Goal: Find specific page/section: Find specific page/section

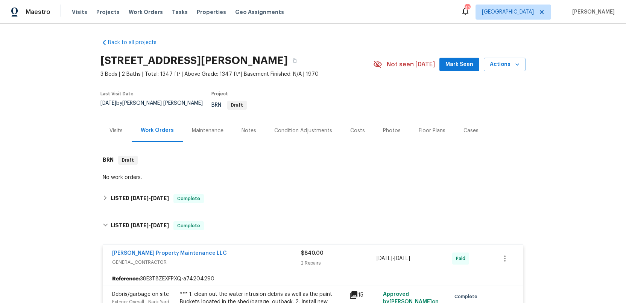
scroll to position [182, 0]
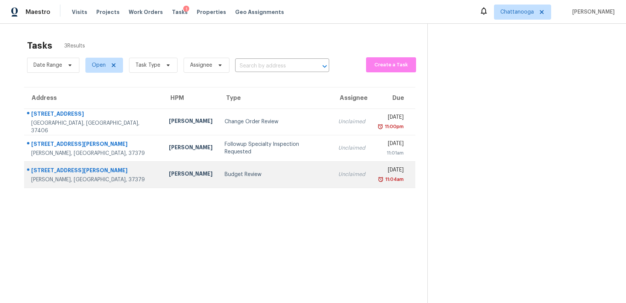
click at [225, 172] on div "Budget Review" at bounding box center [276, 175] width 102 height 8
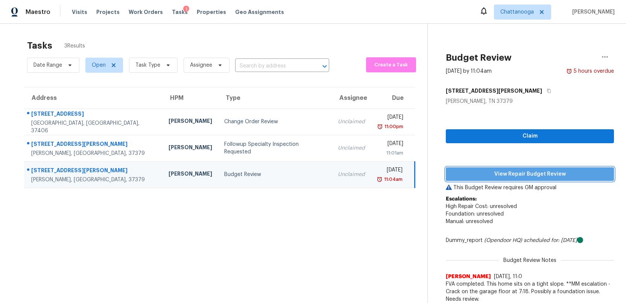
click at [492, 172] on span "View Repair Budget Review" at bounding box center [530, 173] width 156 height 9
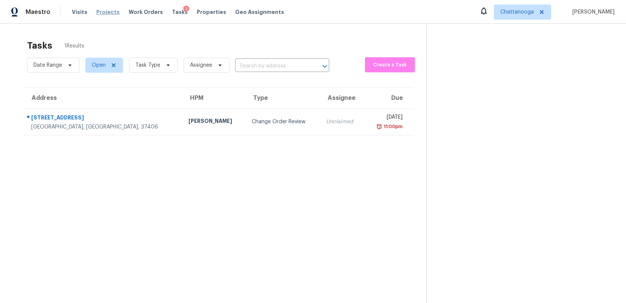
click at [99, 12] on span "Projects" at bounding box center [107, 12] width 23 height 8
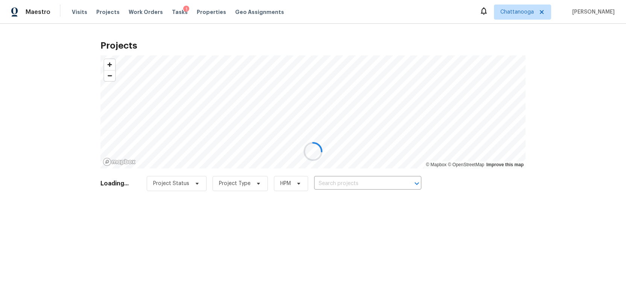
click at [332, 183] on div at bounding box center [313, 151] width 626 height 303
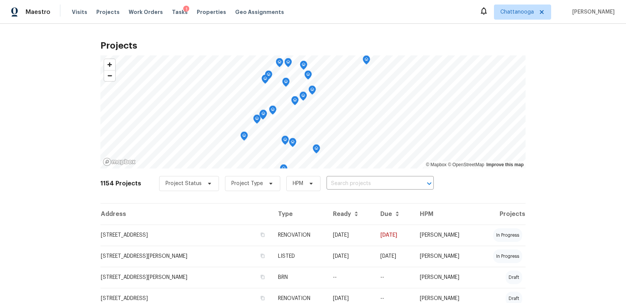
click at [332, 183] on input "text" at bounding box center [370, 184] width 86 height 12
type input "blue spruce"
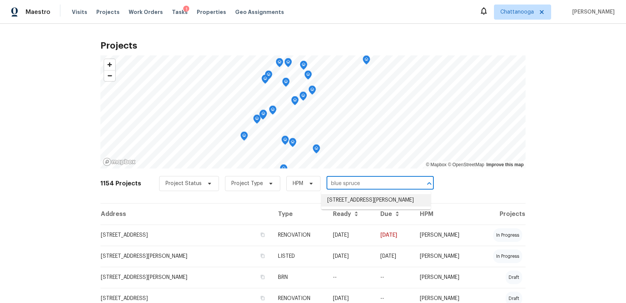
click at [332, 199] on li "8127 Blue Spruce Dr, Hixson, TN 37343" at bounding box center [377, 200] width 110 height 12
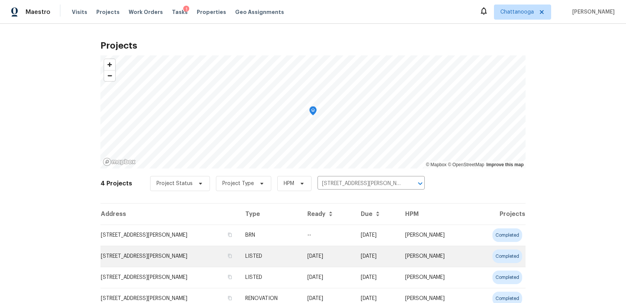
scroll to position [30, 0]
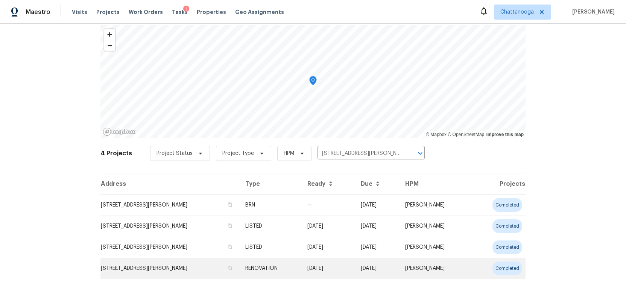
click at [149, 271] on td "8127 Blue Spruce Dr, Hixson, TN 37343" at bounding box center [170, 268] width 139 height 21
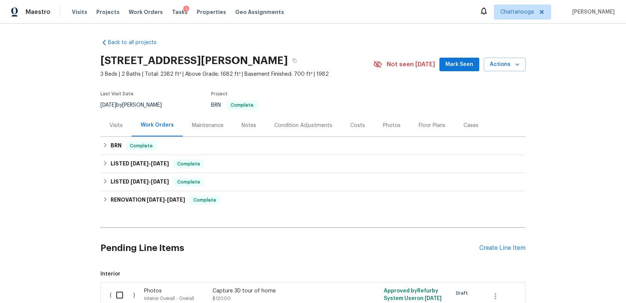
click at [388, 122] on div "Photos" at bounding box center [392, 126] width 18 height 8
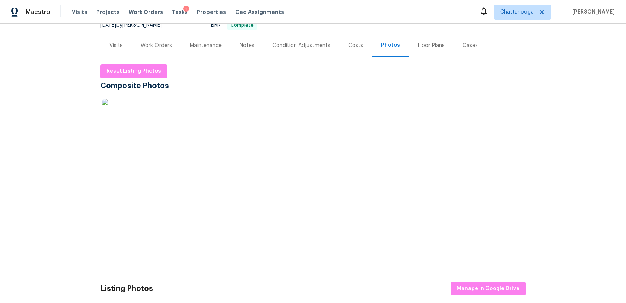
scroll to position [120, 0]
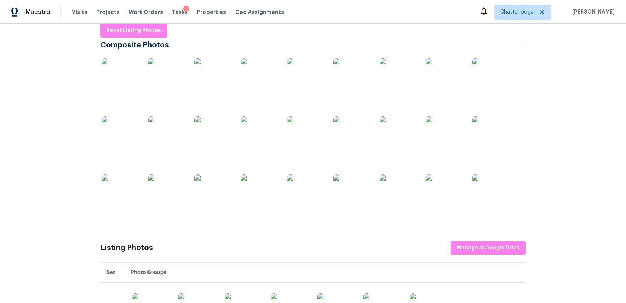
click at [302, 142] on img at bounding box center [306, 135] width 38 height 38
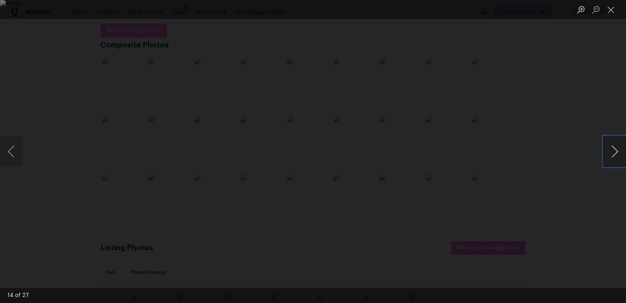
click at [610, 152] on button "Next image" at bounding box center [615, 151] width 23 height 30
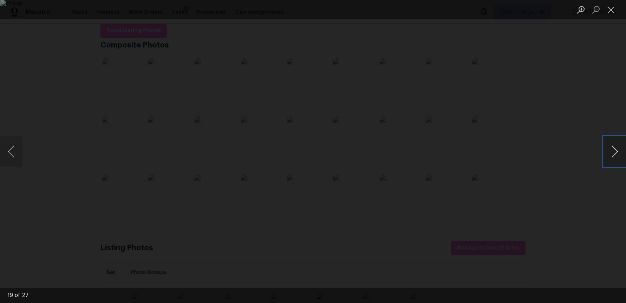
click at [610, 152] on button "Next image" at bounding box center [615, 151] width 23 height 30
click at [610, 11] on button "Close lightbox" at bounding box center [611, 9] width 15 height 13
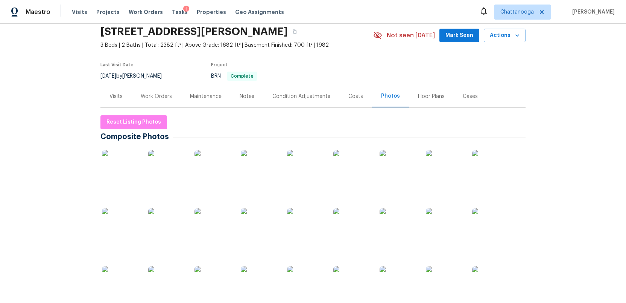
scroll to position [0, 0]
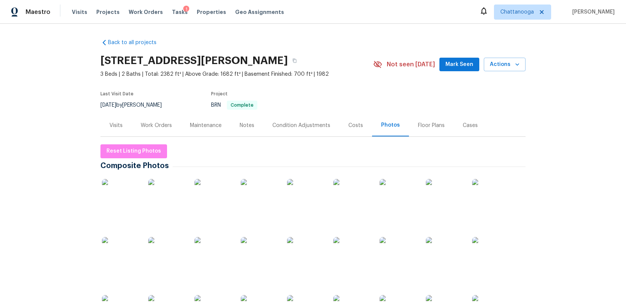
click at [153, 126] on div "Work Orders" at bounding box center [156, 126] width 31 height 8
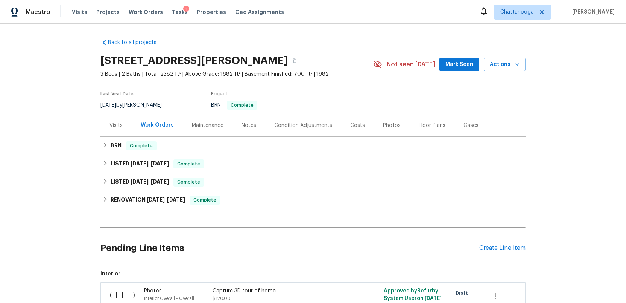
click at [356, 124] on div "Costs" at bounding box center [358, 126] width 15 height 8
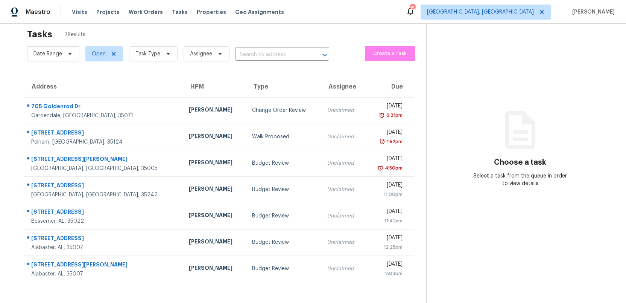
scroll to position [24, 0]
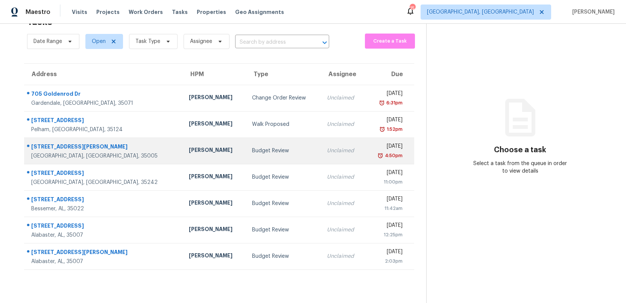
click at [252, 155] on td "Budget Review" at bounding box center [283, 150] width 75 height 26
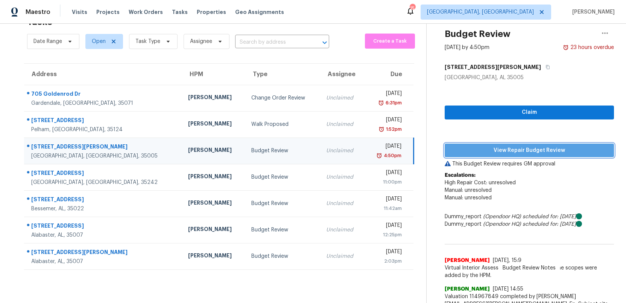
click at [499, 147] on span "View Repair Budget Review" at bounding box center [529, 150] width 157 height 9
click at [326, 152] on div "Unclaimed" at bounding box center [342, 151] width 32 height 8
click at [494, 150] on span "View Repair Budget Review" at bounding box center [529, 150] width 157 height 9
click at [251, 151] on div "Budget Review" at bounding box center [282, 151] width 62 height 8
click at [507, 148] on span "View Repair Budget Review" at bounding box center [529, 150] width 157 height 9
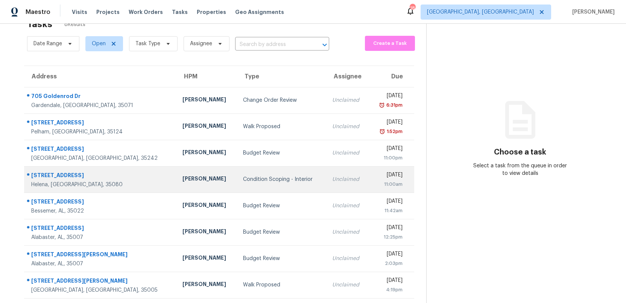
scroll to position [24, 0]
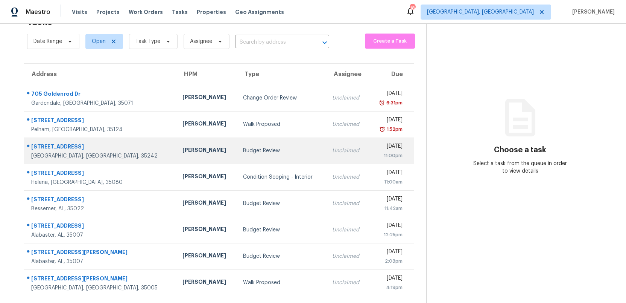
click at [257, 151] on div "Budget Review" at bounding box center [281, 151] width 77 height 8
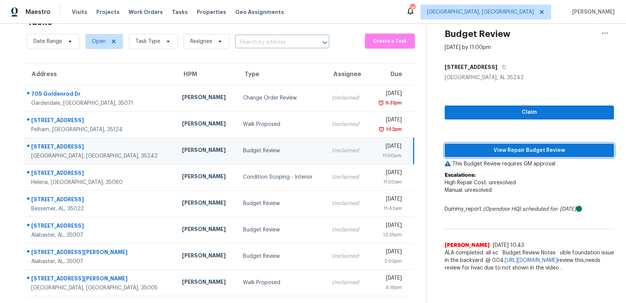
click at [512, 148] on span "View Repair Budget Review" at bounding box center [529, 150] width 157 height 9
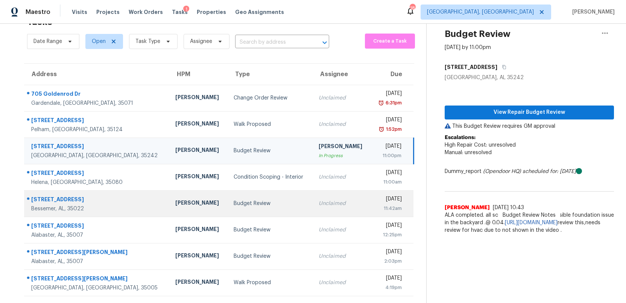
click at [249, 202] on div "Budget Review" at bounding box center [270, 204] width 73 height 8
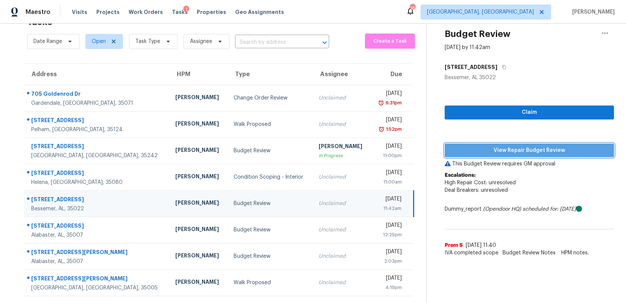
click at [505, 151] on span "View Repair Budget Review" at bounding box center [529, 150] width 157 height 9
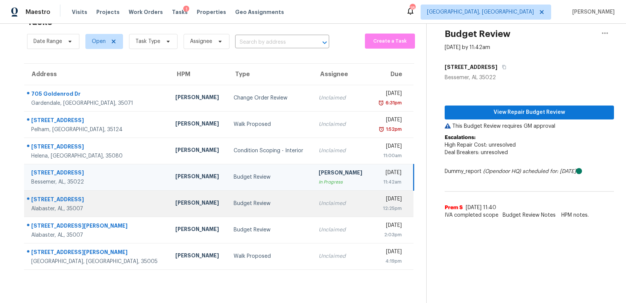
click at [256, 206] on div "Budget Review" at bounding box center [270, 204] width 73 height 8
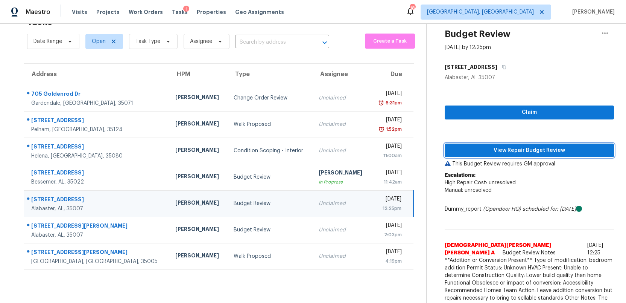
click at [521, 155] on button "View Repair Budget Review" at bounding box center [529, 150] width 169 height 14
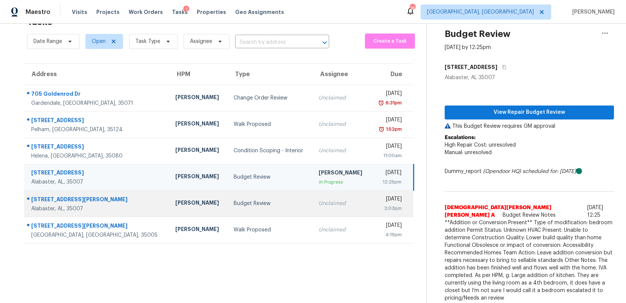
click at [234, 207] on div "Budget Review" at bounding box center [270, 204] width 73 height 8
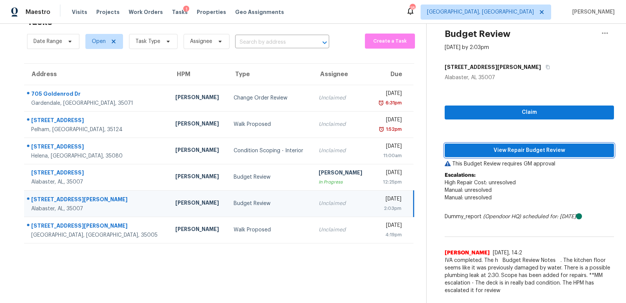
click at [551, 151] on span "View Repair Budget Review" at bounding box center [529, 150] width 157 height 9
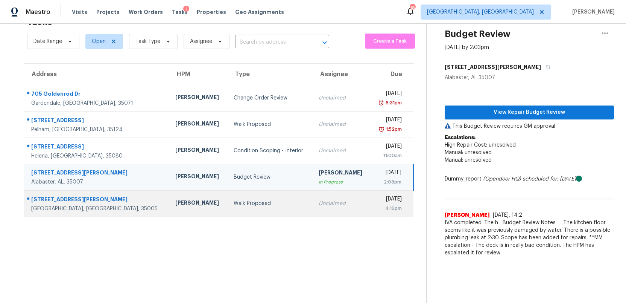
click at [250, 200] on div "Walk Proposed" at bounding box center [270, 204] width 73 height 8
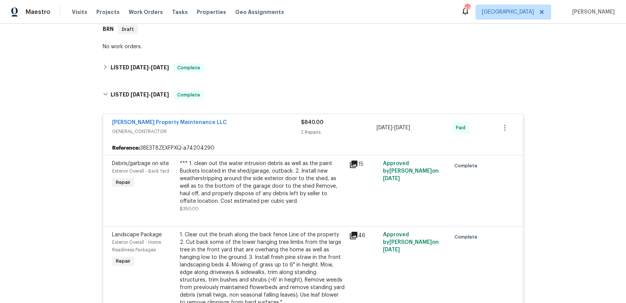
scroll to position [122, 0]
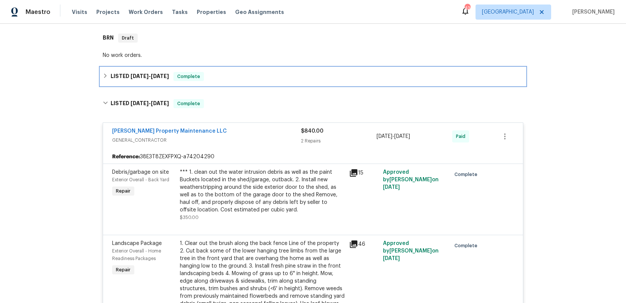
click at [131, 73] on span "[DATE]" at bounding box center [140, 75] width 18 height 5
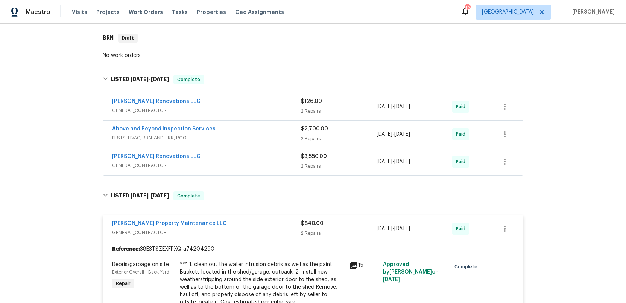
click at [263, 134] on span "PESTS, HVAC, BRN_AND_LRR, ROOF" at bounding box center [206, 138] width 189 height 8
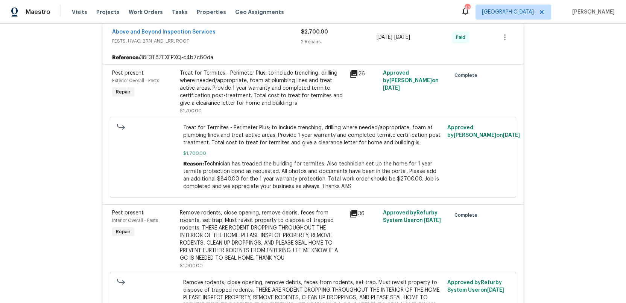
scroll to position [226, 0]
click at [251, 50] on div "Reference: 38E3T8ZEXFPXQ-c4b7c60da" at bounding box center [313, 57] width 420 height 14
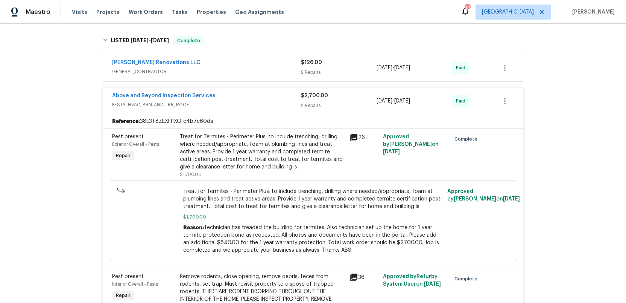
scroll to position [160, 0]
click at [259, 102] on span "PESTS, HVAC, BRN_AND_LRR, ROOF" at bounding box center [206, 106] width 189 height 8
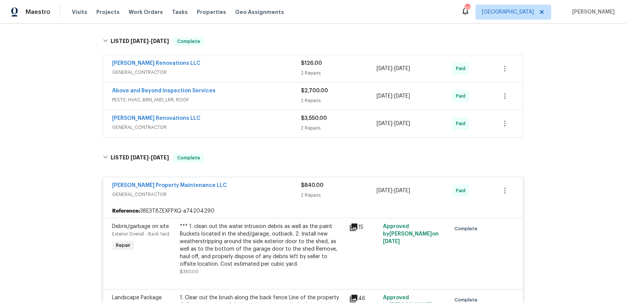
click at [273, 116] on div "[PERSON_NAME] Renovations LLC" at bounding box center [206, 118] width 189 height 9
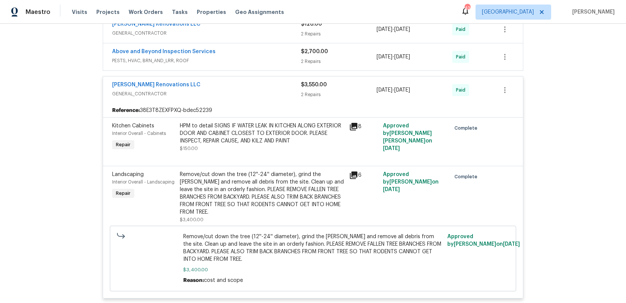
scroll to position [195, 0]
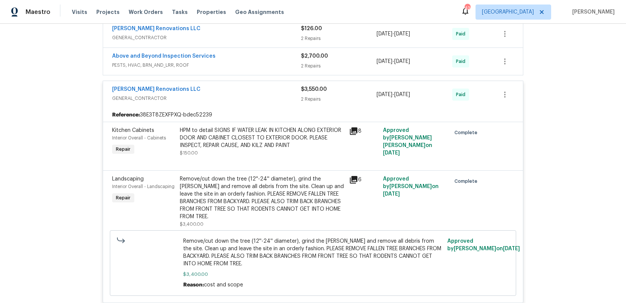
click at [248, 87] on div "[PERSON_NAME] Renovations LLC" at bounding box center [206, 89] width 189 height 9
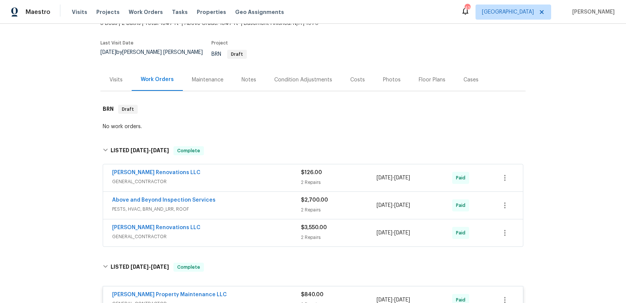
scroll to position [46, 0]
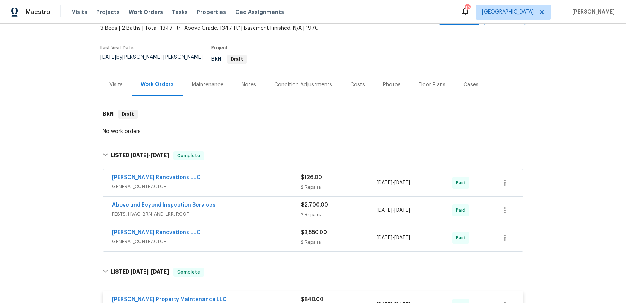
click at [118, 81] on div "Visits" at bounding box center [116, 85] width 13 height 8
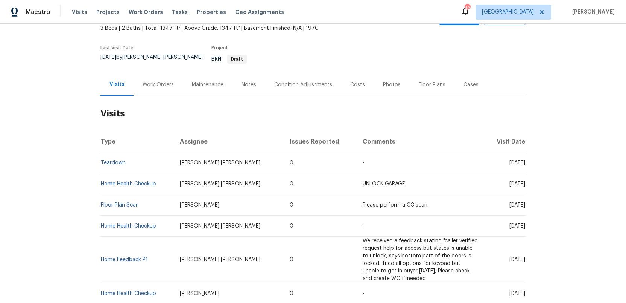
click at [118, 81] on div "Visits" at bounding box center [117, 85] width 15 height 8
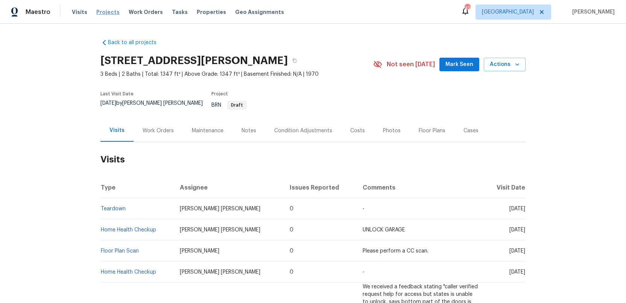
click at [101, 13] on span "Projects" at bounding box center [107, 12] width 23 height 8
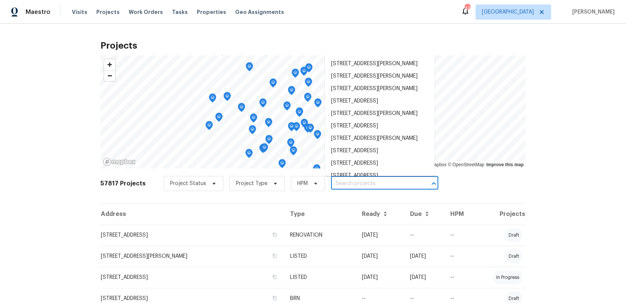
click at [346, 185] on input "text" at bounding box center [374, 184] width 86 height 12
type input "724"
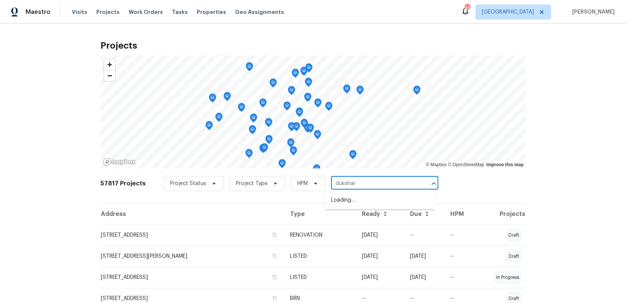
type input "[PERSON_NAME]"
click at [344, 209] on li "[STREET_ADDRESS][PERSON_NAME][PERSON_NAME]" at bounding box center [380, 204] width 110 height 20
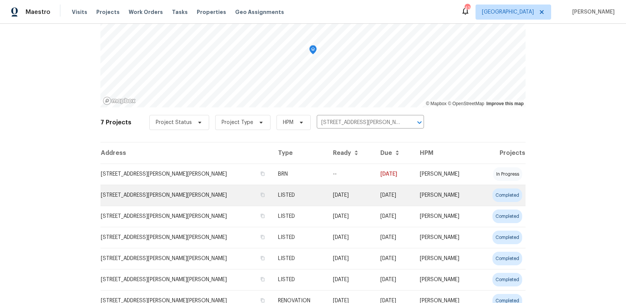
scroll to position [93, 0]
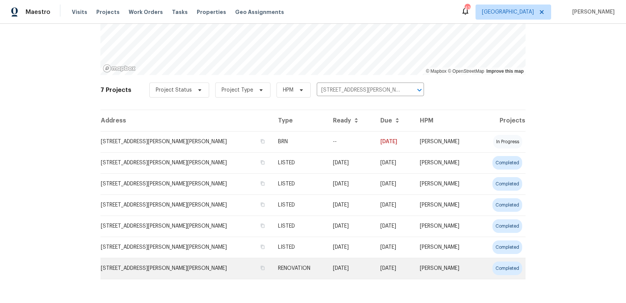
click at [151, 269] on td "[STREET_ADDRESS][PERSON_NAME][PERSON_NAME]" at bounding box center [187, 268] width 172 height 21
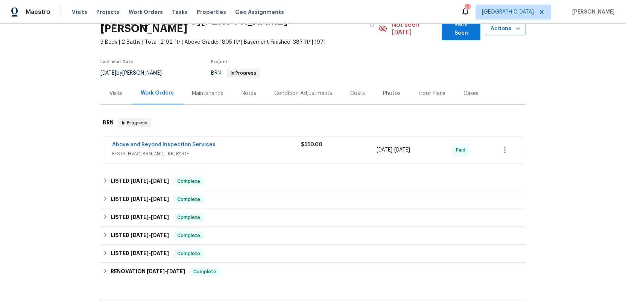
scroll to position [65, 0]
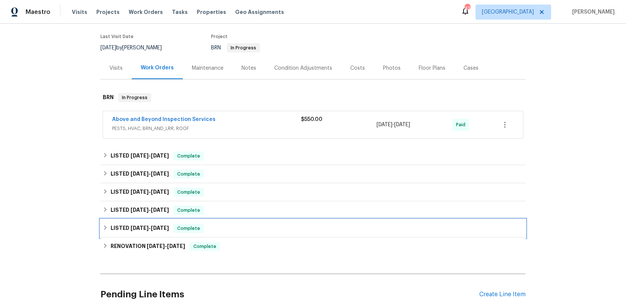
click at [120, 224] on h6 "LISTED [DATE] - [DATE]" at bounding box center [140, 228] width 58 height 9
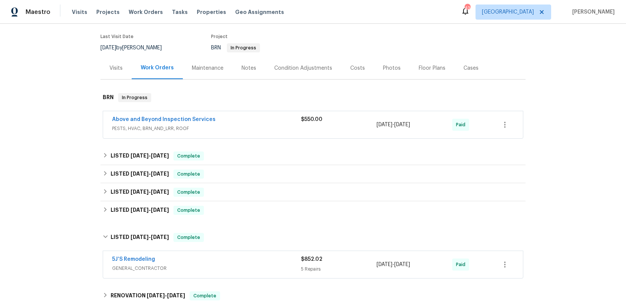
click at [230, 255] on div "5J’S Remodeling" at bounding box center [206, 259] width 189 height 9
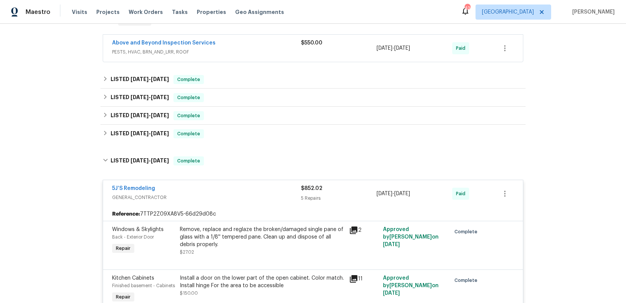
scroll to position [145, 0]
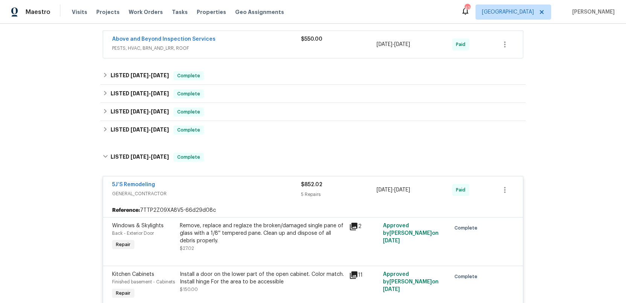
click at [226, 181] on div "5J’S Remodeling" at bounding box center [206, 185] width 189 height 9
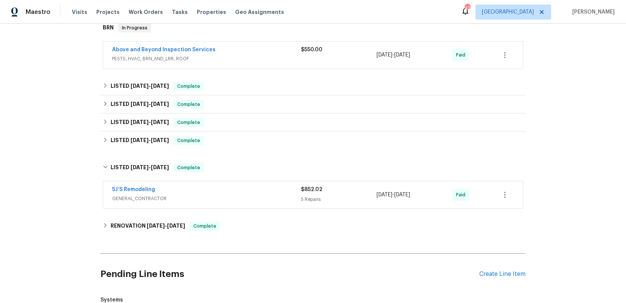
scroll to position [131, 0]
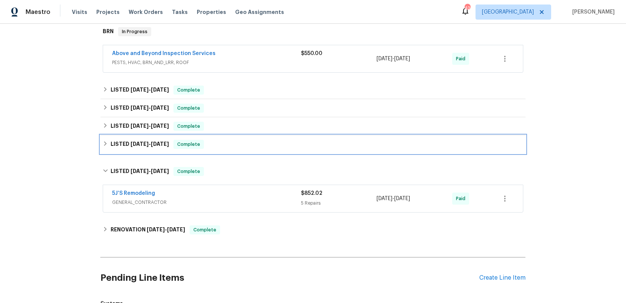
click at [137, 141] on span "[DATE]" at bounding box center [140, 143] width 18 height 5
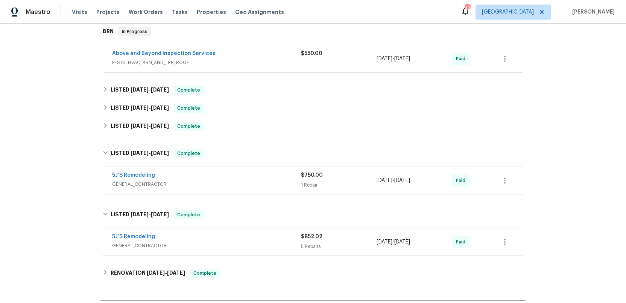
click at [228, 180] on span "GENERAL_CONTRACTOR" at bounding box center [206, 184] width 189 height 8
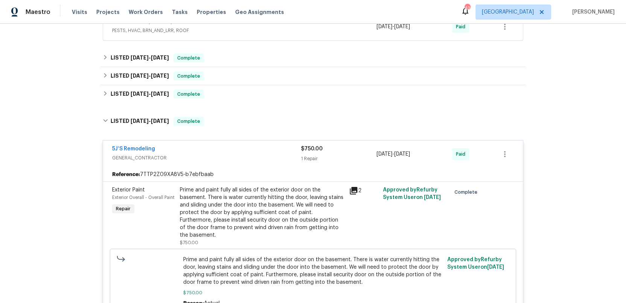
scroll to position [159, 0]
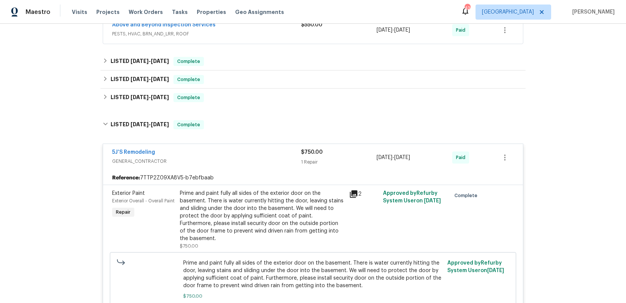
click at [353, 190] on icon at bounding box center [354, 194] width 8 height 8
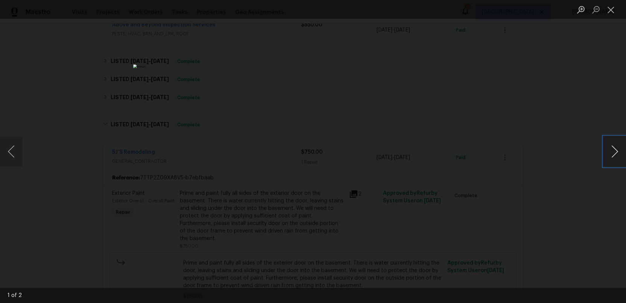
click at [610, 156] on button "Next image" at bounding box center [615, 151] width 23 height 30
click at [611, 9] on button "Close lightbox" at bounding box center [611, 9] width 15 height 13
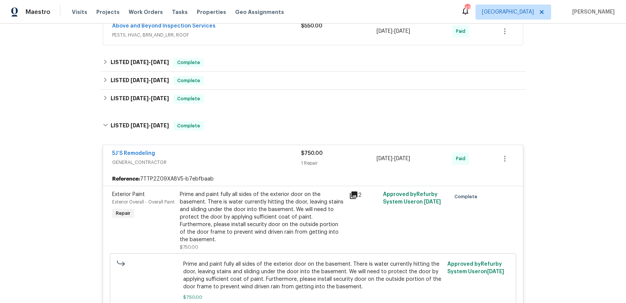
scroll to position [153, 0]
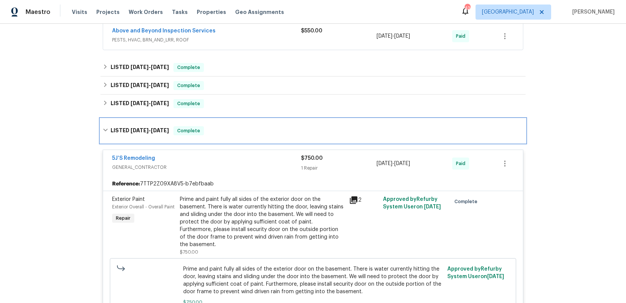
click at [154, 128] on span "[DATE]" at bounding box center [160, 130] width 18 height 5
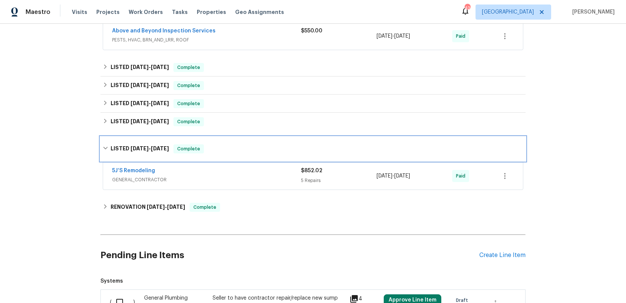
click at [160, 146] on span "[DATE]" at bounding box center [160, 148] width 18 height 5
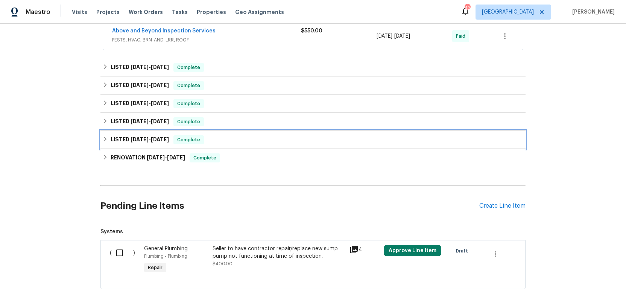
click at [147, 137] on span "[DATE]" at bounding box center [140, 139] width 18 height 5
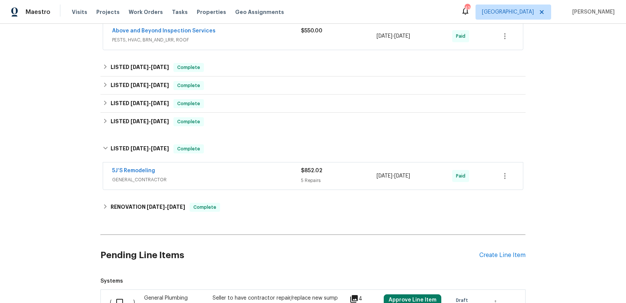
click at [223, 176] on span "GENERAL_CONTRACTOR" at bounding box center [206, 180] width 189 height 8
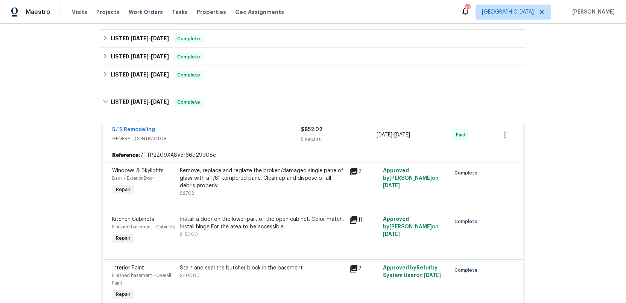
scroll to position [199, 0]
click at [213, 126] on div "5J’S Remodeling" at bounding box center [206, 130] width 189 height 9
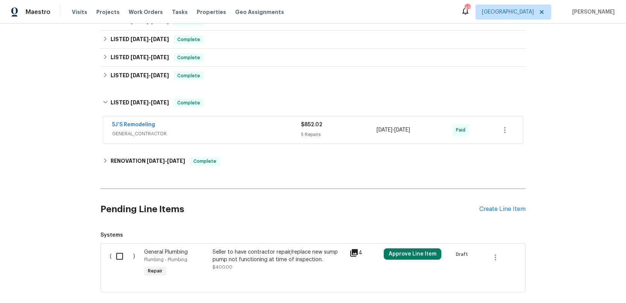
click at [213, 130] on span "GENERAL_CONTRACTOR" at bounding box center [206, 134] width 189 height 8
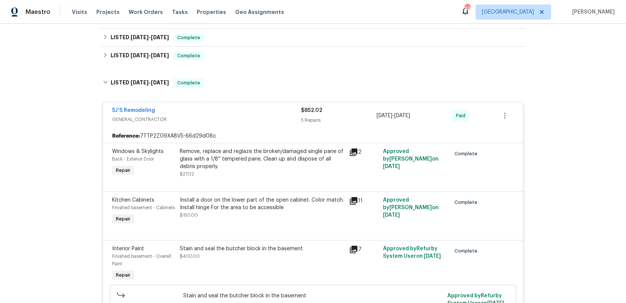
scroll to position [203, 0]
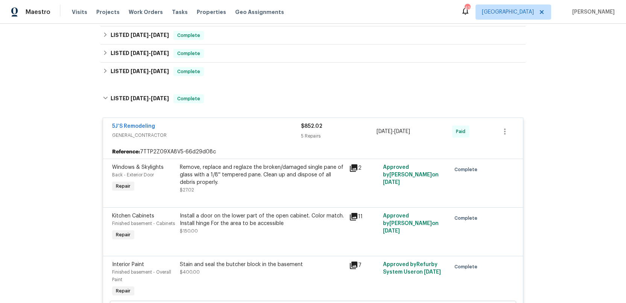
click at [213, 131] on span "GENERAL_CONTRACTOR" at bounding box center [206, 135] width 189 height 8
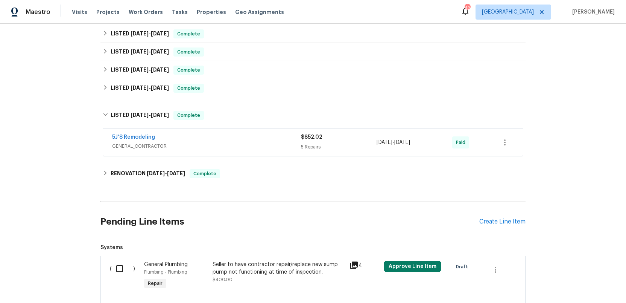
scroll to position [180, 0]
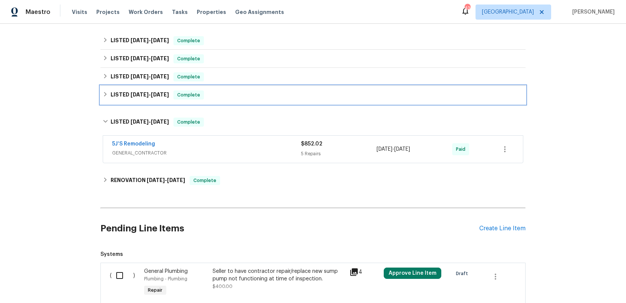
click at [143, 92] on span "[DATE]" at bounding box center [140, 94] width 18 height 5
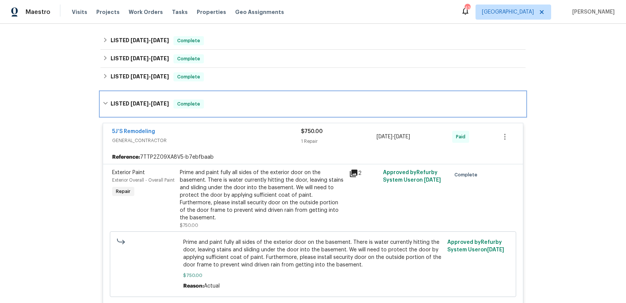
click at [143, 101] on span "[DATE]" at bounding box center [140, 103] width 18 height 5
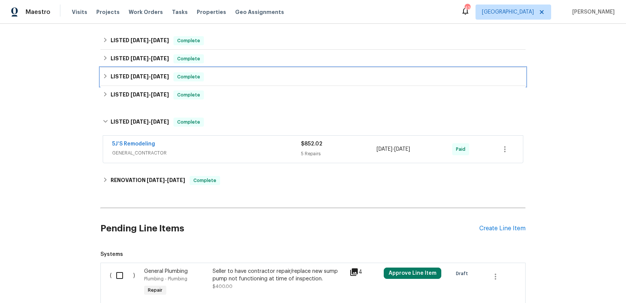
click at [133, 74] on span "[DATE]" at bounding box center [140, 76] width 18 height 5
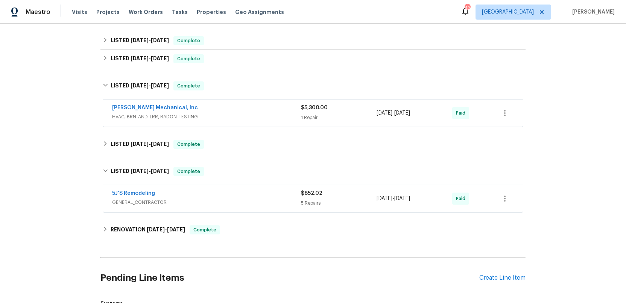
click at [207, 104] on div "[PERSON_NAME] Mechanical, Inc" at bounding box center [206, 108] width 189 height 9
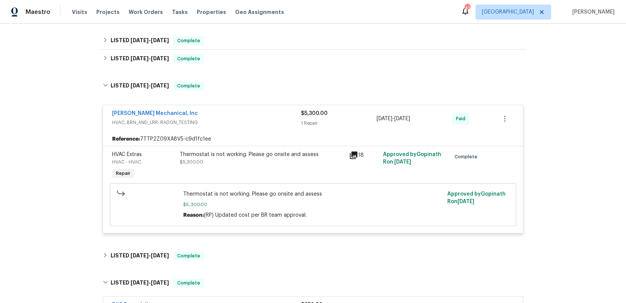
click at [207, 110] on div "[PERSON_NAME] Mechanical, Inc" at bounding box center [206, 114] width 189 height 9
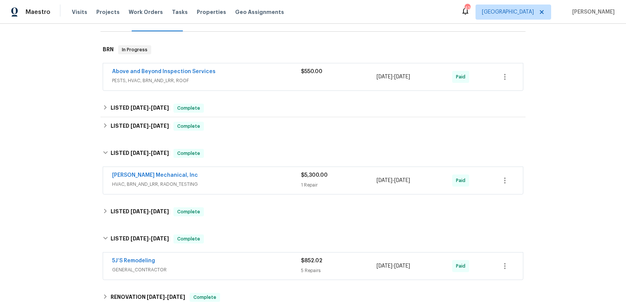
scroll to position [109, 0]
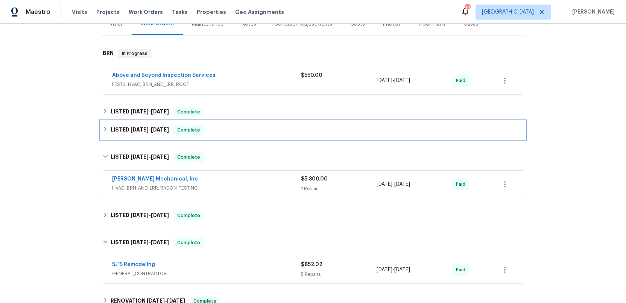
click at [126, 125] on h6 "LISTED [DATE] - [DATE]" at bounding box center [140, 129] width 58 height 9
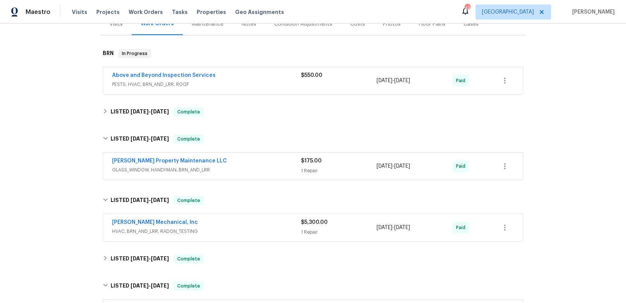
click at [239, 157] on div "[PERSON_NAME] Property Maintenance LLC" at bounding box center [206, 161] width 189 height 9
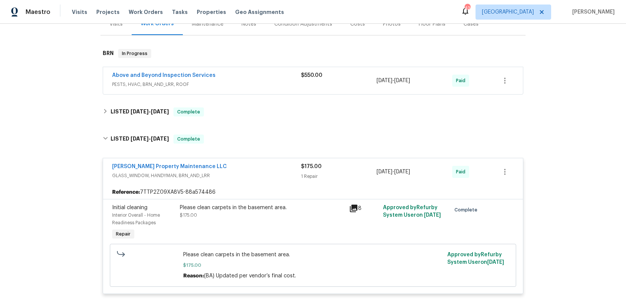
click at [239, 163] on div "[PERSON_NAME] Property Maintenance LLC" at bounding box center [206, 167] width 189 height 9
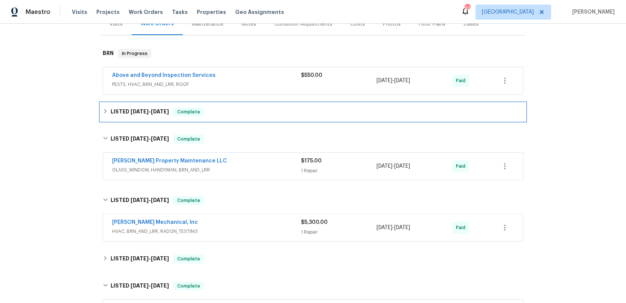
click at [143, 109] on span "[DATE]" at bounding box center [140, 111] width 18 height 5
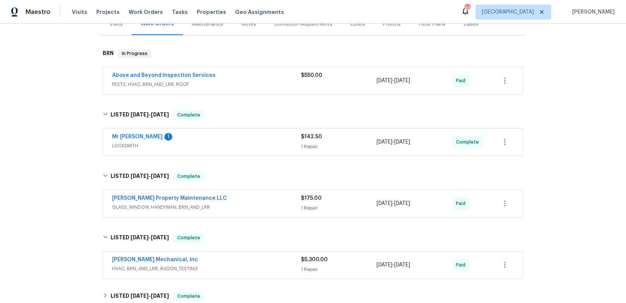
click at [232, 142] on span "LOCKSMITH" at bounding box center [206, 146] width 189 height 8
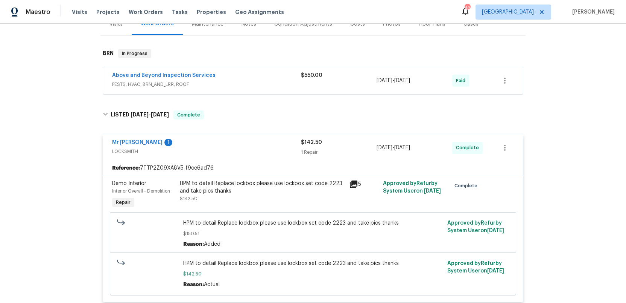
click at [354, 180] on icon at bounding box center [354, 184] width 8 height 8
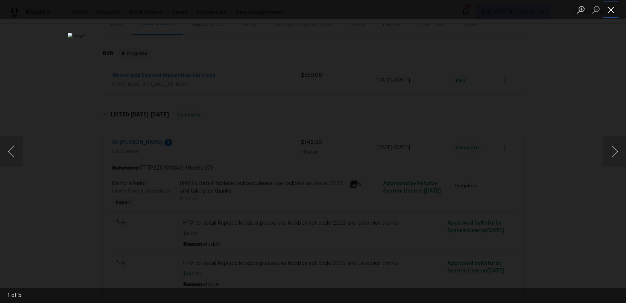
click at [613, 9] on button "Close lightbox" at bounding box center [611, 9] width 15 height 13
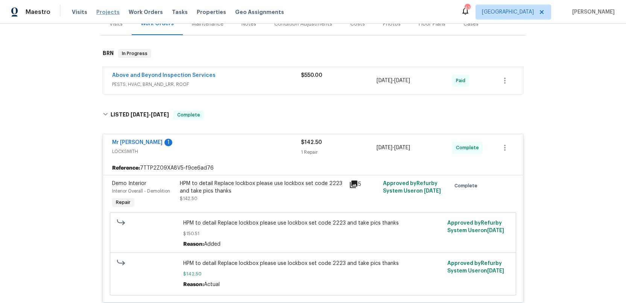
click at [96, 12] on span "Projects" at bounding box center [107, 12] width 23 height 8
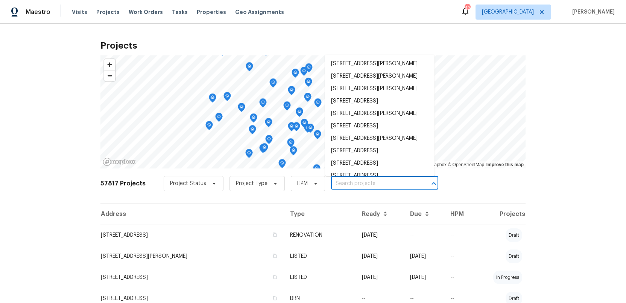
click at [335, 183] on input "text" at bounding box center [374, 184] width 86 height 12
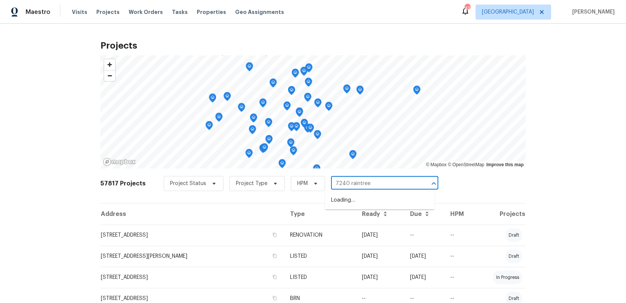
type input "7240 raintree"
click at [340, 200] on li "[STREET_ADDRESS]" at bounding box center [380, 200] width 110 height 12
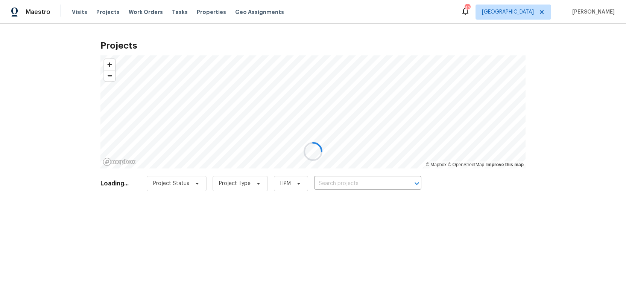
type input "[STREET_ADDRESS]"
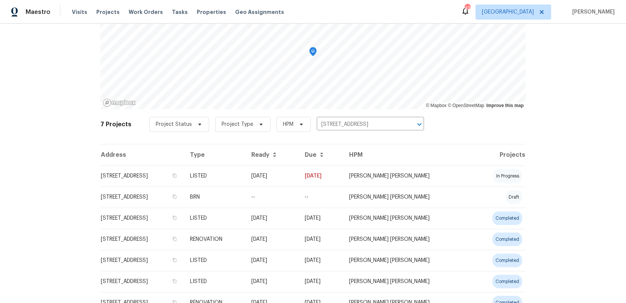
scroll to position [93, 0]
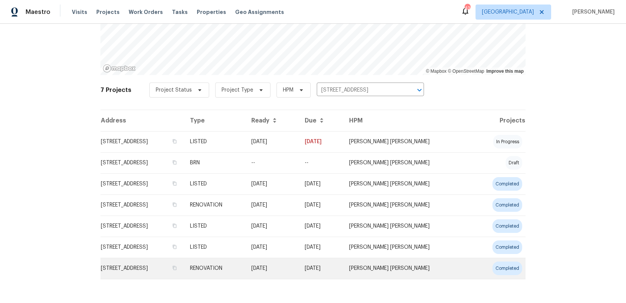
click at [134, 265] on td "[STREET_ADDRESS]" at bounding box center [143, 268] width 84 height 21
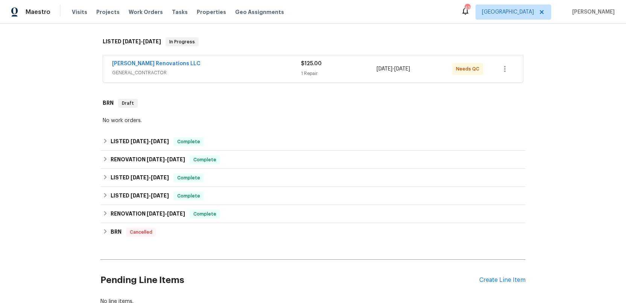
scroll to position [123, 0]
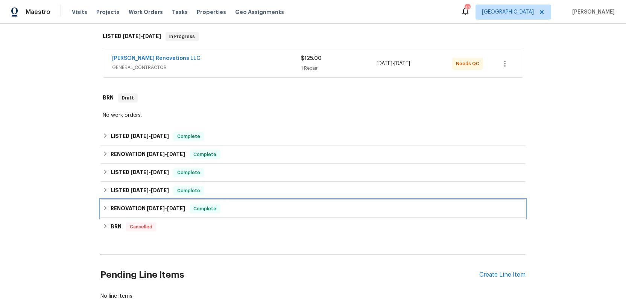
click at [127, 204] on h6 "RENOVATION [DATE] - [DATE]" at bounding box center [148, 208] width 75 height 9
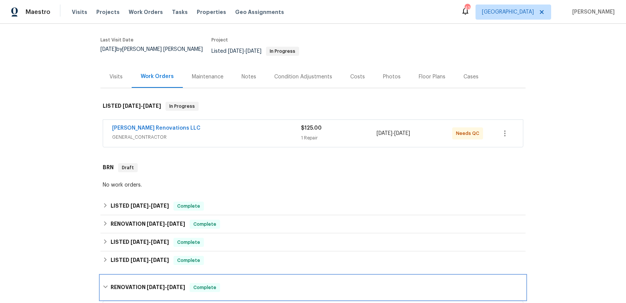
scroll to position [176, 0]
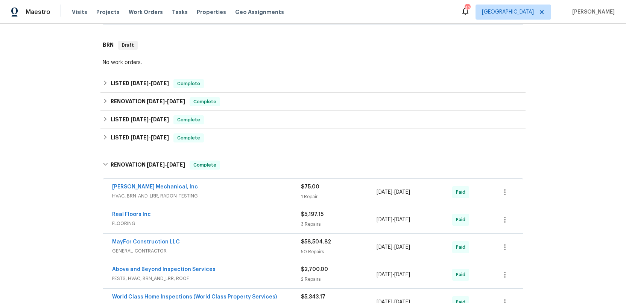
click at [185, 239] on div "MayFor Construction LLC" at bounding box center [206, 242] width 189 height 9
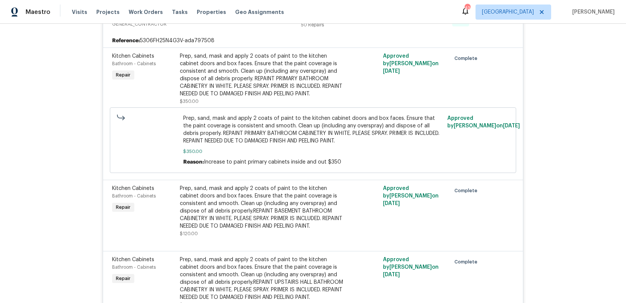
scroll to position [0, 0]
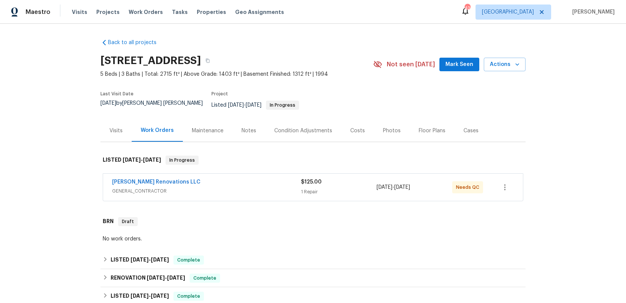
click at [351, 127] on div "Costs" at bounding box center [358, 131] width 15 height 8
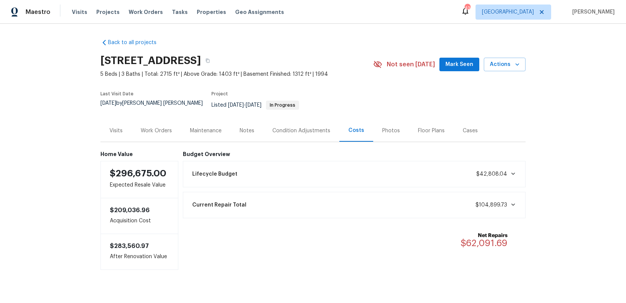
click at [153, 127] on div "Work Orders" at bounding box center [156, 131] width 31 height 8
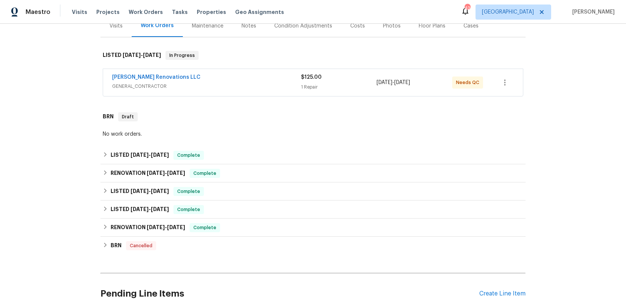
scroll to position [111, 0]
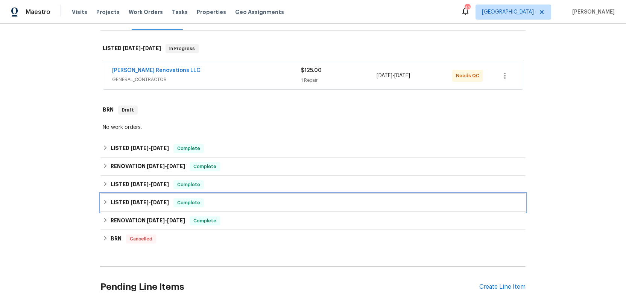
click at [126, 198] on h6 "LISTED [DATE] - [DATE]" at bounding box center [140, 202] width 58 height 9
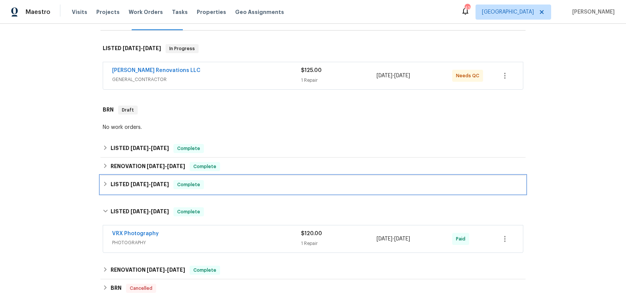
click at [122, 180] on h6 "LISTED [DATE] - [DATE]" at bounding box center [140, 184] width 58 height 9
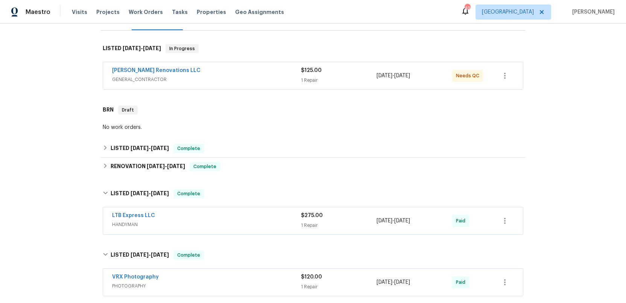
click at [242, 214] on div "LTB Express LLC" at bounding box center [206, 216] width 189 height 9
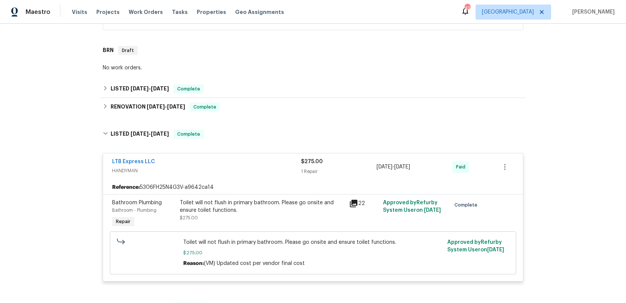
scroll to position [168, 0]
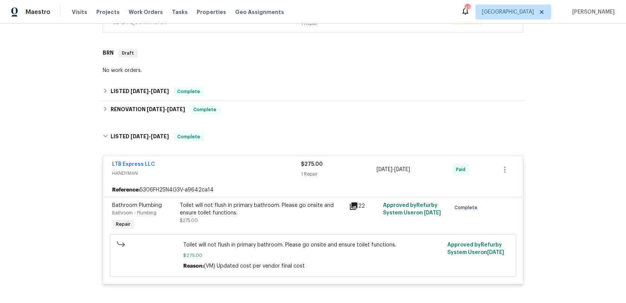
click at [244, 169] on span "HANDYMAN" at bounding box center [206, 173] width 189 height 8
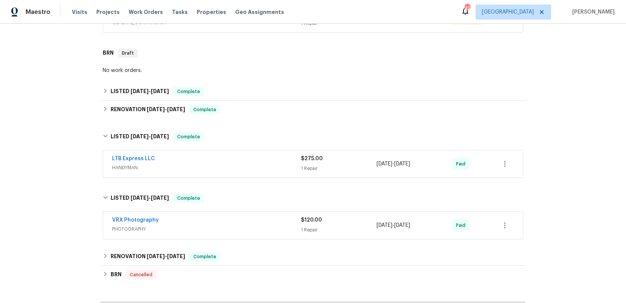
click at [210, 155] on div "LTB Express LLC" at bounding box center [206, 159] width 189 height 9
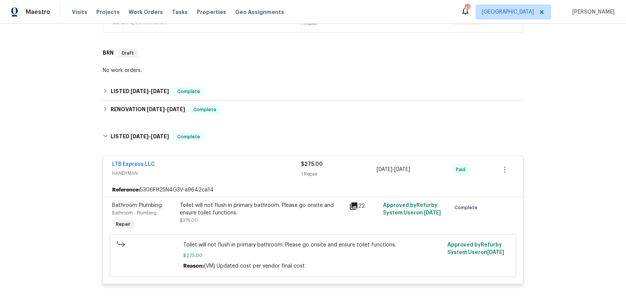
click at [215, 163] on div "LTB Express LLC" at bounding box center [206, 164] width 189 height 9
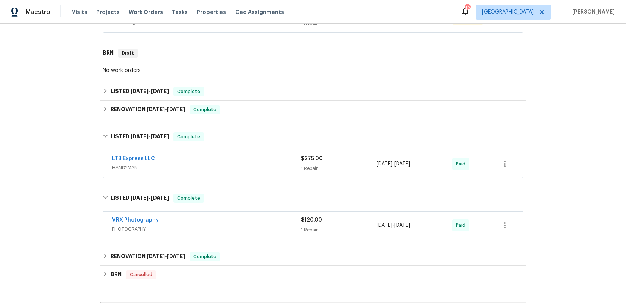
click at [214, 164] on span "HANDYMAN" at bounding box center [206, 168] width 189 height 8
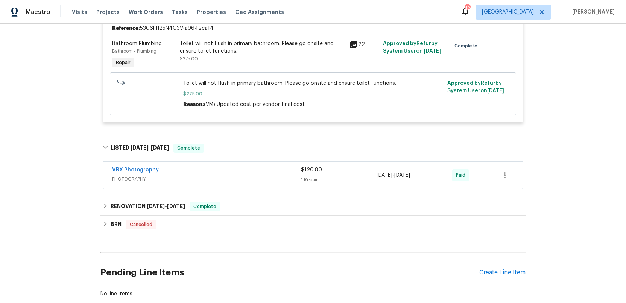
scroll to position [340, 0]
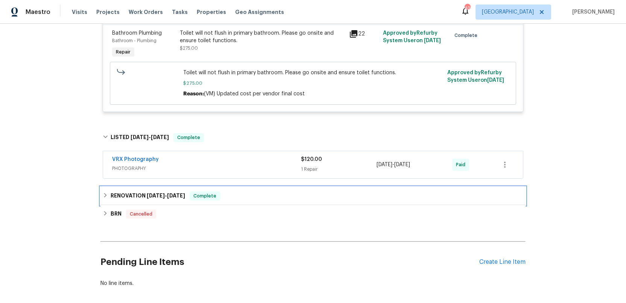
click at [141, 192] on h6 "RENOVATION [DATE] - [DATE]" at bounding box center [148, 195] width 75 height 9
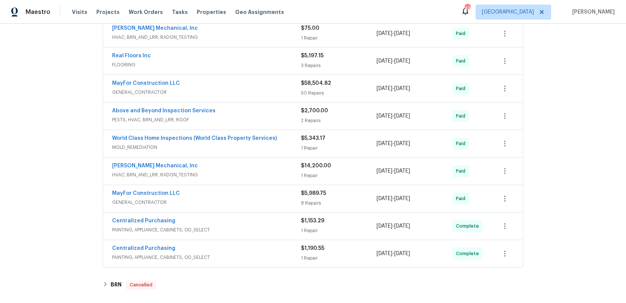
scroll to position [533, 0]
click at [261, 198] on span "GENERAL_CONTRACTOR" at bounding box center [206, 202] width 189 height 8
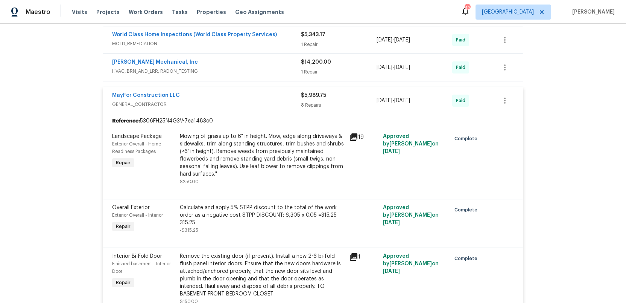
scroll to position [604, 0]
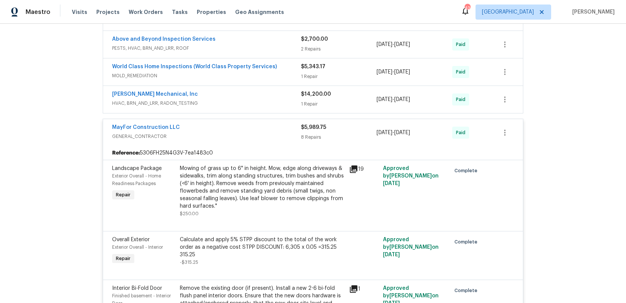
click at [192, 124] on div "MayFor Construction LLC" at bounding box center [206, 127] width 189 height 9
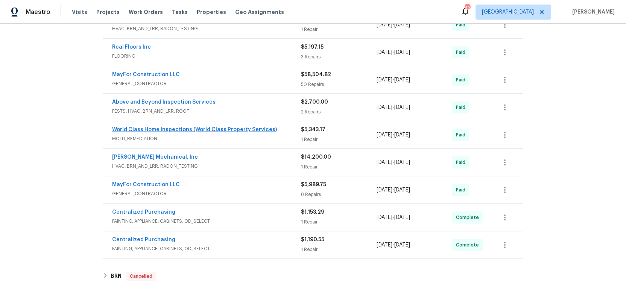
scroll to position [540, 0]
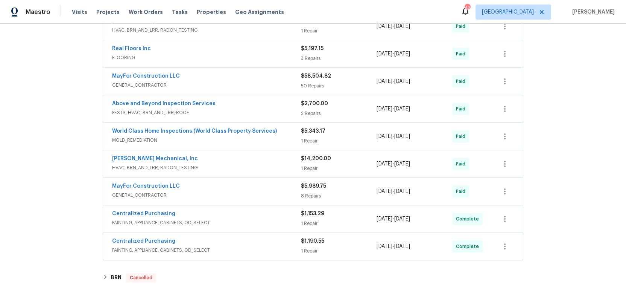
click at [207, 164] on span "HVAC, BRN_AND_LRR, RADON_TESTING" at bounding box center [206, 168] width 189 height 8
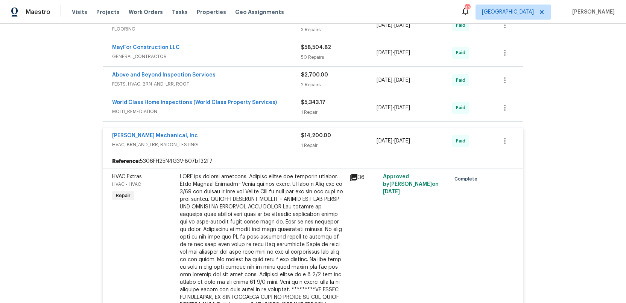
scroll to position [555, 0]
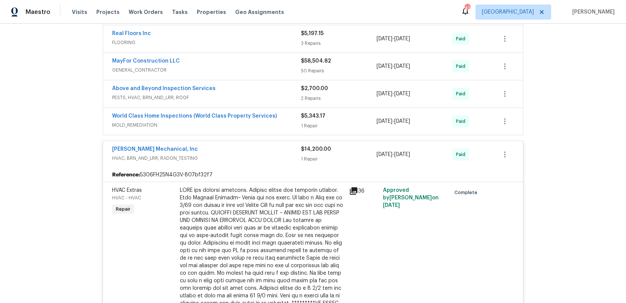
click at [225, 155] on span "HVAC, BRN_AND_LRR, RADON_TESTING" at bounding box center [206, 158] width 189 height 8
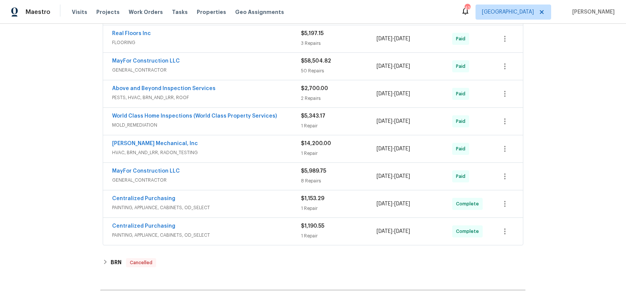
click at [222, 121] on span "MOLD_REMEDIATION" at bounding box center [206, 125] width 189 height 8
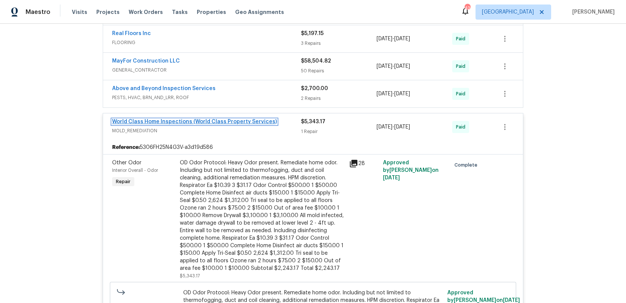
click at [222, 119] on link "World Class Home Inspections (World Class Property Services)" at bounding box center [194, 121] width 165 height 5
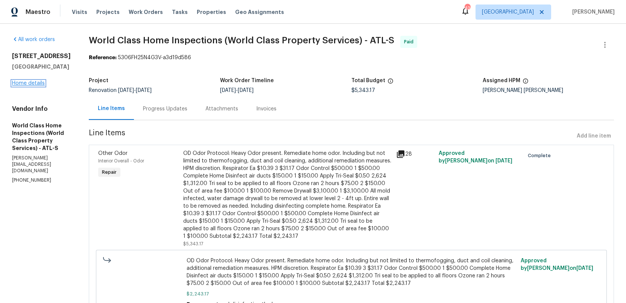
click at [17, 84] on link "Home details" at bounding box center [28, 83] width 33 height 5
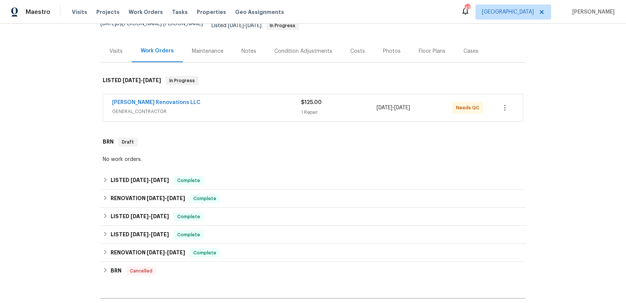
scroll to position [161, 0]
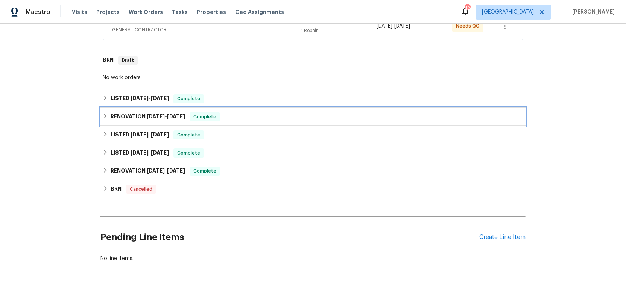
click at [137, 112] on h6 "RENOVATION [DATE] - [DATE]" at bounding box center [148, 116] width 75 height 9
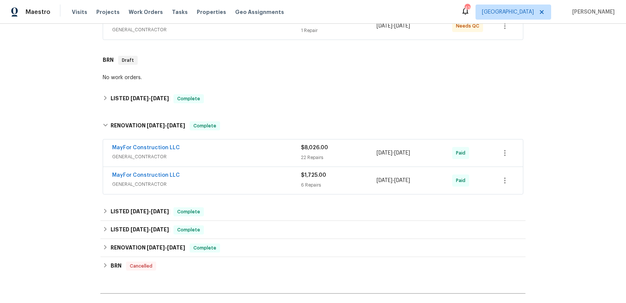
click at [243, 153] on span "GENERAL_CONTRACTOR" at bounding box center [206, 157] width 189 height 8
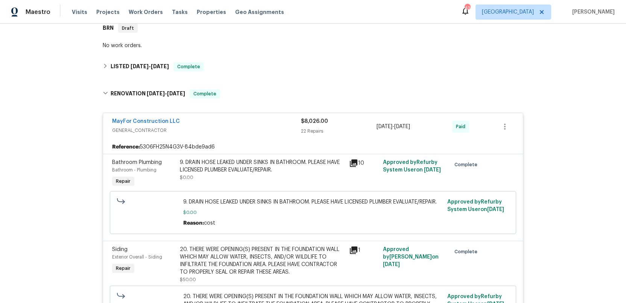
scroll to position [195, 0]
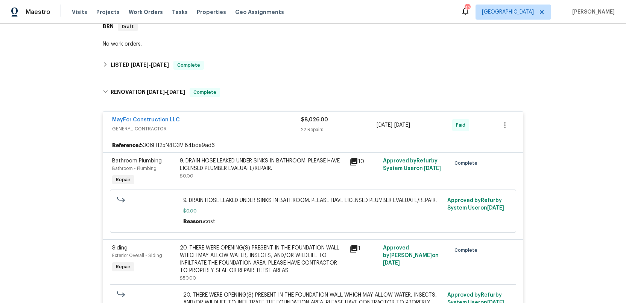
click at [249, 125] on span "GENERAL_CONTRACTOR" at bounding box center [206, 129] width 189 height 8
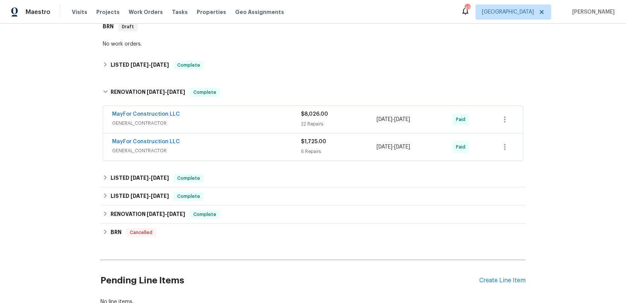
click at [253, 147] on span "GENERAL_CONTRACTOR" at bounding box center [206, 151] width 189 height 8
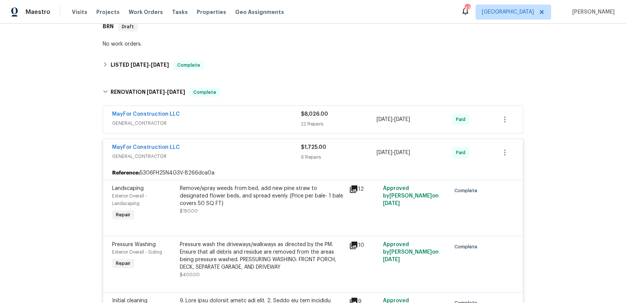
click at [253, 146] on div "MayFor Construction LLC" at bounding box center [206, 147] width 189 height 9
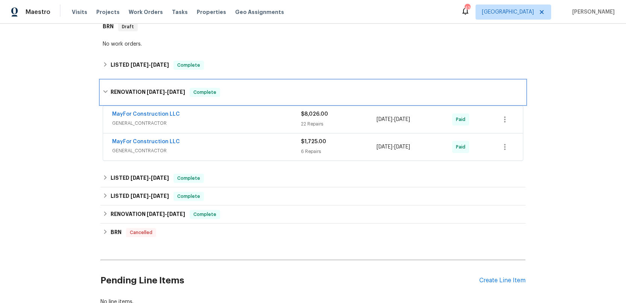
click at [139, 88] on h6 "RENOVATION 5/21/25 - 8/11/25" at bounding box center [148, 92] width 75 height 9
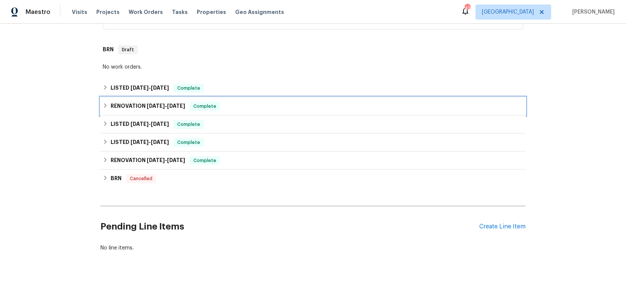
scroll to position [166, 0]
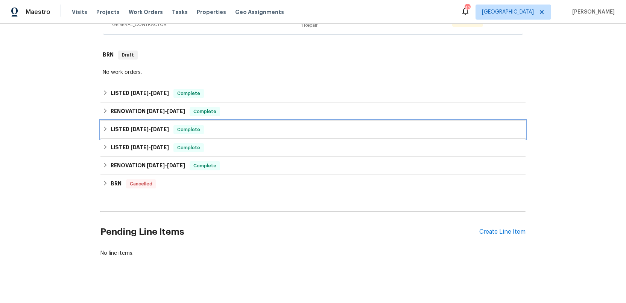
click at [131, 126] on span "5/12/25" at bounding box center [140, 128] width 18 height 5
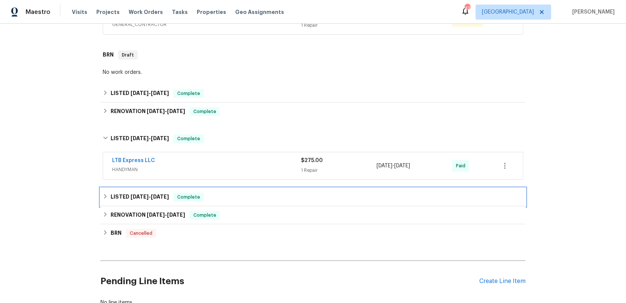
click at [127, 192] on h6 "LISTED 4/9/25 - 4/10/25" at bounding box center [140, 196] width 58 height 9
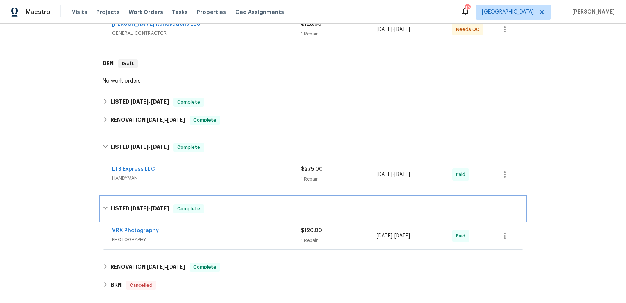
scroll to position [155, 0]
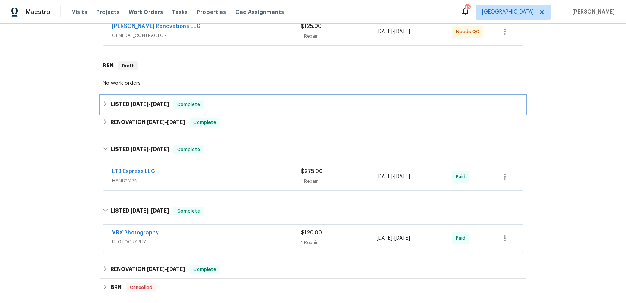
click at [140, 101] on span "8/20/25" at bounding box center [140, 103] width 18 height 5
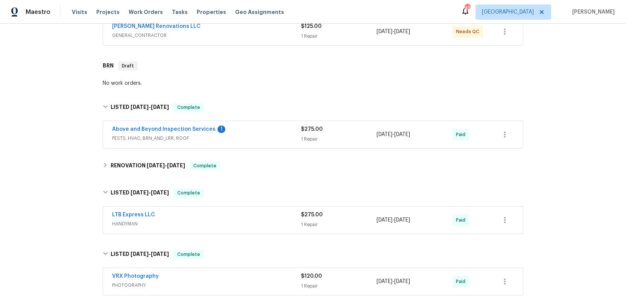
click at [255, 134] on span "PESTS, HVAC, BRN_AND_LRR, ROOF" at bounding box center [206, 138] width 189 height 8
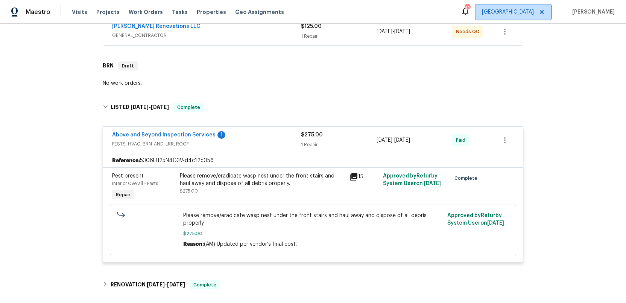
click at [534, 11] on span "[GEOGRAPHIC_DATA]" at bounding box center [508, 12] width 52 height 8
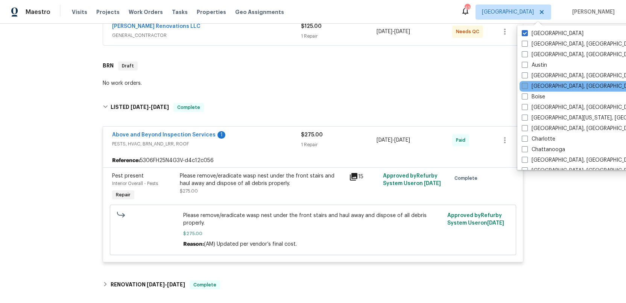
click at [527, 86] on span at bounding box center [525, 86] width 6 height 6
click at [527, 86] on input "[GEOGRAPHIC_DATA], [GEOGRAPHIC_DATA]" at bounding box center [524, 84] width 5 height 5
checkbox input "true"
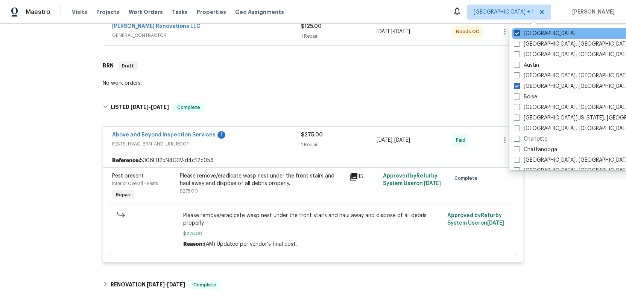
click at [517, 33] on span at bounding box center [517, 33] width 6 height 6
click at [517, 33] on input "[GEOGRAPHIC_DATA]" at bounding box center [516, 32] width 5 height 5
checkbox input "false"
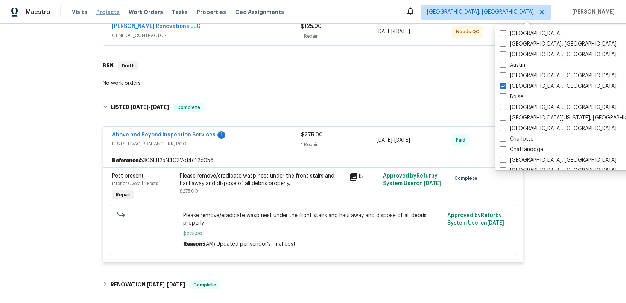
click at [104, 11] on span "Projects" at bounding box center [107, 12] width 23 height 8
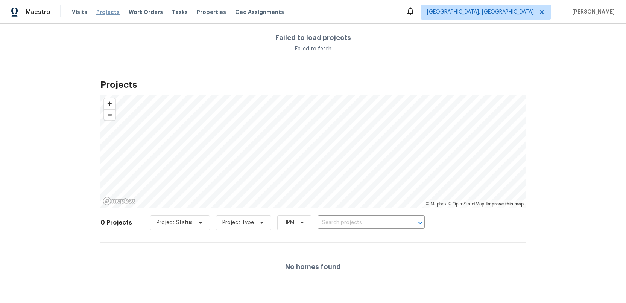
click at [98, 9] on span "Projects" at bounding box center [107, 12] width 23 height 8
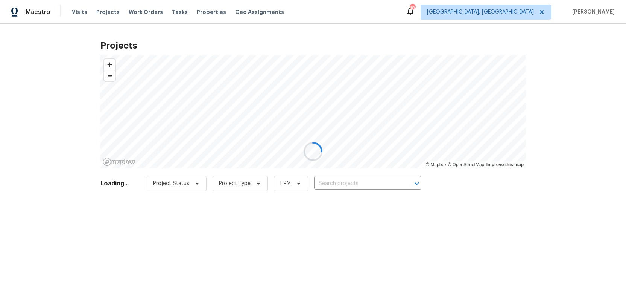
click at [332, 183] on div at bounding box center [313, 151] width 626 height 303
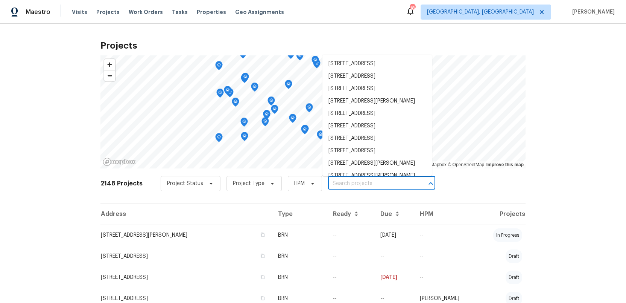
click at [332, 182] on input "text" at bounding box center [371, 184] width 86 height 12
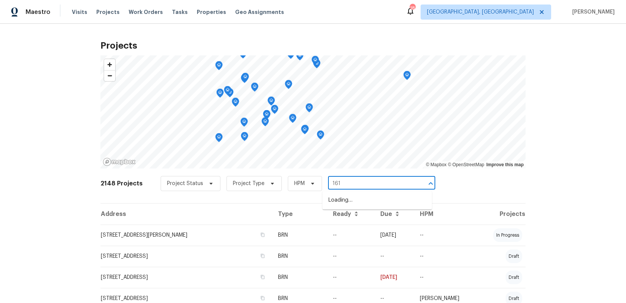
type input "1613"
click at [336, 206] on li "1613 Canterbury Cir, Vestavia, AL 35243" at bounding box center [378, 200] width 110 height 12
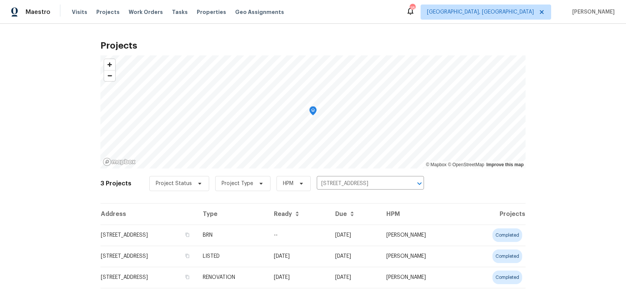
scroll to position [9, 0]
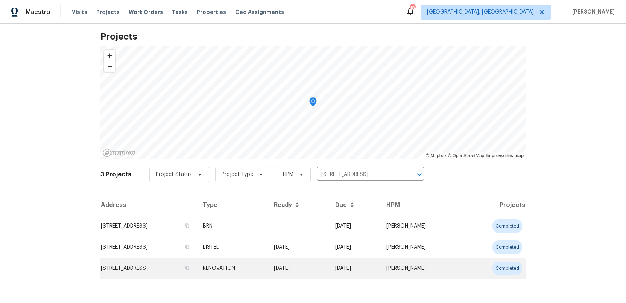
click at [117, 268] on td "1613 Canterbury Cir, Vestavia, AL 35243" at bounding box center [149, 268] width 96 height 21
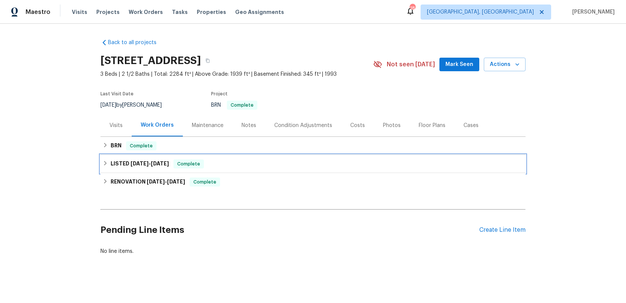
click at [125, 163] on h6 "LISTED 6/9/25 - 6/13/25" at bounding box center [140, 163] width 58 height 9
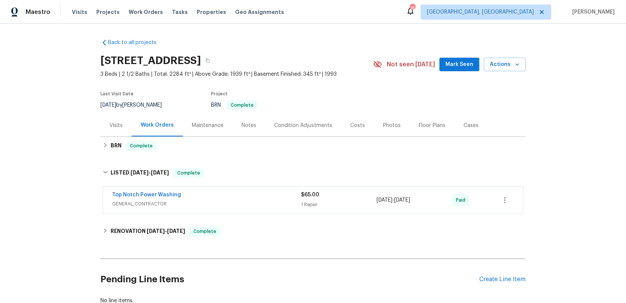
click at [234, 199] on div "Top Notch Power Washing" at bounding box center [206, 195] width 189 height 9
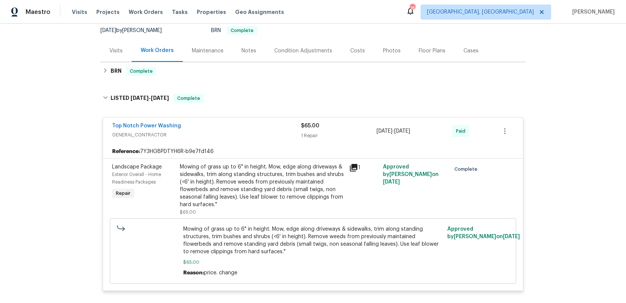
scroll to position [81, 0]
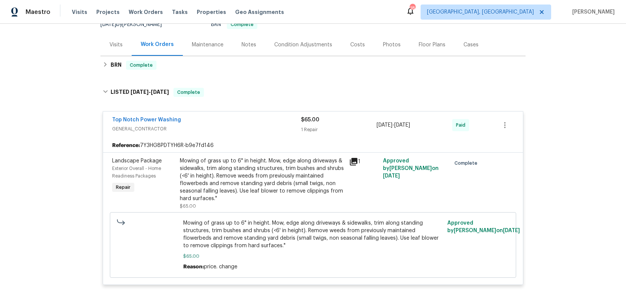
click at [226, 117] on div "Top Notch Power Washing" at bounding box center [206, 120] width 189 height 9
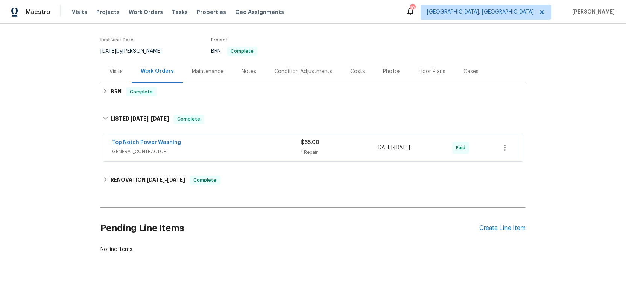
scroll to position [53, 0]
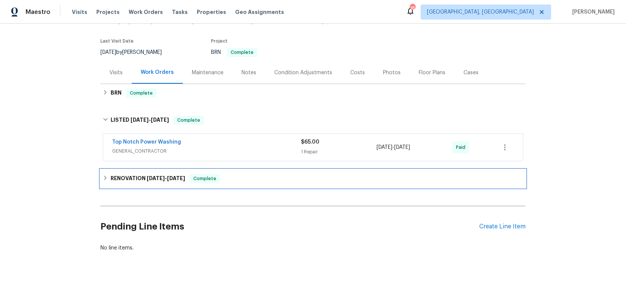
click at [147, 178] on span "4/30/25" at bounding box center [156, 177] width 18 height 5
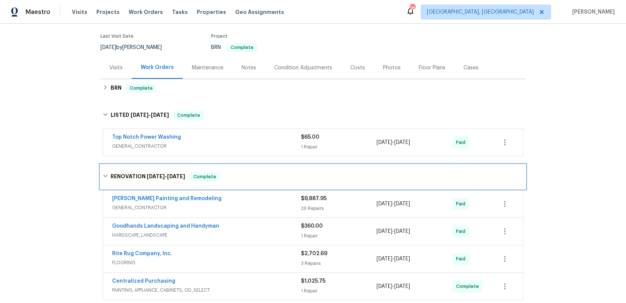
scroll to position [51, 0]
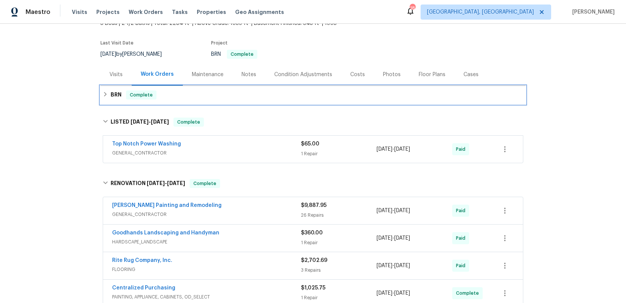
click at [116, 94] on h6 "BRN" at bounding box center [116, 94] width 11 height 9
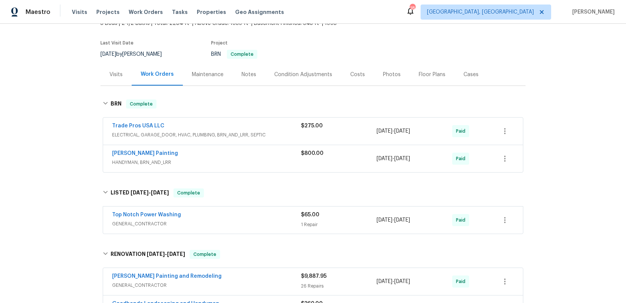
click at [241, 157] on div "Perez Painting" at bounding box center [206, 153] width 189 height 9
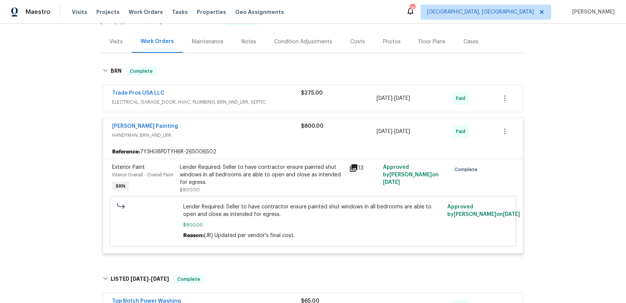
scroll to position [83, 0]
click at [253, 139] on span "HANDYMAN, BRN_AND_LRR" at bounding box center [206, 136] width 189 height 8
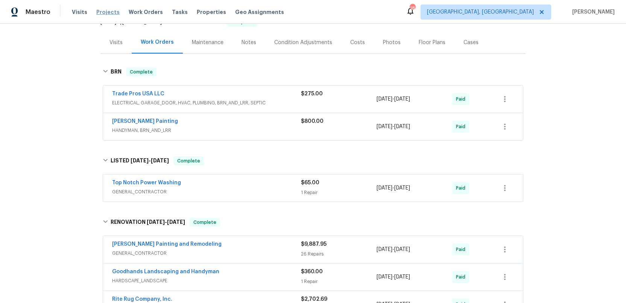
click at [99, 14] on span "Projects" at bounding box center [107, 12] width 23 height 8
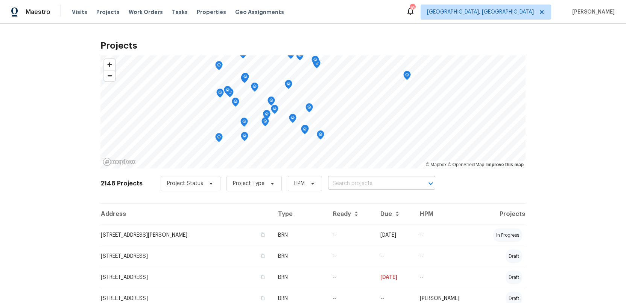
click at [331, 184] on input "text" at bounding box center [371, 184] width 86 height 12
type input "5024"
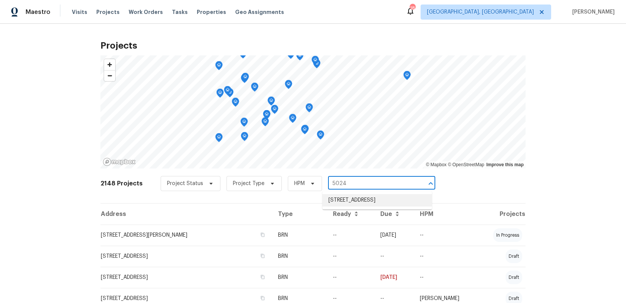
click at [333, 206] on li "5024 Oak Leaf Cir, Adamsville, AL 35005" at bounding box center [378, 200] width 110 height 12
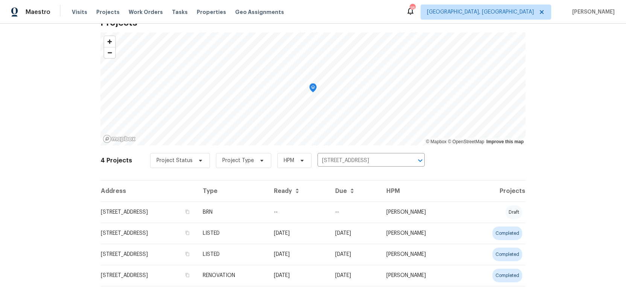
scroll to position [30, 0]
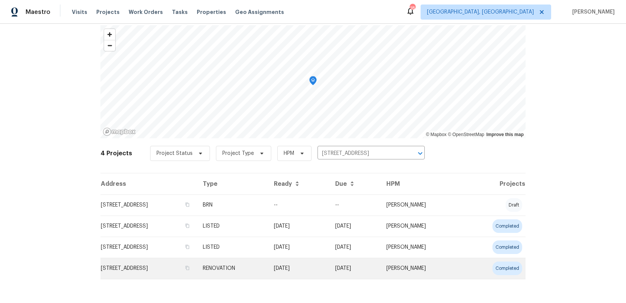
click at [133, 266] on td "5024 Oak Leaf Cir, Adamsville, AL 35005" at bounding box center [149, 268] width 96 height 21
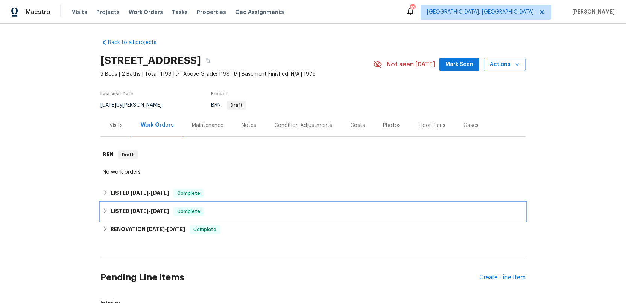
click at [122, 207] on h6 "LISTED 5/15/25 - 6/27/25" at bounding box center [140, 211] width 58 height 9
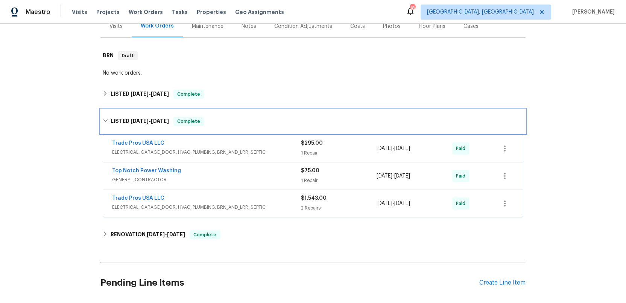
scroll to position [118, 0]
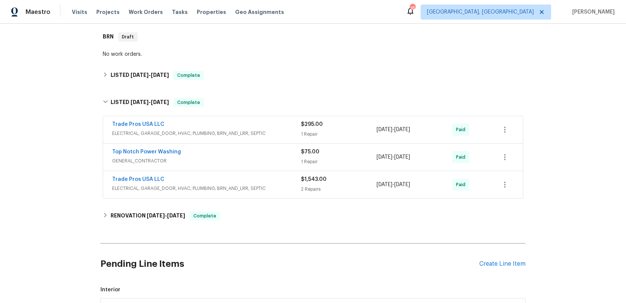
click at [283, 182] on div "Trade Pros USA LLC" at bounding box center [206, 179] width 189 height 9
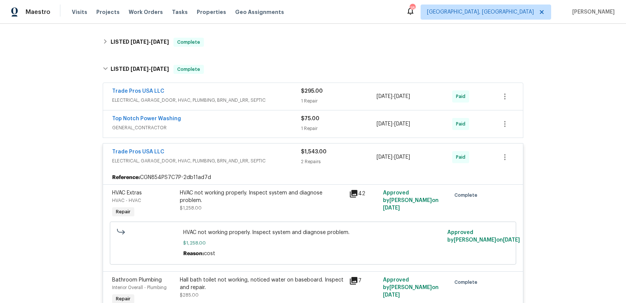
scroll to position [144, 0]
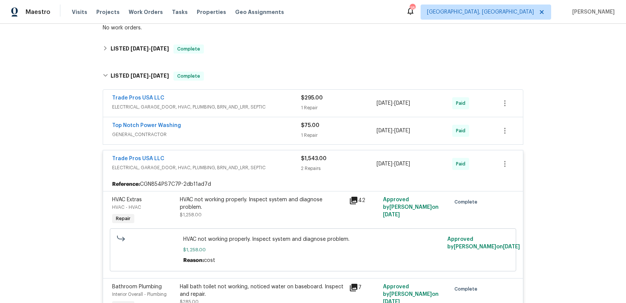
click at [273, 131] on span "GENERAL_CONTRACTOR" at bounding box center [206, 135] width 189 height 8
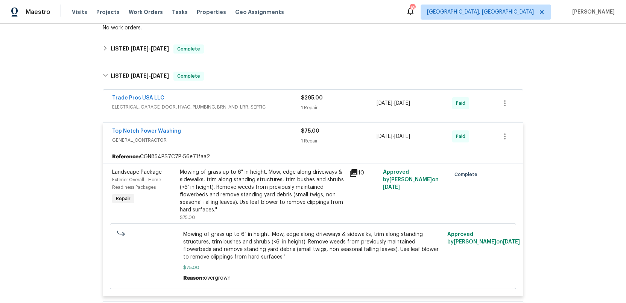
click at [283, 108] on span "ELECTRICAL, GARAGE_DOOR, HVAC, PLUMBING, BRN_AND_LRR, SEPTIC" at bounding box center [206, 107] width 189 height 8
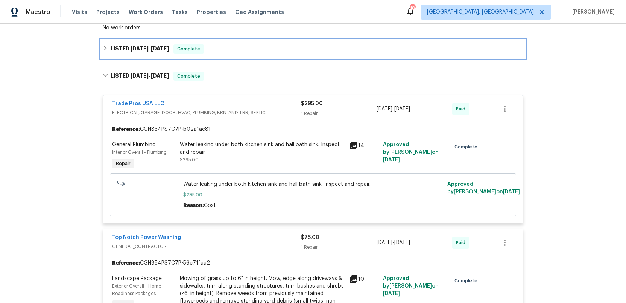
click at [128, 49] on h6 "LISTED 8/13/25 - 8/26/25" at bounding box center [140, 48] width 58 height 9
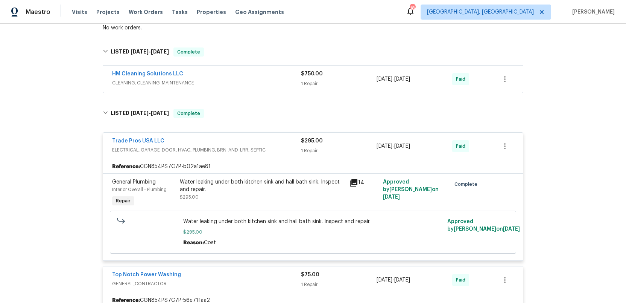
click at [223, 79] on span "CLEANING, CLEANING_MAINTENANCE" at bounding box center [206, 83] width 189 height 8
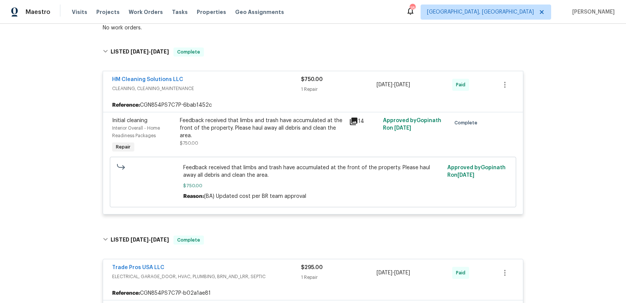
click at [356, 120] on icon at bounding box center [354, 121] width 8 height 8
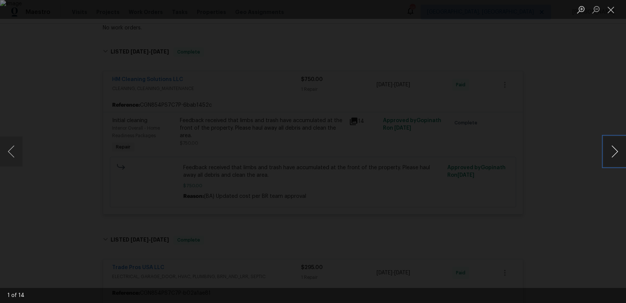
click at [614, 152] on button "Next image" at bounding box center [615, 151] width 23 height 30
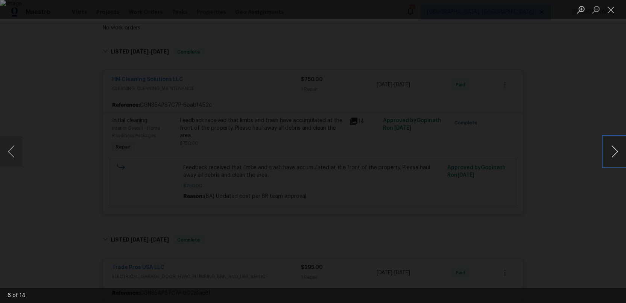
click at [614, 152] on button "Next image" at bounding box center [615, 151] width 23 height 30
click at [616, 147] on button "Next image" at bounding box center [615, 151] width 23 height 30
click at [616, 157] on button "Next image" at bounding box center [615, 151] width 23 height 30
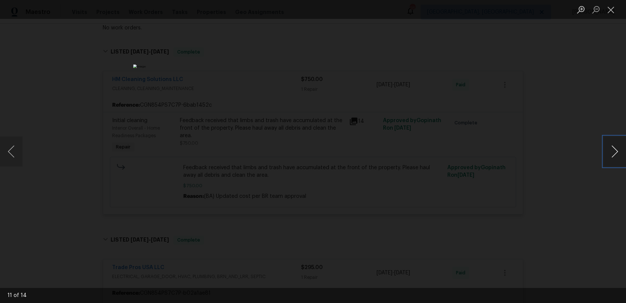
click at [616, 157] on button "Next image" at bounding box center [615, 151] width 23 height 30
click at [614, 152] on button "Next image" at bounding box center [615, 151] width 23 height 30
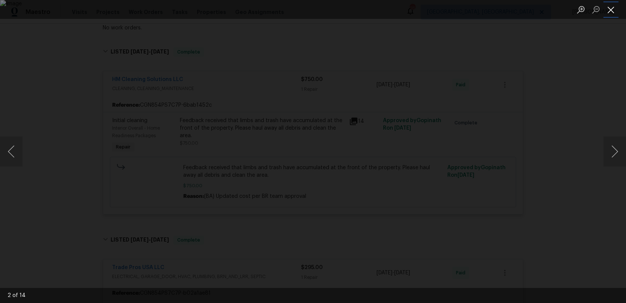
click at [612, 8] on button "Close lightbox" at bounding box center [611, 9] width 15 height 13
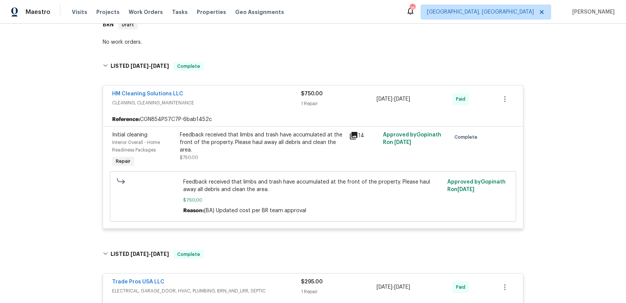
scroll to position [126, 0]
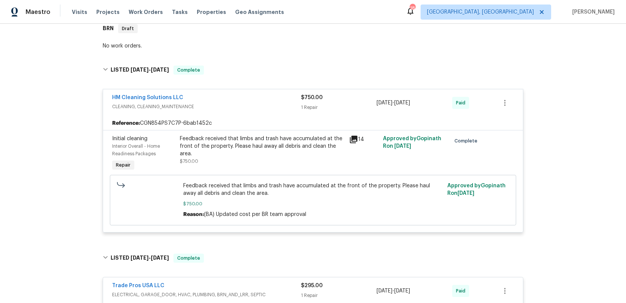
click at [253, 103] on span "CLEANING, CLEANING_MAINTENANCE" at bounding box center [206, 107] width 189 height 8
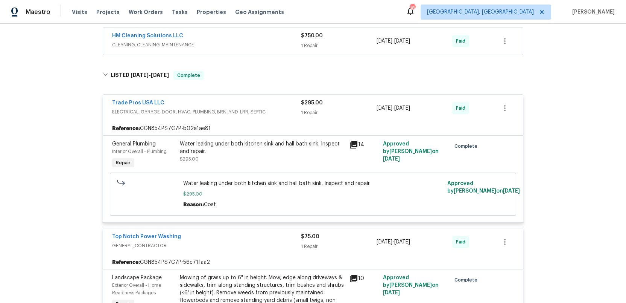
scroll to position [192, 0]
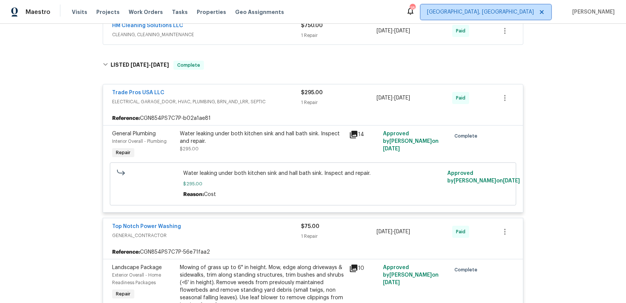
click at [526, 12] on span "[GEOGRAPHIC_DATA], [GEOGRAPHIC_DATA]" at bounding box center [480, 12] width 107 height 8
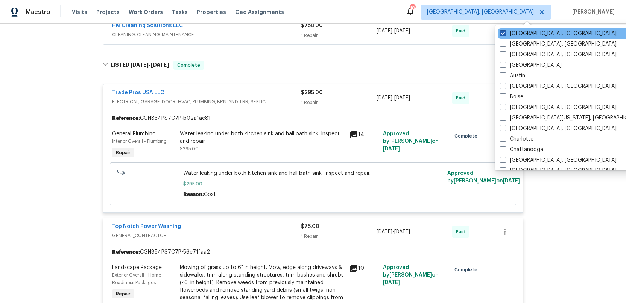
click at [503, 33] on span at bounding box center [503, 33] width 6 height 6
click at [503, 33] on input "[GEOGRAPHIC_DATA], [GEOGRAPHIC_DATA]" at bounding box center [502, 32] width 5 height 5
checkbox input "false"
checkbox input "true"
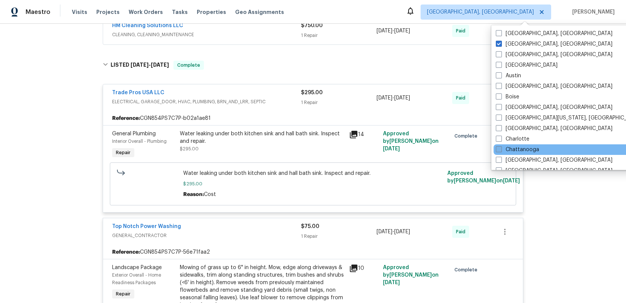
click at [500, 148] on span at bounding box center [499, 149] width 6 height 6
click at [500, 148] on input "Chattanooga" at bounding box center [498, 148] width 5 height 5
checkbox input "true"
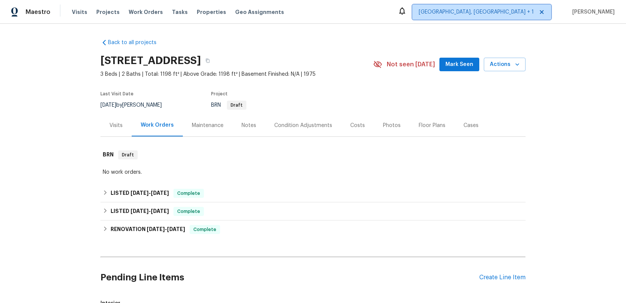
click at [516, 10] on span "[GEOGRAPHIC_DATA], [GEOGRAPHIC_DATA] + 1" at bounding box center [476, 12] width 115 height 8
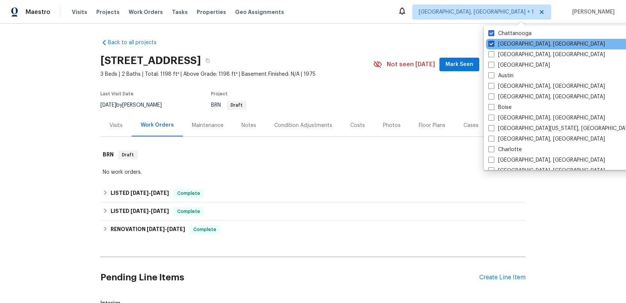
click at [492, 42] on span at bounding box center [492, 44] width 6 height 6
click at [492, 42] on input "[GEOGRAPHIC_DATA], [GEOGRAPHIC_DATA]" at bounding box center [491, 42] width 5 height 5
checkbox input "false"
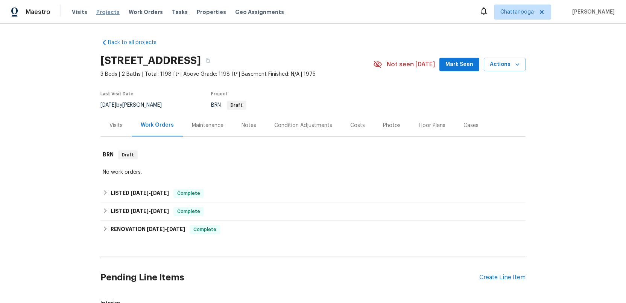
click at [107, 10] on span "Projects" at bounding box center [107, 12] width 23 height 8
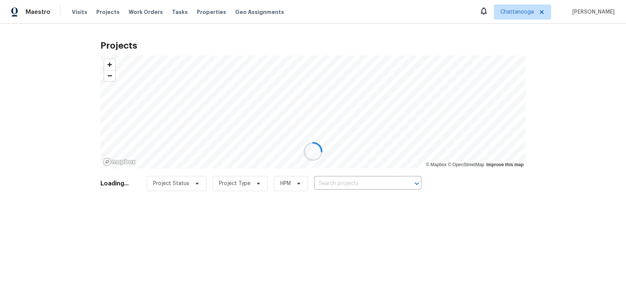
click at [337, 181] on div at bounding box center [313, 151] width 626 height 303
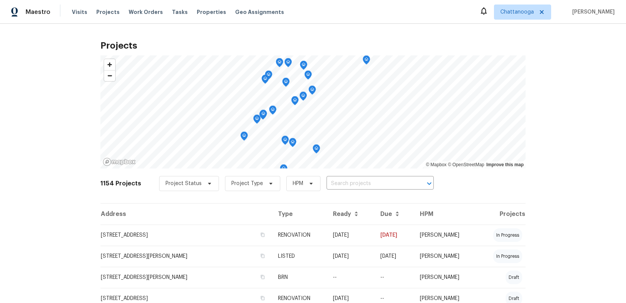
click at [338, 183] on input "text" at bounding box center [370, 184] width 86 height 12
type input "8127"
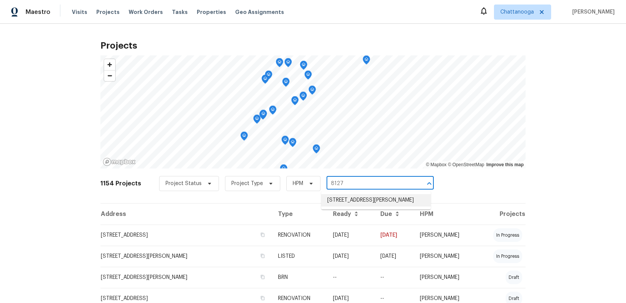
click at [343, 201] on li "8127 Blue Spruce Dr, Hixson, TN 37343" at bounding box center [377, 200] width 110 height 12
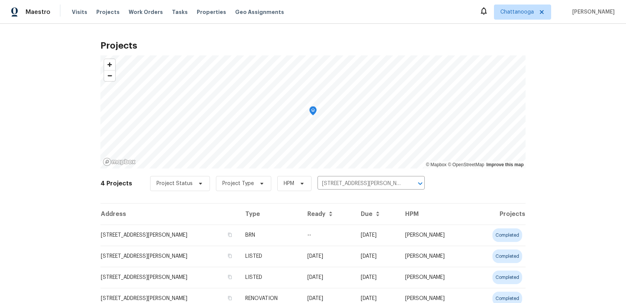
scroll to position [30, 0]
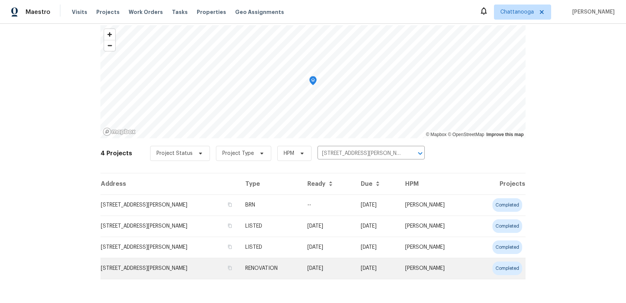
click at [133, 266] on td "8127 Blue Spruce Dr, Hixson, TN 37343" at bounding box center [170, 268] width 139 height 21
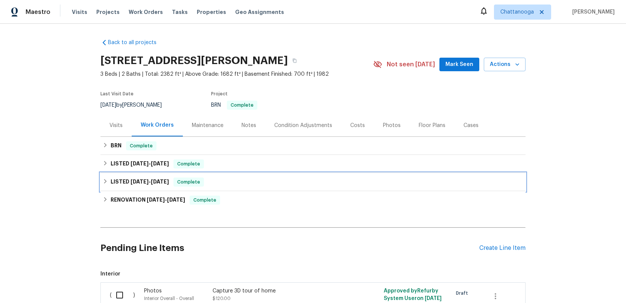
click at [129, 183] on h6 "LISTED 6/23/25 - 6/24/25" at bounding box center [140, 181] width 58 height 9
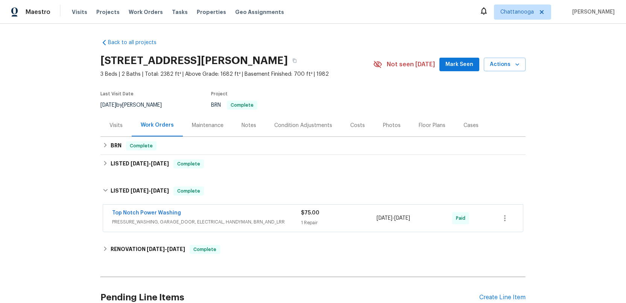
click at [256, 216] on div "Top Notch Power Washing" at bounding box center [206, 213] width 189 height 9
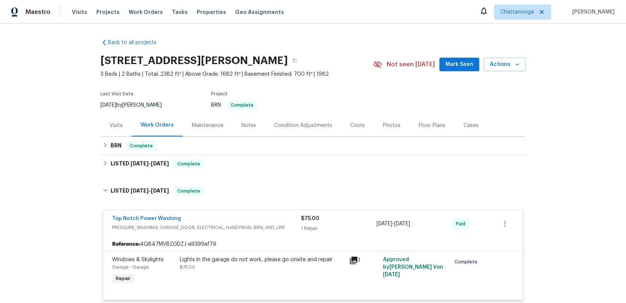
click at [253, 222] on div "Top Notch Power Washing" at bounding box center [206, 219] width 189 height 9
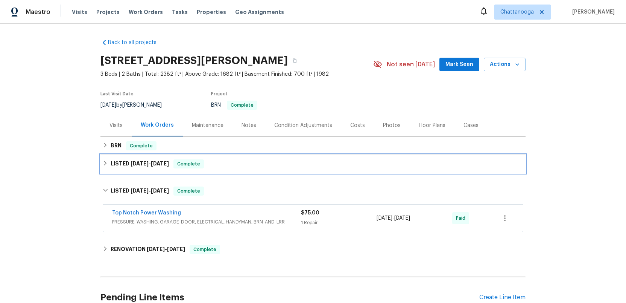
click at [123, 163] on h6 "LISTED 6/26/25 - 7/1/25" at bounding box center [140, 163] width 58 height 9
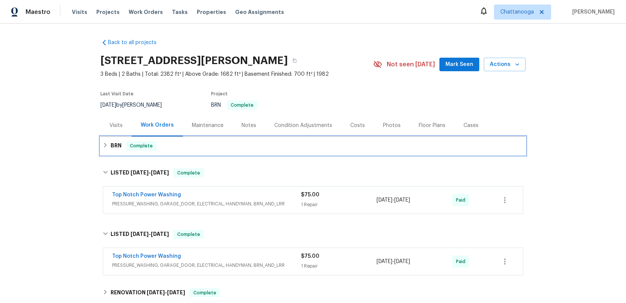
click at [230, 154] on div "BRN Complete" at bounding box center [313, 146] width 425 height 18
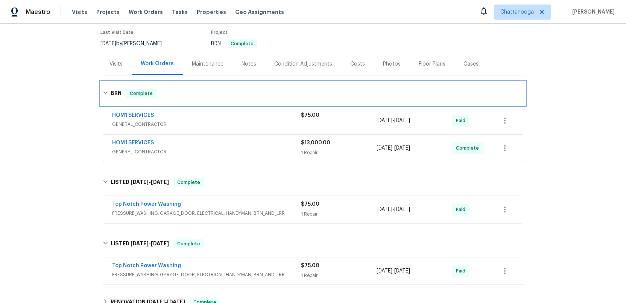
scroll to position [58, 0]
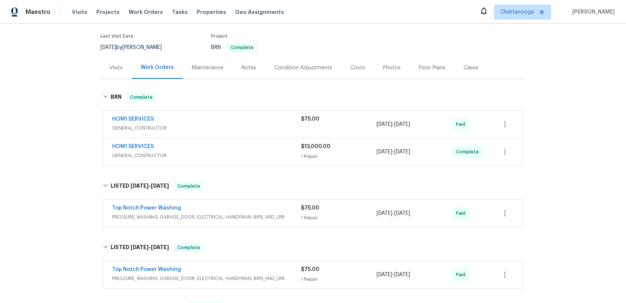
click at [229, 151] on div "HOM1 SERVICES" at bounding box center [206, 147] width 189 height 9
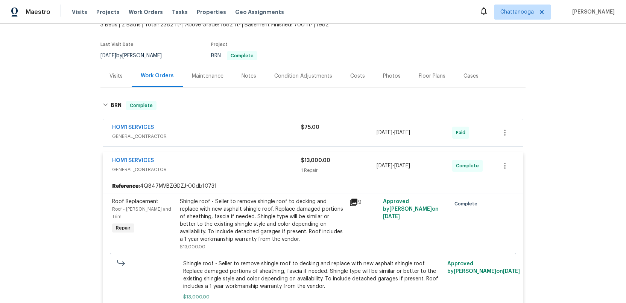
scroll to position [5, 0]
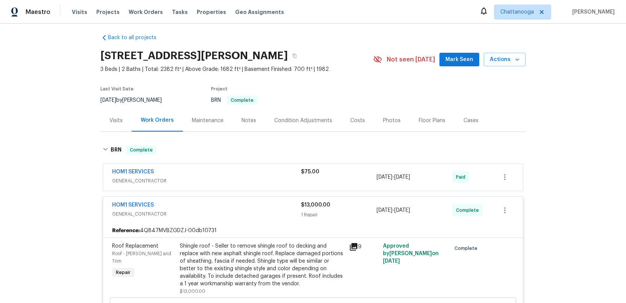
click at [262, 174] on div "HOM1 SERVICES" at bounding box center [206, 172] width 189 height 9
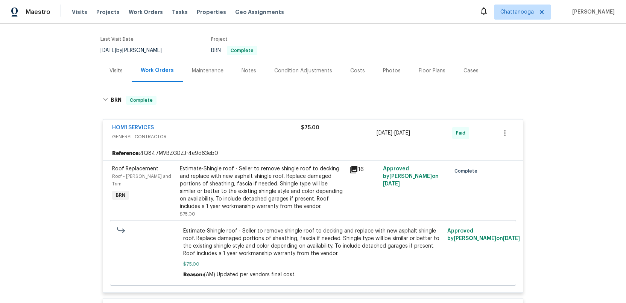
scroll to position [70, 0]
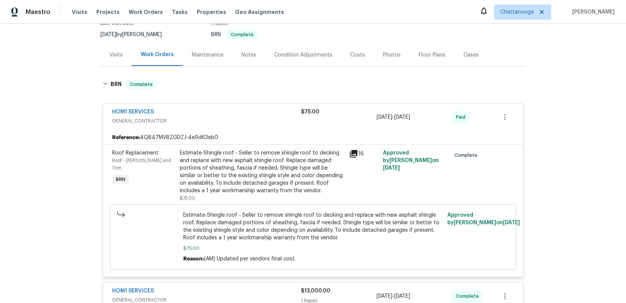
click at [259, 125] on div "HOM1 SERVICES GENERAL_CONTRACTOR" at bounding box center [206, 117] width 189 height 18
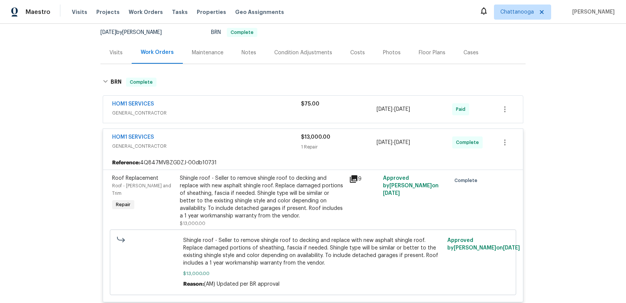
scroll to position [53, 0]
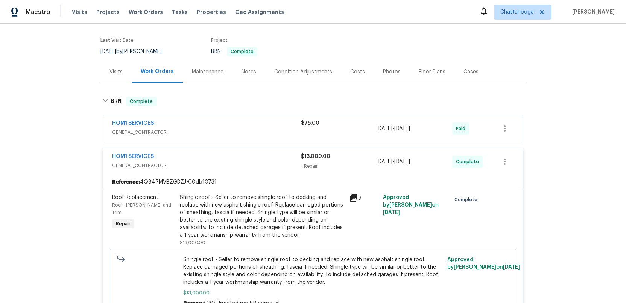
click at [353, 72] on div "Costs" at bounding box center [358, 72] width 15 height 8
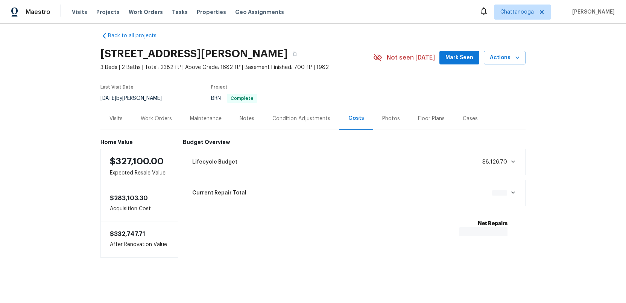
scroll to position [7, 0]
click at [523, 13] on span "Chattanooga" at bounding box center [518, 12] width 34 height 8
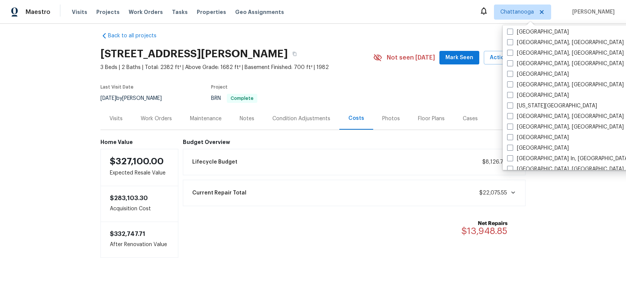
scroll to position [191, 0]
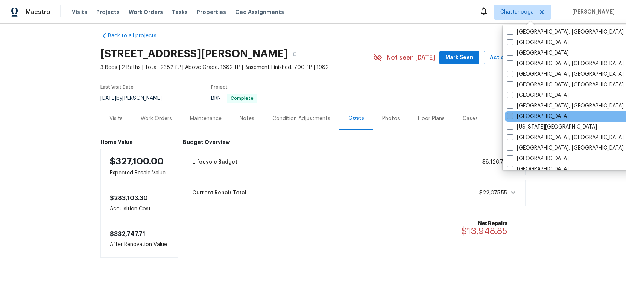
click at [509, 115] on span at bounding box center [510, 116] width 6 height 6
click at [509, 115] on input "[GEOGRAPHIC_DATA]" at bounding box center [509, 115] width 5 height 5
checkbox input "true"
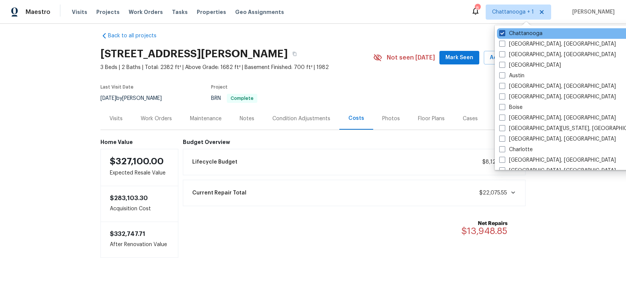
click at [502, 32] on span at bounding box center [503, 33] width 6 height 6
click at [502, 32] on input "Chattanooga" at bounding box center [502, 32] width 5 height 5
checkbox input "false"
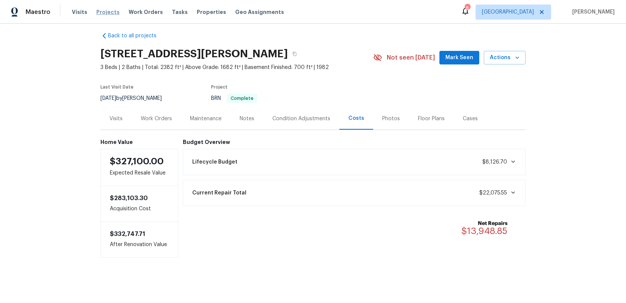
click at [97, 12] on span "Projects" at bounding box center [107, 12] width 23 height 8
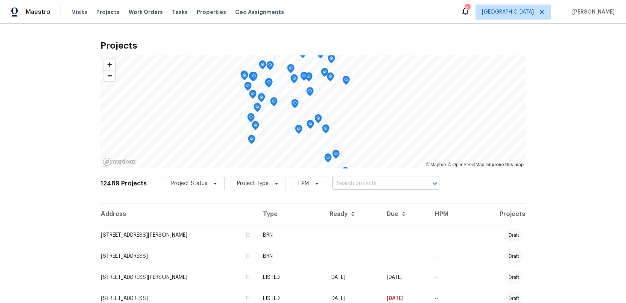
click at [341, 184] on input "text" at bounding box center [375, 184] width 86 height 12
type input "12304 water"
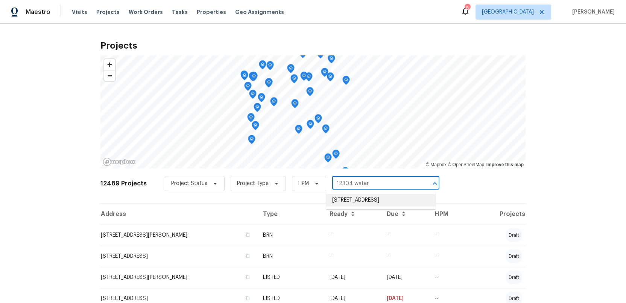
click at [341, 205] on li "12304 Water Tupelo Rd, Jacksonville, FL 32226" at bounding box center [381, 200] width 110 height 12
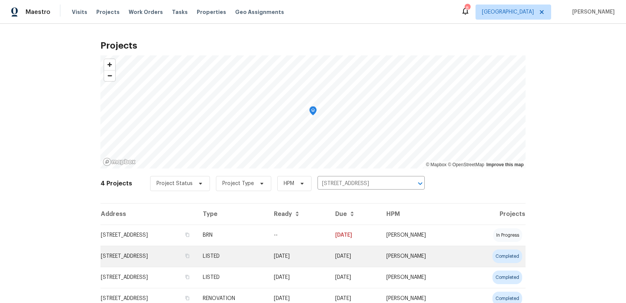
scroll to position [30, 0]
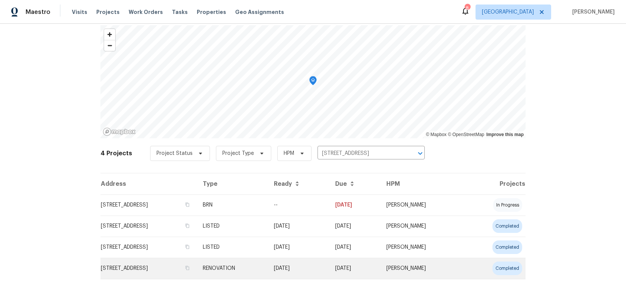
click at [134, 267] on td "12304 Water Tupelo Rd, Jacksonville, FL 32226" at bounding box center [149, 268] width 96 height 21
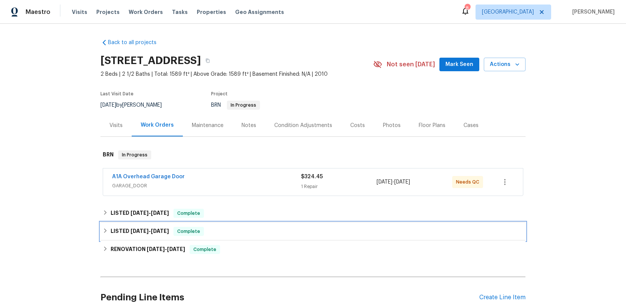
click at [119, 233] on h6 "LISTED 5/6/25 - 5/7/25" at bounding box center [140, 231] width 58 height 9
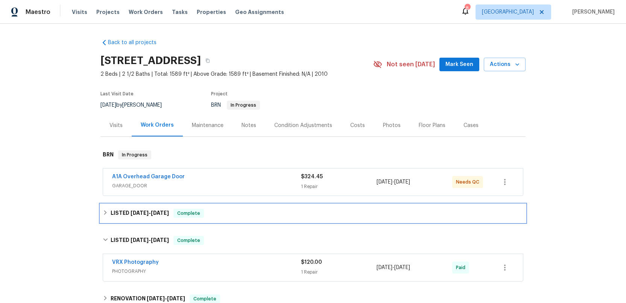
click at [127, 211] on h6 "LISTED 8/14/25 - 8/15/25" at bounding box center [140, 213] width 58 height 9
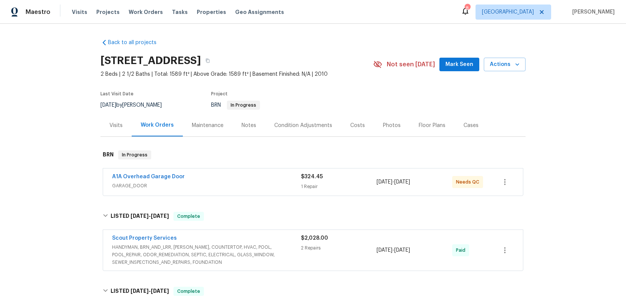
click at [282, 253] on span "HANDYMAN, BRN_AND_LRR, WELLS, COUNTERTOP, HVAC, POOL, POOL_REPAIR, ODOR_REMEDIA…" at bounding box center [206, 254] width 189 height 23
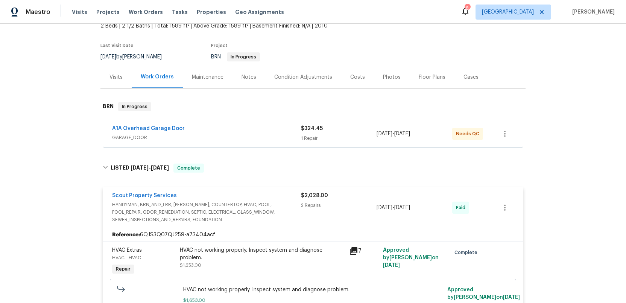
scroll to position [46, 0]
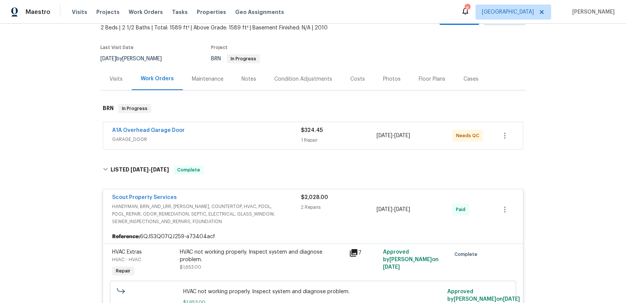
click at [269, 139] on span "GARAGE_DOOR" at bounding box center [206, 140] width 189 height 8
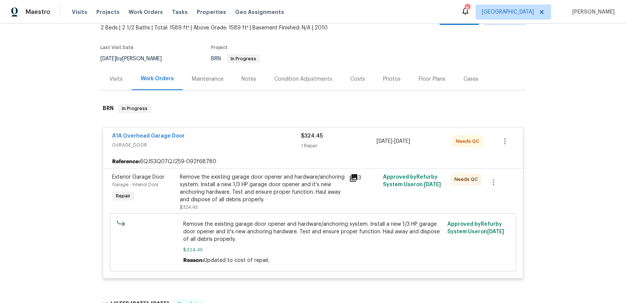
click at [269, 139] on div "A1A Overhead Garage Door" at bounding box center [206, 136] width 189 height 9
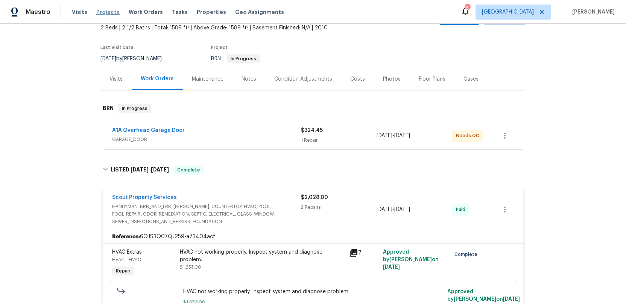
click at [105, 13] on span "Projects" at bounding box center [107, 12] width 23 height 8
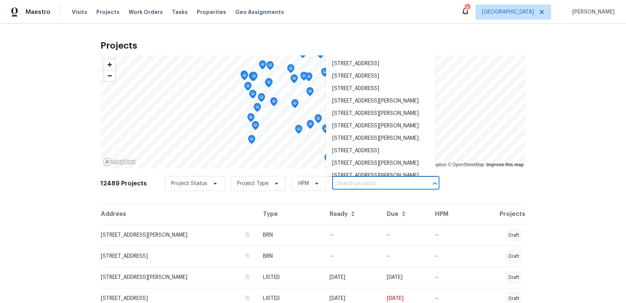
click at [332, 183] on input "text" at bounding box center [375, 184] width 86 height 12
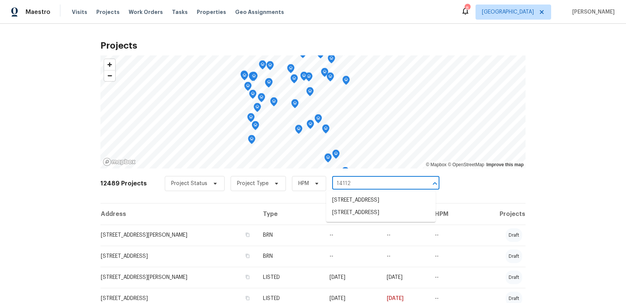
type input "14112"
click at [359, 219] on li "14112 Pleasant Point Ln, Jacksonville, FL 32225" at bounding box center [381, 212] width 110 height 12
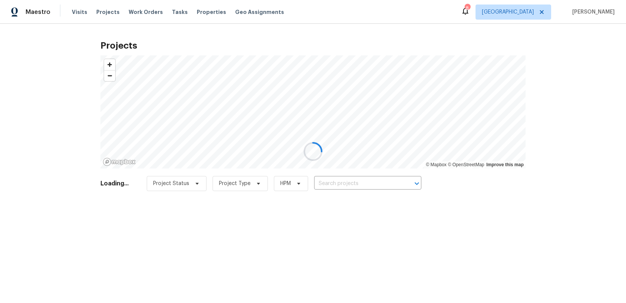
type input "14112 Pleasant Point Ln, Jacksonville, FL 32225"
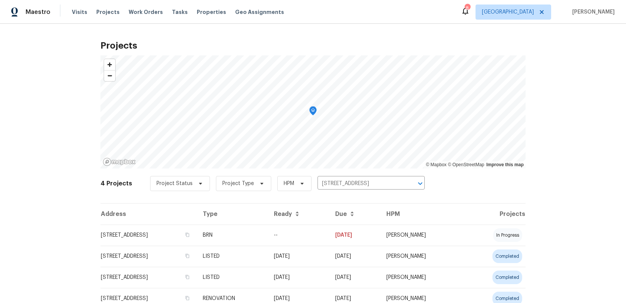
scroll to position [30, 0]
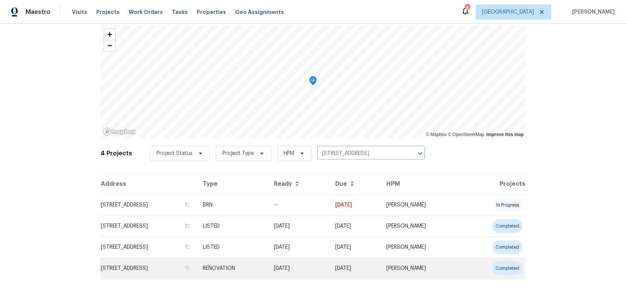
click at [126, 267] on td "14112 Pleasant Point Ln, Jacksonville, FL 32225" at bounding box center [149, 268] width 96 height 21
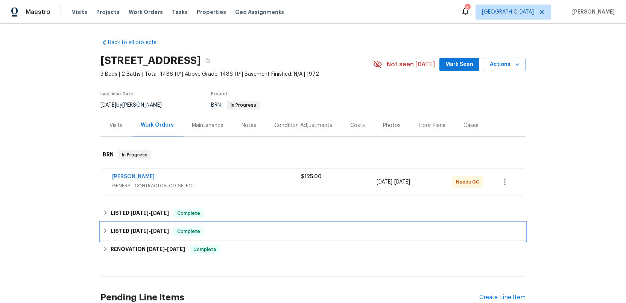
click at [125, 231] on h6 "LISTED 6/25/25 - 6/26/25" at bounding box center [140, 231] width 58 height 9
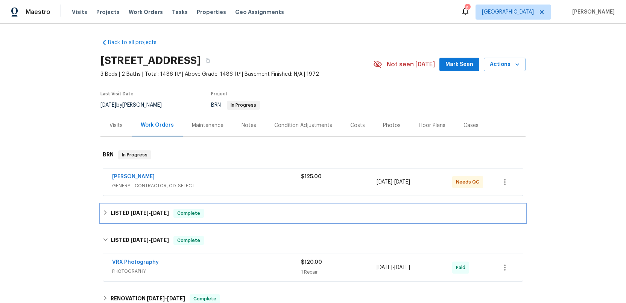
click at [145, 213] on span "[DATE]" at bounding box center [140, 212] width 18 height 5
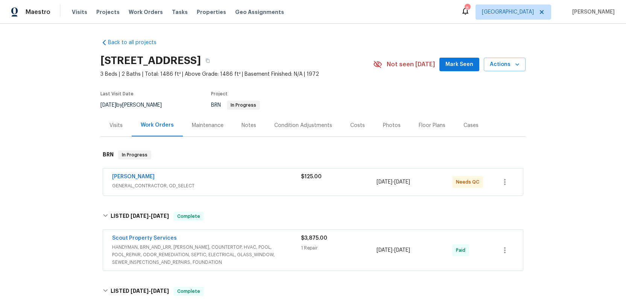
click at [276, 257] on span "HANDYMAN, BRN_AND_LRR, WELLS, COUNTERTOP, HVAC, POOL, POOL_REPAIR, ODOR_REMEDIA…" at bounding box center [206, 254] width 189 height 23
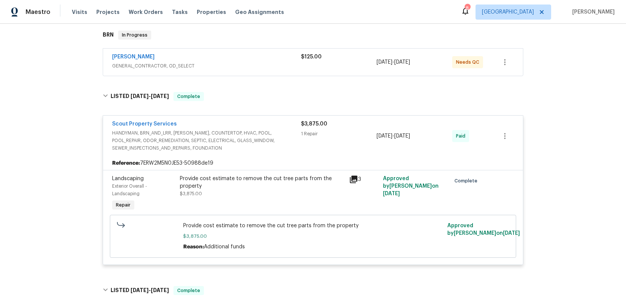
scroll to position [120, 0]
click at [353, 176] on icon at bounding box center [354, 179] width 8 height 8
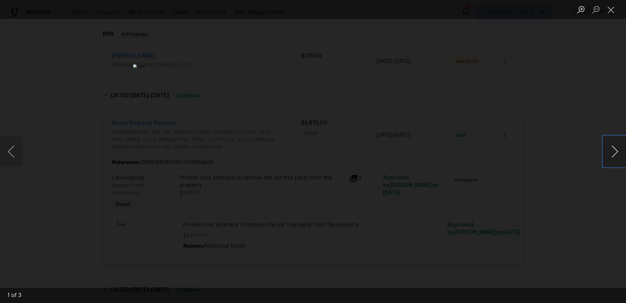
click at [616, 154] on button "Next image" at bounding box center [615, 151] width 23 height 30
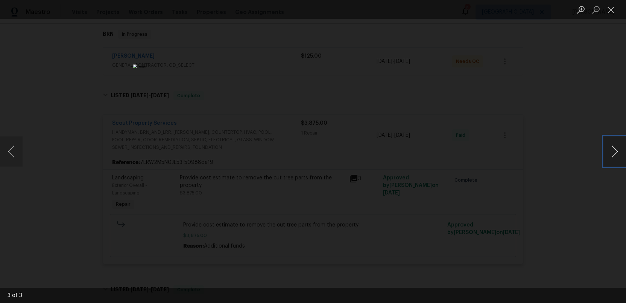
click at [616, 154] on button "Next image" at bounding box center [615, 151] width 23 height 30
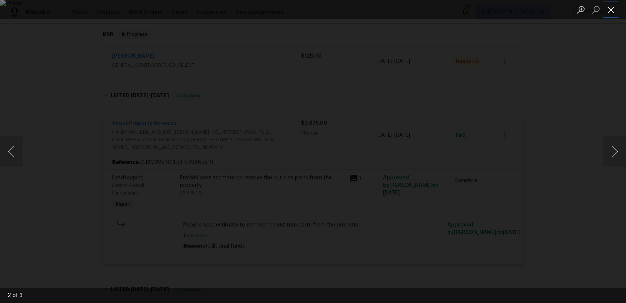
click at [611, 10] on button "Close lightbox" at bounding box center [611, 9] width 15 height 13
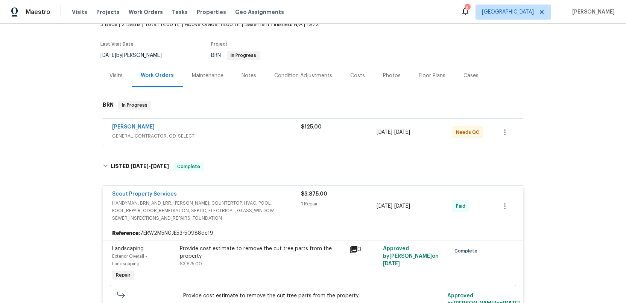
scroll to position [44, 0]
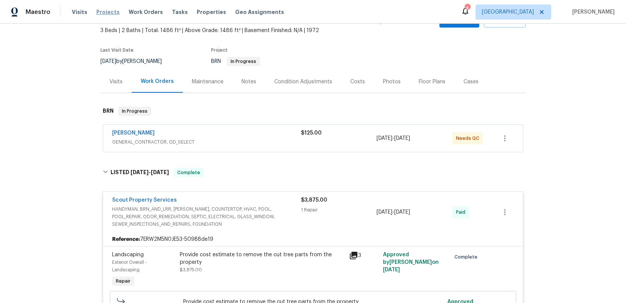
click at [102, 12] on span "Projects" at bounding box center [107, 12] width 23 height 8
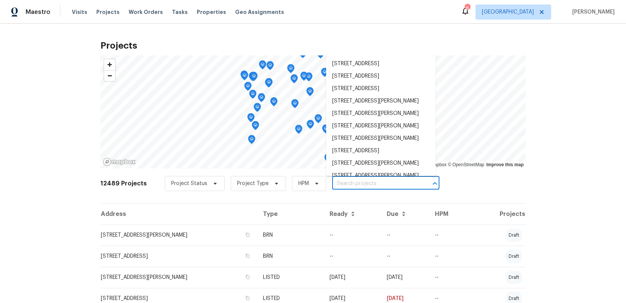
click at [339, 183] on input "text" at bounding box center [375, 184] width 86 height 12
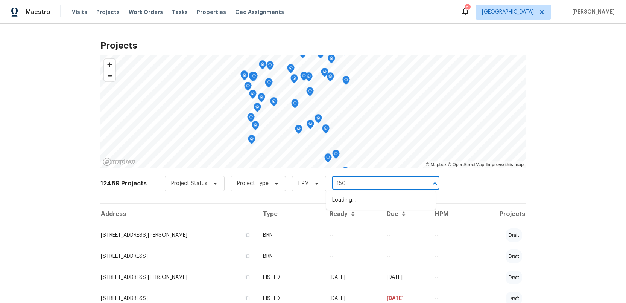
type input "1507"
click at [344, 219] on li "1507 Elsie St, Green Cove Springs, FL 32043" at bounding box center [381, 212] width 110 height 12
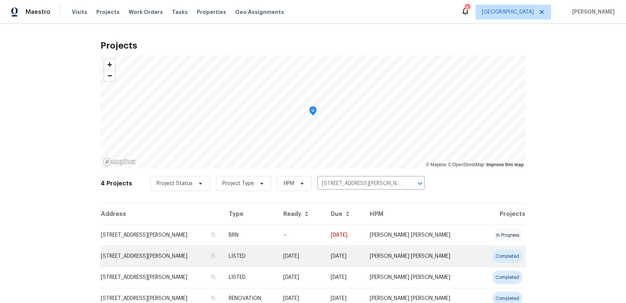
scroll to position [30, 0]
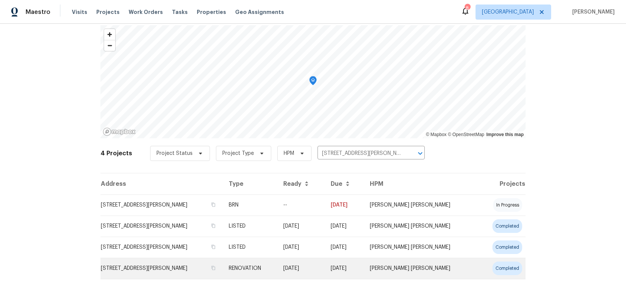
click at [123, 268] on td "1507 Elsie St, Green Cove Springs, FL 32043" at bounding box center [162, 268] width 122 height 21
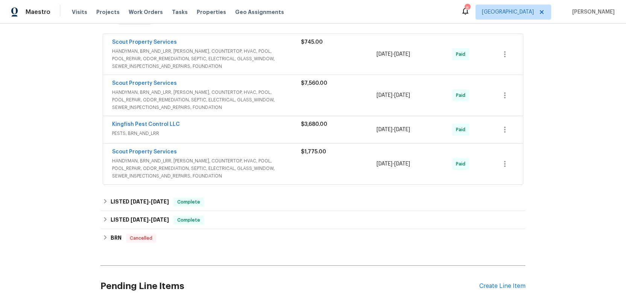
scroll to position [500, 0]
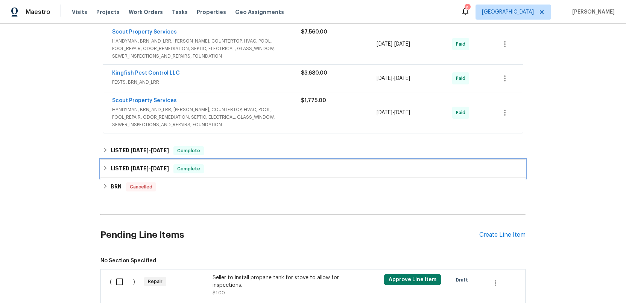
click at [125, 164] on h6 "LISTED 3/27/25 - 3/28/25" at bounding box center [140, 168] width 58 height 9
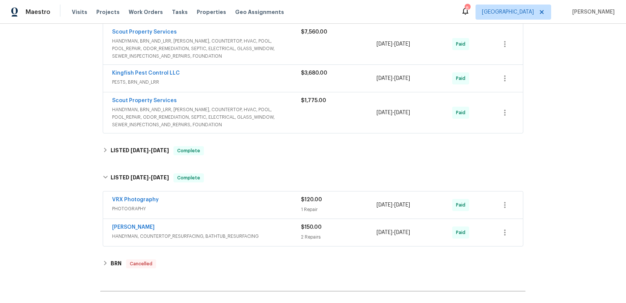
click at [269, 232] on span "HANDYMAN, COUNTERTOP_RESURFACING, BATHTUB_RESURFACING" at bounding box center [206, 236] width 189 height 8
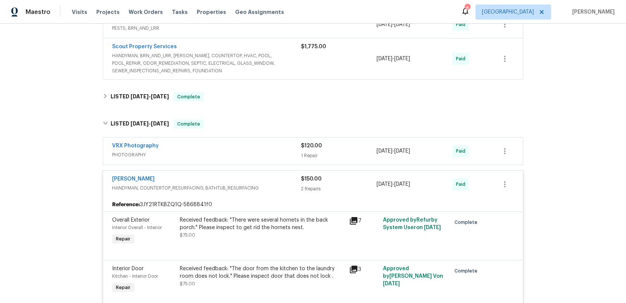
scroll to position [553, 0]
click at [259, 175] on div "Eric Hernandez" at bounding box center [206, 179] width 189 height 9
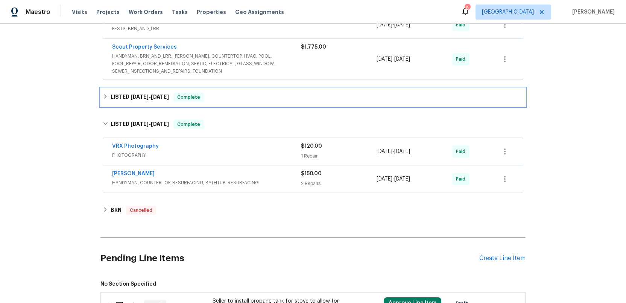
click at [125, 93] on h6 "LISTED 5/8/25 - 5/15/25" at bounding box center [140, 97] width 58 height 9
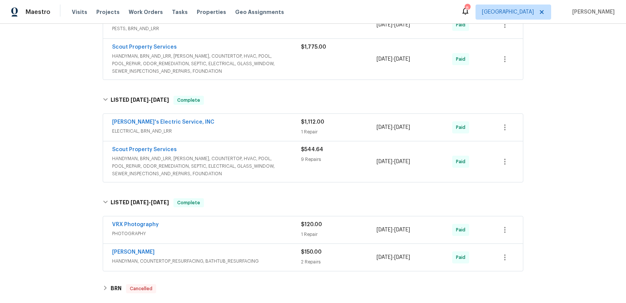
click at [259, 160] on span "HANDYMAN, BRN_AND_LRR, WELLS, COUNTERTOP, HVAC, POOL, POOL_REPAIR, ODOR_REMEDIA…" at bounding box center [206, 166] width 189 height 23
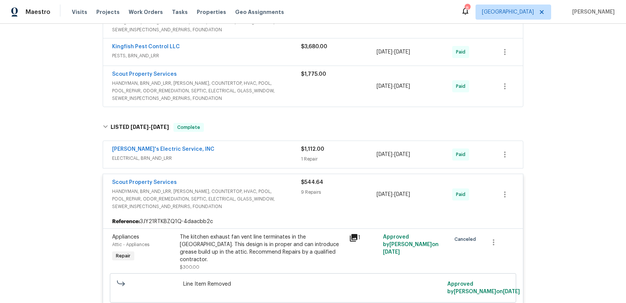
scroll to position [523, 0]
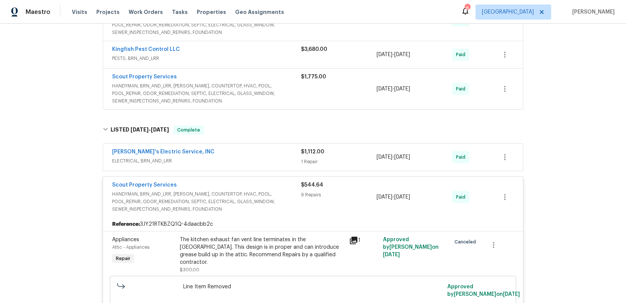
click at [256, 148] on div "Jack's Electric Service, INC" at bounding box center [206, 152] width 189 height 9
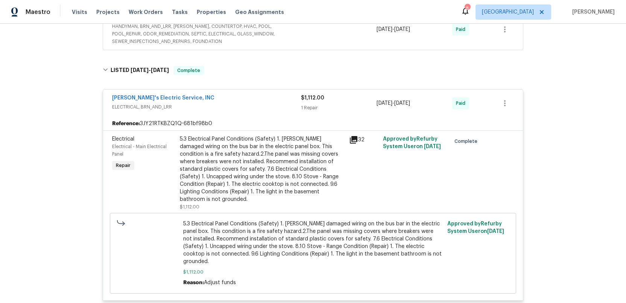
scroll to position [585, 0]
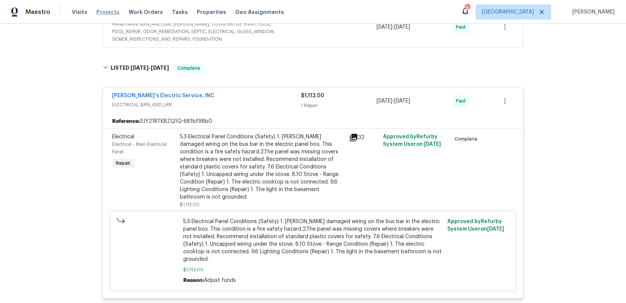
click at [101, 13] on span "Projects" at bounding box center [107, 12] width 23 height 8
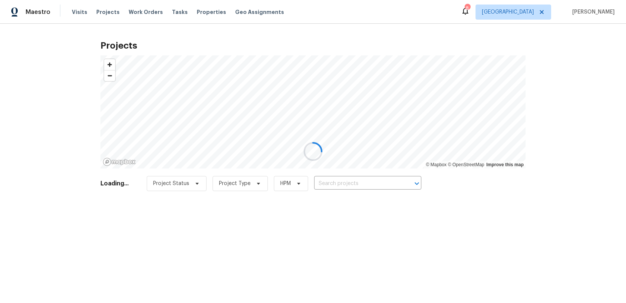
click at [329, 180] on div at bounding box center [313, 151] width 626 height 303
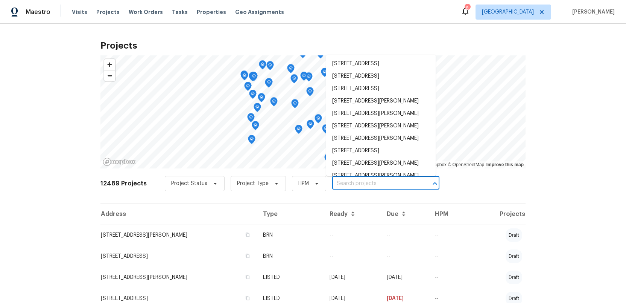
click at [332, 182] on input "text" at bounding box center [375, 184] width 86 height 12
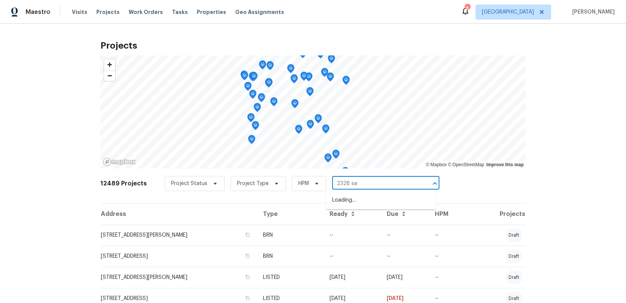
type input "2328 sad"
click at [342, 206] on li "2328 Sadler Rd Apt 4F, Fernandina Beach, FL 32034" at bounding box center [381, 200] width 110 height 12
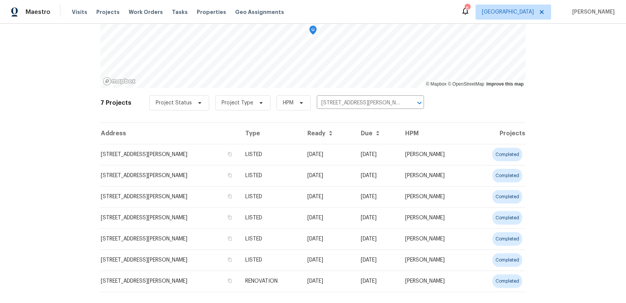
scroll to position [93, 0]
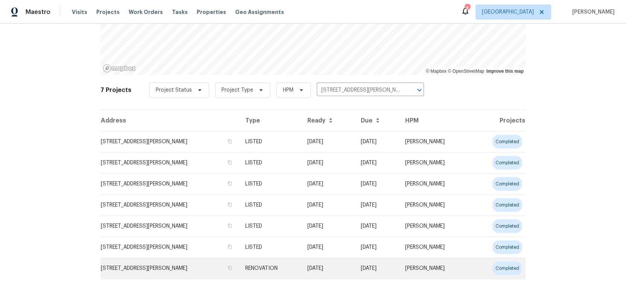
click at [140, 269] on td "2328 Sadler Rd Apt 4F, Fernandina Beach, FL 32034" at bounding box center [170, 268] width 139 height 21
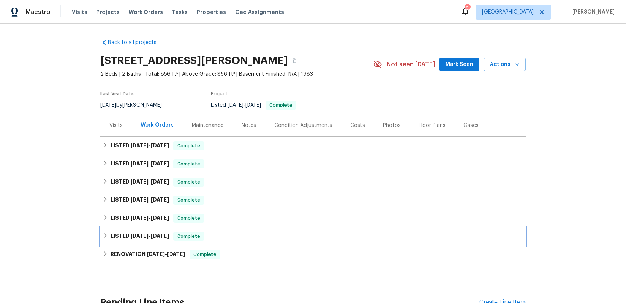
click at [127, 235] on h6 "LISTED 5/8/24 - 5/17/24" at bounding box center [140, 236] width 58 height 9
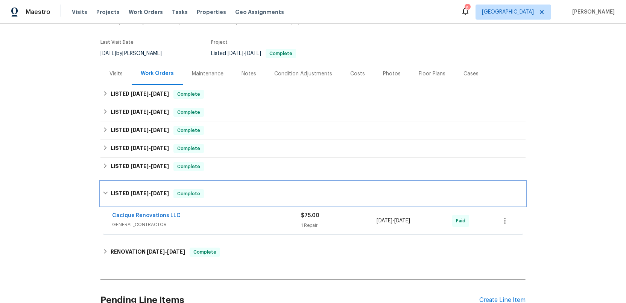
scroll to position [76, 0]
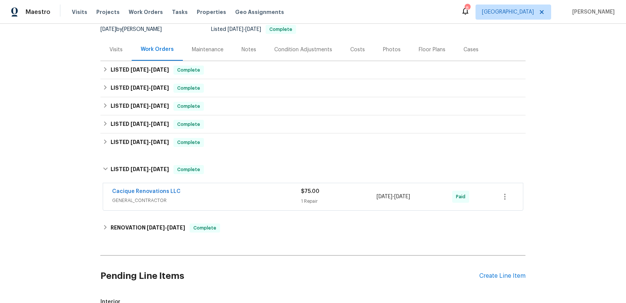
click at [210, 196] on div "Cacique Renovations LLC" at bounding box center [206, 191] width 189 height 9
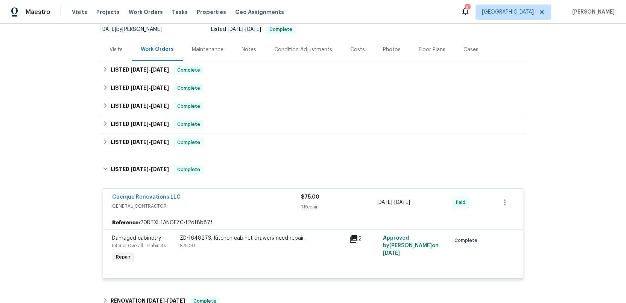
click at [354, 237] on icon at bounding box center [354, 239] width 8 height 8
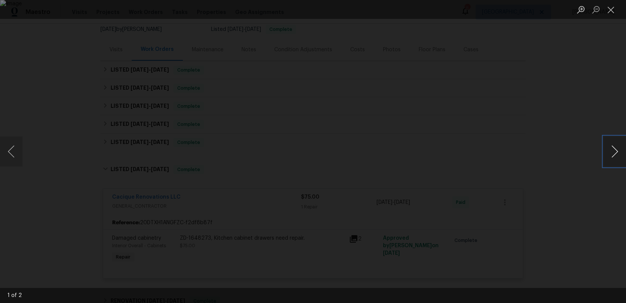
click at [615, 154] on button "Next image" at bounding box center [615, 151] width 23 height 30
click at [615, 153] on button "Next image" at bounding box center [615, 151] width 23 height 30
click at [610, 12] on button "Close lightbox" at bounding box center [611, 9] width 15 height 13
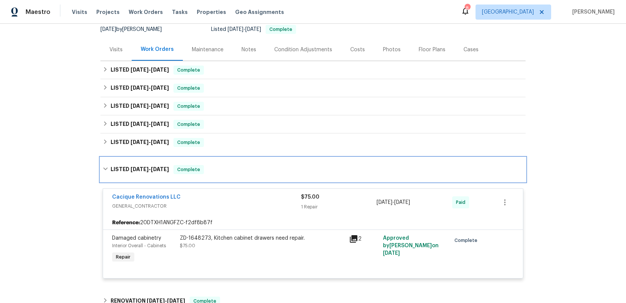
click at [123, 166] on h6 "LISTED 5/8/24 - 5/17/24" at bounding box center [140, 169] width 58 height 9
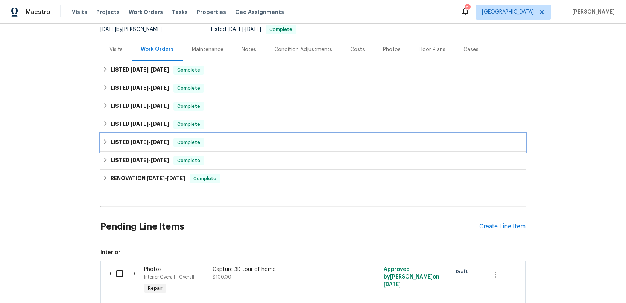
click at [126, 140] on h6 "LISTED 5/28/24 - 5/31/24" at bounding box center [140, 142] width 58 height 9
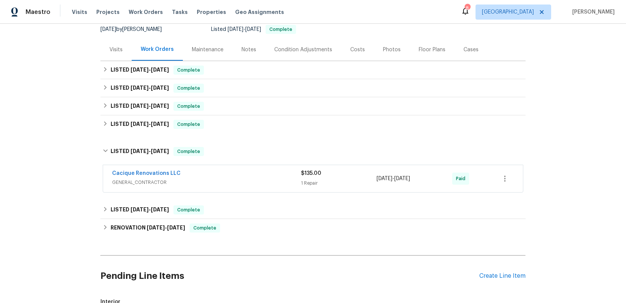
click at [237, 177] on div "Cacique Renovations LLC" at bounding box center [206, 173] width 189 height 9
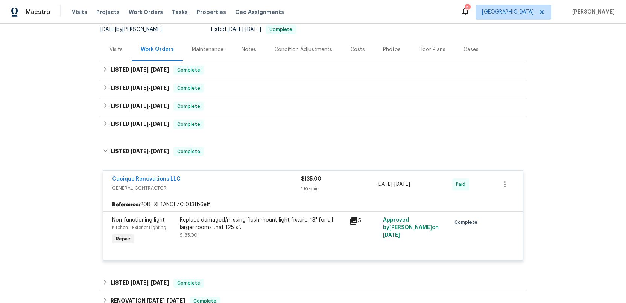
click at [354, 219] on icon at bounding box center [354, 221] width 8 height 8
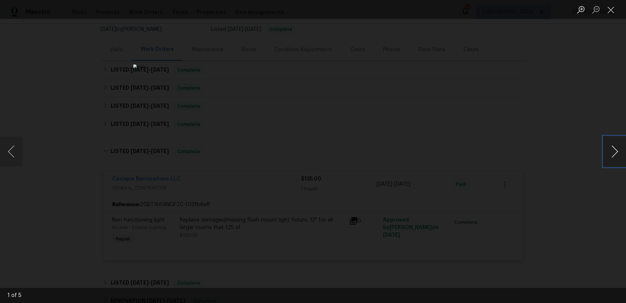
click at [619, 155] on button "Next image" at bounding box center [615, 151] width 23 height 30
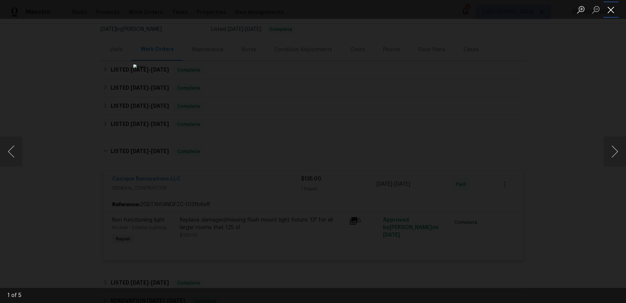
click at [613, 12] on button "Close lightbox" at bounding box center [611, 9] width 15 height 13
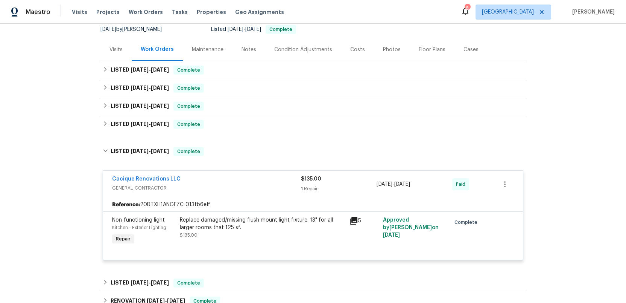
click at [225, 181] on div "Cacique Renovations LLC" at bounding box center [206, 179] width 189 height 9
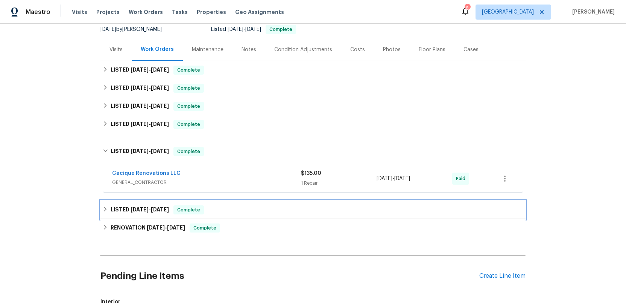
click at [143, 209] on span "5/8/24" at bounding box center [140, 209] width 18 height 5
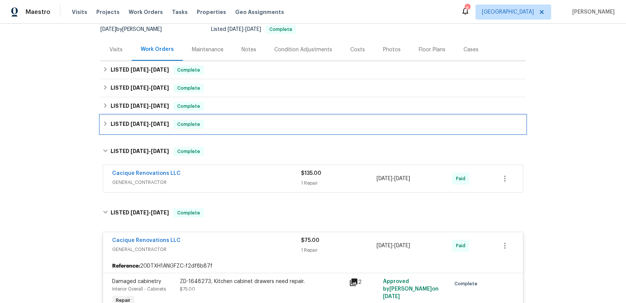
click at [131, 125] on span "10/1/24" at bounding box center [140, 123] width 18 height 5
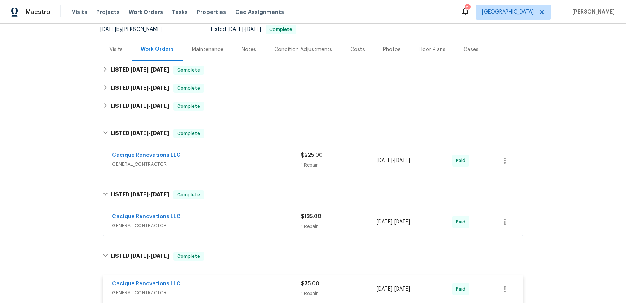
click at [221, 163] on span "GENERAL_CONTRACTOR" at bounding box center [206, 164] width 189 height 8
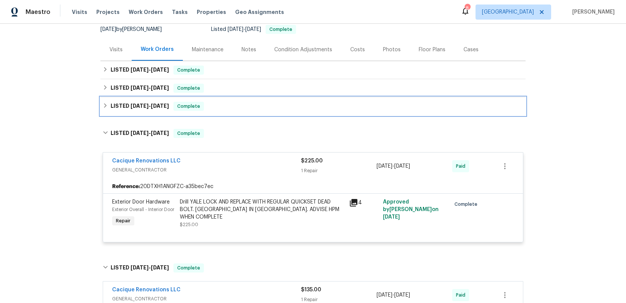
click at [138, 107] on span "6/3/25" at bounding box center [140, 105] width 18 height 5
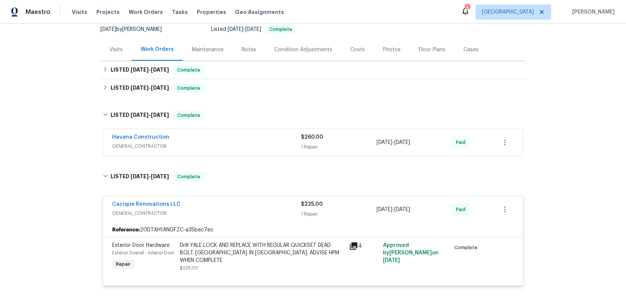
click at [229, 143] on span "GENERAL_CONTRACTOR" at bounding box center [206, 146] width 189 height 8
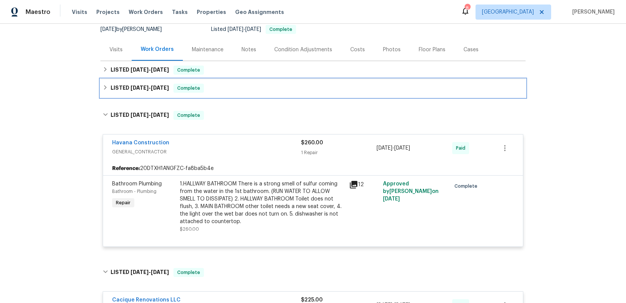
click at [134, 85] on span "[DATE]" at bounding box center [140, 87] width 18 height 5
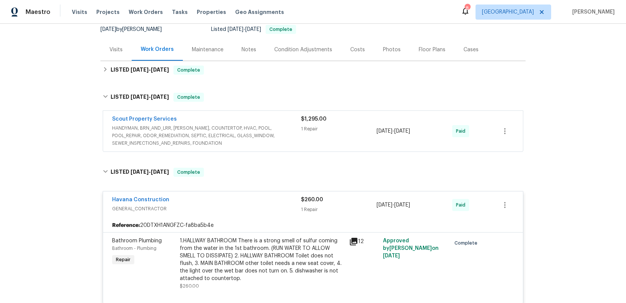
click at [271, 138] on span "HANDYMAN, BRN_AND_LRR, WELLS, COUNTERTOP, HVAC, POOL, POOL_REPAIR, ODOR_REMEDIA…" at bounding box center [206, 135] width 189 height 23
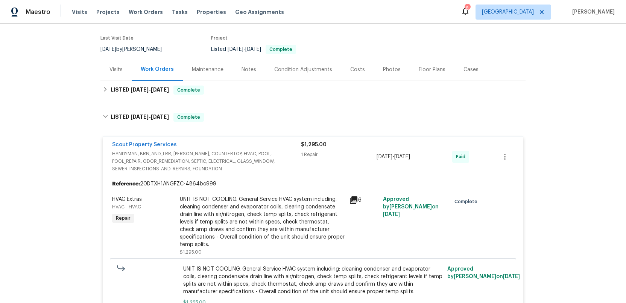
scroll to position [50, 0]
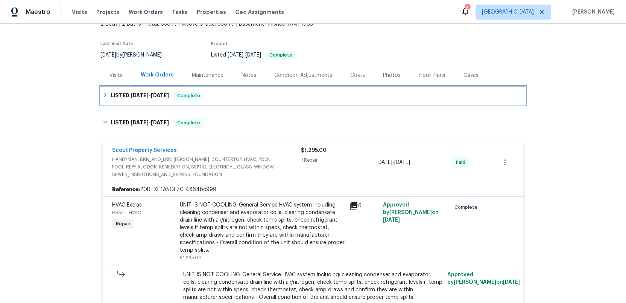
click at [128, 94] on h6 "LISTED 7/7/25 - 7/11/25" at bounding box center [140, 95] width 58 height 9
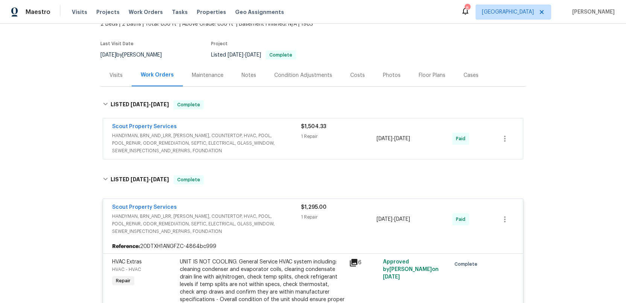
click at [265, 148] on span "HANDYMAN, BRN_AND_LRR, WELLS, COUNTERTOP, HVAC, POOL, POOL_REPAIR, ODOR_REMEDIA…" at bounding box center [206, 143] width 189 height 23
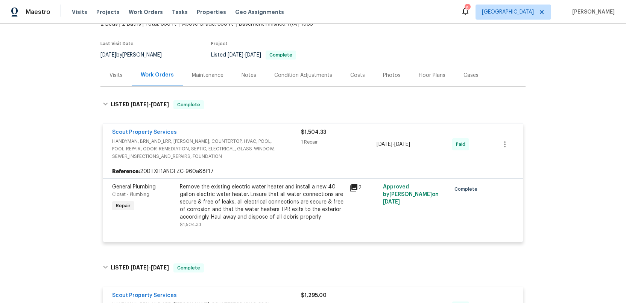
click at [355, 186] on icon at bounding box center [354, 188] width 8 height 8
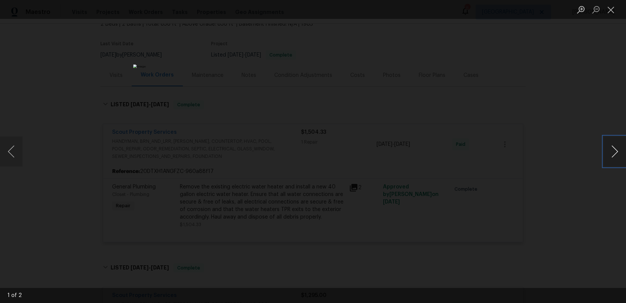
click at [610, 157] on button "Next image" at bounding box center [615, 151] width 23 height 30
click at [608, 12] on button "Close lightbox" at bounding box center [611, 9] width 15 height 13
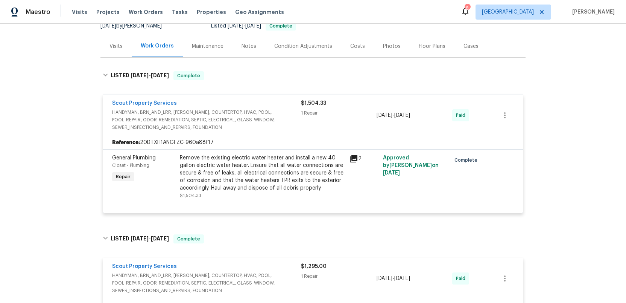
scroll to position [81, 0]
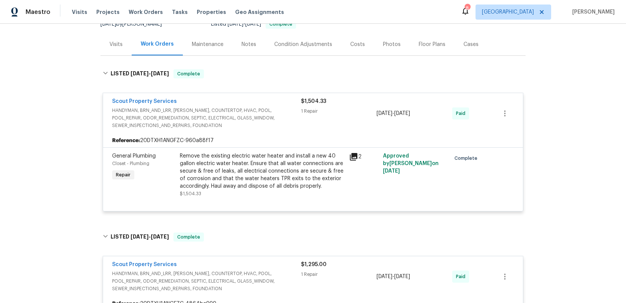
click at [115, 43] on div "Visits" at bounding box center [116, 45] width 13 height 8
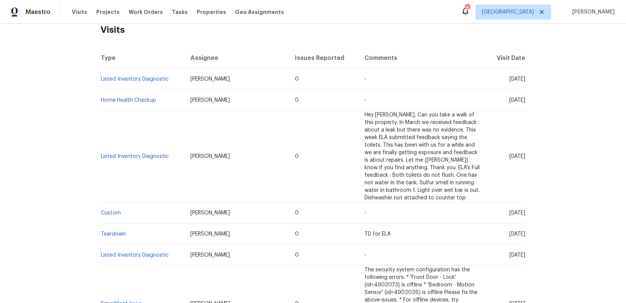
scroll to position [126, 0]
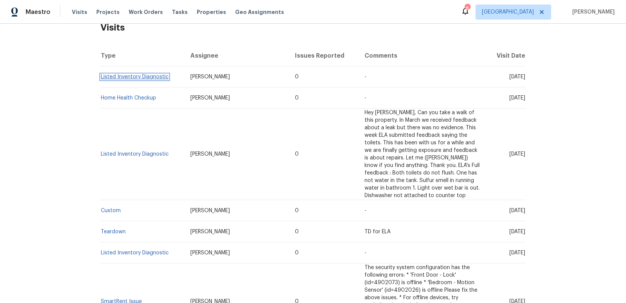
click at [116, 76] on link "Listed Inventory Diagnostic" at bounding box center [135, 76] width 68 height 5
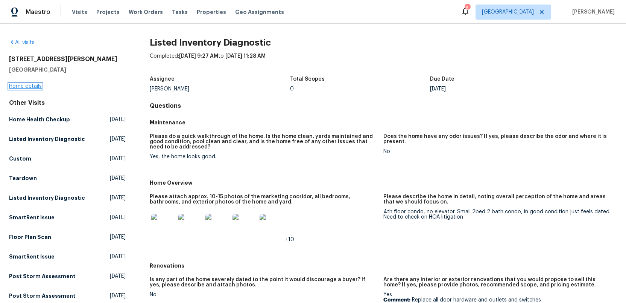
click at [22, 85] on link "Home details" at bounding box center [25, 86] width 33 height 5
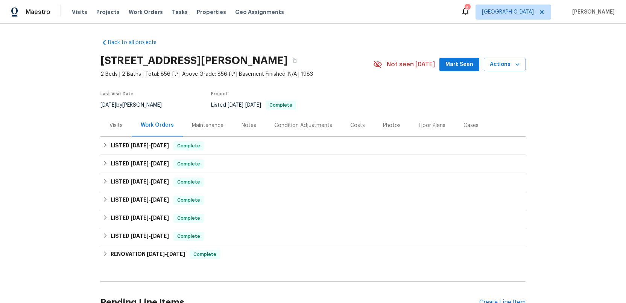
click at [114, 123] on div "Visits" at bounding box center [116, 126] width 13 height 8
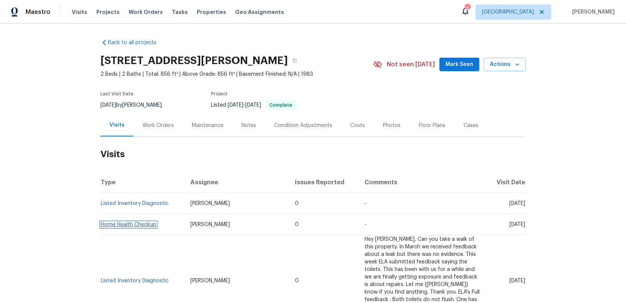
click at [137, 226] on link "Home Health Checkup" at bounding box center [128, 224] width 55 height 5
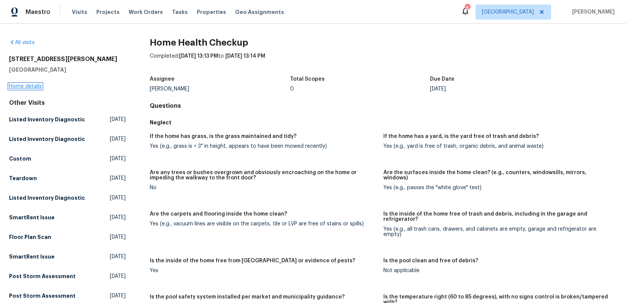
click at [26, 87] on link "Home details" at bounding box center [25, 86] width 33 height 5
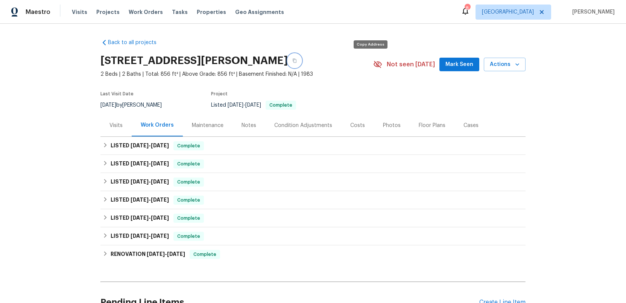
click at [297, 61] on icon "button" at bounding box center [295, 60] width 5 height 5
click at [100, 11] on span "Projects" at bounding box center [107, 12] width 23 height 8
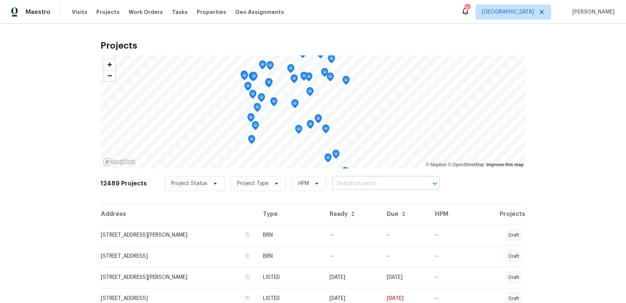
click at [334, 182] on input "text" at bounding box center [375, 184] width 86 height 12
type input "2"
type input "buck run"
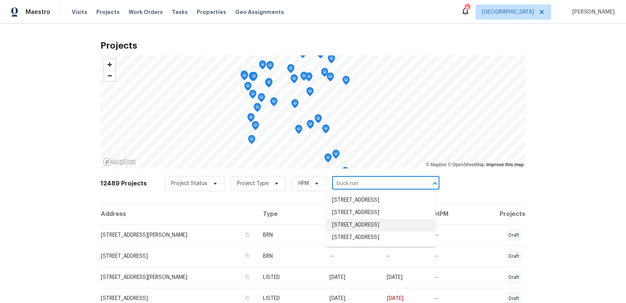
click at [341, 231] on li "287 Buck Run Way, Saint Augustine, FL 32092" at bounding box center [381, 225] width 110 height 12
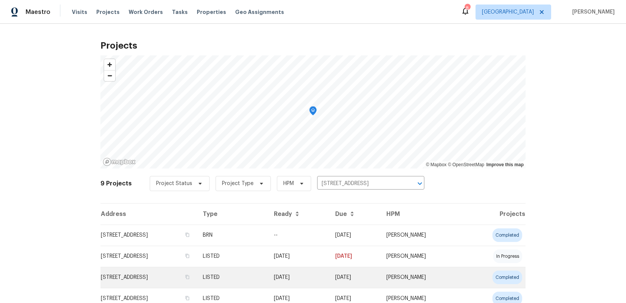
click at [122, 279] on td "287 Buck Run Way, Saint Augustine, FL 32092" at bounding box center [149, 277] width 96 height 21
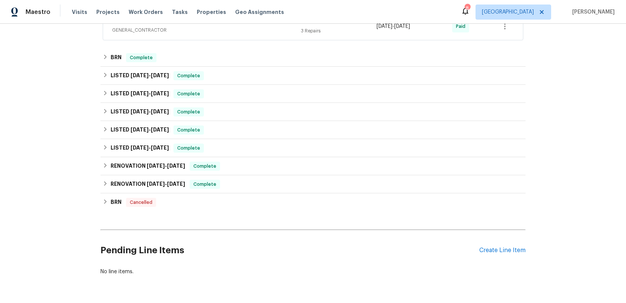
scroll to position [190, 0]
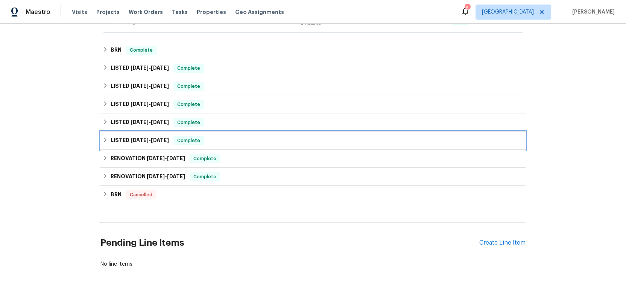
click at [123, 139] on h6 "LISTED 3/5/25 - 3/6/25" at bounding box center [140, 140] width 58 height 9
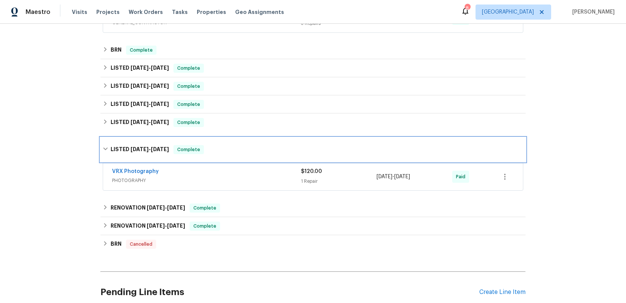
click at [123, 139] on div "LISTED 3/5/25 - 3/6/25 Complete" at bounding box center [313, 149] width 425 height 24
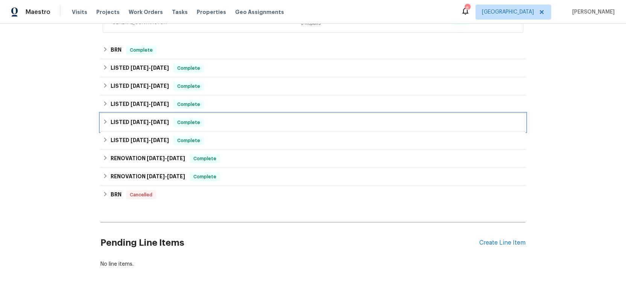
click at [123, 120] on h6 "LISTED 4/2/25 - 4/7/25" at bounding box center [140, 122] width 58 height 9
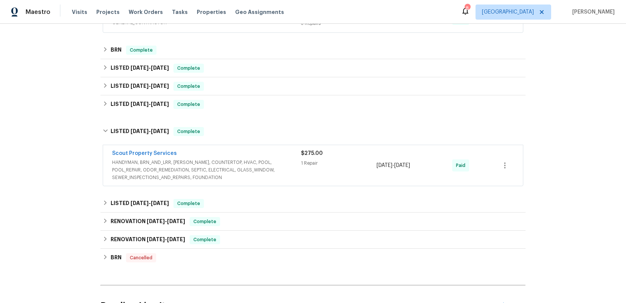
click at [258, 162] on span "HANDYMAN, BRN_AND_LRR, WELLS, COUNTERTOP, HVAC, POOL, POOL_REPAIR, ODOR_REMEDIA…" at bounding box center [206, 169] width 189 height 23
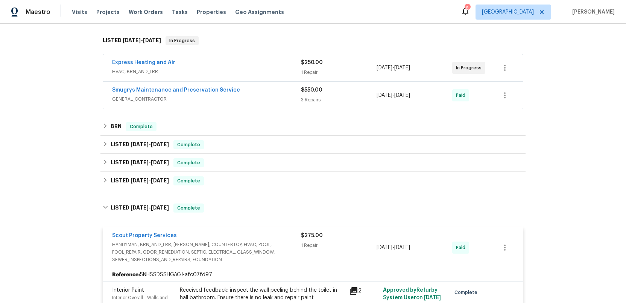
scroll to position [108, 0]
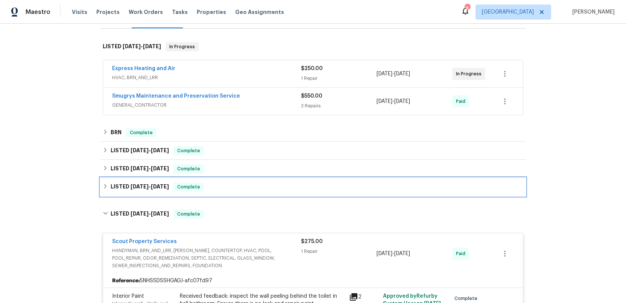
click at [126, 187] on h6 "LISTED 4/9/25 - 4/17/25" at bounding box center [140, 186] width 58 height 9
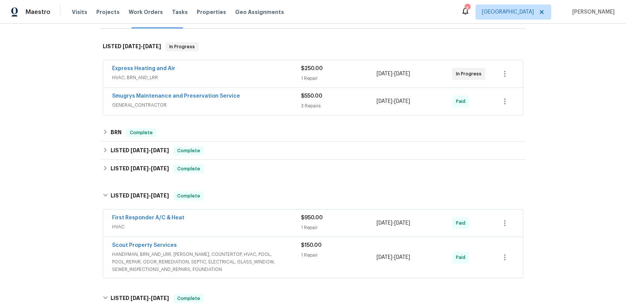
click at [237, 227] on span "HVAC" at bounding box center [206, 227] width 189 height 8
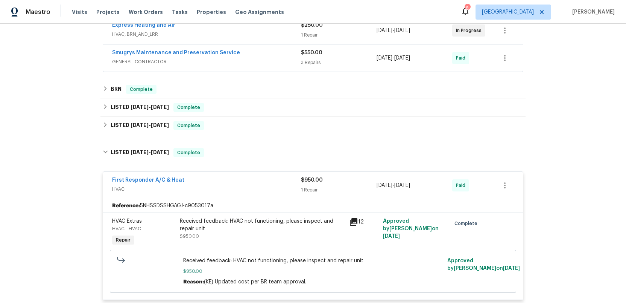
scroll to position [156, 0]
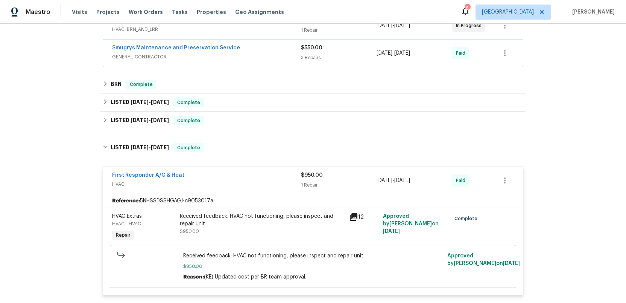
click at [352, 217] on icon at bounding box center [354, 217] width 8 height 8
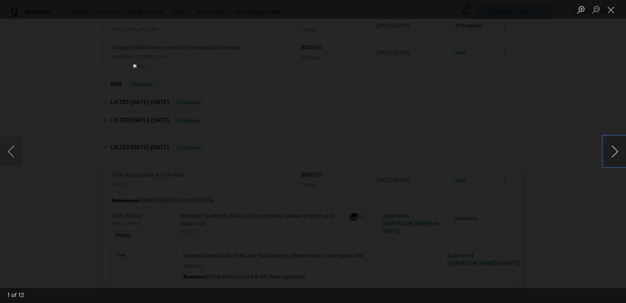
click at [619, 152] on button "Next image" at bounding box center [615, 151] width 23 height 30
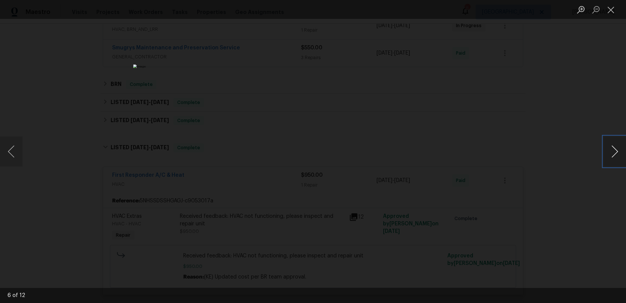
click at [619, 152] on button "Next image" at bounding box center [615, 151] width 23 height 30
click at [612, 11] on button "Close lightbox" at bounding box center [611, 9] width 15 height 13
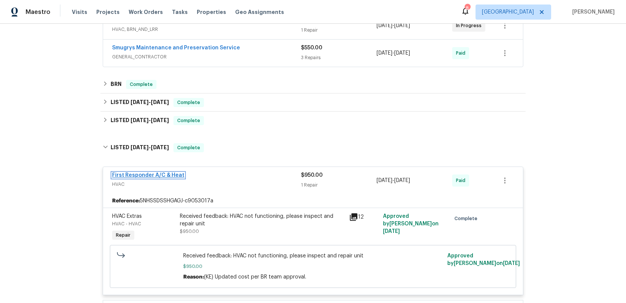
click at [169, 174] on link "First Responder A/C & Heat" at bounding box center [148, 174] width 72 height 5
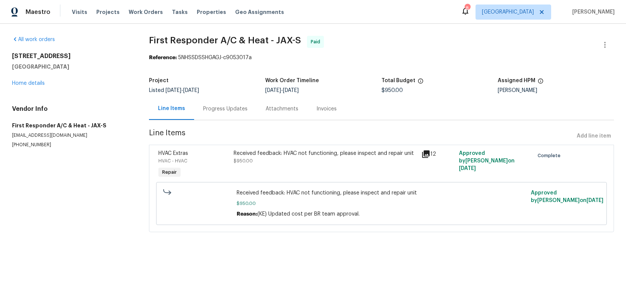
click at [216, 109] on div "Progress Updates" at bounding box center [225, 109] width 44 height 8
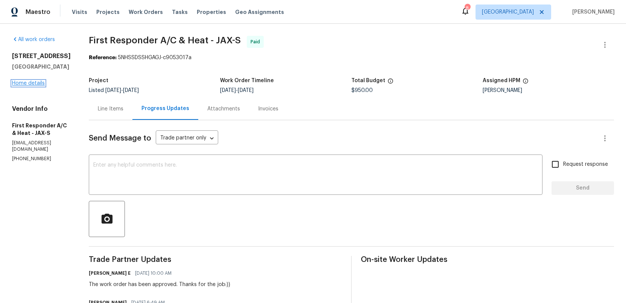
click at [26, 82] on link "Home details" at bounding box center [28, 83] width 33 height 5
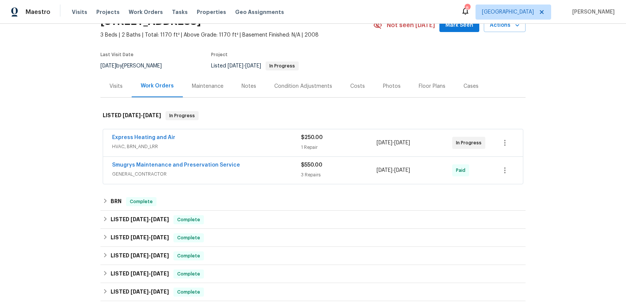
scroll to position [48, 0]
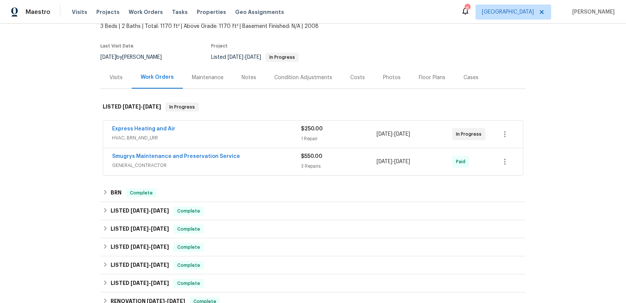
click at [251, 134] on span "HVAC, BRN_AND_LRR" at bounding box center [206, 138] width 189 height 8
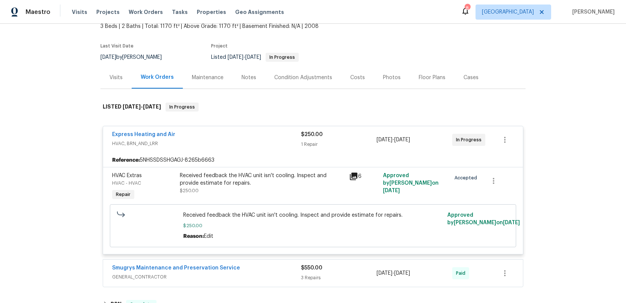
click at [251, 134] on div "Express Heating and Air" at bounding box center [206, 135] width 189 height 9
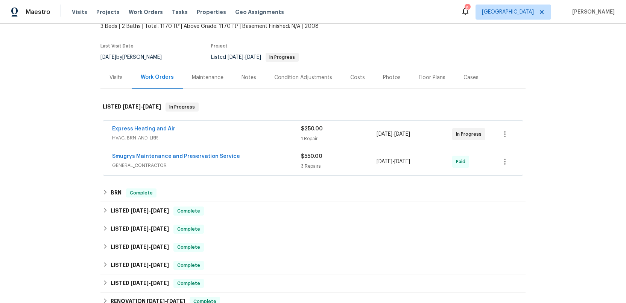
click at [261, 163] on span "GENERAL_CONTRACTOR" at bounding box center [206, 166] width 189 height 8
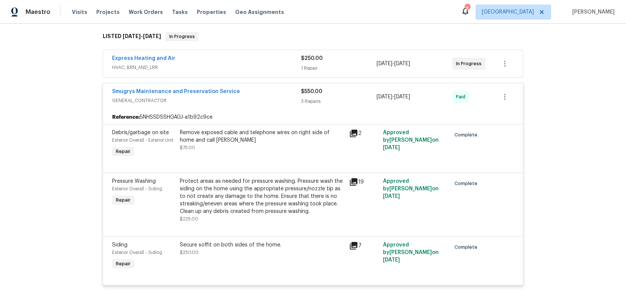
scroll to position [119, 0]
click at [261, 107] on div "Smugrys Maintenance and Preservation Service GENERAL_CONTRACTOR $550.00 3 Repai…" at bounding box center [313, 96] width 420 height 27
click at [256, 104] on div "Smugrys Maintenance and Preservation Service GENERAL_CONTRACTOR" at bounding box center [206, 96] width 189 height 18
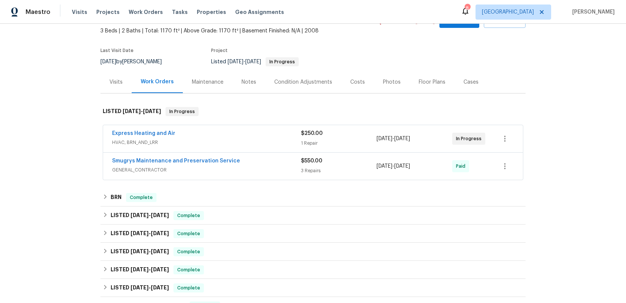
scroll to position [50, 0]
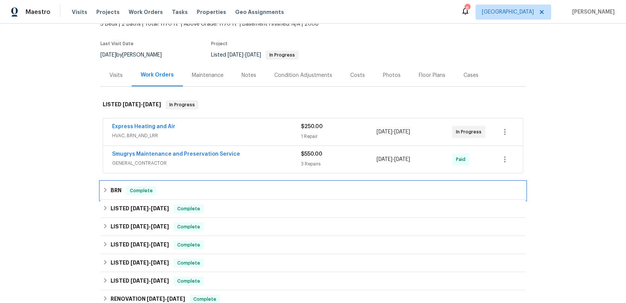
click at [121, 189] on h6 "BRN" at bounding box center [116, 190] width 11 height 9
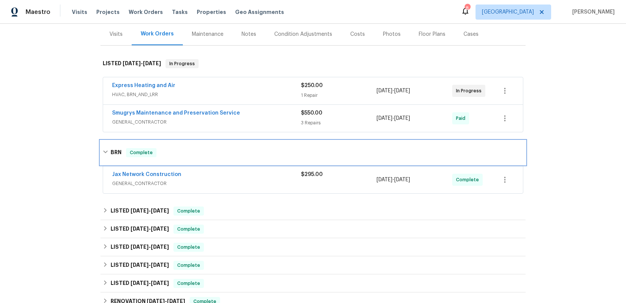
scroll to position [99, 0]
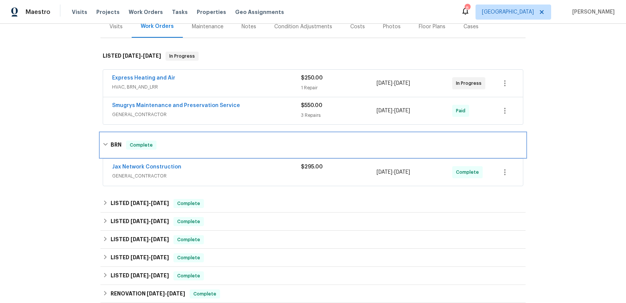
click at [163, 143] on div "BRN Complete" at bounding box center [313, 144] width 421 height 9
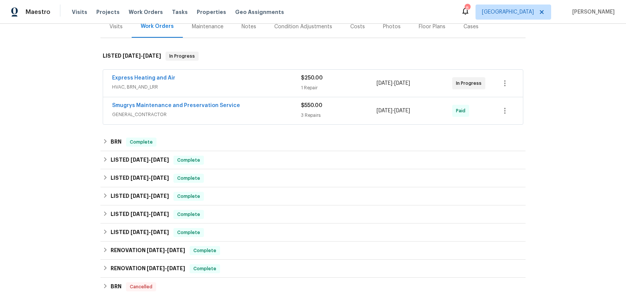
click at [271, 113] on span "GENERAL_CONTRACTOR" at bounding box center [206, 115] width 189 height 8
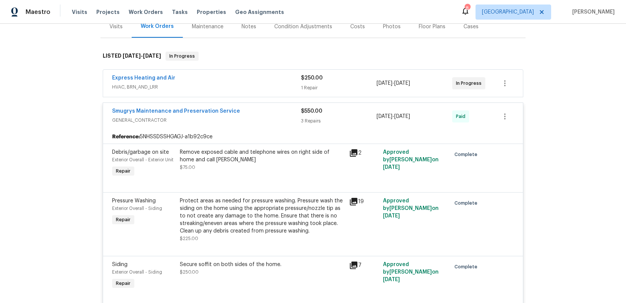
click at [271, 113] on div "Smugrys Maintenance and Preservation Service" at bounding box center [206, 111] width 189 height 9
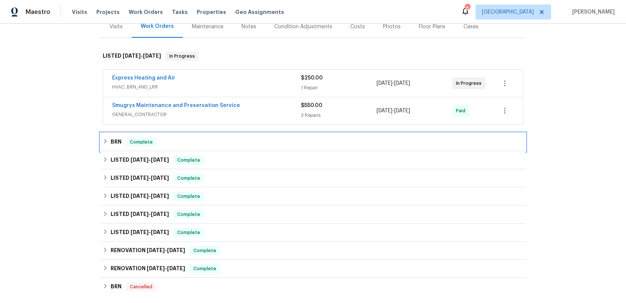
click at [112, 141] on h6 "BRN" at bounding box center [116, 141] width 11 height 9
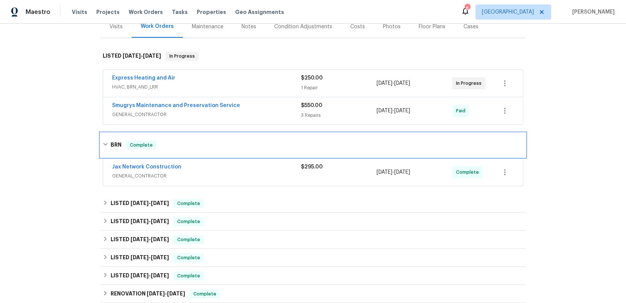
click at [116, 143] on h6 "BRN" at bounding box center [116, 144] width 11 height 9
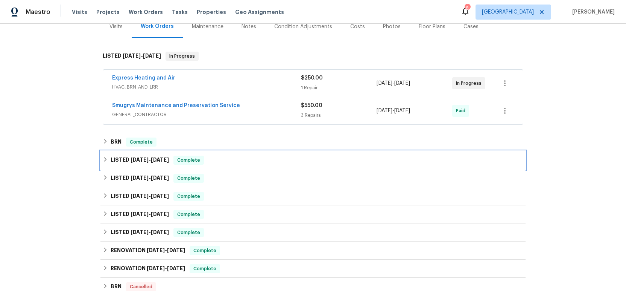
click at [117, 157] on h6 "LISTED 5/28/25 - 5/28/25" at bounding box center [140, 159] width 58 height 9
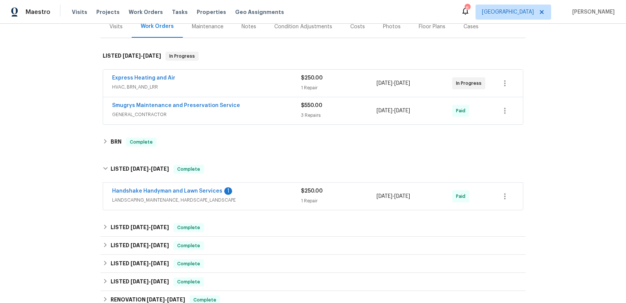
click at [255, 199] on span "LANDSCAPING_MAINTENANCE, HARDSCAPE_LANDSCAPE" at bounding box center [206, 200] width 189 height 8
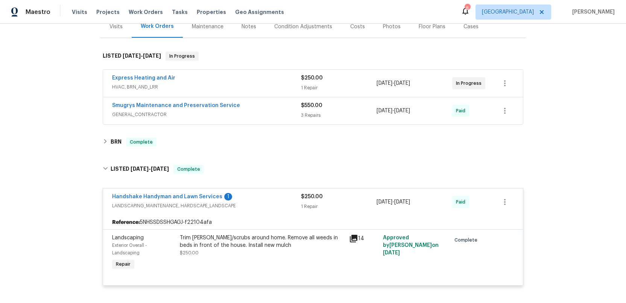
click at [256, 202] on span "LANDSCAPING_MAINTENANCE, HARDSCAPE_LANDSCAPE" at bounding box center [206, 206] width 189 height 8
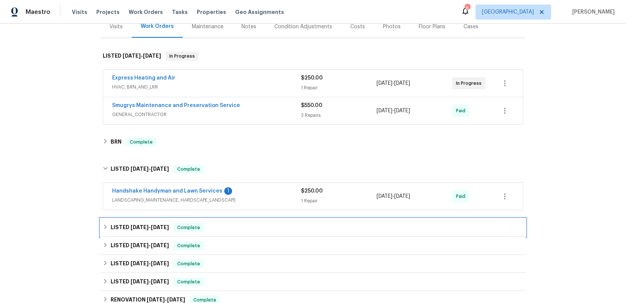
click at [128, 227] on h6 "LISTED 5/12/25 - 5/16/25" at bounding box center [140, 227] width 58 height 9
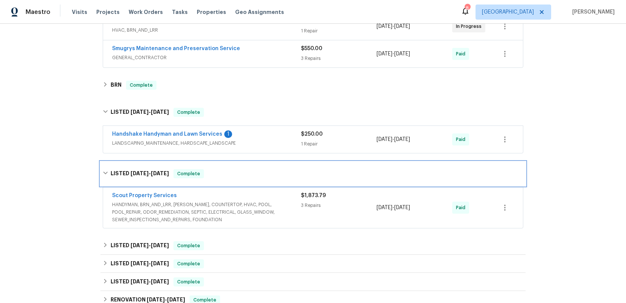
scroll to position [171, 0]
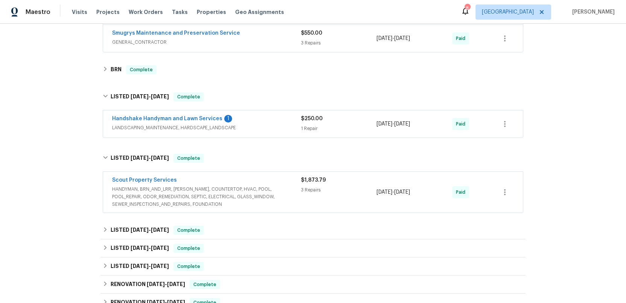
click at [256, 204] on span "HANDYMAN, BRN_AND_LRR, WELLS, COUNTERTOP, HVAC, POOL, POOL_REPAIR, ODOR_REMEDIA…" at bounding box center [206, 196] width 189 height 23
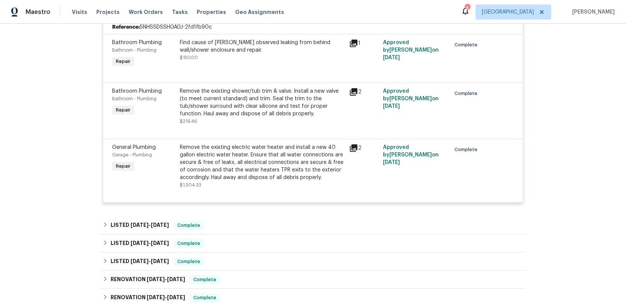
scroll to position [376, 0]
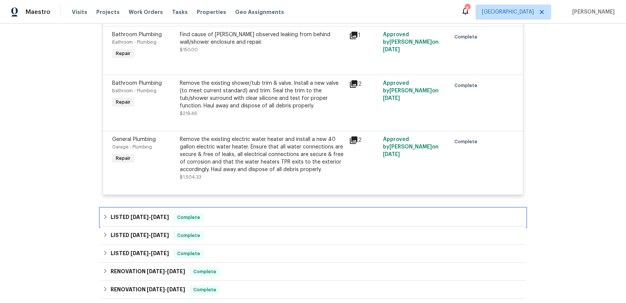
click at [127, 216] on h6 "LISTED 4/9/25 - 4/17/25" at bounding box center [140, 217] width 58 height 9
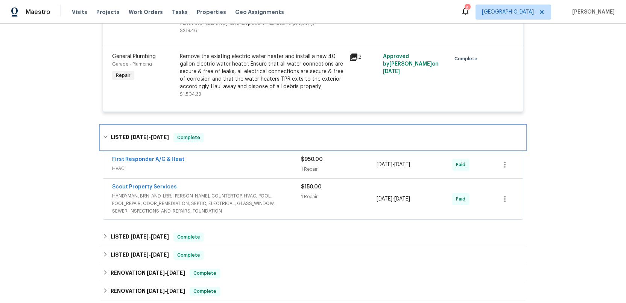
scroll to position [469, 0]
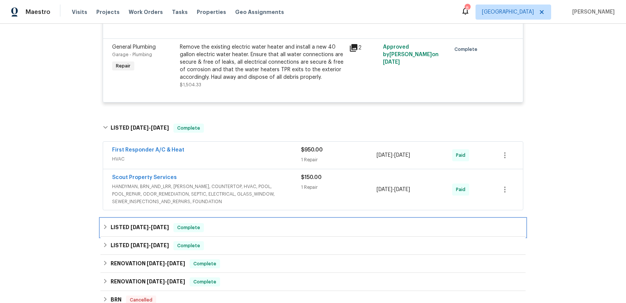
click at [125, 227] on h6 "LISTED 4/2/25 - 4/7/25" at bounding box center [140, 227] width 58 height 9
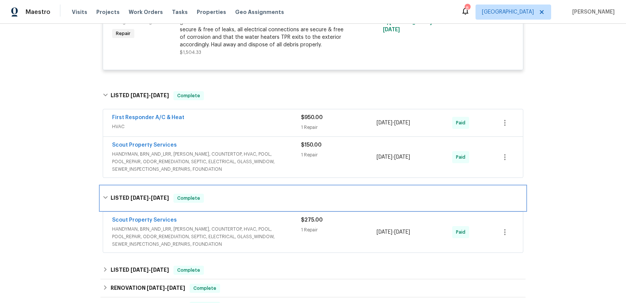
scroll to position [524, 0]
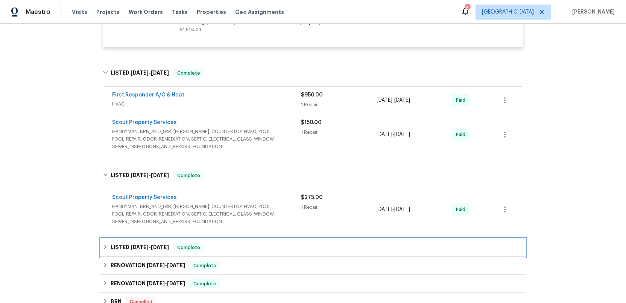
click at [125, 245] on h6 "LISTED 3/5/25 - 3/6/25" at bounding box center [140, 247] width 58 height 9
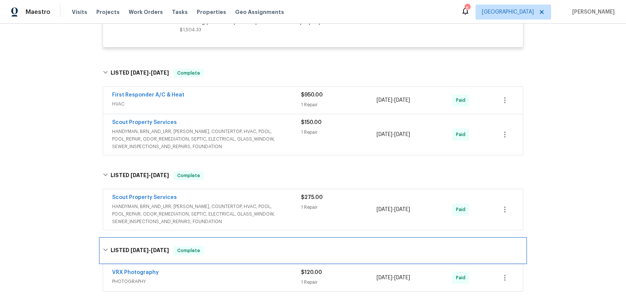
click at [125, 245] on div "LISTED 3/5/25 - 3/6/25 Complete" at bounding box center [313, 250] width 425 height 24
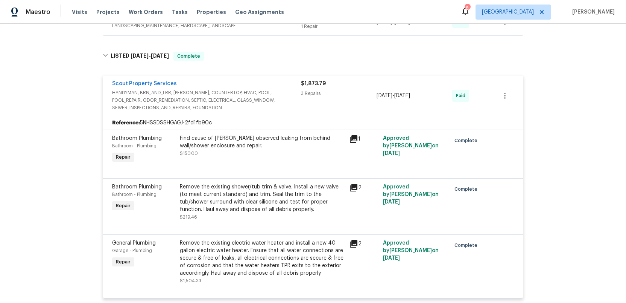
scroll to position [120, 0]
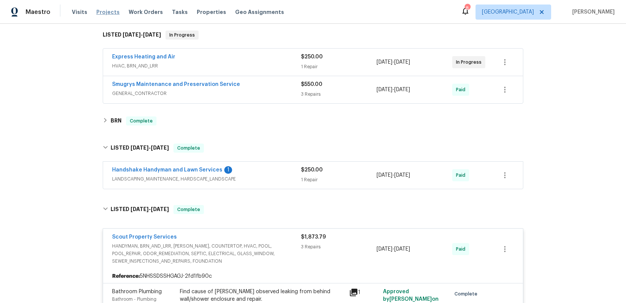
click at [100, 10] on span "Projects" at bounding box center [107, 12] width 23 height 8
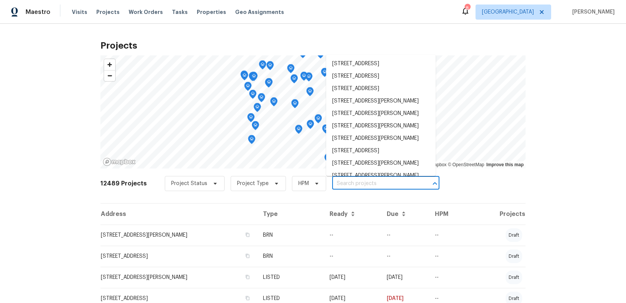
click at [337, 182] on input "text" at bounding box center [375, 184] width 86 height 12
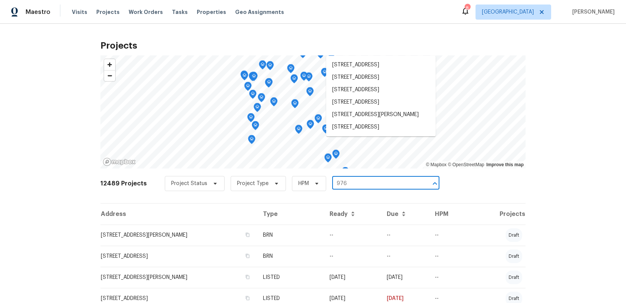
type input "9767"
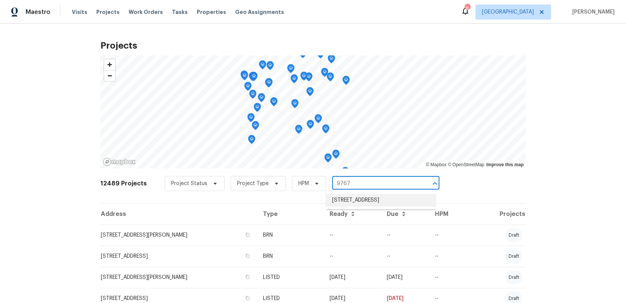
click at [339, 203] on li "9767 Brockham Ct, Jacksonville, FL 32221" at bounding box center [381, 200] width 110 height 12
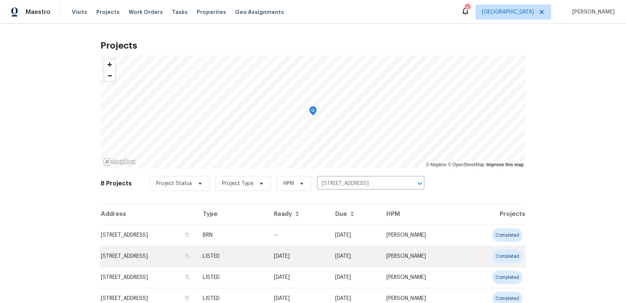
click at [139, 256] on td "9767 Brockham Ct, Jacksonville, FL 32221" at bounding box center [149, 255] width 96 height 21
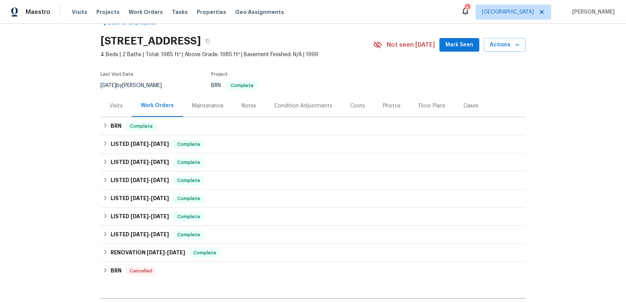
scroll to position [21, 0]
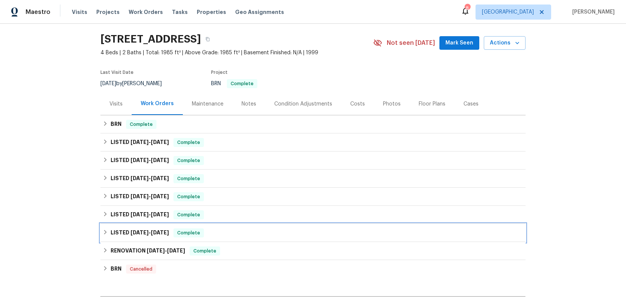
click at [120, 231] on h6 "LISTED 2/4/25 - 2/7/25" at bounding box center [140, 232] width 58 height 9
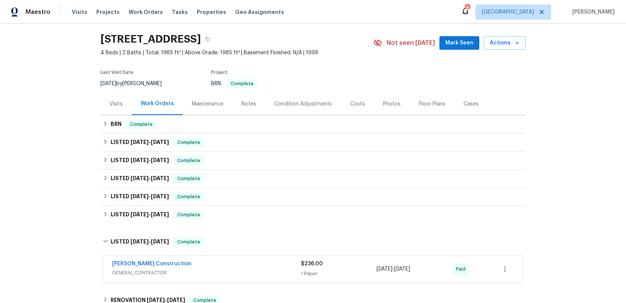
click at [200, 265] on div "Dehlinger Construction" at bounding box center [206, 264] width 189 height 9
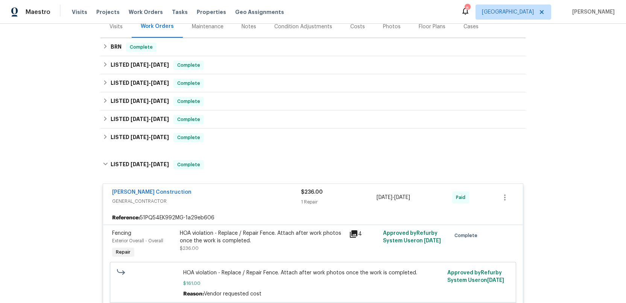
scroll to position [104, 0]
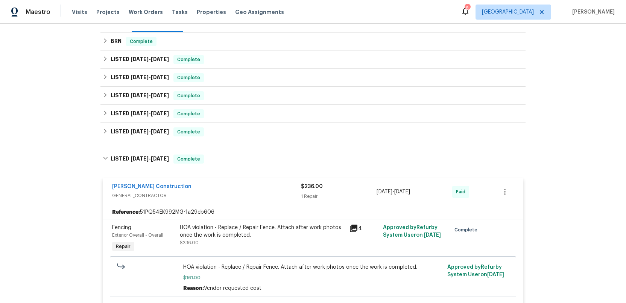
click at [238, 187] on div "Dehlinger Construction" at bounding box center [206, 187] width 189 height 9
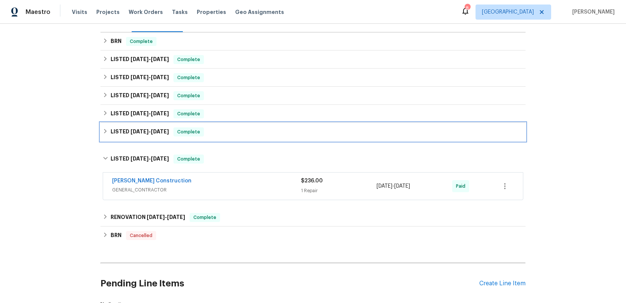
click at [133, 133] on span "3/24/25" at bounding box center [140, 131] width 18 height 5
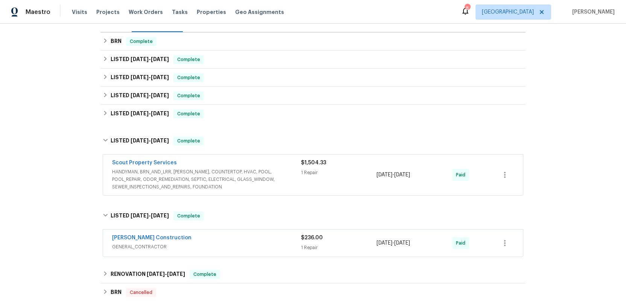
click at [250, 178] on span "HANDYMAN, BRN_AND_LRR, WELLS, COUNTERTOP, HVAC, POOL, POOL_REPAIR, ODOR_REMEDIA…" at bounding box center [206, 179] width 189 height 23
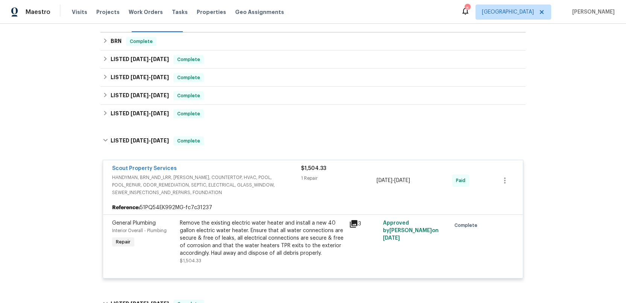
click at [259, 178] on span "HANDYMAN, BRN_AND_LRR, WELLS, COUNTERTOP, HVAC, POOL, POOL_REPAIR, ODOR_REMEDIA…" at bounding box center [206, 185] width 189 height 23
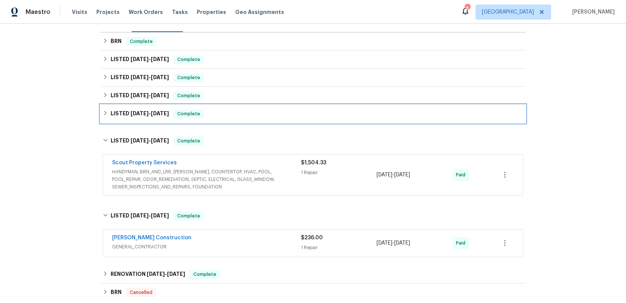
click at [123, 111] on h6 "LISTED 4/17/25 - 4/18/25" at bounding box center [140, 113] width 58 height 9
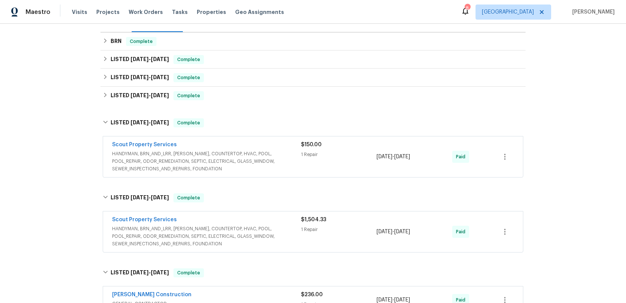
click at [260, 159] on span "HANDYMAN, BRN_AND_LRR, WELLS, COUNTERTOP, HVAC, POOL, POOL_REPAIR, ODOR_REMEDIA…" at bounding box center [206, 161] width 189 height 23
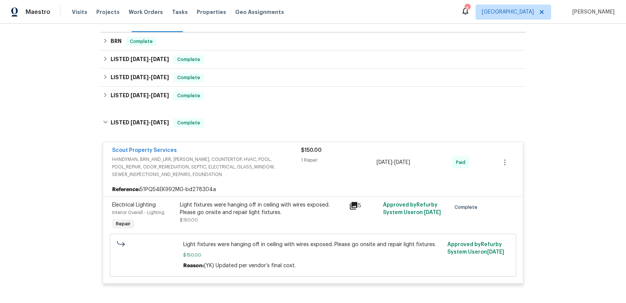
click at [260, 159] on span "HANDYMAN, BRN_AND_LRR, WELLS, COUNTERTOP, HVAC, POOL, POOL_REPAIR, ODOR_REMEDIA…" at bounding box center [206, 166] width 189 height 23
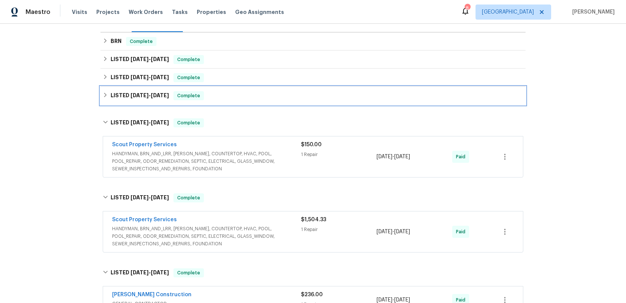
click at [119, 94] on h6 "LISTED 5/1/25 - 5/8/25" at bounding box center [140, 95] width 58 height 9
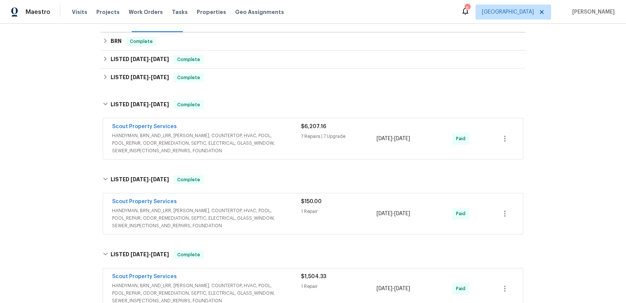
click at [249, 140] on span "HANDYMAN, BRN_AND_LRR, WELLS, COUNTERTOP, HVAC, POOL, POOL_REPAIR, ODOR_REMEDIA…" at bounding box center [206, 143] width 189 height 23
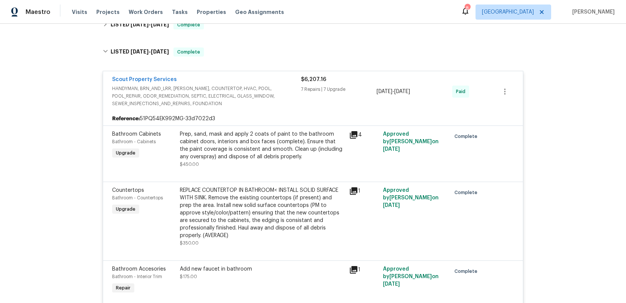
scroll to position [88, 0]
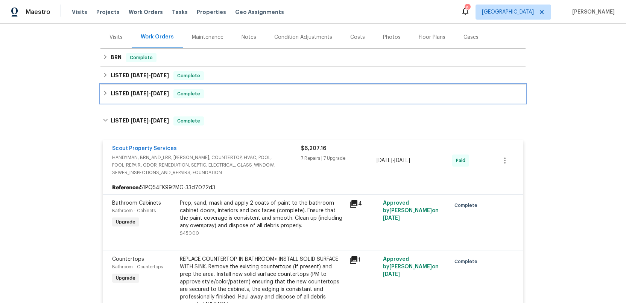
click at [132, 94] on span "[DATE]" at bounding box center [140, 93] width 18 height 5
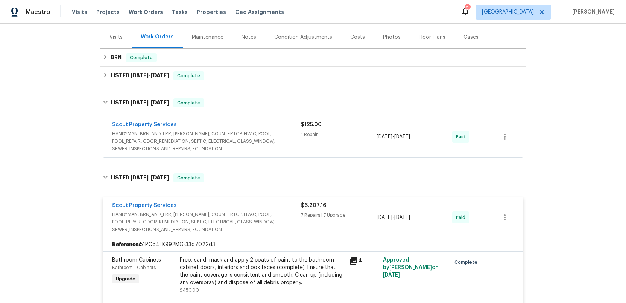
click at [249, 142] on span "HANDYMAN, BRN_AND_LRR, WELLS, COUNTERTOP, HVAC, POOL, POOL_REPAIR, ODOR_REMEDIA…" at bounding box center [206, 141] width 189 height 23
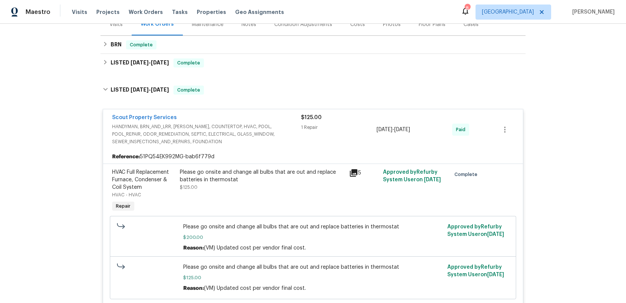
scroll to position [98, 0]
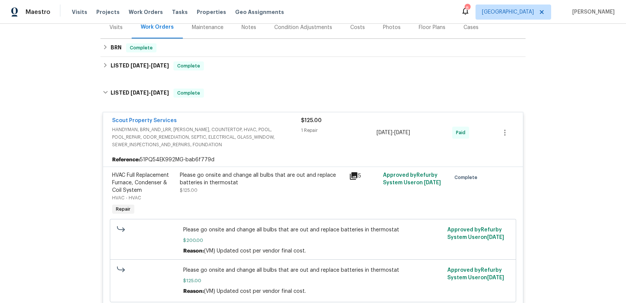
click at [352, 173] on icon at bounding box center [354, 176] width 8 height 8
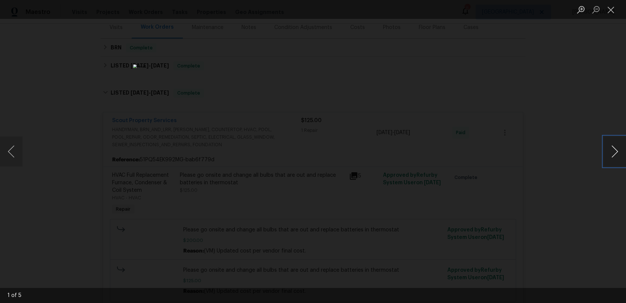
click at [616, 156] on button "Next image" at bounding box center [615, 151] width 23 height 30
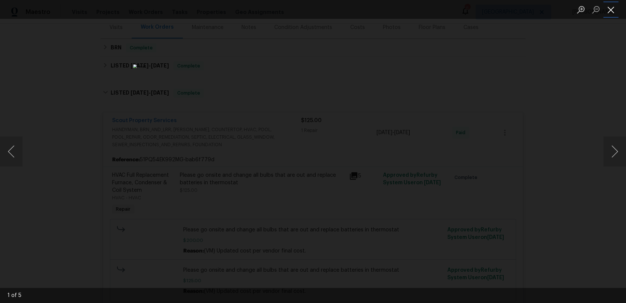
click at [609, 10] on button "Close lightbox" at bounding box center [611, 9] width 15 height 13
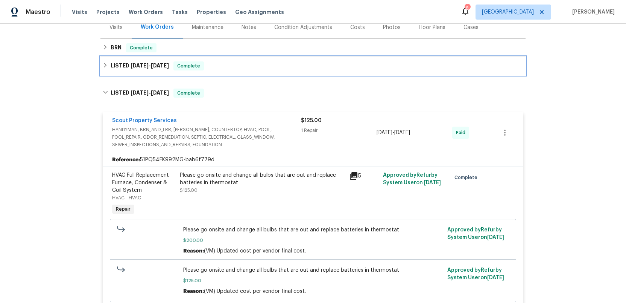
click at [128, 65] on h6 "LISTED 6/20/25 - 6/23/25" at bounding box center [140, 65] width 58 height 9
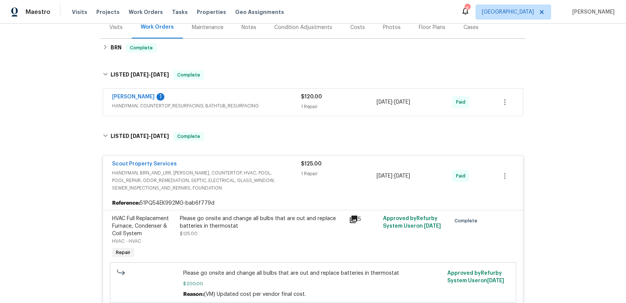
click at [262, 99] on div "Eric Hernandez 1" at bounding box center [206, 97] width 189 height 9
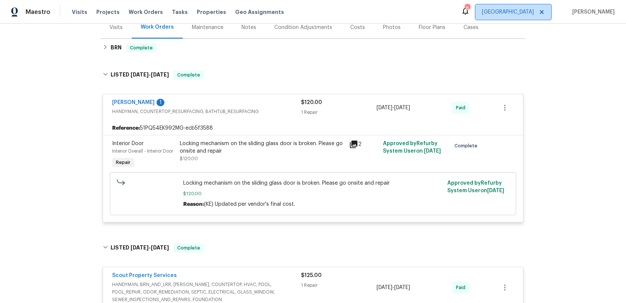
click at [522, 11] on span "[GEOGRAPHIC_DATA]" at bounding box center [508, 12] width 52 height 8
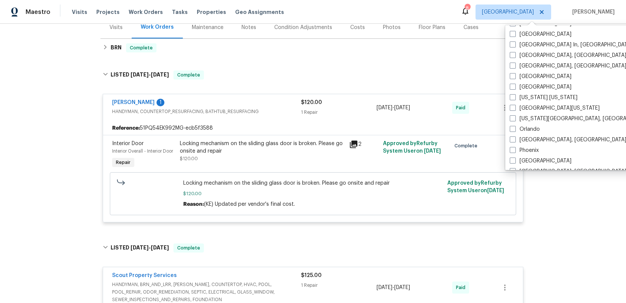
scroll to position [288, 0]
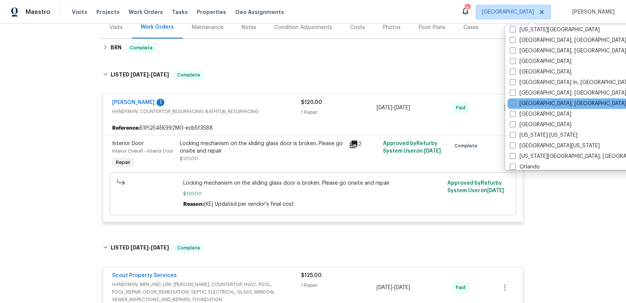
click at [514, 102] on span at bounding box center [513, 103] width 6 height 6
click at [514, 102] on input "[GEOGRAPHIC_DATA], [GEOGRAPHIC_DATA]" at bounding box center [512, 102] width 5 height 5
checkbox input "true"
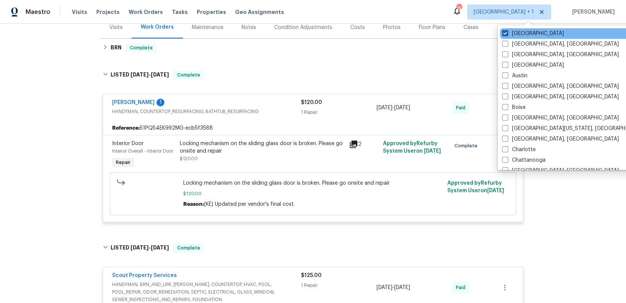
click at [504, 32] on span at bounding box center [506, 33] width 6 height 6
click at [504, 32] on input "[GEOGRAPHIC_DATA]" at bounding box center [505, 32] width 5 height 5
checkbox input "false"
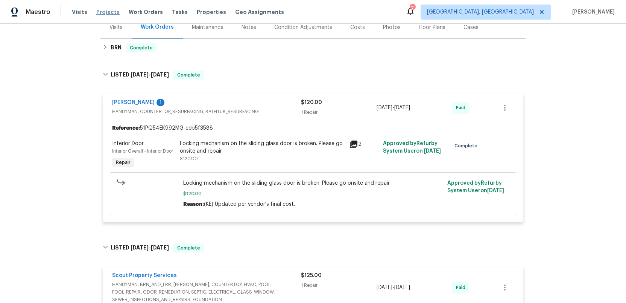
click at [103, 13] on span "Projects" at bounding box center [107, 12] width 23 height 8
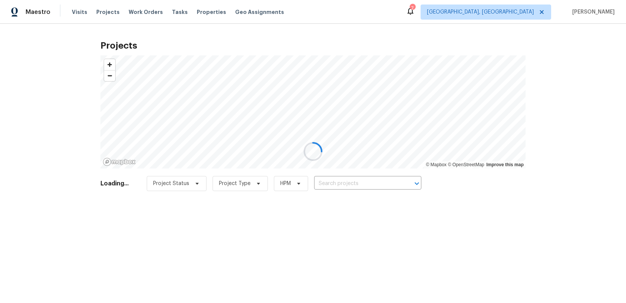
click at [339, 182] on div at bounding box center [313, 151] width 626 height 303
click at [339, 184] on div at bounding box center [313, 151] width 626 height 303
click at [339, 181] on div at bounding box center [313, 151] width 626 height 303
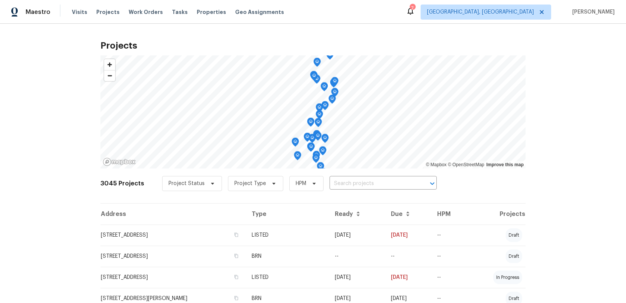
click at [339, 181] on input "text" at bounding box center [373, 184] width 86 height 12
type input "7789"
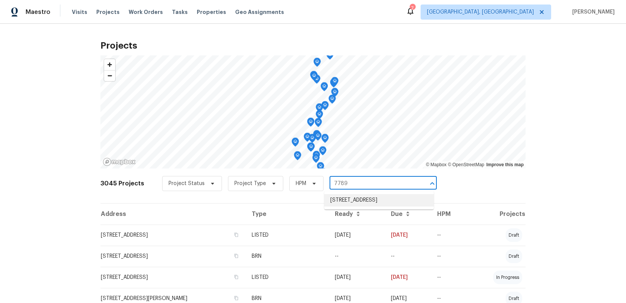
click at [341, 200] on li "[STREET_ADDRESS]" at bounding box center [380, 200] width 110 height 12
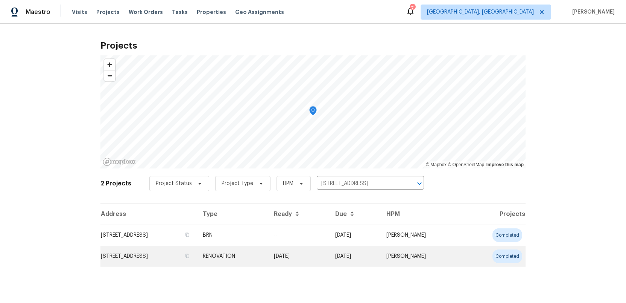
click at [150, 257] on td "[STREET_ADDRESS]" at bounding box center [149, 255] width 96 height 21
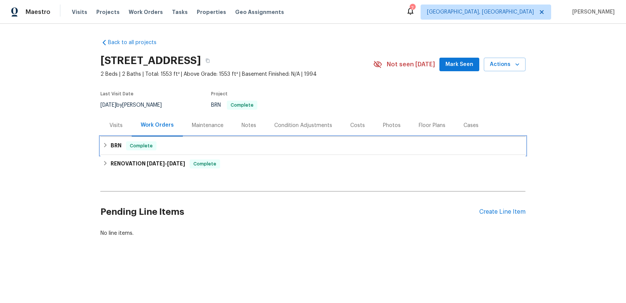
click at [112, 143] on h6 "BRN" at bounding box center [116, 145] width 11 height 9
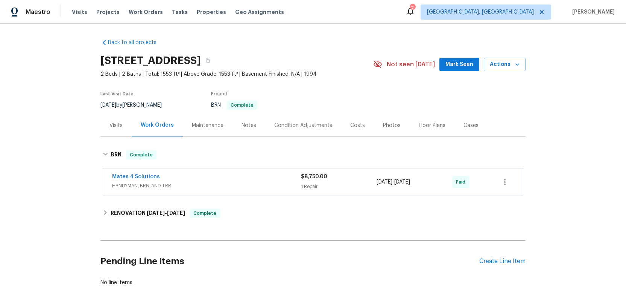
click at [259, 180] on div "Mates 4 Solutions" at bounding box center [206, 177] width 189 height 9
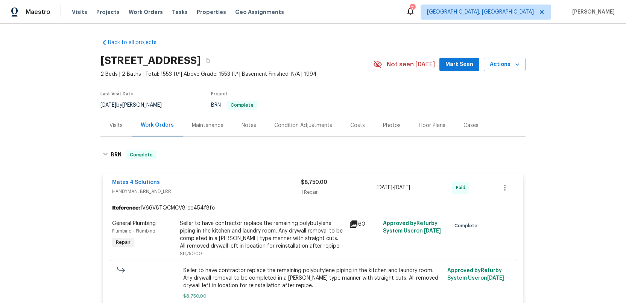
click at [355, 123] on div "Costs" at bounding box center [358, 126] width 15 height 8
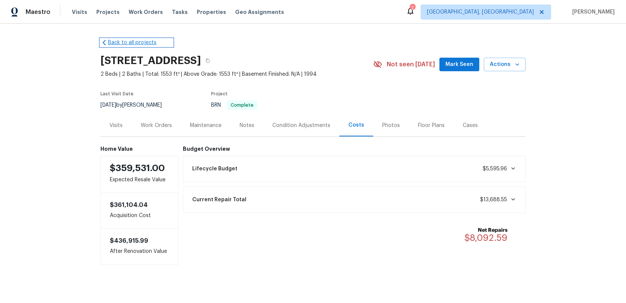
click at [123, 42] on link "Back to all projects" at bounding box center [137, 43] width 72 height 8
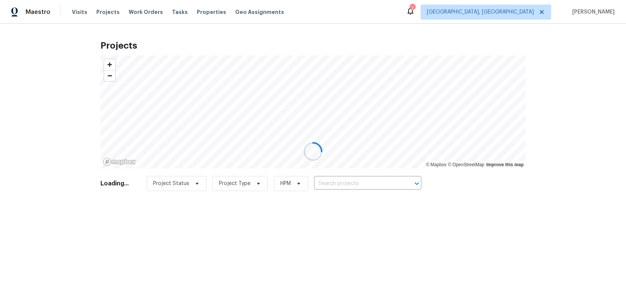
click at [327, 182] on div at bounding box center [313, 151] width 626 height 303
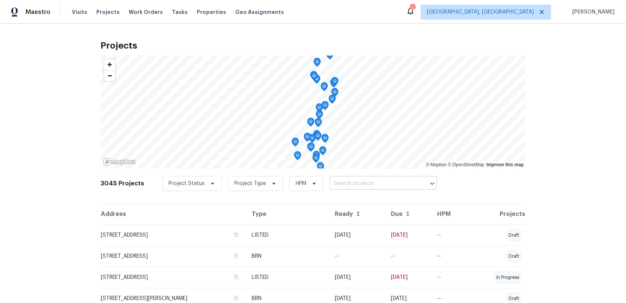
click at [330, 182] on input "text" at bounding box center [373, 184] width 86 height 12
type input "9479"
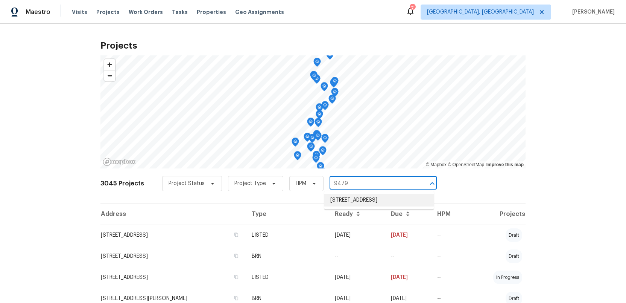
click at [335, 201] on li "[STREET_ADDRESS]" at bounding box center [380, 200] width 110 height 12
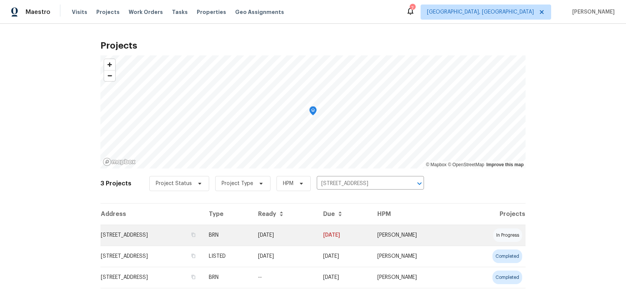
scroll to position [9, 0]
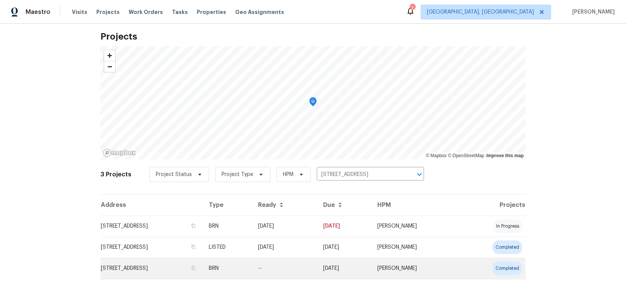
click at [148, 268] on td "[STREET_ADDRESS]" at bounding box center [152, 268] width 102 height 21
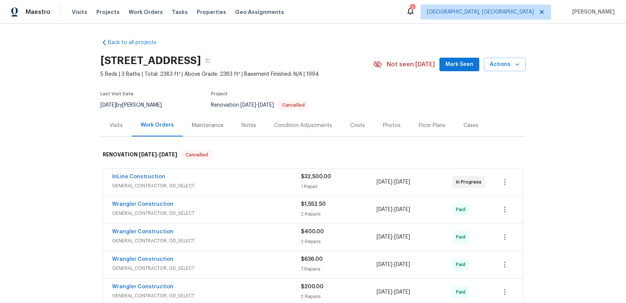
click at [354, 125] on div "Costs" at bounding box center [358, 126] width 15 height 8
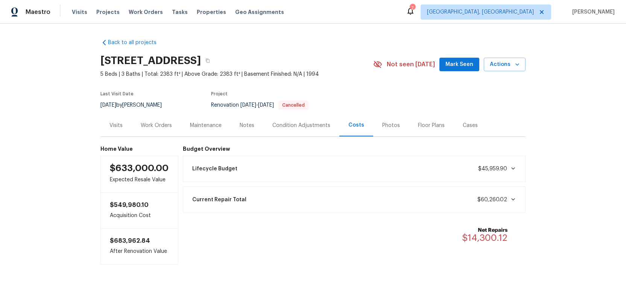
click at [354, 125] on div "Costs" at bounding box center [357, 125] width 16 height 8
click at [149, 125] on div "Work Orders" at bounding box center [156, 126] width 31 height 8
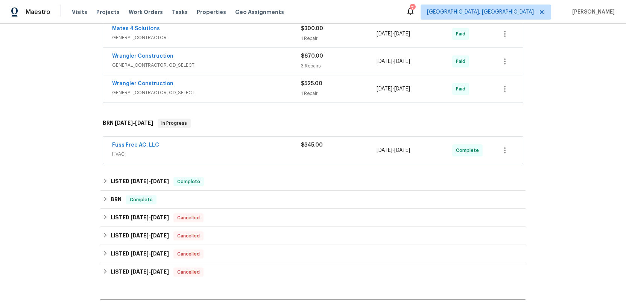
scroll to position [368, 0]
click at [253, 155] on span "HVAC" at bounding box center [206, 154] width 189 height 8
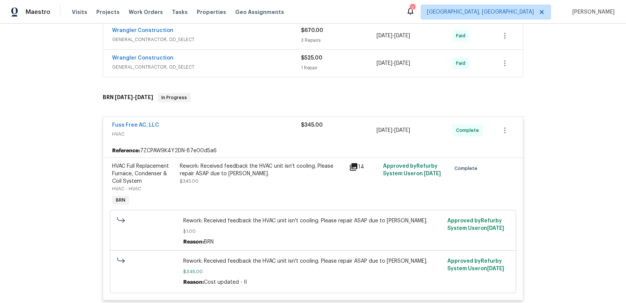
scroll to position [401, 0]
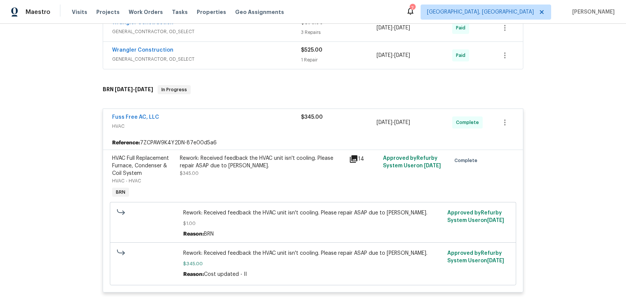
click at [248, 133] on div "Fuss Free AC, LLC HVAC $345.00 [DATE] - [DATE] Complete" at bounding box center [313, 122] width 420 height 27
click at [242, 126] on span "HVAC" at bounding box center [206, 126] width 189 height 8
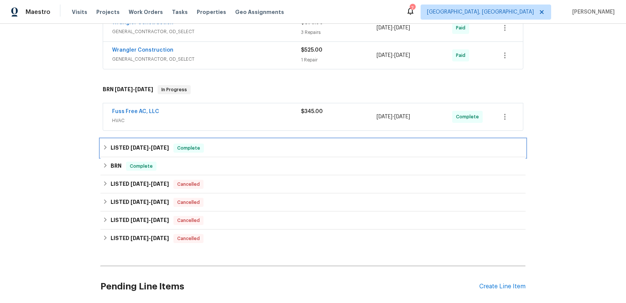
click at [127, 146] on h6 "LISTED [DATE] - [DATE]" at bounding box center [140, 147] width 58 height 9
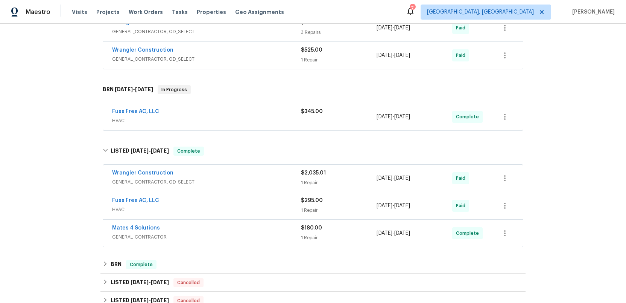
click at [246, 179] on span "GENERAL_CONTRACTOR, OD_SELECT" at bounding box center [206, 182] width 189 height 8
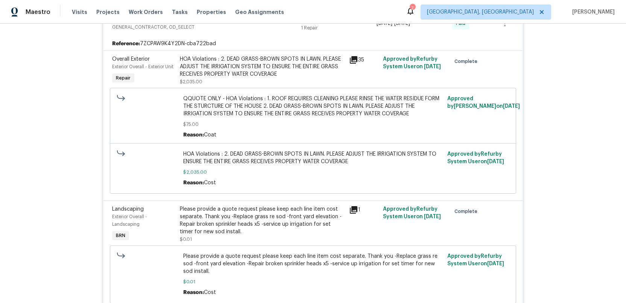
scroll to position [477, 0]
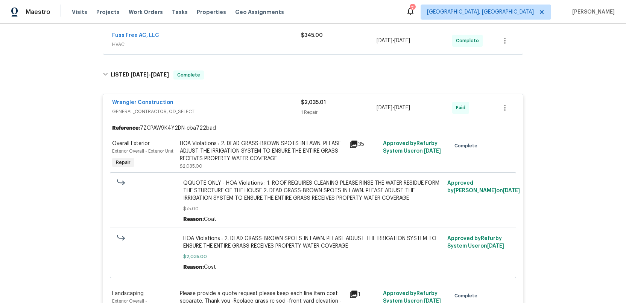
click at [199, 106] on div "Wrangler Construction" at bounding box center [206, 103] width 189 height 9
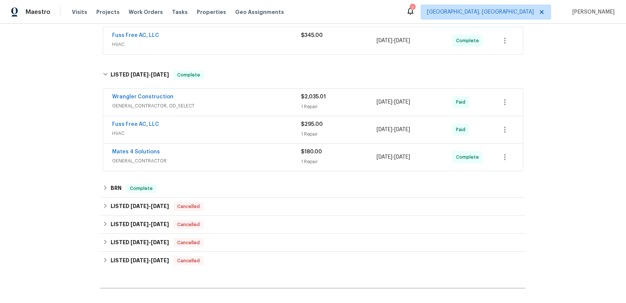
click at [204, 131] on span "HVAC" at bounding box center [206, 134] width 189 height 8
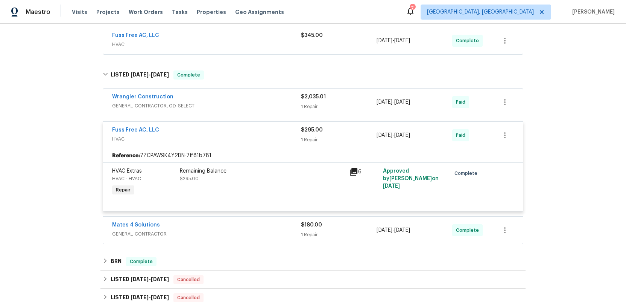
click at [203, 131] on div "Fuss Free AC, LLC" at bounding box center [206, 130] width 189 height 9
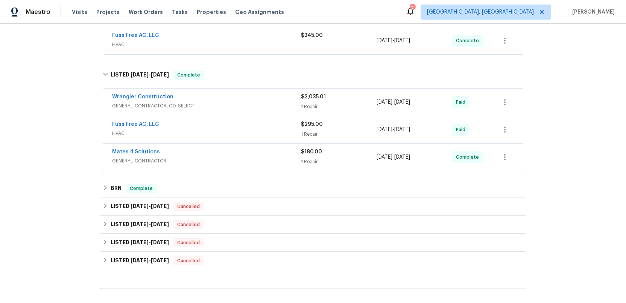
click at [205, 156] on div "Mates 4 Solutions" at bounding box center [206, 152] width 189 height 9
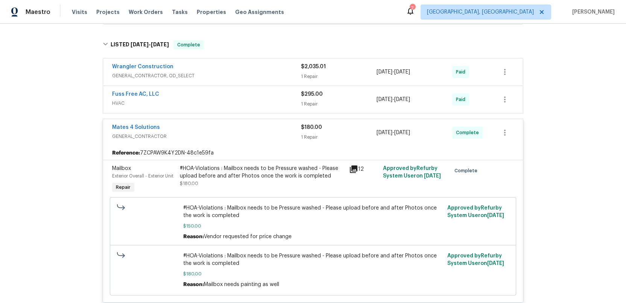
scroll to position [500, 0]
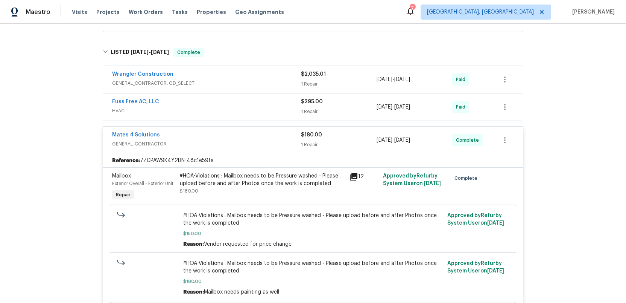
click at [208, 139] on div "Mates 4 Solutions" at bounding box center [206, 135] width 189 height 9
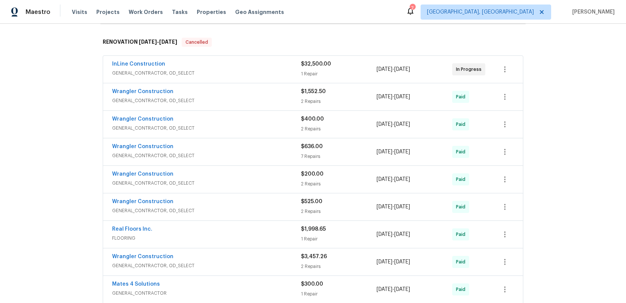
scroll to position [0, 0]
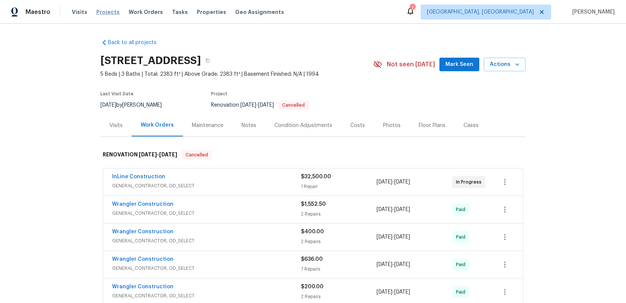
click at [101, 12] on span "Projects" at bounding box center [107, 12] width 23 height 8
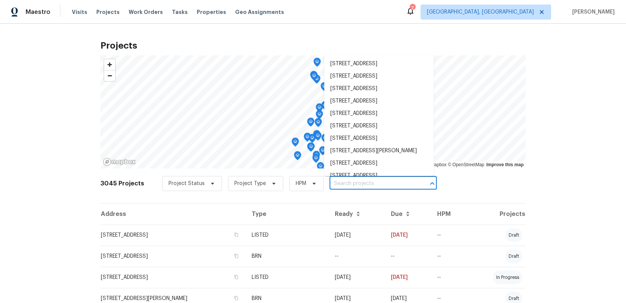
click at [331, 184] on input "text" at bounding box center [373, 184] width 86 height 12
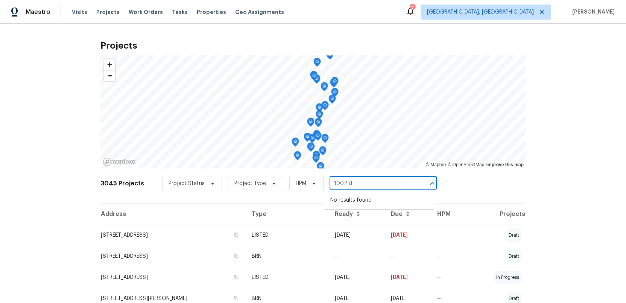
type input "1002 d"
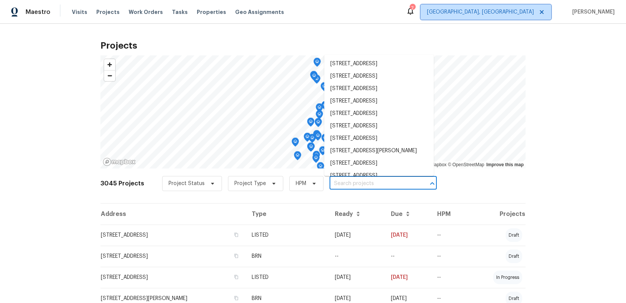
click at [545, 11] on icon at bounding box center [542, 12] width 6 height 6
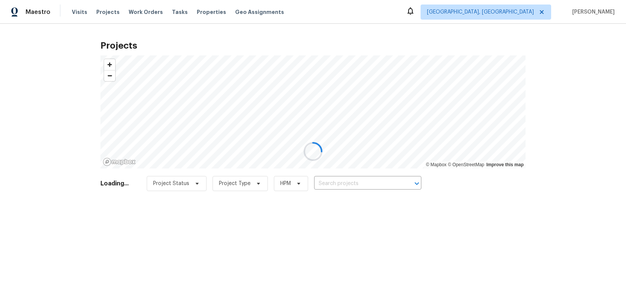
click at [528, 11] on div at bounding box center [313, 151] width 626 height 303
click at [549, 10] on div at bounding box center [313, 151] width 626 height 303
click at [518, 12] on div at bounding box center [313, 151] width 626 height 303
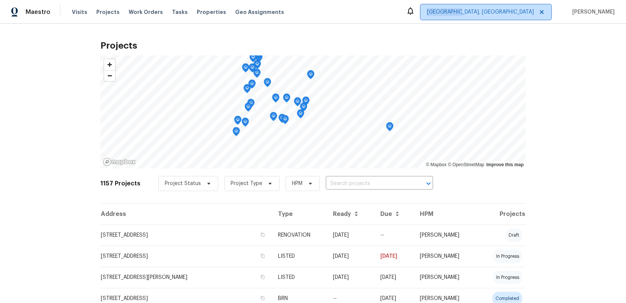
click at [518, 12] on span "[GEOGRAPHIC_DATA], [GEOGRAPHIC_DATA]" at bounding box center [480, 12] width 107 height 8
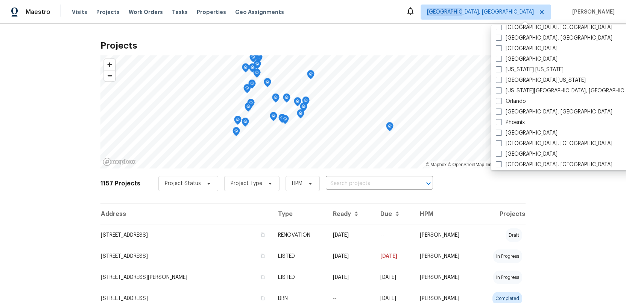
scroll to position [354, 0]
click at [501, 58] on span at bounding box center [499, 59] width 6 height 6
click at [501, 58] on input "[GEOGRAPHIC_DATA]" at bounding box center [498, 58] width 5 height 5
checkbox input "true"
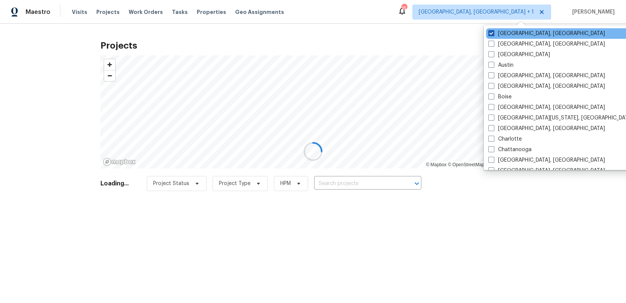
click at [489, 32] on span at bounding box center [492, 33] width 6 height 6
click at [489, 32] on input "[GEOGRAPHIC_DATA], [GEOGRAPHIC_DATA]" at bounding box center [491, 32] width 5 height 5
checkbox input "false"
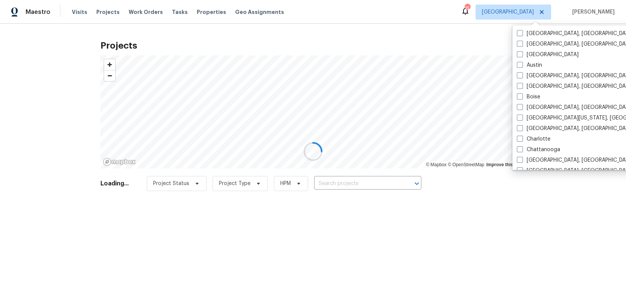
click at [101, 12] on div at bounding box center [313, 151] width 626 height 303
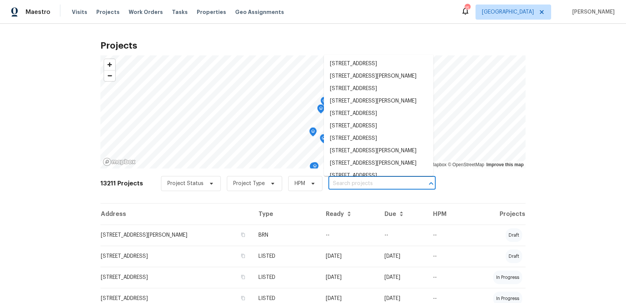
click at [334, 183] on input "text" at bounding box center [372, 184] width 86 height 12
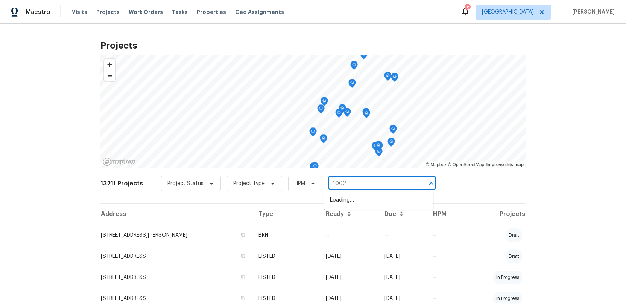
type input "1002 d"
click at [357, 200] on li "[STREET_ADDRESS][PERSON_NAME]" at bounding box center [379, 200] width 110 height 12
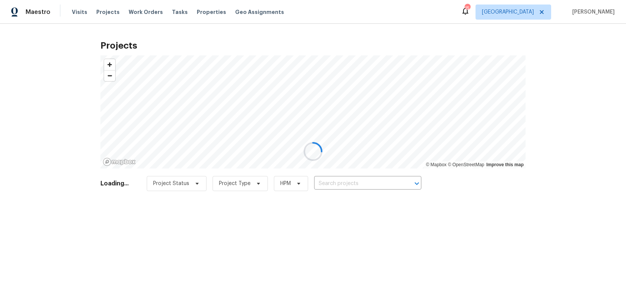
type input "[STREET_ADDRESS][PERSON_NAME]"
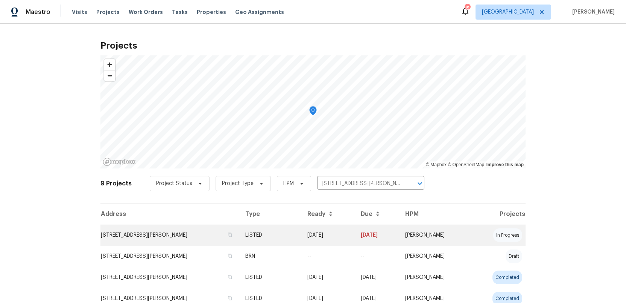
click at [139, 236] on td "[STREET_ADDRESS][PERSON_NAME]" at bounding box center [170, 234] width 139 height 21
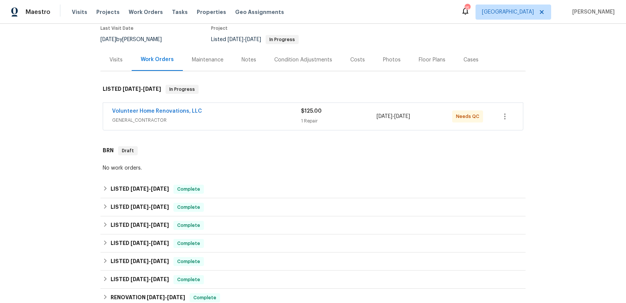
scroll to position [66, 0]
click at [240, 118] on span "GENERAL_CONTRACTOR" at bounding box center [206, 120] width 189 height 8
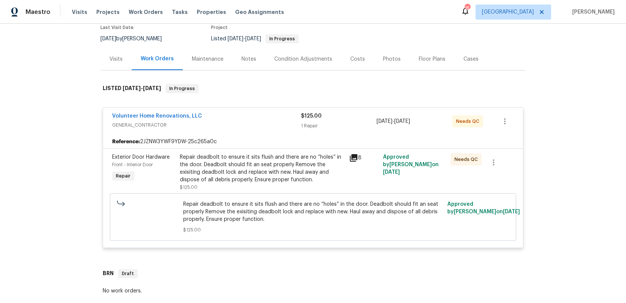
click at [241, 125] on span "GENERAL_CONTRACTOR" at bounding box center [206, 125] width 189 height 8
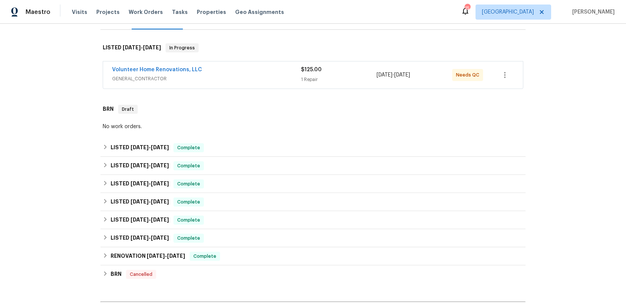
scroll to position [158, 0]
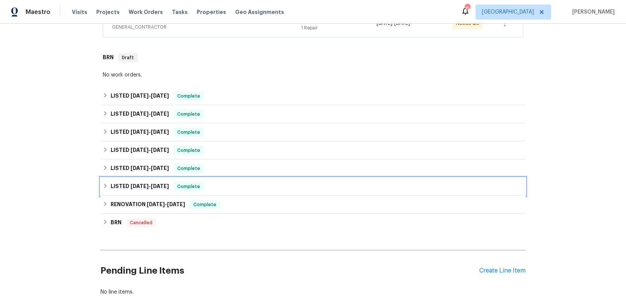
click at [118, 184] on h6 "LISTED [DATE] - [DATE]" at bounding box center [140, 186] width 58 height 9
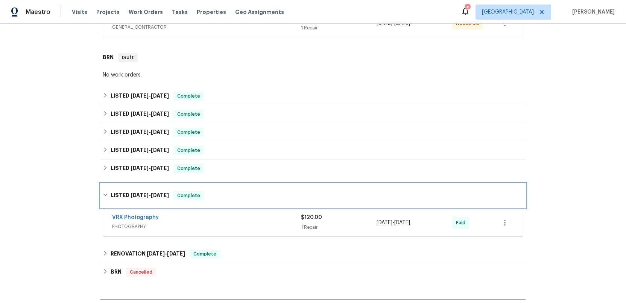
click at [119, 191] on h6 "LISTED [DATE] - [DATE]" at bounding box center [140, 195] width 58 height 9
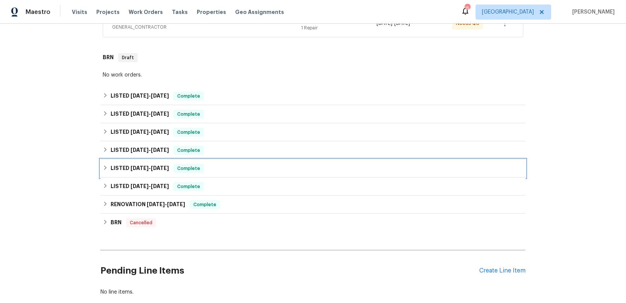
click at [121, 165] on h6 "LISTED [DATE] - [DATE]" at bounding box center [140, 168] width 58 height 9
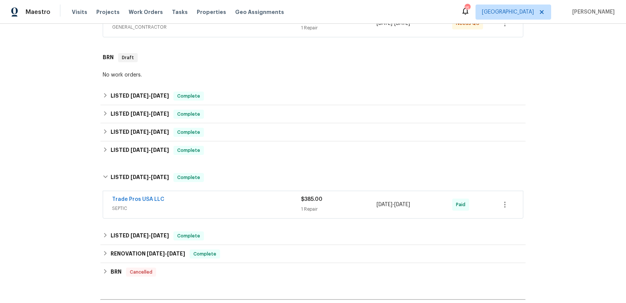
click at [220, 209] on span "SEPTIC" at bounding box center [206, 208] width 189 height 8
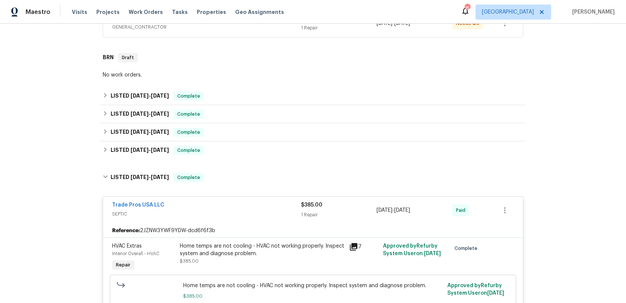
click at [220, 209] on div "Trade Pros USA LLC" at bounding box center [206, 205] width 189 height 9
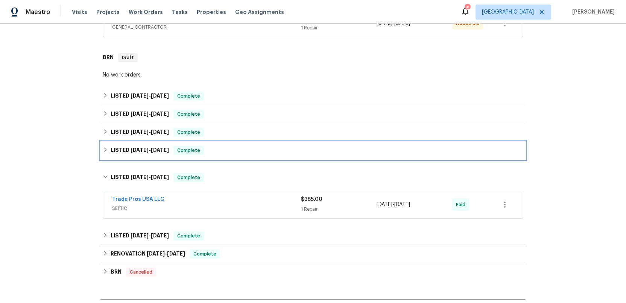
click at [126, 147] on h6 "LISTED [DATE] - [DATE]" at bounding box center [140, 150] width 58 height 9
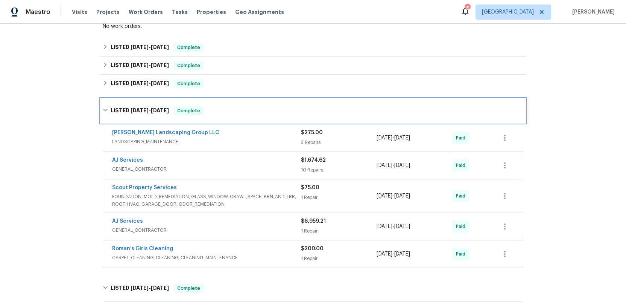
scroll to position [216, 0]
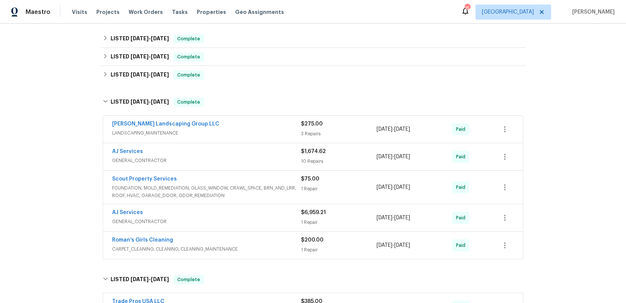
click at [229, 218] on span "GENERAL_CONTRACTOR" at bounding box center [206, 222] width 189 height 8
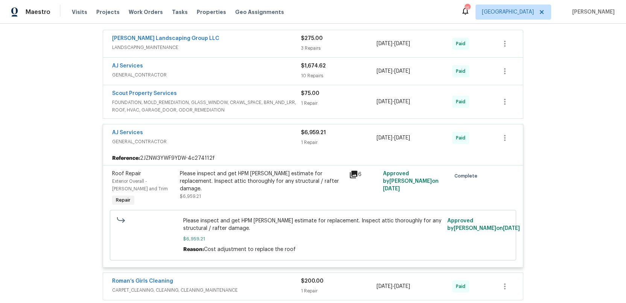
scroll to position [299, 0]
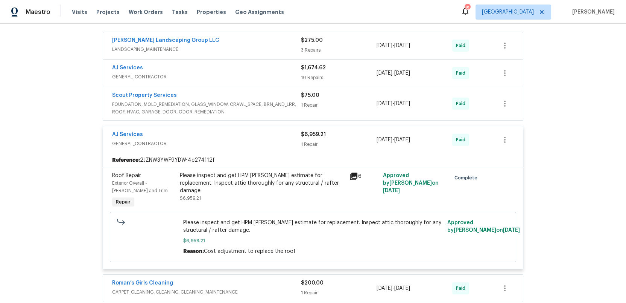
click at [355, 174] on icon at bounding box center [354, 176] width 8 height 8
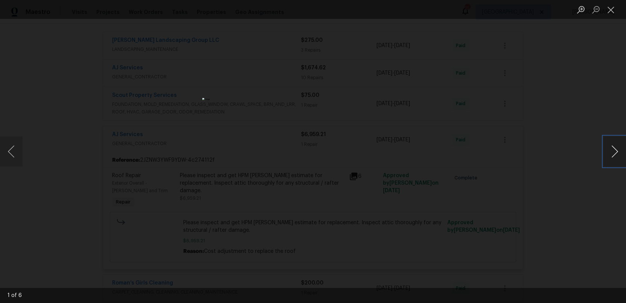
click at [615, 154] on button "Next image" at bounding box center [615, 151] width 23 height 30
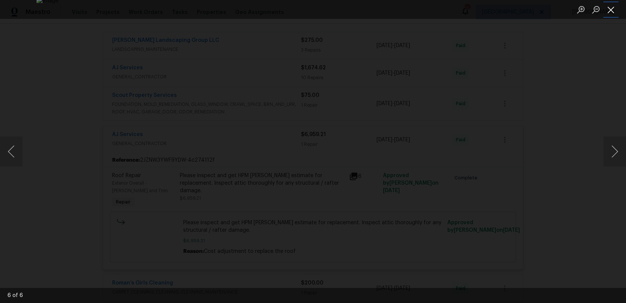
click at [610, 11] on button "Close lightbox" at bounding box center [611, 9] width 15 height 13
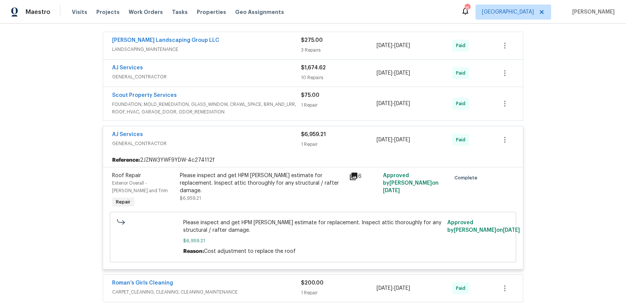
click at [265, 140] on span "GENERAL_CONTRACTOR" at bounding box center [206, 144] width 189 height 8
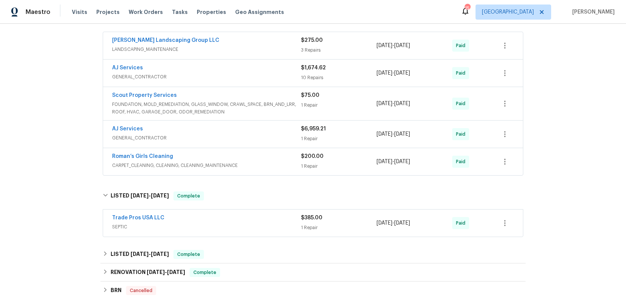
click at [266, 160] on div "Roman’s Girls Cleaning" at bounding box center [206, 156] width 189 height 9
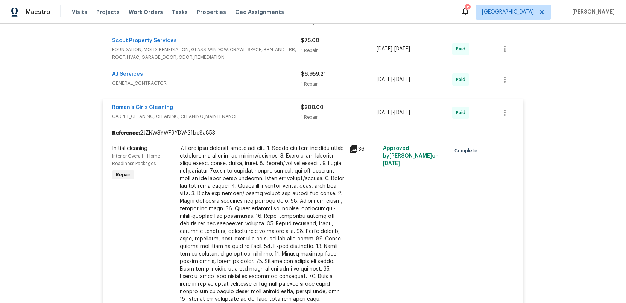
scroll to position [331, 0]
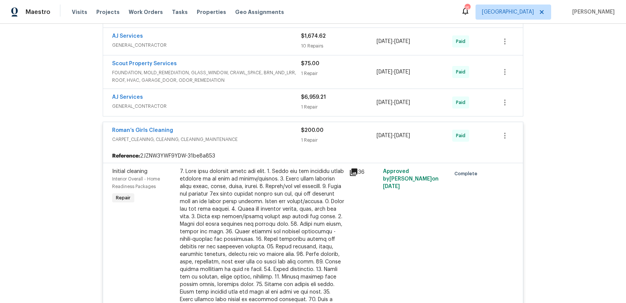
click at [264, 136] on span "CARPET_CLEANING, CLEANING, CLEANING_MAINTENANCE" at bounding box center [206, 140] width 189 height 8
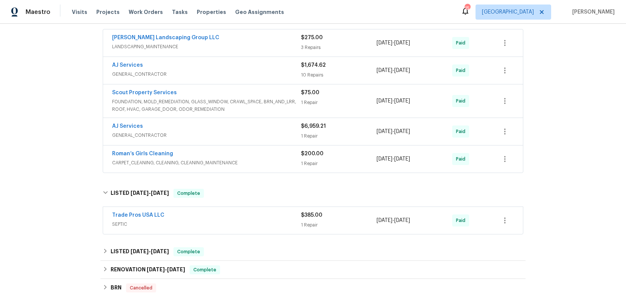
scroll to position [260, 0]
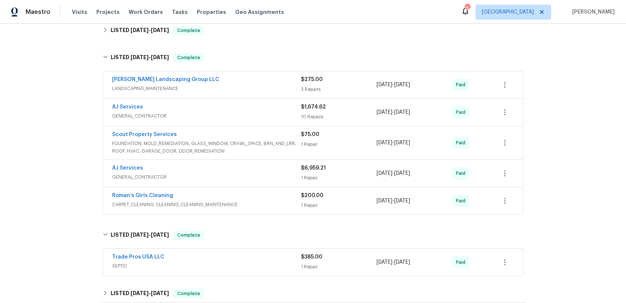
click at [268, 114] on span "GENERAL_CONTRACTOR" at bounding box center [206, 116] width 189 height 8
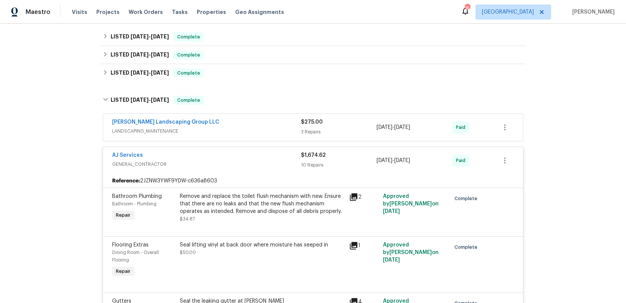
scroll to position [201, 0]
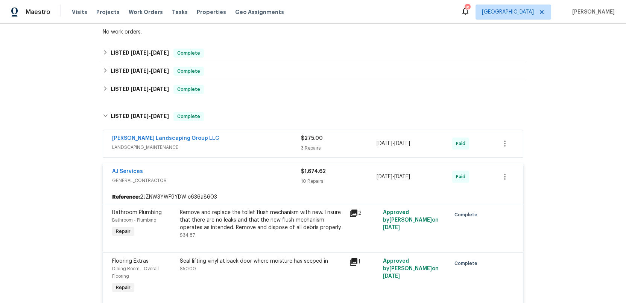
click at [266, 172] on div "AJ Services" at bounding box center [206, 172] width 189 height 9
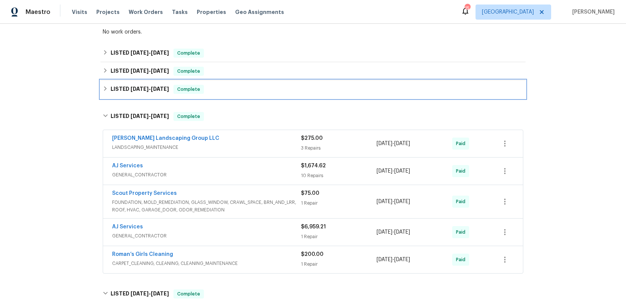
click at [145, 85] on h6 "LISTED [DATE] - [DATE]" at bounding box center [140, 89] width 58 height 9
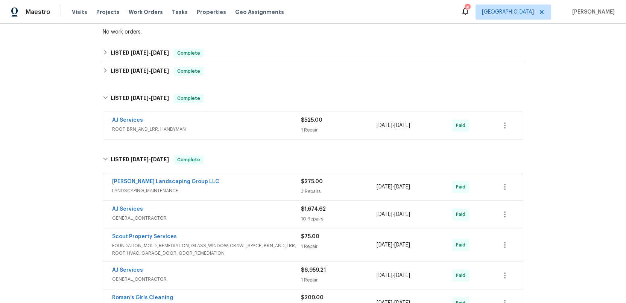
click at [207, 126] on span "ROOF, BRN_AND_LRR, HANDYMAN" at bounding box center [206, 129] width 189 height 8
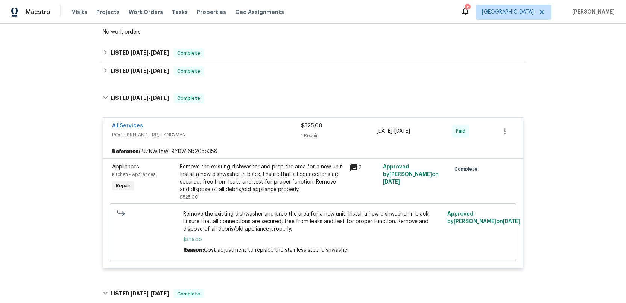
click at [236, 127] on div "AJ Services" at bounding box center [206, 126] width 189 height 9
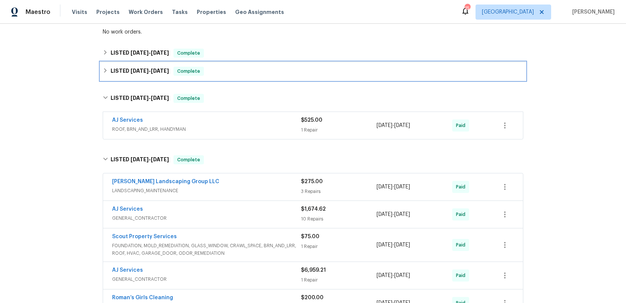
click at [129, 69] on h6 "LISTED [DATE] - [DATE]" at bounding box center [140, 71] width 58 height 9
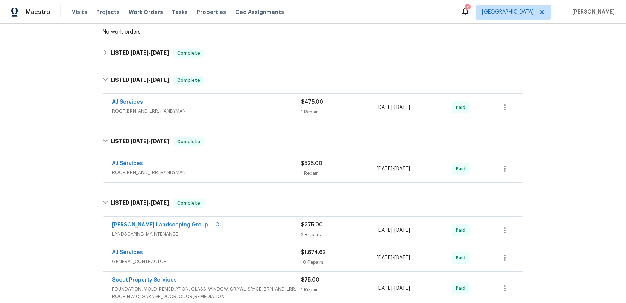
click at [227, 104] on div "AJ Services" at bounding box center [206, 102] width 189 height 9
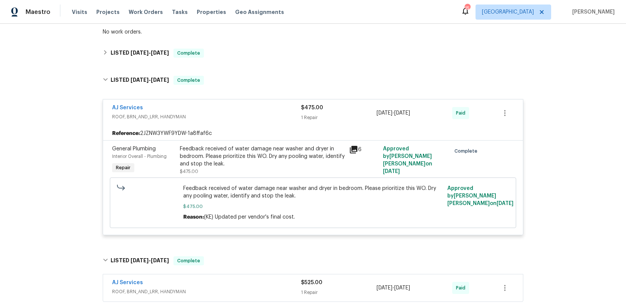
click at [228, 105] on div "AJ Services" at bounding box center [206, 108] width 189 height 9
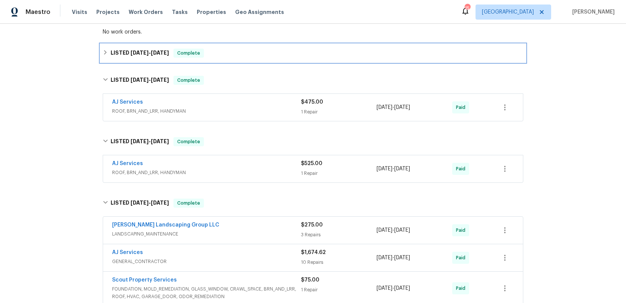
click at [137, 53] on span "[DATE]" at bounding box center [140, 52] width 18 height 5
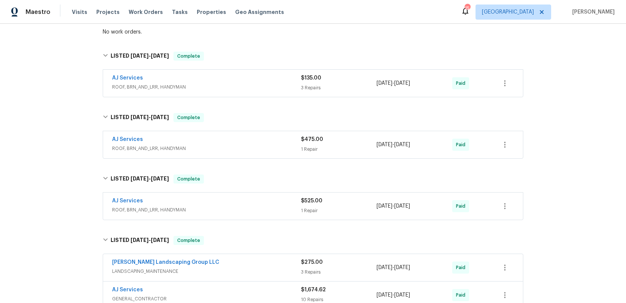
click at [240, 87] on span "ROOF, BRN_AND_LRR, HANDYMAN" at bounding box center [206, 87] width 189 height 8
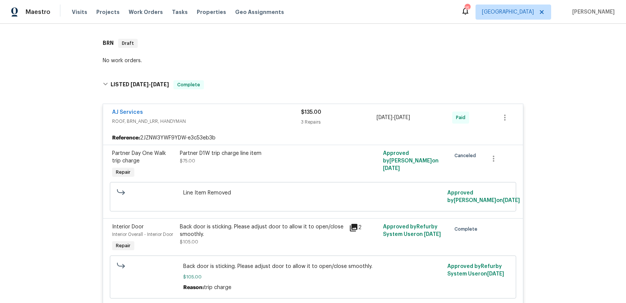
scroll to position [163, 0]
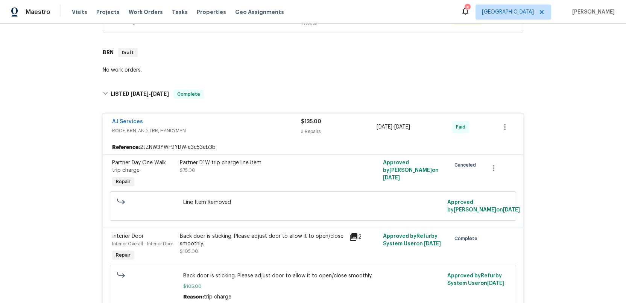
click at [219, 120] on div "AJ Services" at bounding box center [206, 122] width 189 height 9
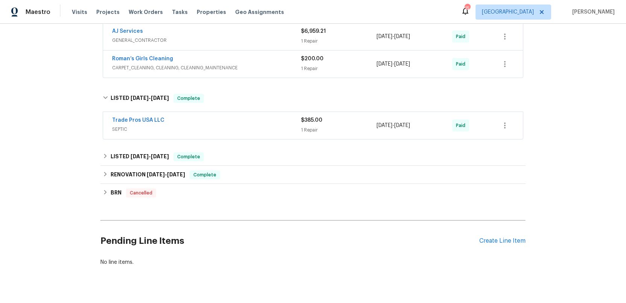
scroll to position [535, 0]
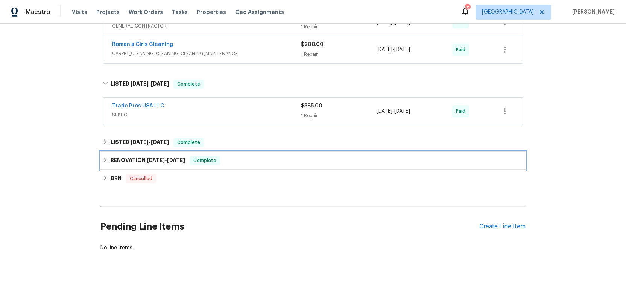
click at [143, 160] on h6 "RENOVATION [DATE] - [DATE]" at bounding box center [148, 160] width 75 height 9
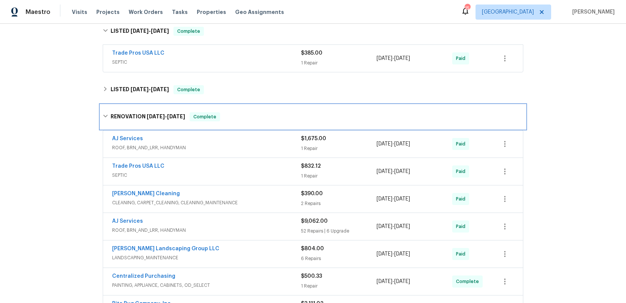
scroll to position [593, 0]
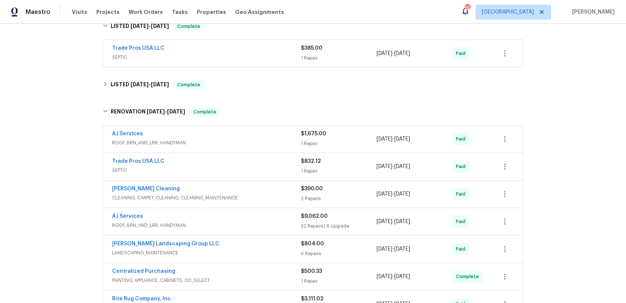
click at [252, 138] on div "AJ Services" at bounding box center [206, 134] width 189 height 9
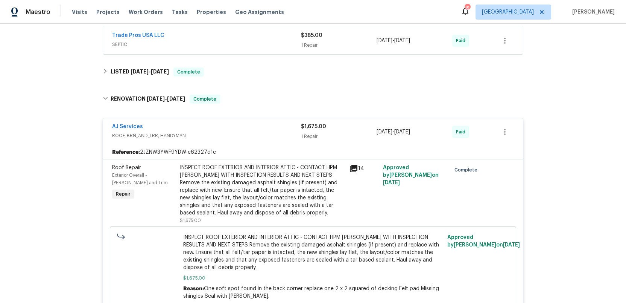
scroll to position [603, 0]
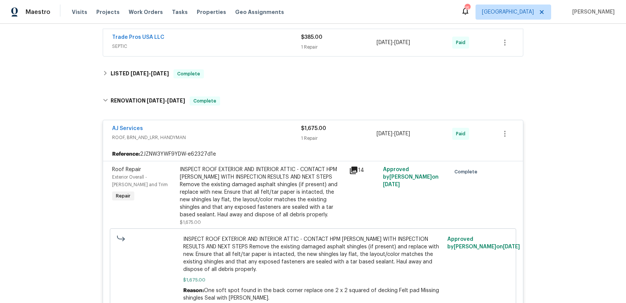
click at [252, 134] on span "ROOF, BRN_AND_LRR, HANDYMAN" at bounding box center [206, 138] width 189 height 8
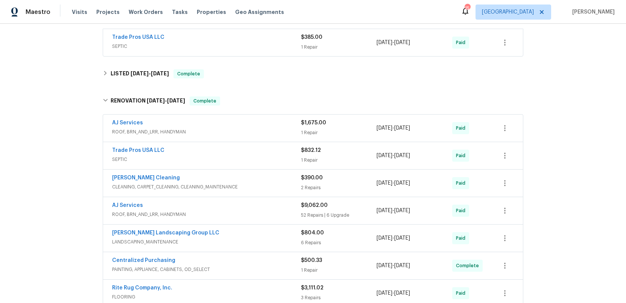
click at [259, 206] on div "AJ Services" at bounding box center [206, 205] width 189 height 9
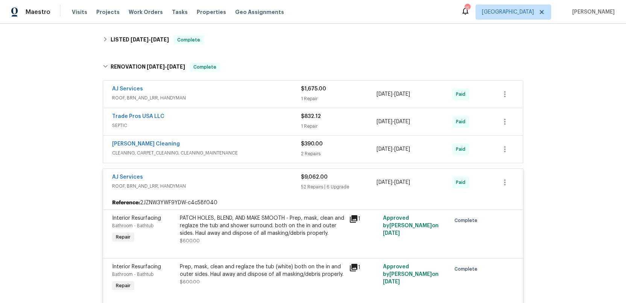
scroll to position [634, 0]
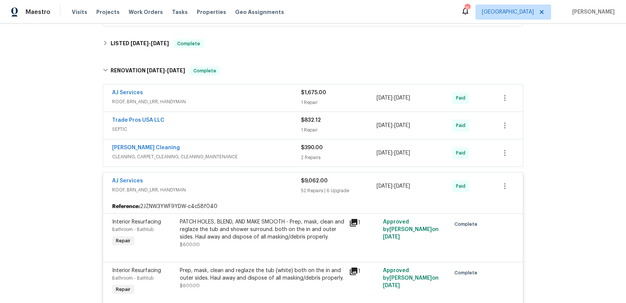
click at [236, 186] on div "AJ Services" at bounding box center [206, 181] width 189 height 9
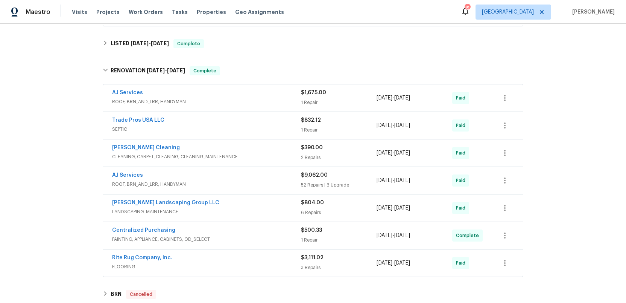
click at [242, 261] on div "Rite Rug Company, Inc." at bounding box center [206, 258] width 189 height 9
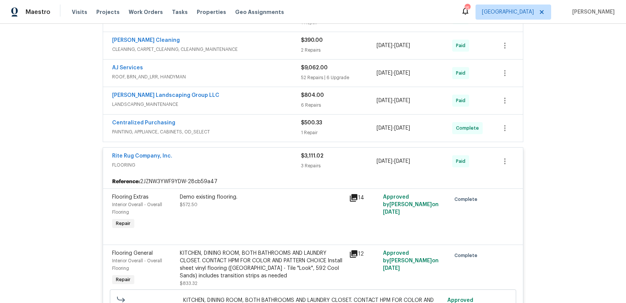
scroll to position [738, 0]
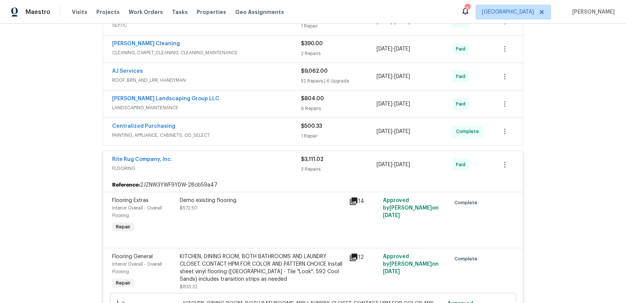
click at [241, 165] on span "FLOORING" at bounding box center [206, 169] width 189 height 8
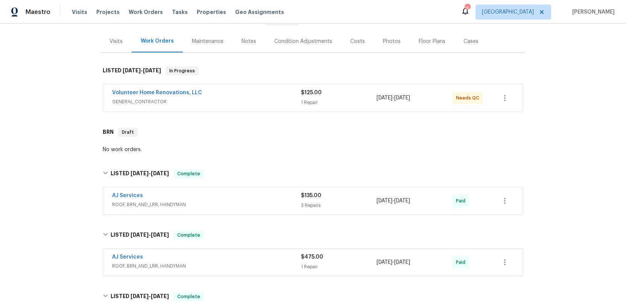
scroll to position [0, 0]
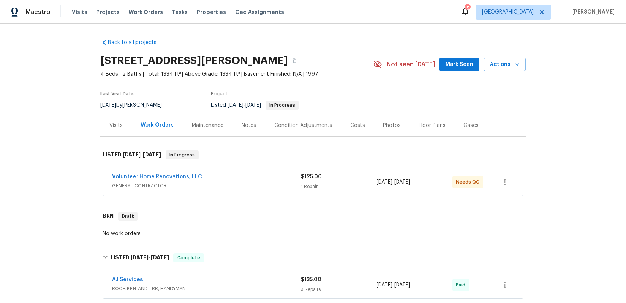
click at [113, 126] on div "Visits" at bounding box center [116, 126] width 13 height 8
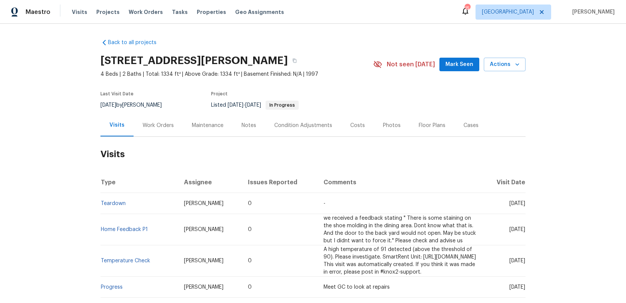
click at [158, 126] on div "Work Orders" at bounding box center [158, 126] width 31 height 8
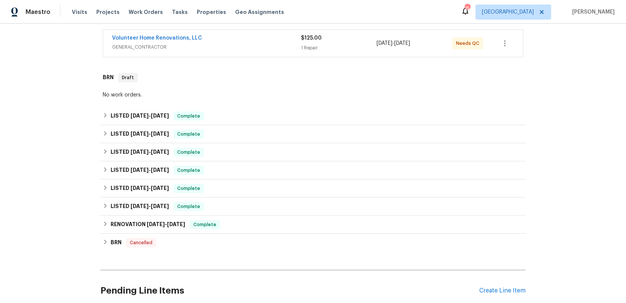
scroll to position [158, 0]
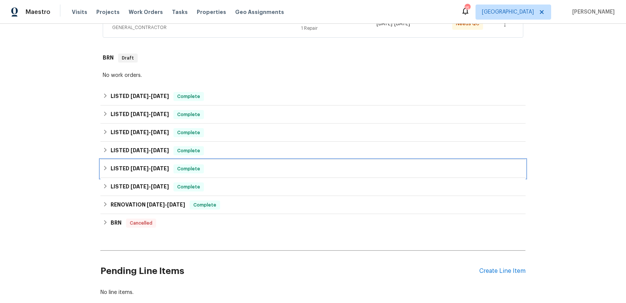
click at [131, 168] on span "[DATE]" at bounding box center [140, 168] width 18 height 5
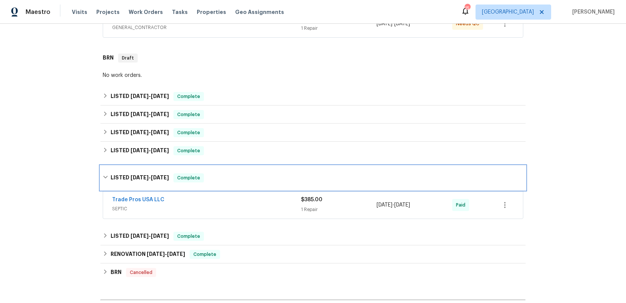
click at [130, 172] on div "LISTED [DATE] - [DATE] Complete" at bounding box center [313, 178] width 425 height 24
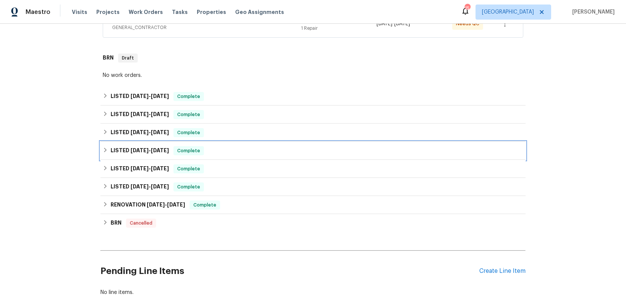
click at [129, 150] on h6 "LISTED [DATE] - [DATE]" at bounding box center [140, 150] width 58 height 9
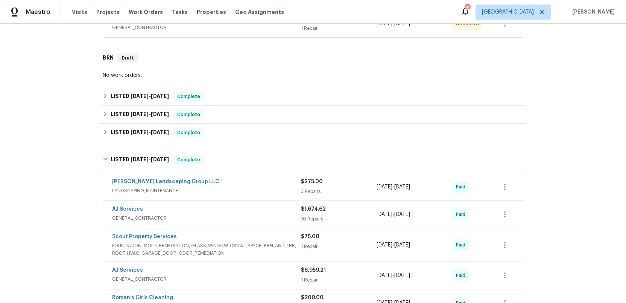
click at [256, 274] on div "AJ Services" at bounding box center [206, 270] width 189 height 9
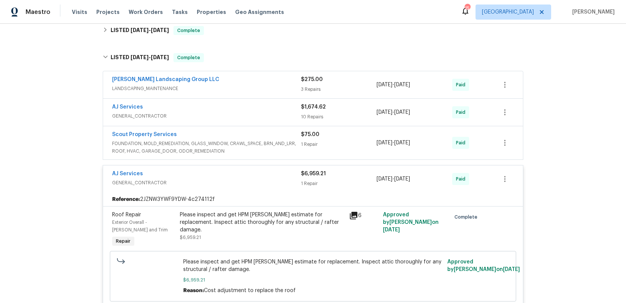
scroll to position [266, 0]
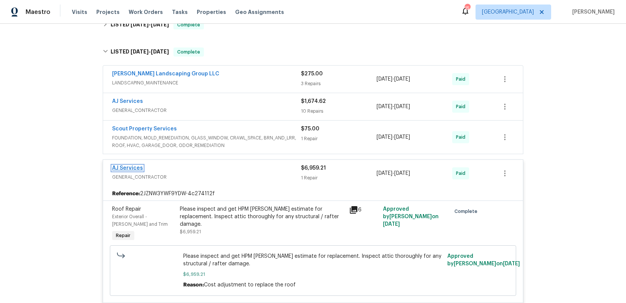
click at [123, 169] on link "AJ Services" at bounding box center [127, 167] width 31 height 5
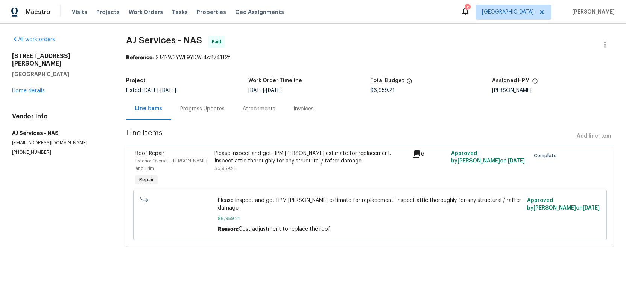
click at [200, 107] on div "Progress Updates" at bounding box center [202, 109] width 44 height 8
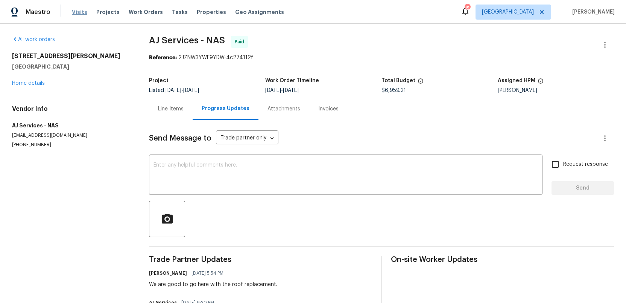
click at [79, 13] on span "Visits" at bounding box center [79, 12] width 15 height 8
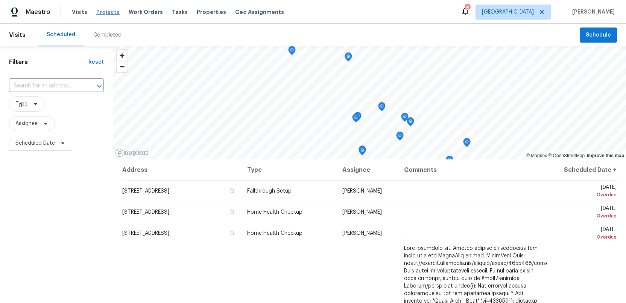
click at [102, 13] on span "Projects" at bounding box center [107, 12] width 23 height 8
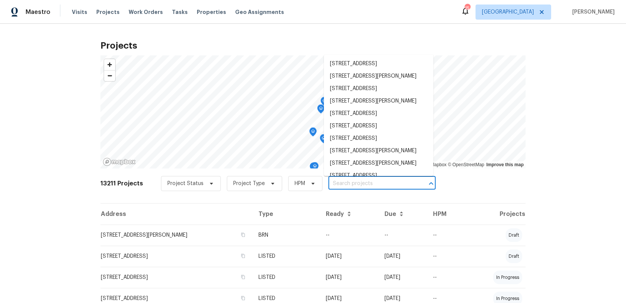
click at [335, 181] on input "text" at bounding box center [372, 184] width 86 height 12
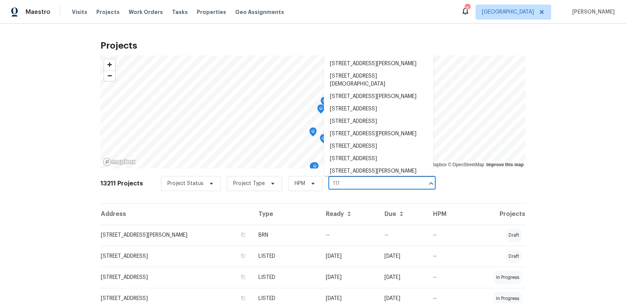
type input "111 a"
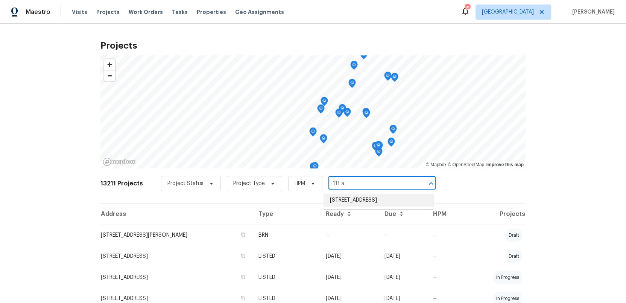
click at [346, 202] on li "[STREET_ADDRESS]" at bounding box center [379, 200] width 110 height 12
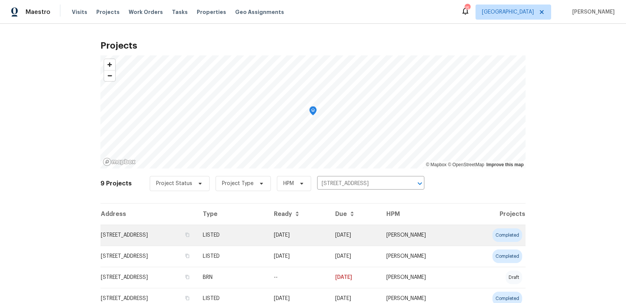
click at [148, 236] on td "[STREET_ADDRESS]" at bounding box center [149, 234] width 96 height 21
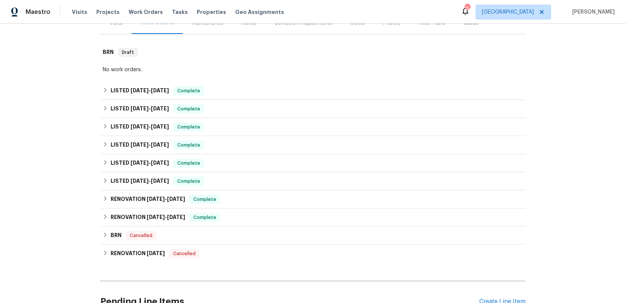
scroll to position [102, 0]
click at [127, 183] on h6 "LISTED [DATE] - [DATE]" at bounding box center [140, 181] width 58 height 9
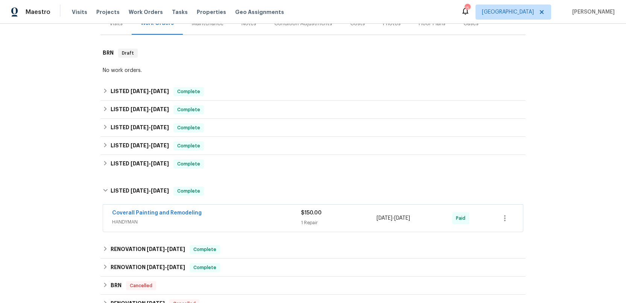
click at [230, 215] on div "Coverall Painting and Remodeling" at bounding box center [206, 213] width 189 height 9
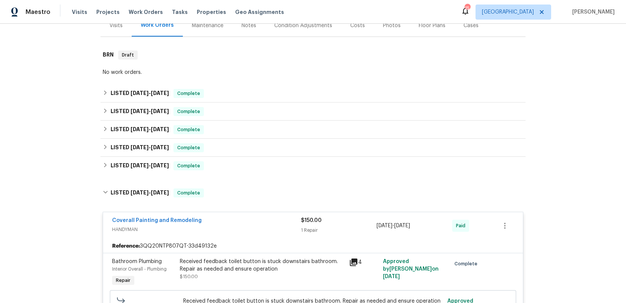
scroll to position [98, 0]
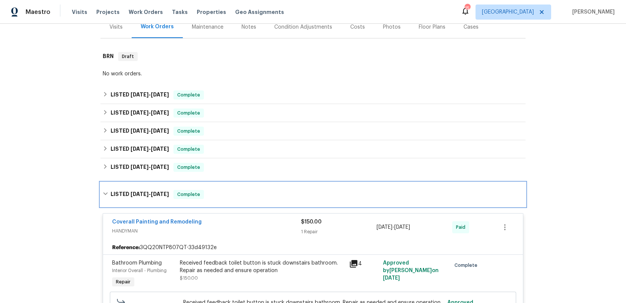
click at [129, 195] on h6 "LISTED [DATE] - [DATE]" at bounding box center [140, 194] width 58 height 9
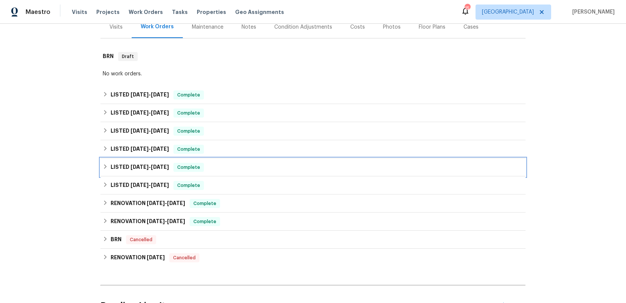
click at [127, 166] on h6 "LISTED [DATE] - [DATE]" at bounding box center [140, 167] width 58 height 9
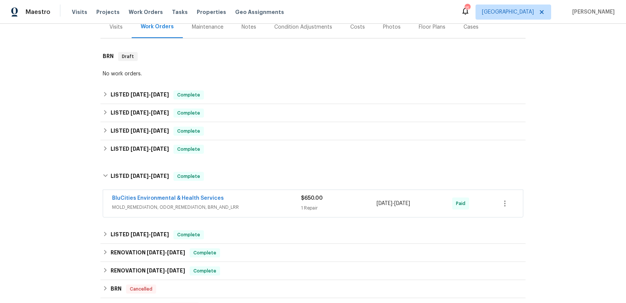
click at [251, 203] on div "BluCities Environmental & Health Services" at bounding box center [206, 198] width 189 height 9
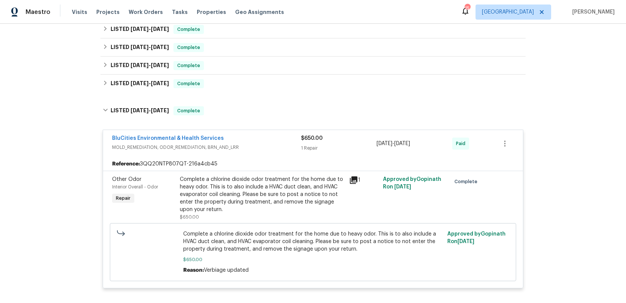
scroll to position [148, 0]
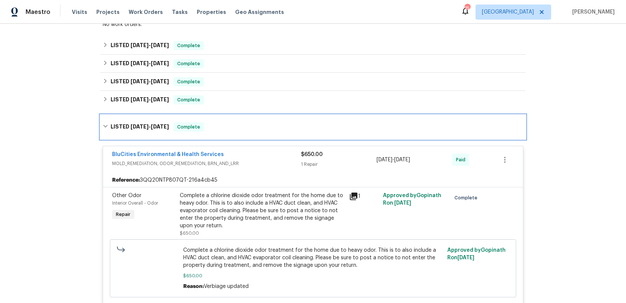
click at [131, 126] on span "[DATE]" at bounding box center [140, 126] width 18 height 5
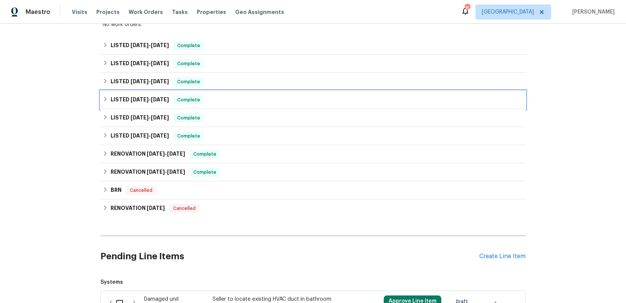
click at [131, 99] on span "[DATE]" at bounding box center [140, 99] width 18 height 5
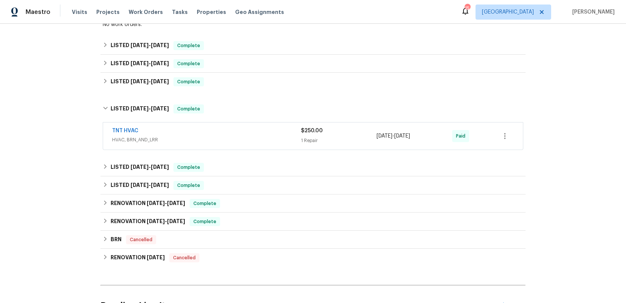
click at [207, 133] on div "TNT HVAC" at bounding box center [206, 131] width 189 height 9
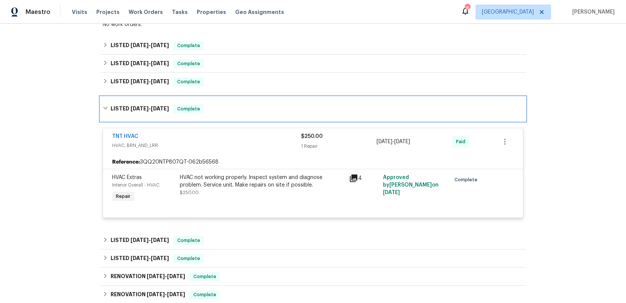
click at [122, 109] on h6 "LISTED [DATE] - [DATE]" at bounding box center [140, 108] width 58 height 9
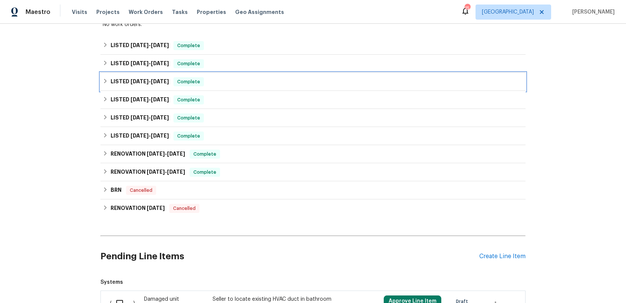
click at [122, 82] on h6 "LISTED [DATE] - [DATE]" at bounding box center [140, 81] width 58 height 9
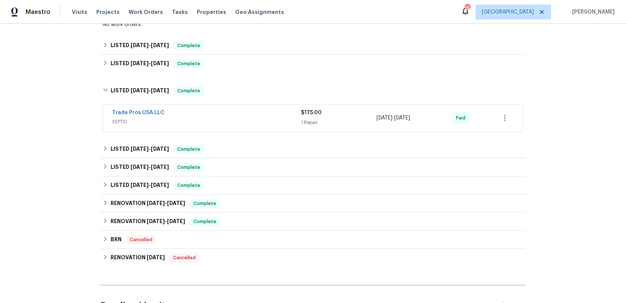
click at [224, 116] on div "Trade Pros USA LLC" at bounding box center [206, 113] width 189 height 9
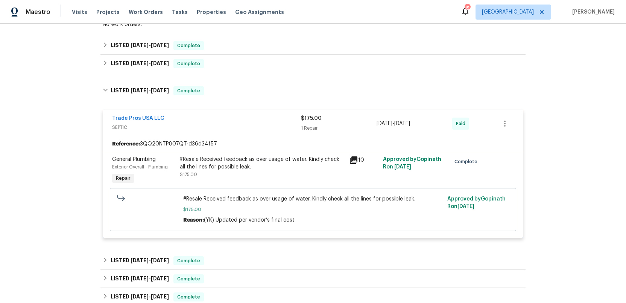
click at [214, 123] on span "SEPTIC" at bounding box center [206, 127] width 189 height 8
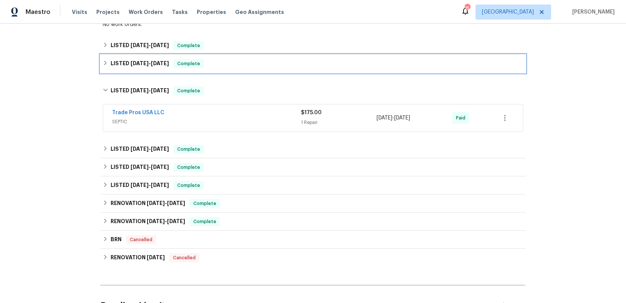
click at [133, 63] on span "[DATE]" at bounding box center [140, 63] width 18 height 5
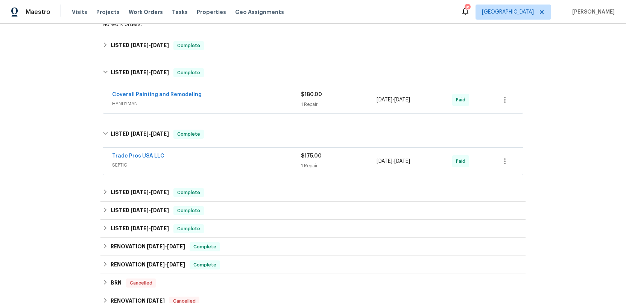
click at [230, 98] on div "Coverall Painting and Remodeling" at bounding box center [206, 95] width 189 height 9
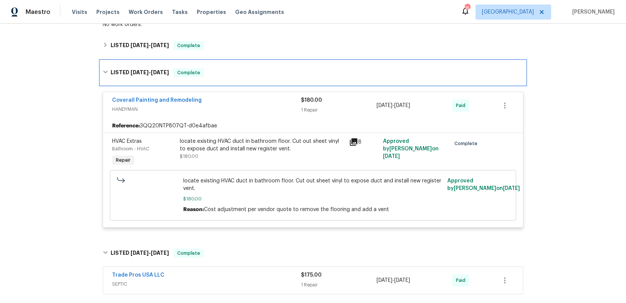
click at [244, 75] on div "LISTED [DATE] - [DATE] Complete" at bounding box center [313, 72] width 421 height 9
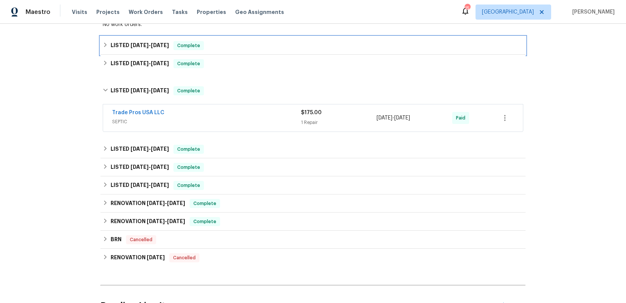
click at [133, 44] on span "[DATE]" at bounding box center [140, 45] width 18 height 5
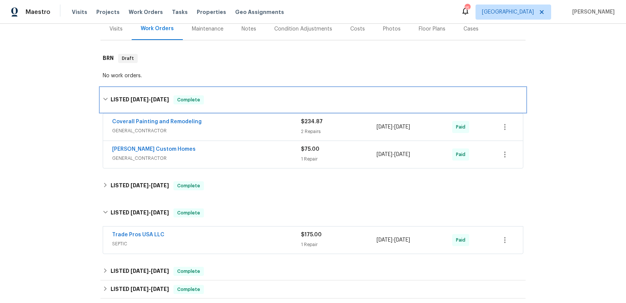
scroll to position [96, 0]
click at [247, 158] on span "GENERAL_CONTRACTOR" at bounding box center [206, 159] width 189 height 8
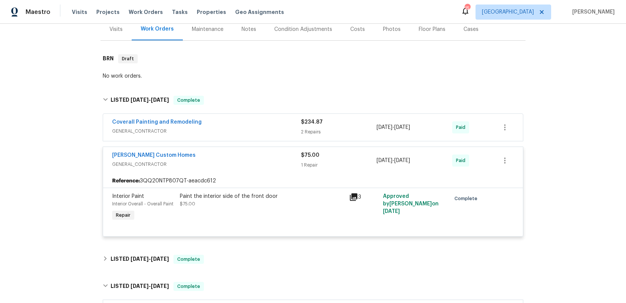
click at [250, 128] on span "GENERAL_CONTRACTOR" at bounding box center [206, 131] width 189 height 8
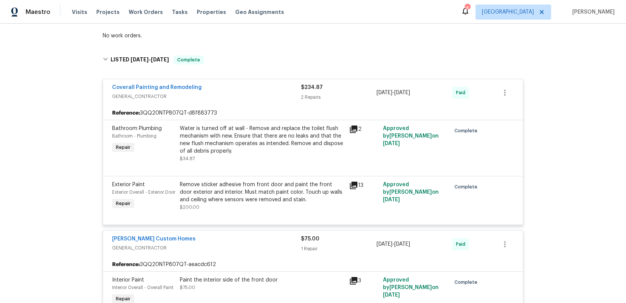
scroll to position [132, 0]
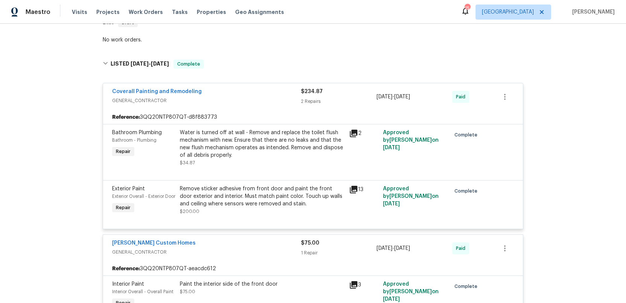
click at [255, 101] on span "GENERAL_CONTRACTOR" at bounding box center [206, 101] width 189 height 8
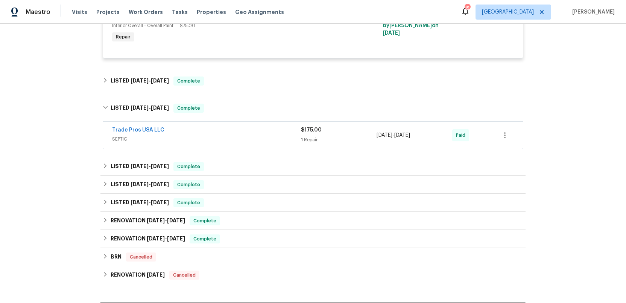
scroll to position [276, 0]
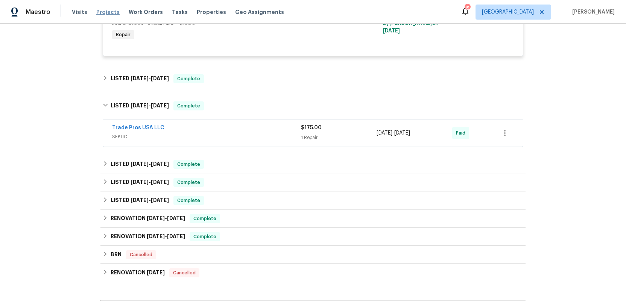
click at [104, 14] on span "Projects" at bounding box center [107, 12] width 23 height 8
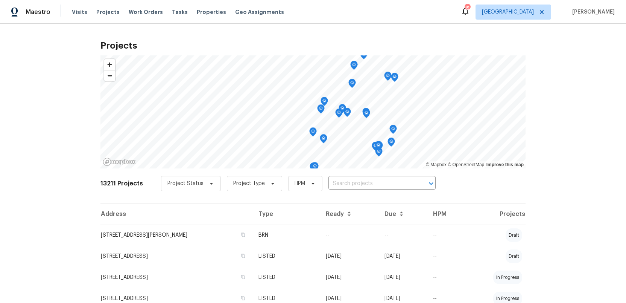
click at [337, 181] on input "text" at bounding box center [372, 184] width 86 height 12
type input "1173"
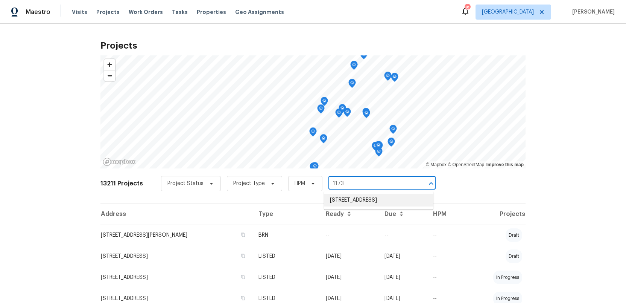
click at [342, 203] on li "[STREET_ADDRESS]" at bounding box center [379, 200] width 110 height 12
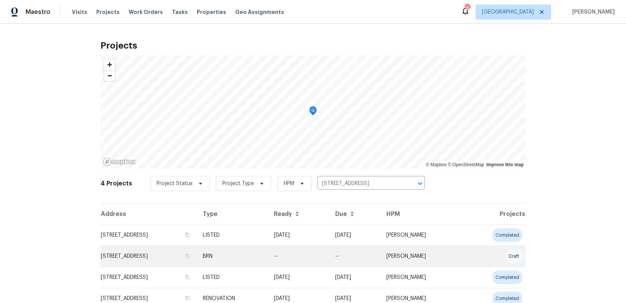
click at [132, 256] on td "[STREET_ADDRESS]" at bounding box center [149, 255] width 96 height 21
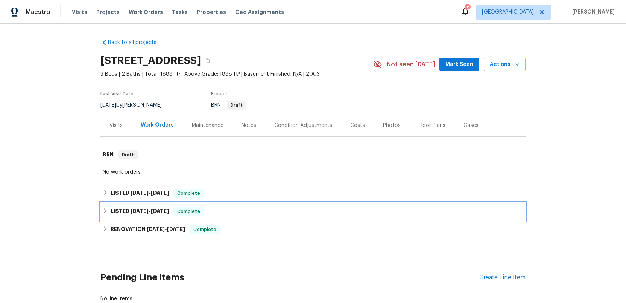
click at [119, 210] on h6 "LISTED [DATE] - [DATE]" at bounding box center [140, 211] width 58 height 9
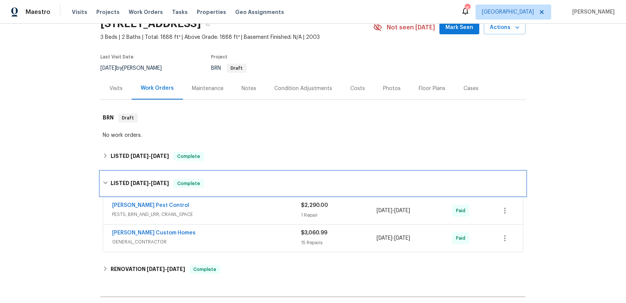
scroll to position [62, 0]
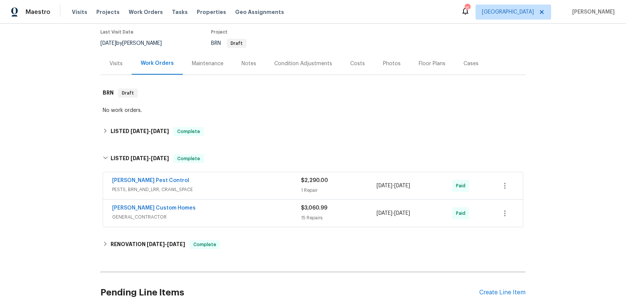
click at [244, 187] on span "PESTS, BRN_AND_LRR, CRAWL_SPACE" at bounding box center [206, 190] width 189 height 8
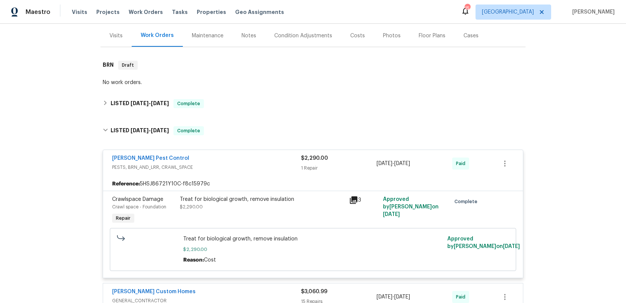
scroll to position [94, 0]
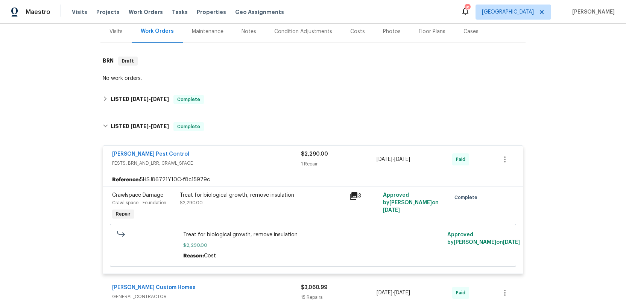
click at [261, 158] on div "[PERSON_NAME] Pest Control" at bounding box center [206, 154] width 189 height 9
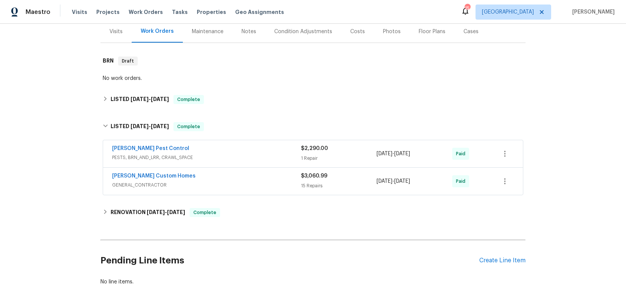
click at [267, 183] on span "GENERAL_CONTRACTOR" at bounding box center [206, 185] width 189 height 8
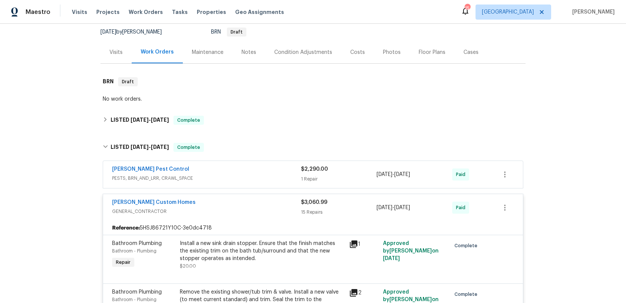
scroll to position [70, 0]
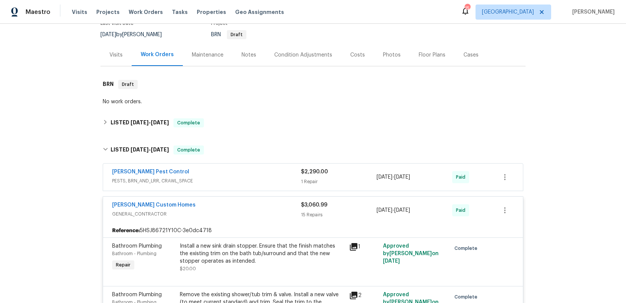
click at [251, 206] on div "[PERSON_NAME] Custom Homes" at bounding box center [206, 205] width 189 height 9
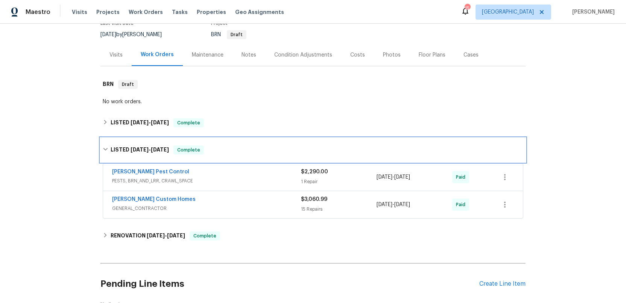
click at [141, 146] on h6 "LISTED [DATE] - [DATE]" at bounding box center [140, 149] width 58 height 9
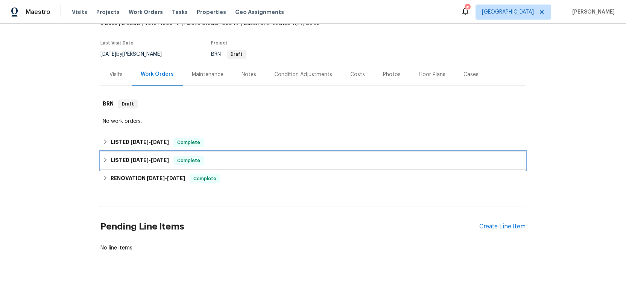
scroll to position [51, 0]
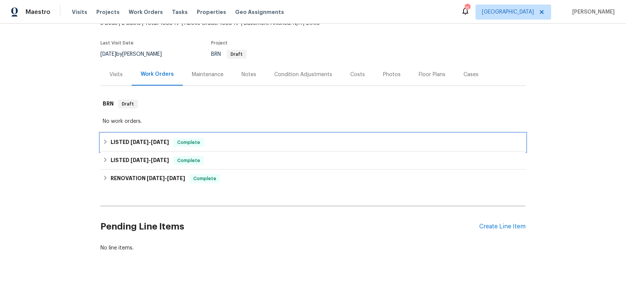
click at [141, 141] on span "[DATE]" at bounding box center [140, 141] width 18 height 5
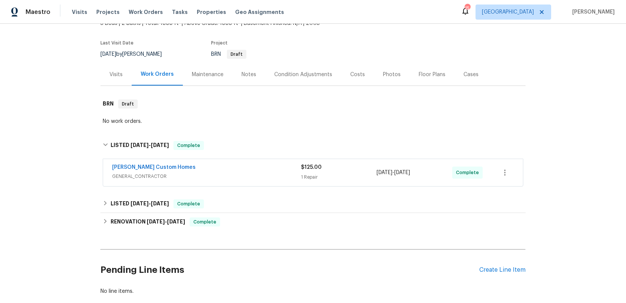
click at [221, 172] on span "GENERAL_CONTRACTOR" at bounding box center [206, 176] width 189 height 8
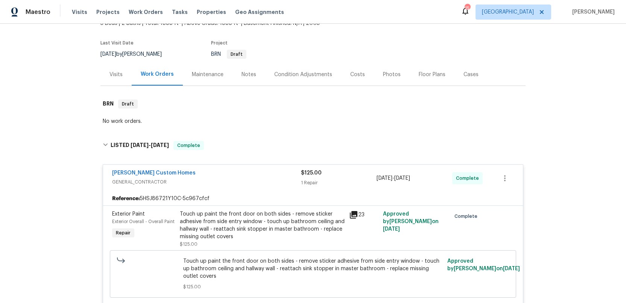
click at [222, 175] on div "[PERSON_NAME] Custom Homes" at bounding box center [206, 173] width 189 height 9
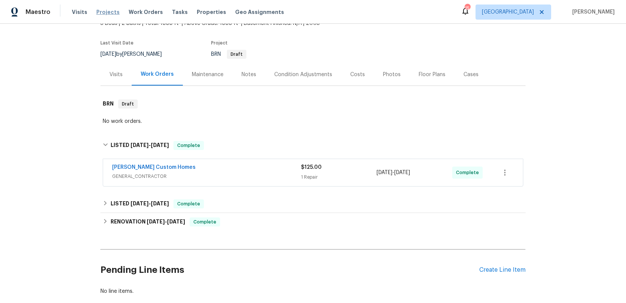
click at [99, 11] on span "Projects" at bounding box center [107, 12] width 23 height 8
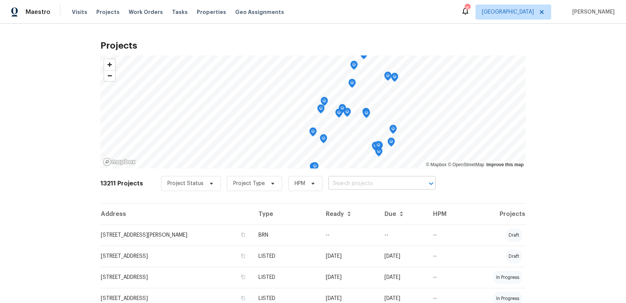
click at [335, 183] on input "text" at bounding box center [372, 184] width 86 height 12
type input "120 tyne"
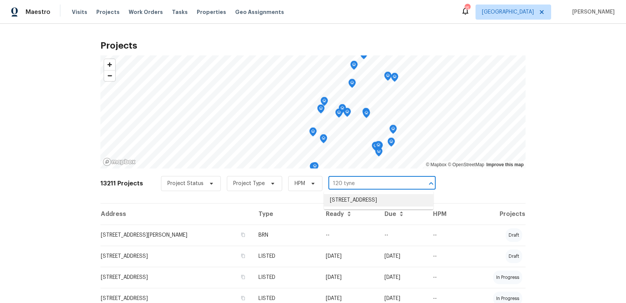
click at [339, 202] on li "[STREET_ADDRESS]" at bounding box center [379, 200] width 110 height 12
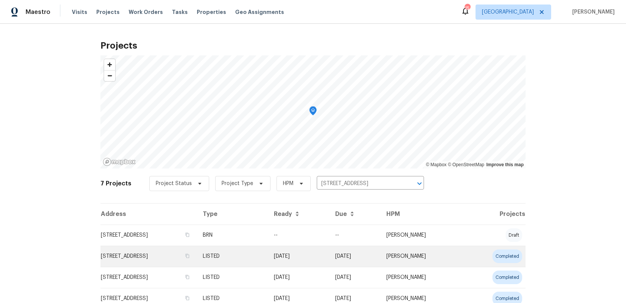
click at [131, 255] on td "[STREET_ADDRESS]" at bounding box center [149, 255] width 96 height 21
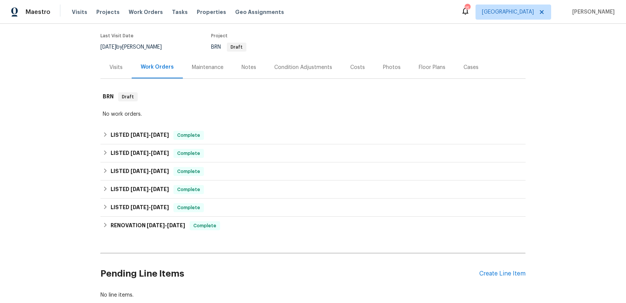
scroll to position [63, 0]
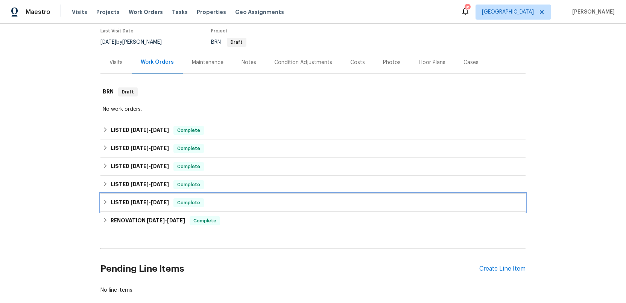
click at [123, 203] on h6 "LISTED [DATE] - [DATE]" at bounding box center [140, 202] width 58 height 9
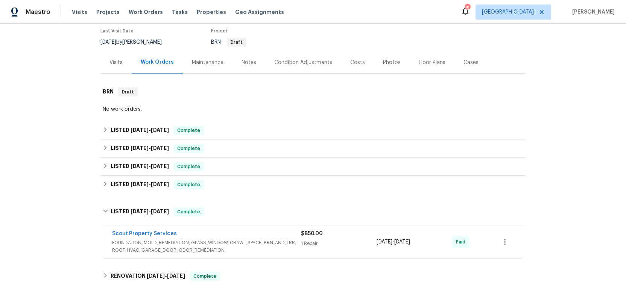
click at [265, 246] on span "FOUNDATION, MOLD_REMEDIATION, GLASS_WINDOW, CRAWL_SPACE, BRN_AND_LRR, ROOF, HVA…" at bounding box center [206, 246] width 189 height 15
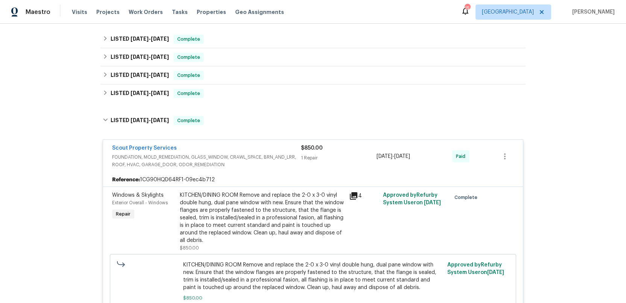
scroll to position [155, 0]
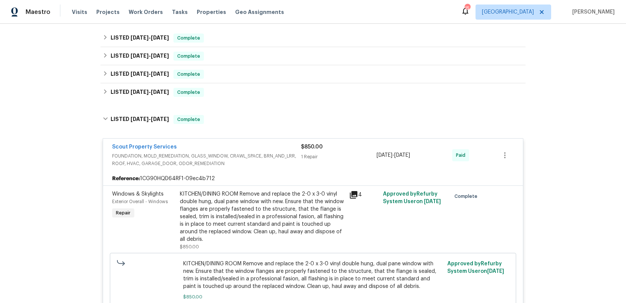
click at [248, 152] on span "FOUNDATION, MOLD_REMEDIATION, GLASS_WINDOW, CRAWL_SPACE, BRN_AND_LRR, ROOF, HVA…" at bounding box center [206, 159] width 189 height 15
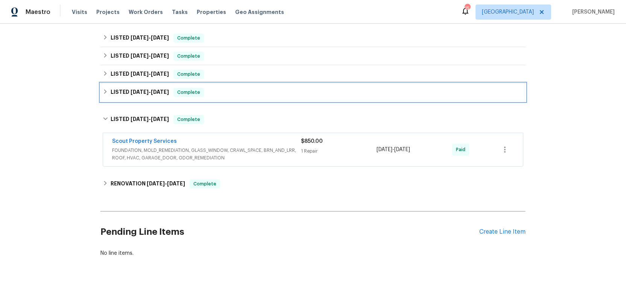
click at [125, 95] on h6 "LISTED [DATE] - [DATE]" at bounding box center [140, 92] width 58 height 9
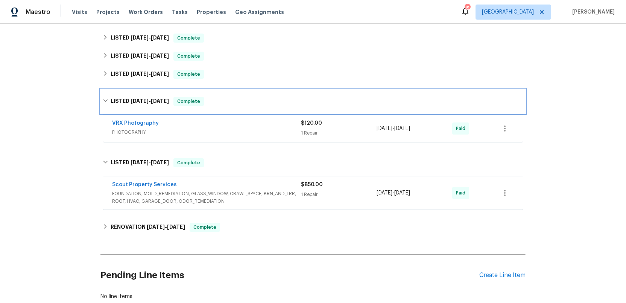
click at [120, 98] on h6 "LISTED [DATE] - [DATE]" at bounding box center [140, 101] width 58 height 9
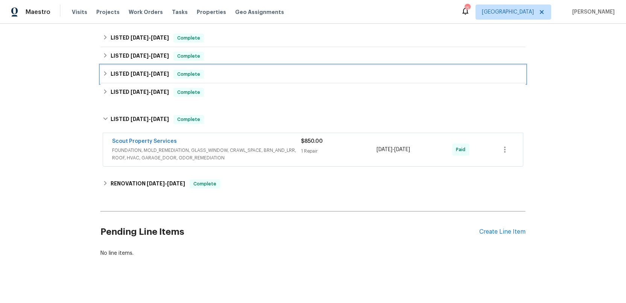
click at [121, 72] on h6 "LISTED [DATE] - [DATE]" at bounding box center [140, 74] width 58 height 9
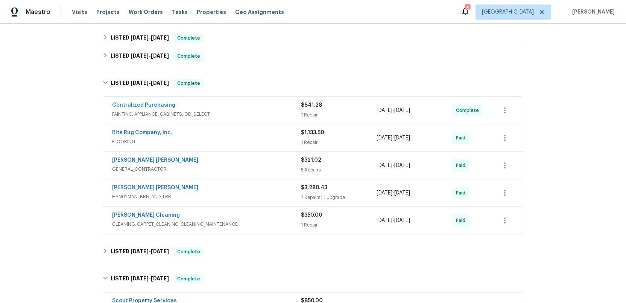
click at [244, 139] on span "FLOORING" at bounding box center [206, 142] width 189 height 8
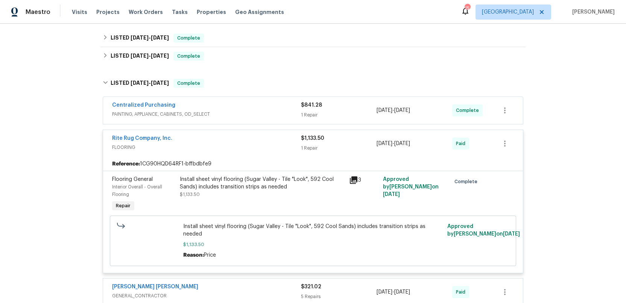
click at [246, 147] on span "FLOORING" at bounding box center [206, 147] width 189 height 8
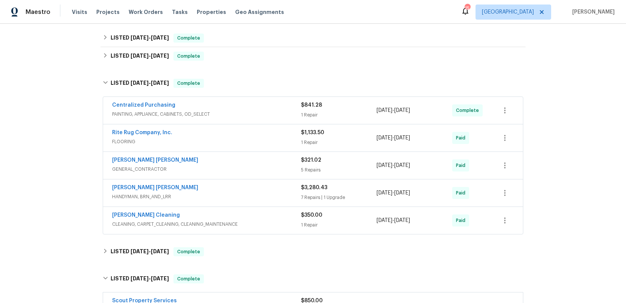
click at [252, 166] on span "GENERAL_CONTRACTOR" at bounding box center [206, 169] width 189 height 8
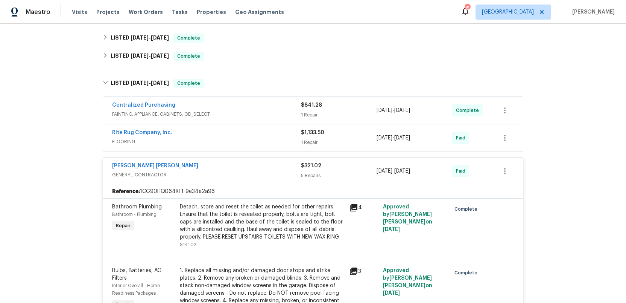
click at [252, 168] on div "[PERSON_NAME] [PERSON_NAME]" at bounding box center [206, 166] width 189 height 9
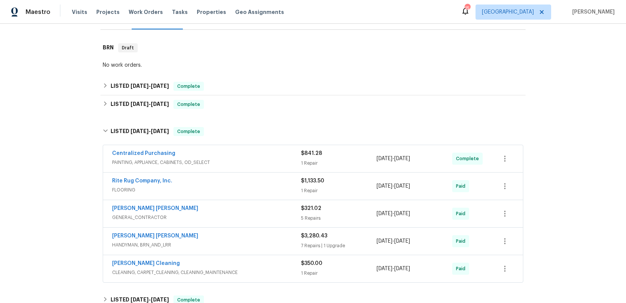
scroll to position [101, 0]
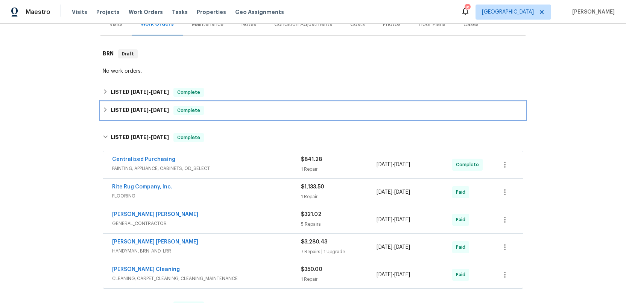
click at [121, 108] on h6 "LISTED [DATE] - [DATE]" at bounding box center [140, 110] width 58 height 9
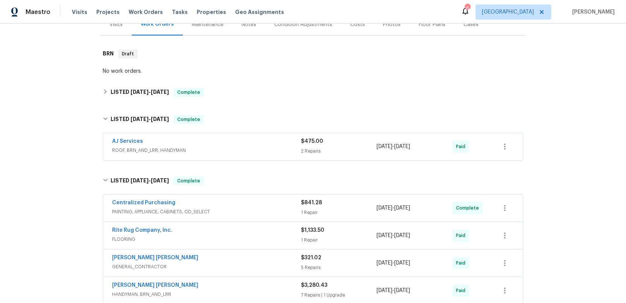
click at [240, 146] on div "AJ Services" at bounding box center [206, 141] width 189 height 9
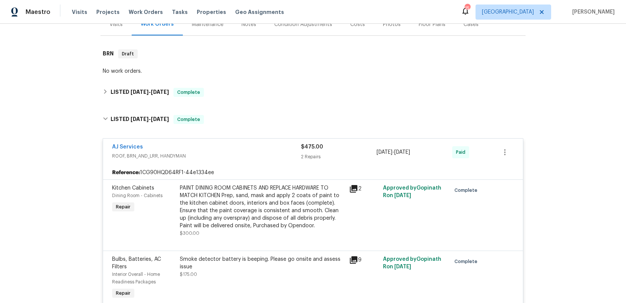
click at [242, 148] on div "AJ Services" at bounding box center [206, 147] width 189 height 9
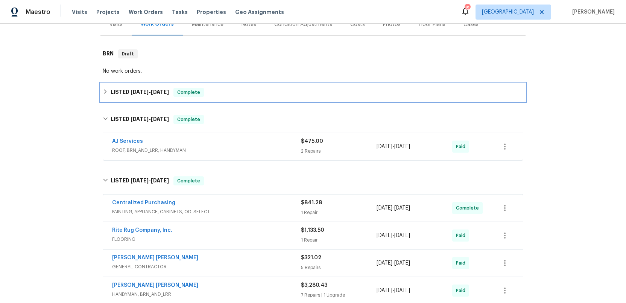
click at [134, 88] on h6 "LISTED [DATE] - [DATE]" at bounding box center [140, 92] width 58 height 9
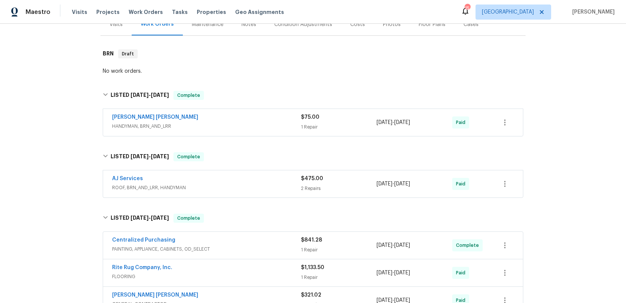
click at [236, 123] on span "HANDYMAN, BRN_AND_LRR" at bounding box center [206, 126] width 189 height 8
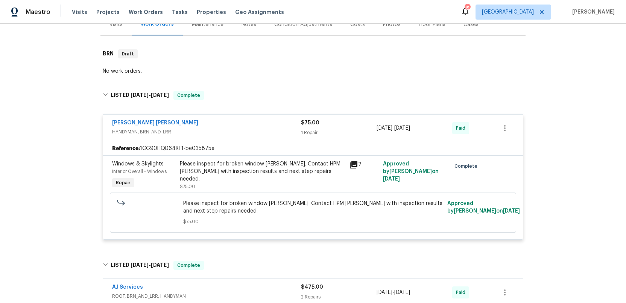
click at [236, 122] on div "[PERSON_NAME] [PERSON_NAME]" at bounding box center [206, 123] width 189 height 9
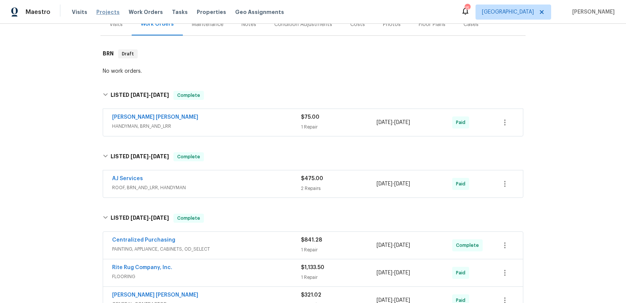
click at [101, 14] on span "Projects" at bounding box center [107, 12] width 23 height 8
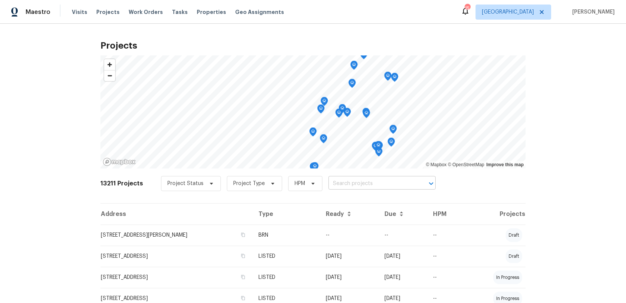
click at [335, 183] on input "text" at bounding box center [372, 184] width 86 height 12
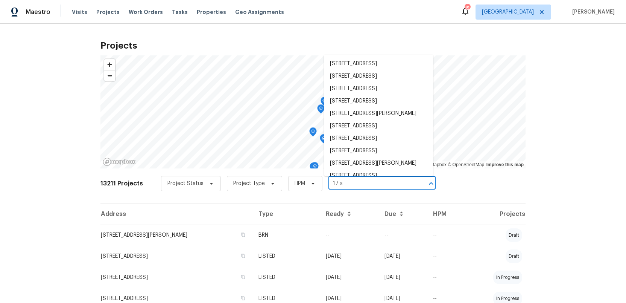
type input "17 sy"
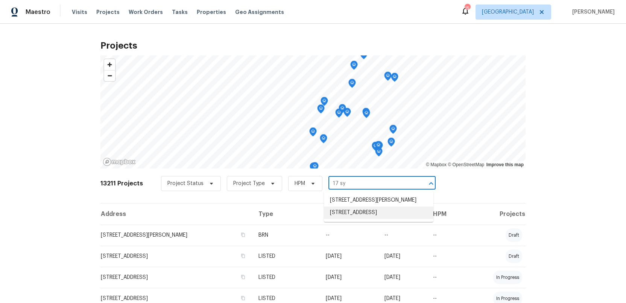
click at [373, 214] on li "[STREET_ADDRESS]" at bounding box center [379, 212] width 110 height 12
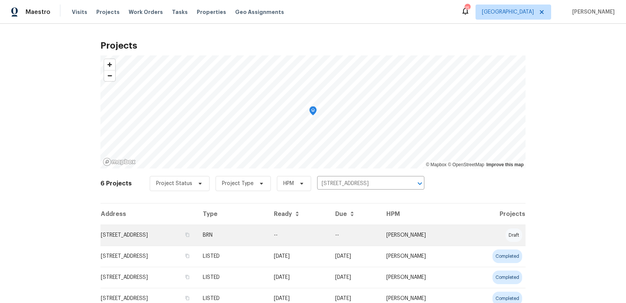
click at [137, 237] on td "[STREET_ADDRESS]" at bounding box center [149, 234] width 96 height 21
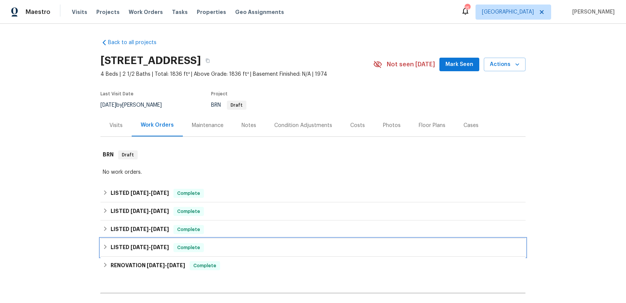
click at [133, 247] on span "[DATE]" at bounding box center [140, 246] width 18 height 5
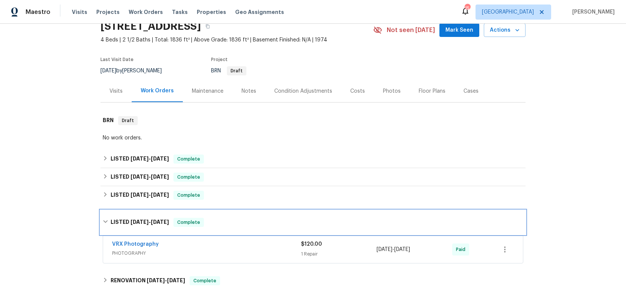
scroll to position [38, 0]
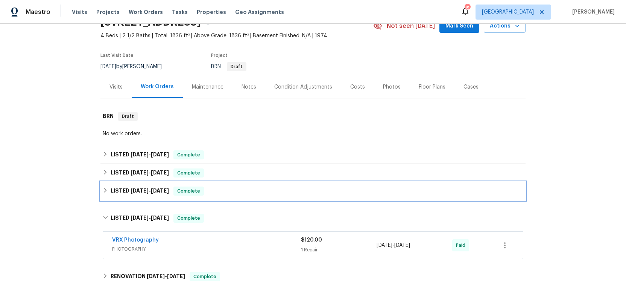
click at [128, 192] on h6 "LISTED [DATE] - [DATE]" at bounding box center [140, 190] width 58 height 9
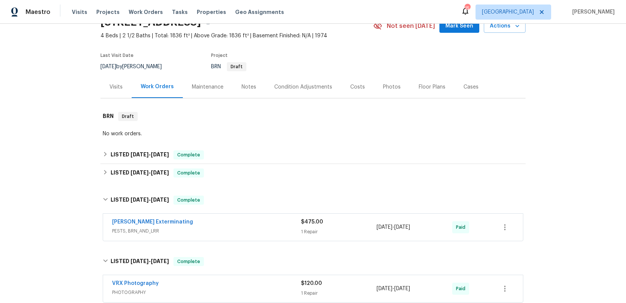
click at [242, 224] on div "[PERSON_NAME] Exterminating" at bounding box center [206, 222] width 189 height 9
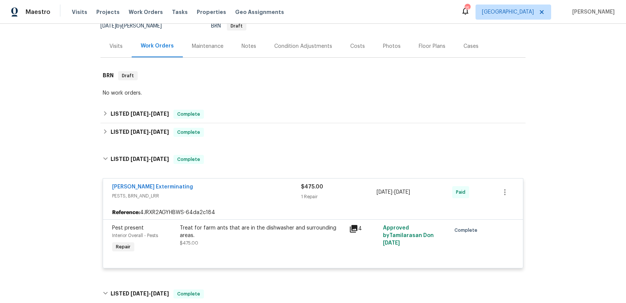
scroll to position [79, 0]
click at [264, 200] on div "[PERSON_NAME] Exterminating PESTS, BRN_AND_LRR" at bounding box center [206, 192] width 189 height 18
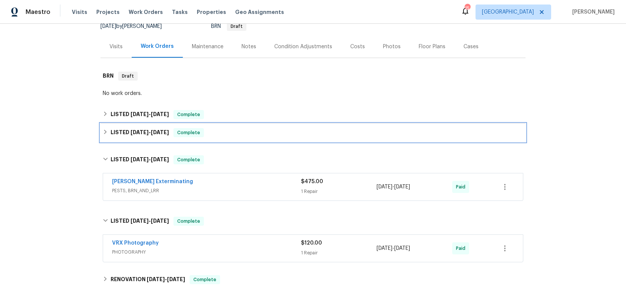
click at [131, 134] on span "[DATE]" at bounding box center [140, 132] width 18 height 5
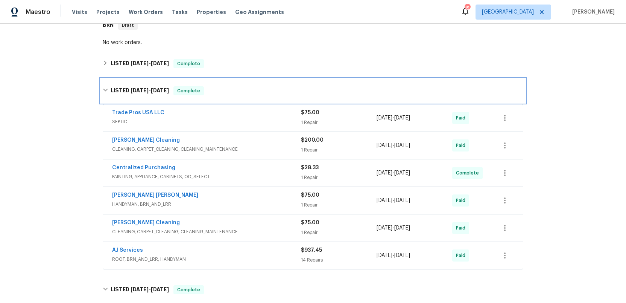
scroll to position [133, 0]
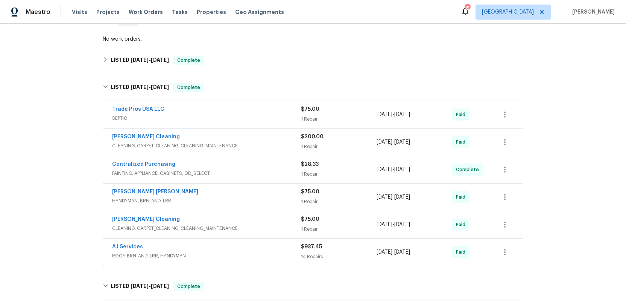
click at [250, 249] on div "AJ Services" at bounding box center [206, 247] width 189 height 9
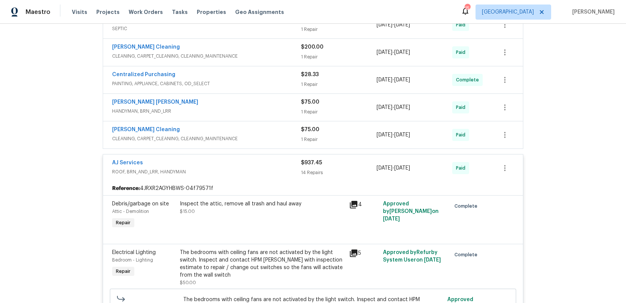
scroll to position [215, 0]
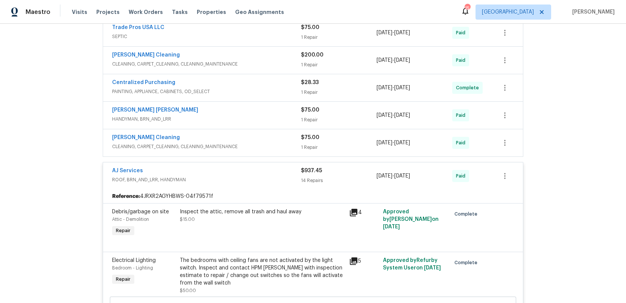
click at [238, 183] on span "ROOF, BRN_AND_LRR, HANDYMAN" at bounding box center [206, 180] width 189 height 8
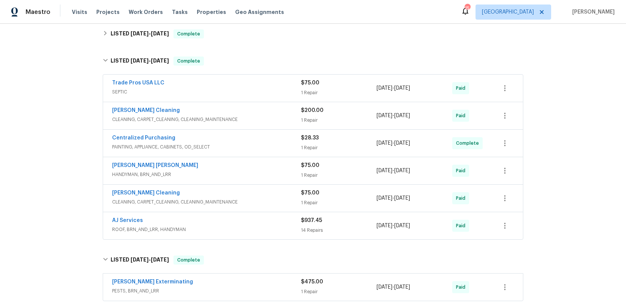
scroll to position [159, 0]
click at [249, 91] on span "SEPTIC" at bounding box center [206, 92] width 189 height 8
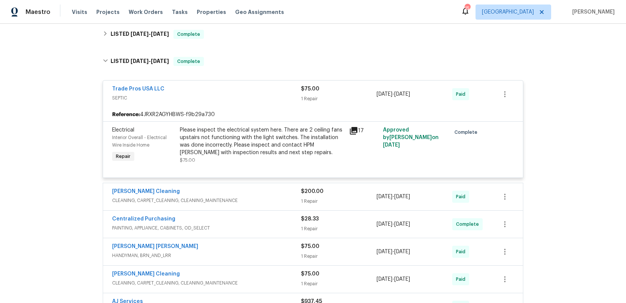
click at [249, 93] on div "Trade Pros USA LLC" at bounding box center [206, 89] width 189 height 9
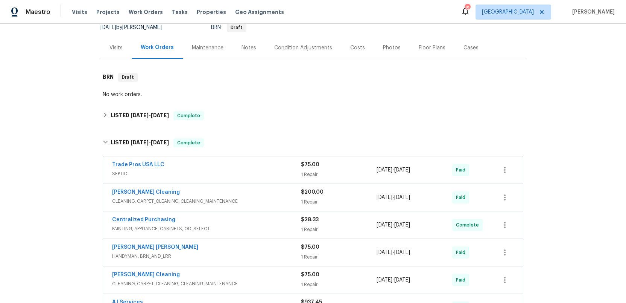
scroll to position [5, 0]
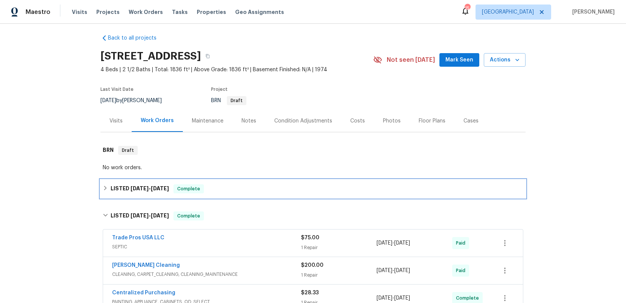
click at [125, 189] on h6 "LISTED [DATE] - [DATE]" at bounding box center [140, 188] width 58 height 9
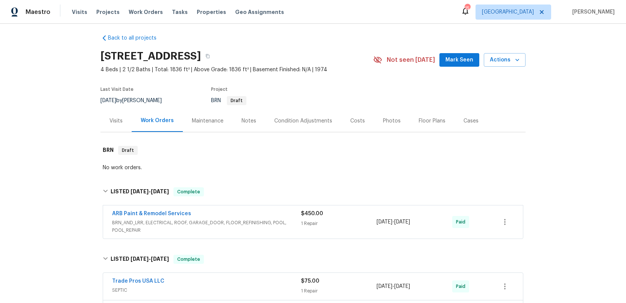
click at [259, 214] on div "ARB Paint & Remodel Services" at bounding box center [206, 214] width 189 height 9
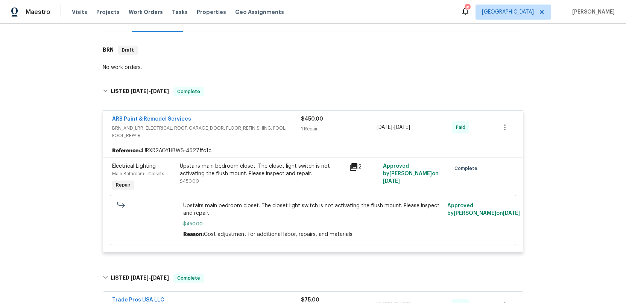
scroll to position [108, 0]
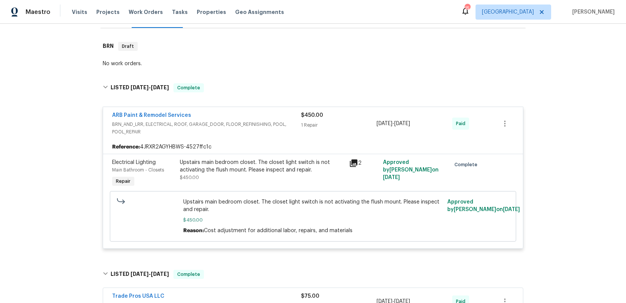
click at [262, 113] on div "ARB Paint & Remodel Services" at bounding box center [206, 115] width 189 height 9
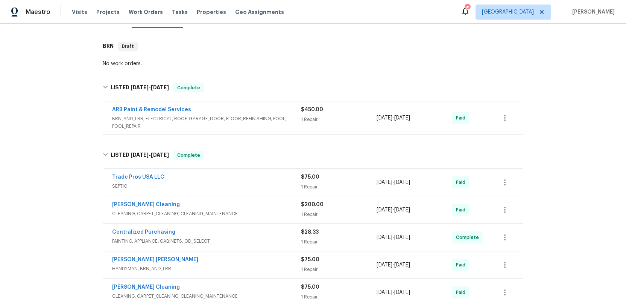
scroll to position [0, 0]
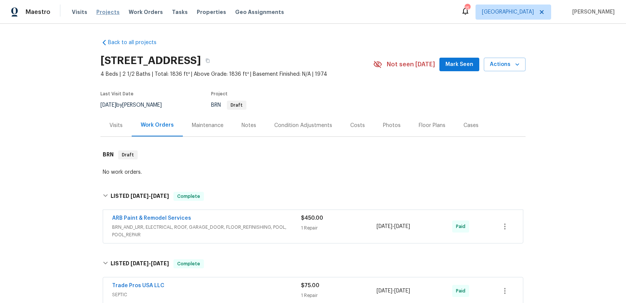
click at [102, 12] on span "Projects" at bounding box center [107, 12] width 23 height 8
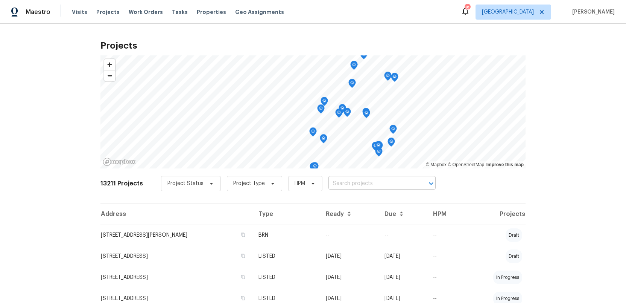
click at [335, 183] on input "text" at bounding box center [372, 184] width 86 height 12
type input "504 overview"
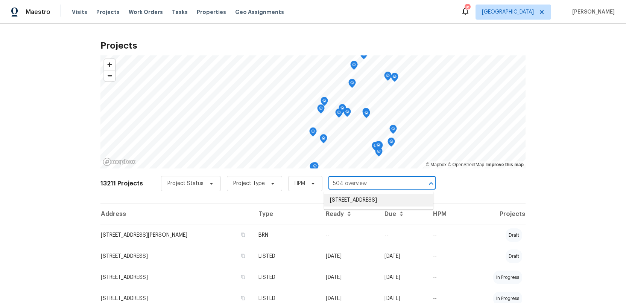
click at [342, 199] on li "[STREET_ADDRESS]" at bounding box center [379, 200] width 110 height 12
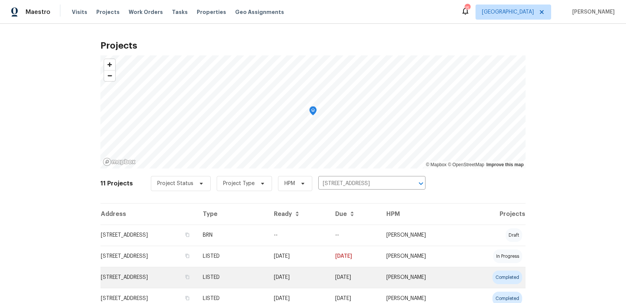
click at [119, 278] on td "[STREET_ADDRESS]" at bounding box center [149, 277] width 96 height 21
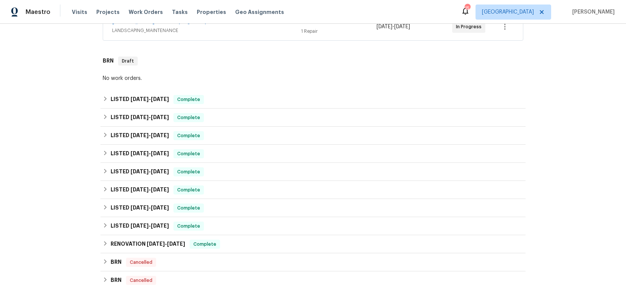
scroll to position [198, 0]
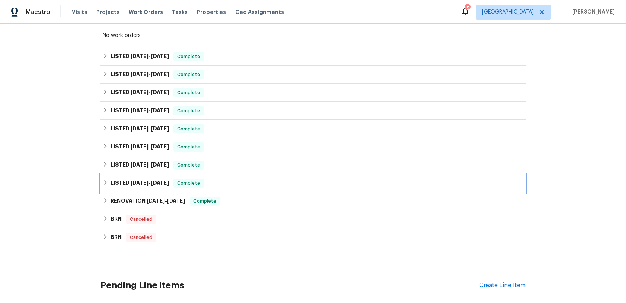
click at [120, 181] on h6 "LISTED [DATE] - [DATE]" at bounding box center [140, 182] width 58 height 9
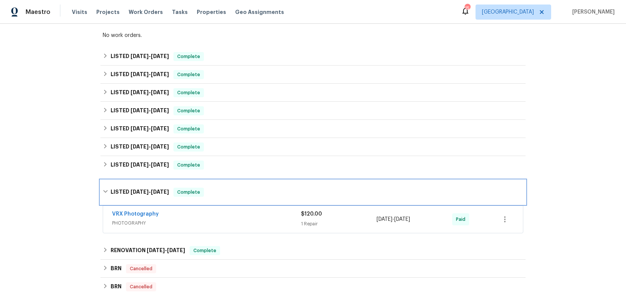
click at [123, 187] on h6 "LISTED [DATE] - [DATE]" at bounding box center [140, 191] width 58 height 9
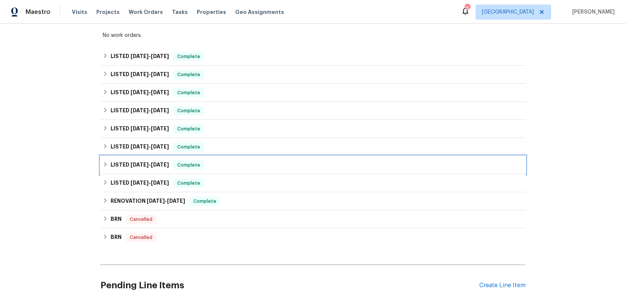
click at [123, 164] on h6 "LISTED [DATE] - [DATE]" at bounding box center [140, 164] width 58 height 9
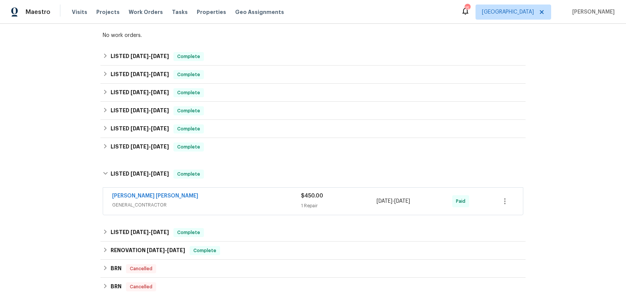
click at [210, 198] on div "[PERSON_NAME] [PERSON_NAME]" at bounding box center [206, 196] width 189 height 9
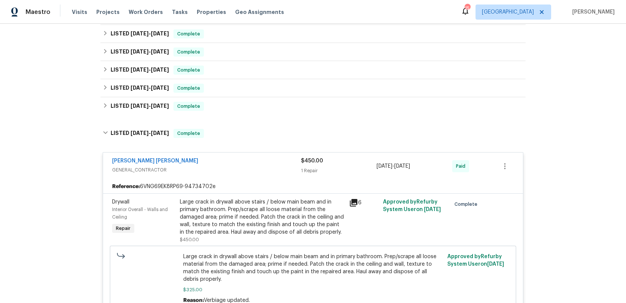
scroll to position [232, 0]
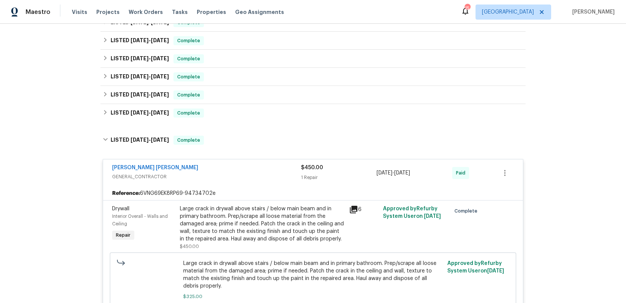
click at [237, 170] on div "[PERSON_NAME] [PERSON_NAME]" at bounding box center [206, 168] width 189 height 9
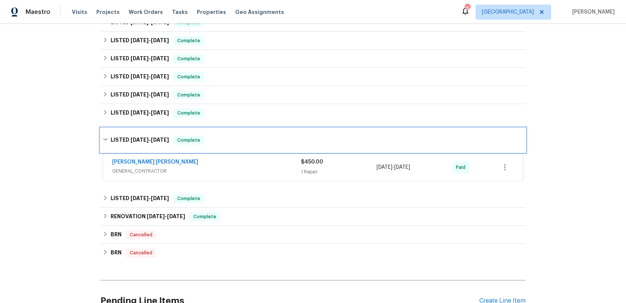
click at [120, 138] on h6 "LISTED [DATE] - [DATE]" at bounding box center [140, 140] width 58 height 9
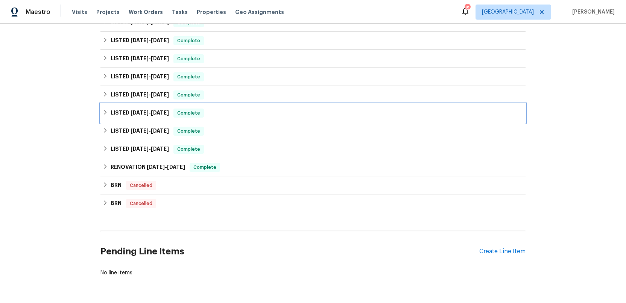
click at [123, 113] on h6 "LISTED [DATE] - [DATE]" at bounding box center [140, 112] width 58 height 9
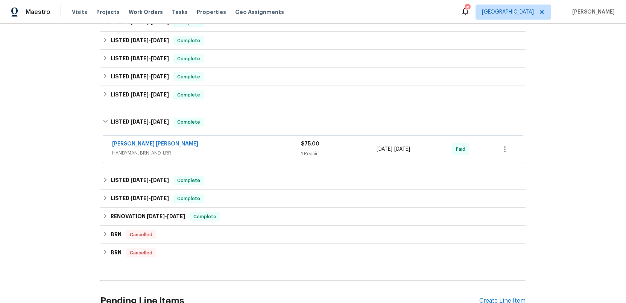
click at [205, 147] on div "[PERSON_NAME] [PERSON_NAME]" at bounding box center [206, 144] width 189 height 9
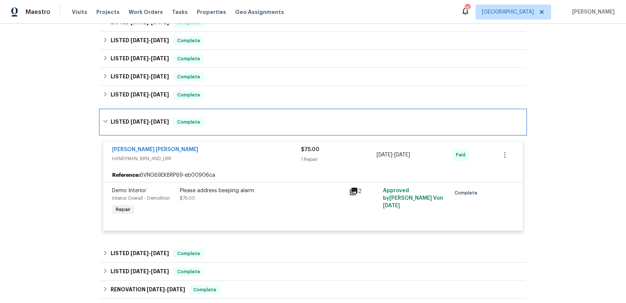
click at [124, 119] on h6 "LISTED [DATE] - [DATE]" at bounding box center [140, 121] width 58 height 9
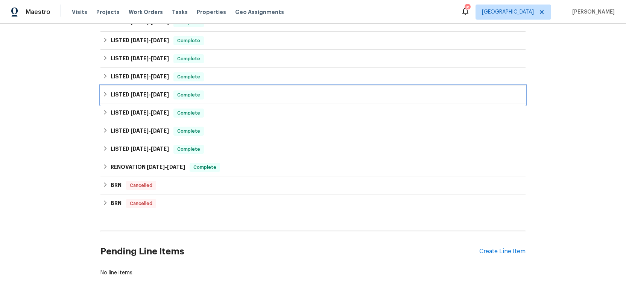
click at [123, 95] on h6 "LISTED [DATE] - [DATE]" at bounding box center [140, 94] width 58 height 9
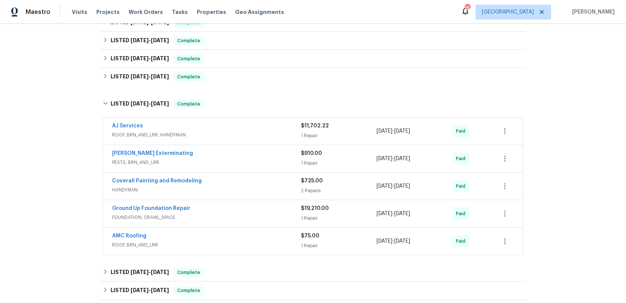
click at [238, 133] on span "ROOF, BRN_AND_LRR, HANDYMAN" at bounding box center [206, 135] width 189 height 8
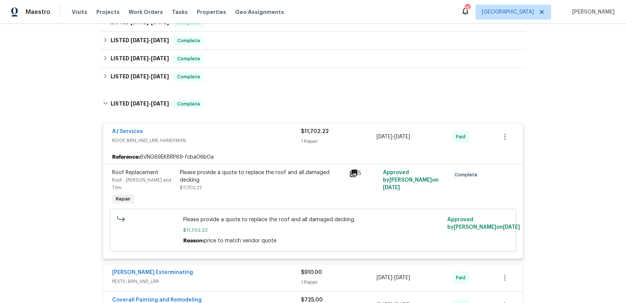
click at [238, 133] on div "AJ Services" at bounding box center [206, 132] width 189 height 9
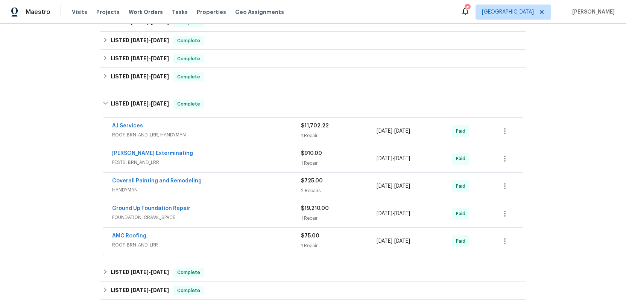
click at [244, 210] on div "Ground Up Foundation Repair" at bounding box center [206, 208] width 189 height 9
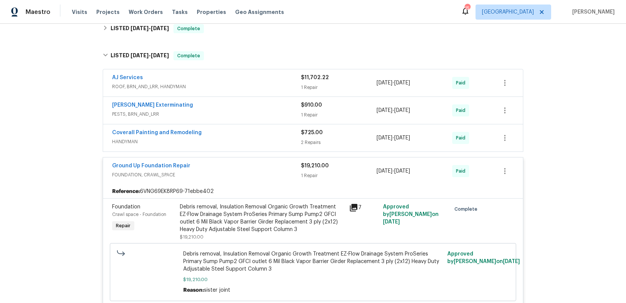
scroll to position [279, 0]
click at [253, 113] on span "PESTS, BRN_AND_LRR" at bounding box center [206, 115] width 189 height 8
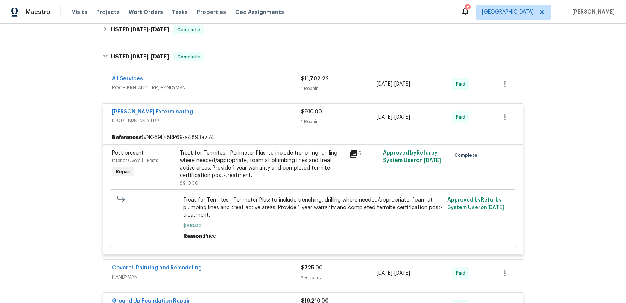
click at [253, 113] on div "[PERSON_NAME] Exterminating" at bounding box center [206, 112] width 189 height 9
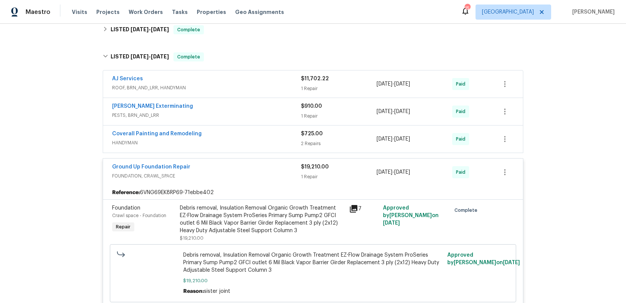
click at [269, 142] on span "HANDYMAN" at bounding box center [206, 143] width 189 height 8
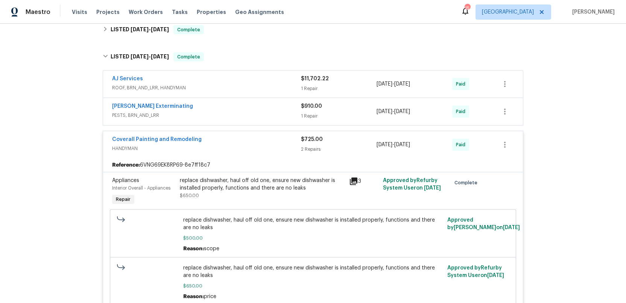
click at [269, 142] on div "Coverall Painting and Remodeling" at bounding box center [206, 140] width 189 height 9
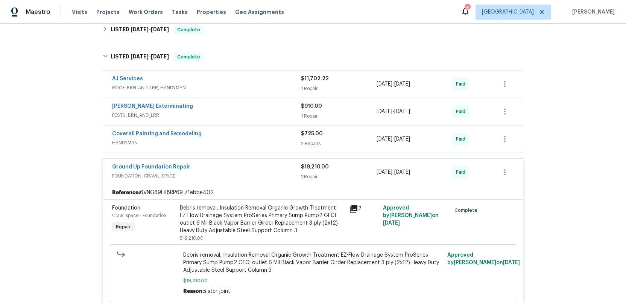
click at [271, 174] on span "FOUNDATION, CRAWL_SPACE" at bounding box center [206, 176] width 189 height 8
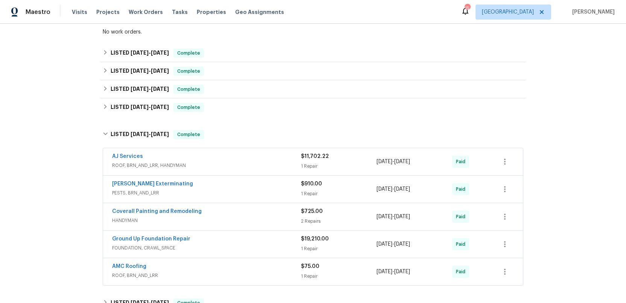
scroll to position [213, 0]
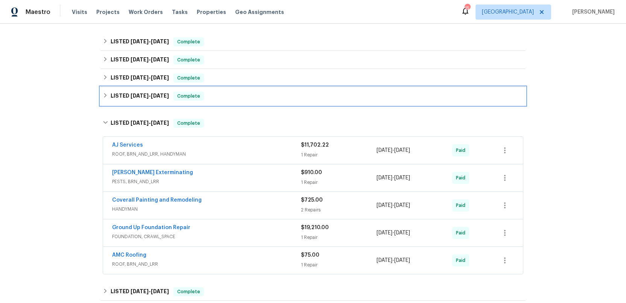
click at [125, 96] on h6 "LISTED [DATE] - [DATE]" at bounding box center [140, 95] width 58 height 9
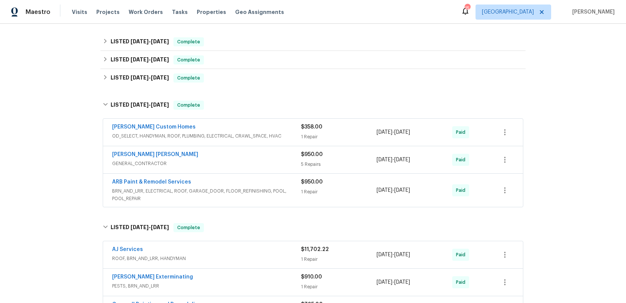
click at [247, 183] on div "ARB Paint & Remodel Services" at bounding box center [206, 182] width 189 height 9
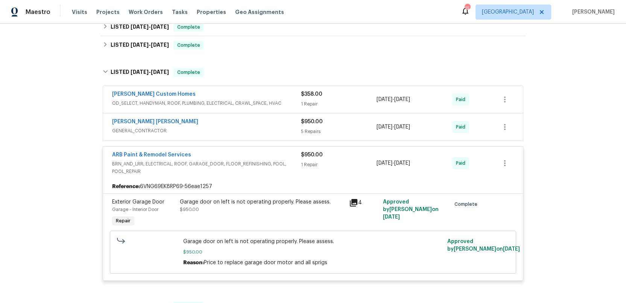
scroll to position [248, 0]
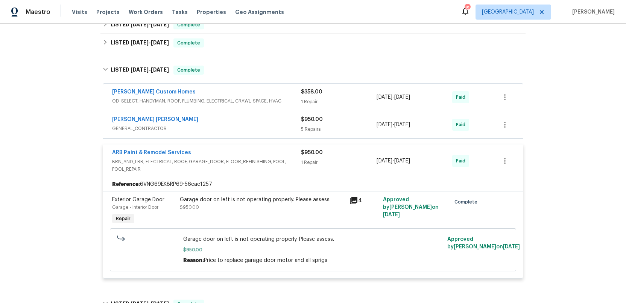
click at [252, 165] on span "BRN_AND_LRR, ELECTRICAL, ROOF, GARAGE_DOOR, FLOOR_REFINISHING, POOL, POOL_REPAIR" at bounding box center [206, 165] width 189 height 15
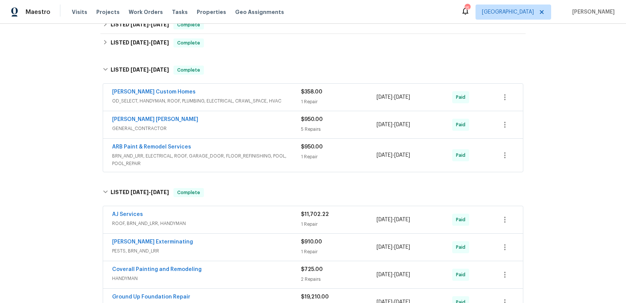
click at [261, 128] on span "GENERAL_CONTRACTOR" at bounding box center [206, 129] width 189 height 8
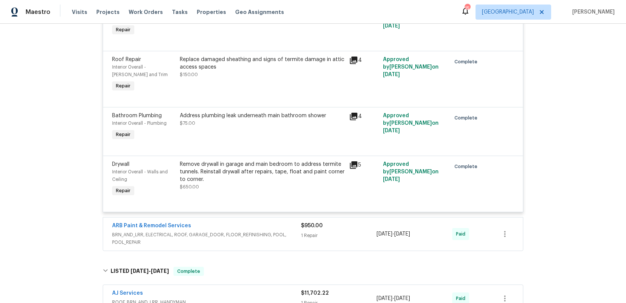
scroll to position [460, 0]
click at [268, 233] on span "BRN_AND_LRR, ELECTRICAL, ROOF, GARAGE_DOOR, FLOOR_REFINISHING, POOL, POOL_REPAIR" at bounding box center [206, 237] width 189 height 15
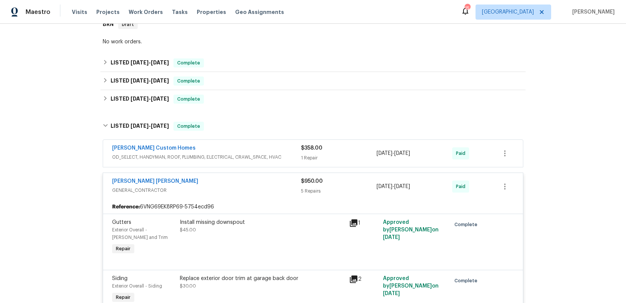
scroll to position [187, 0]
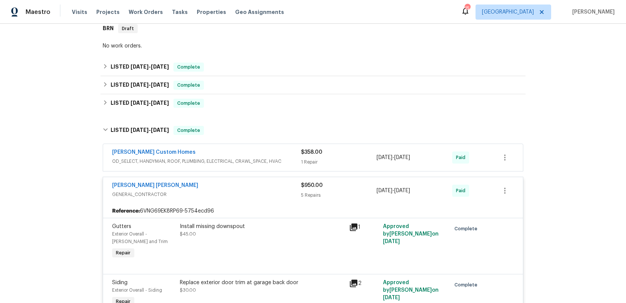
click at [241, 149] on div "[PERSON_NAME] Custom Homes" at bounding box center [206, 152] width 189 height 9
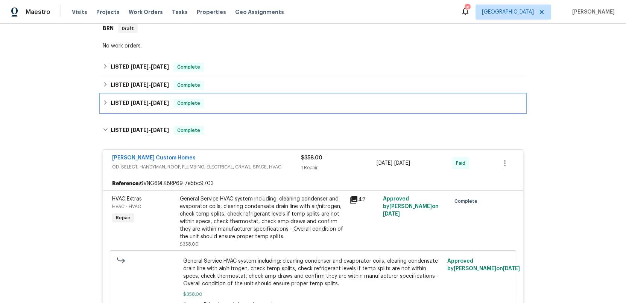
click at [129, 103] on h6 "LISTED [DATE] - [DATE]" at bounding box center [140, 103] width 58 height 9
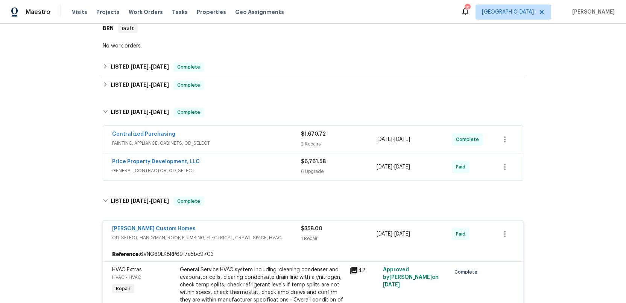
click at [232, 168] on span "GENERAL_CONTRACTOR, OD_SELECT" at bounding box center [206, 171] width 189 height 8
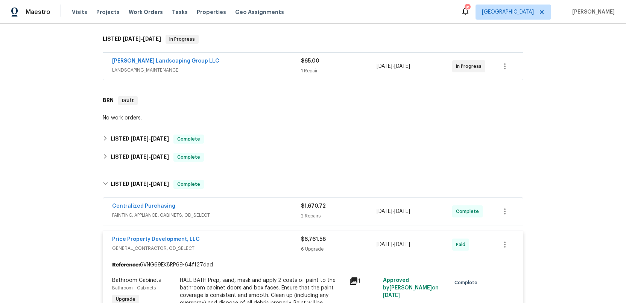
scroll to position [114, 0]
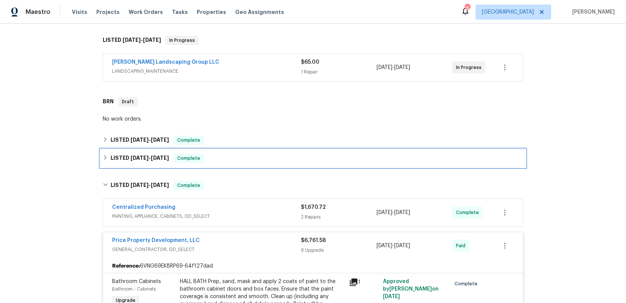
click at [124, 158] on h6 "LISTED [DATE] - [DATE]" at bounding box center [140, 158] width 58 height 9
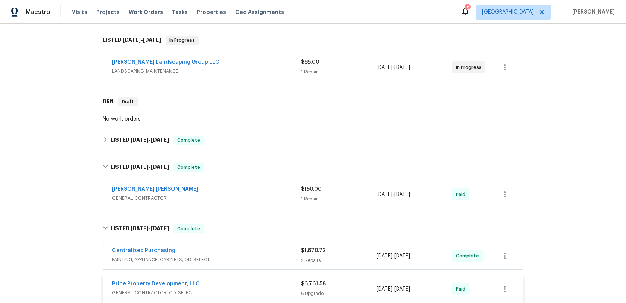
click at [211, 191] on div "[PERSON_NAME] [PERSON_NAME]" at bounding box center [206, 189] width 189 height 9
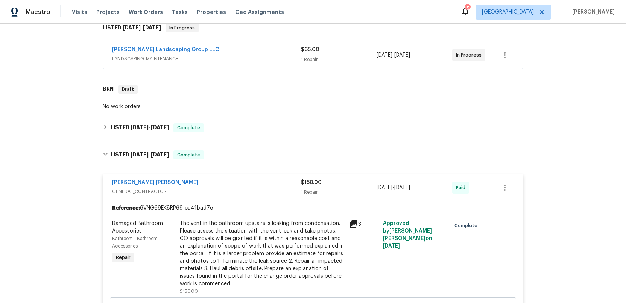
scroll to position [125, 0]
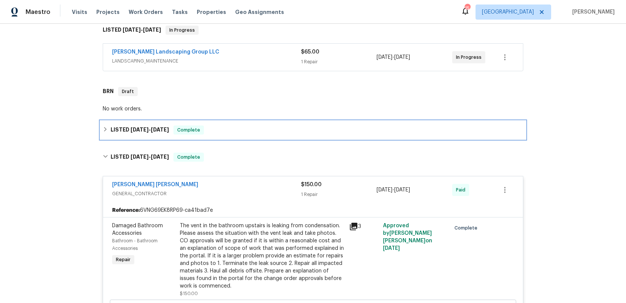
click at [130, 128] on h6 "LISTED [DATE] - [DATE]" at bounding box center [140, 129] width 58 height 9
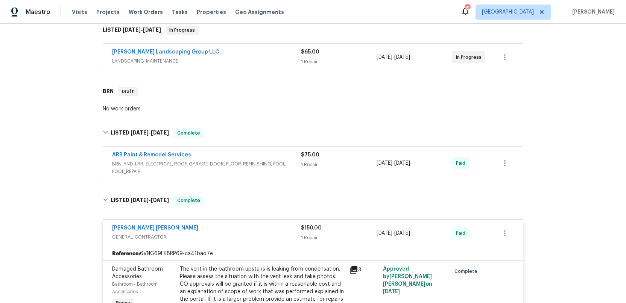
click at [271, 155] on div "ARB Paint & Remodel Services" at bounding box center [206, 155] width 189 height 9
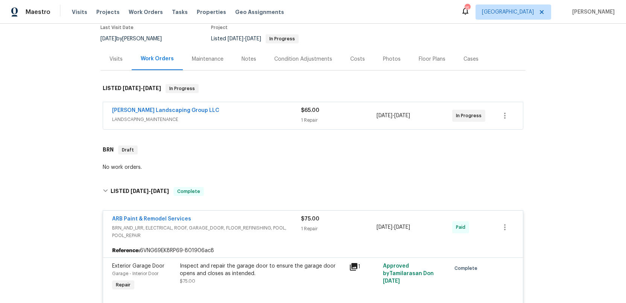
scroll to position [65, 0]
click at [234, 118] on span "LANDSCAPING_MAINTENANCE" at bounding box center [206, 121] width 189 height 8
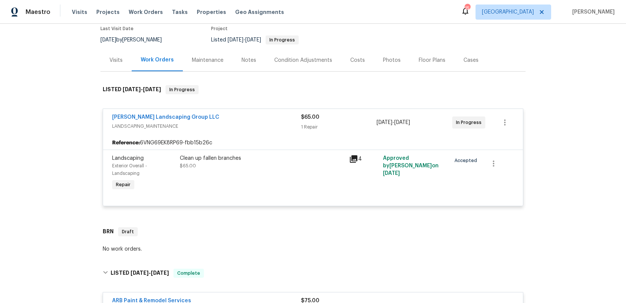
click at [234, 121] on div "[PERSON_NAME] Landscaping Group LLC" at bounding box center [206, 117] width 189 height 9
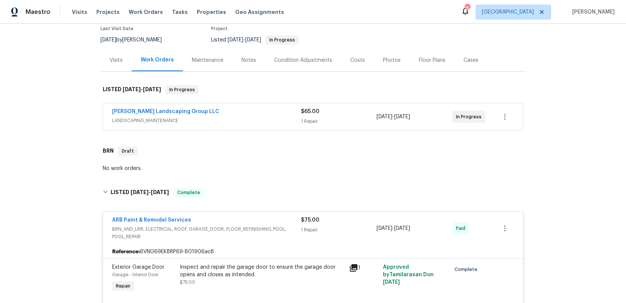
scroll to position [0, 0]
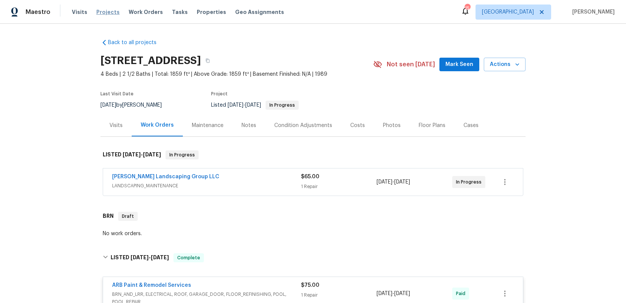
click at [100, 12] on span "Projects" at bounding box center [107, 12] width 23 height 8
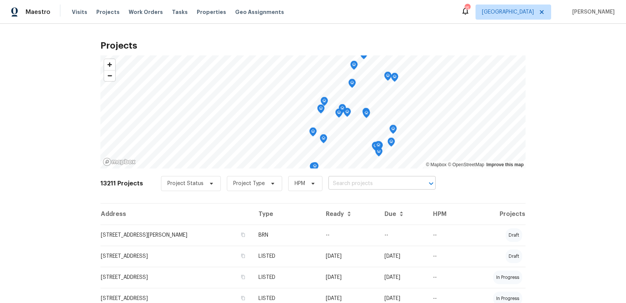
click at [332, 182] on input "text" at bounding box center [372, 184] width 86 height 12
type input "655 co"
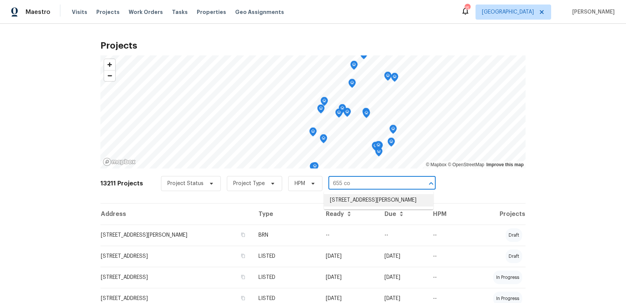
click at [358, 199] on li "[STREET_ADDRESS][PERSON_NAME]" at bounding box center [379, 200] width 110 height 12
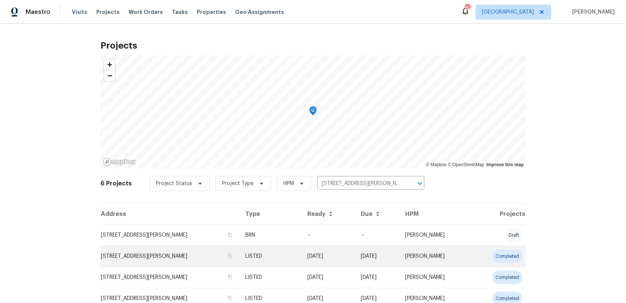
click at [130, 256] on td "[STREET_ADDRESS][PERSON_NAME]" at bounding box center [170, 255] width 139 height 21
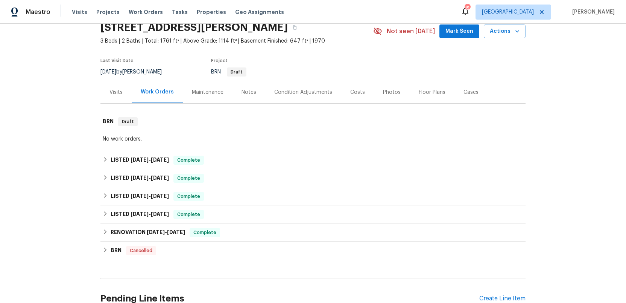
scroll to position [39, 0]
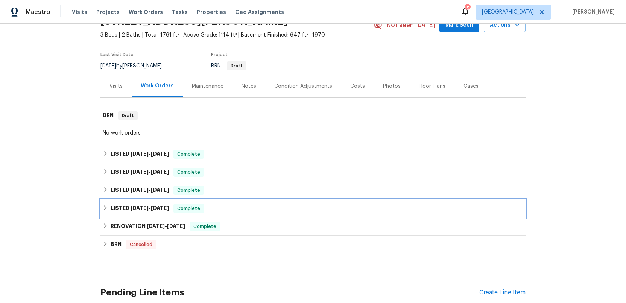
click at [127, 210] on h6 "LISTED [DATE] - [DATE]" at bounding box center [140, 208] width 58 height 9
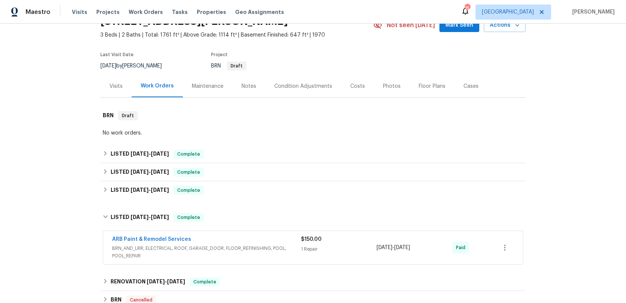
click at [270, 253] on span "BRN_AND_LRR, ELECTRICAL, ROOF, GARAGE_DOOR, FLOOR_REFINISHING, POOL, POOL_REPAIR" at bounding box center [206, 251] width 189 height 15
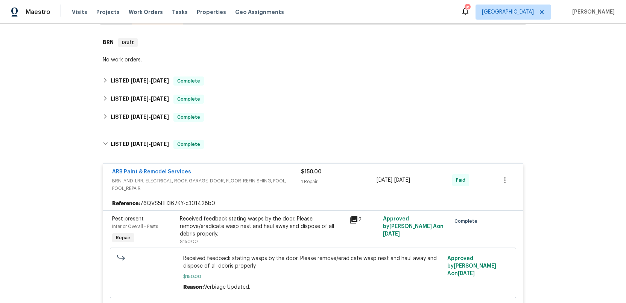
scroll to position [111, 0]
click at [170, 172] on link "ARB Paint & Remodel Services" at bounding box center [151, 172] width 79 height 5
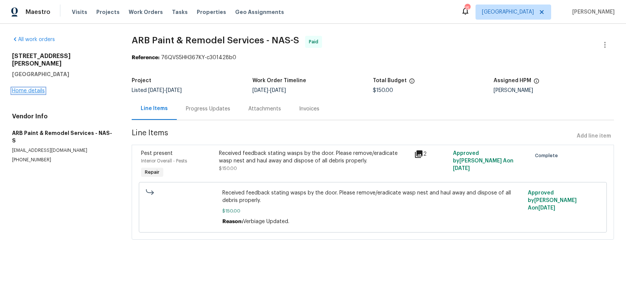
click at [21, 88] on link "Home details" at bounding box center [28, 90] width 33 height 5
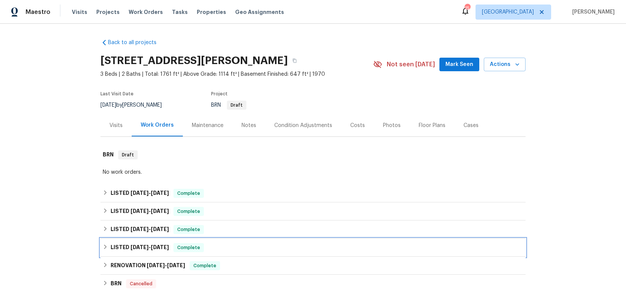
click at [131, 245] on span "[DATE]" at bounding box center [140, 246] width 18 height 5
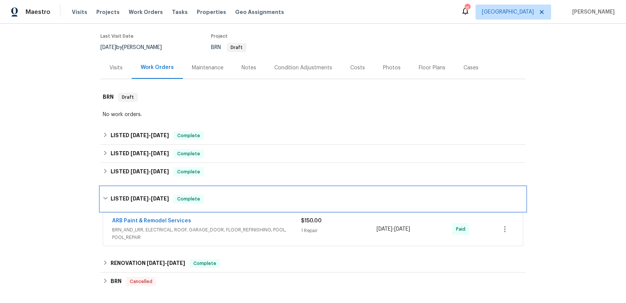
scroll to position [61, 0]
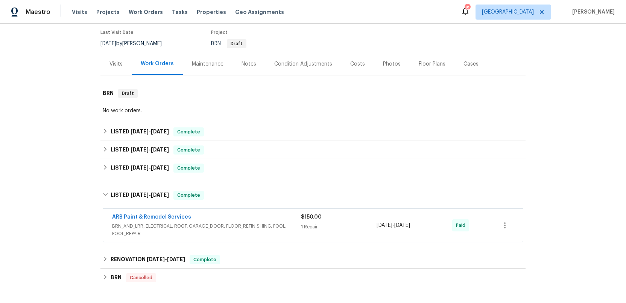
click at [195, 230] on span "BRN_AND_LRR, ELECTRICAL, ROOF, GARAGE_DOOR, FLOOR_REFINISHING, POOL, POOL_REPAIR" at bounding box center [206, 229] width 189 height 15
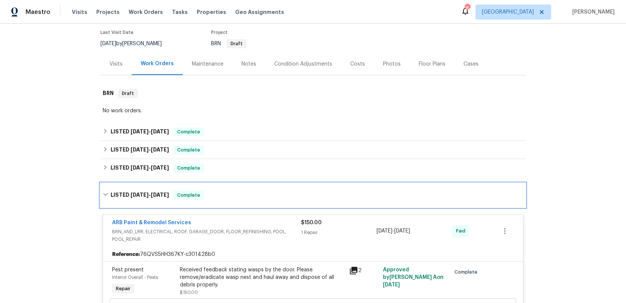
click at [123, 194] on h6 "LISTED [DATE] - [DATE]" at bounding box center [140, 194] width 58 height 9
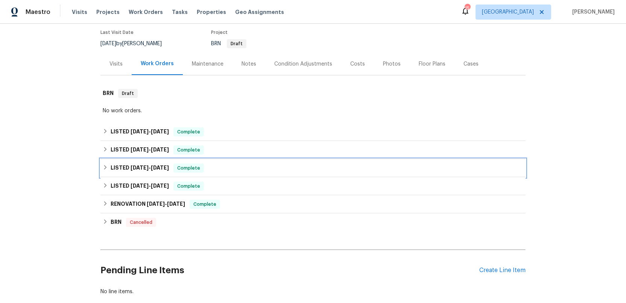
click at [123, 165] on h6 "LISTED [DATE] - [DATE]" at bounding box center [140, 167] width 58 height 9
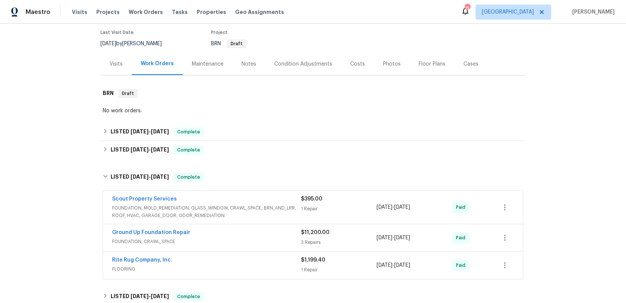
click at [264, 239] on span "FOUNDATION, CRAWL_SPACE" at bounding box center [206, 242] width 189 height 8
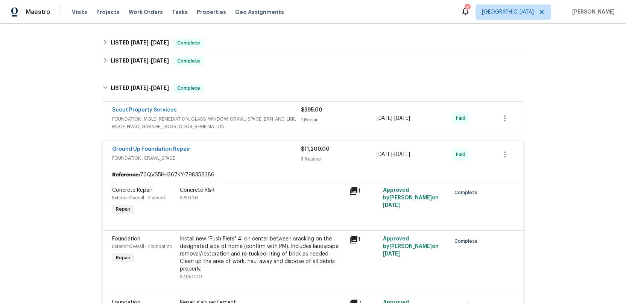
scroll to position [151, 0]
click at [265, 149] on div "Ground Up Foundation Repair" at bounding box center [206, 149] width 189 height 9
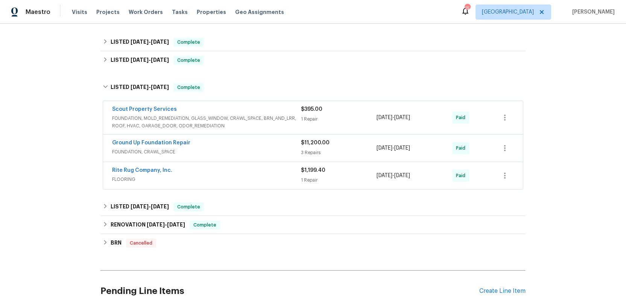
click at [267, 178] on span "FLOORING" at bounding box center [206, 179] width 189 height 8
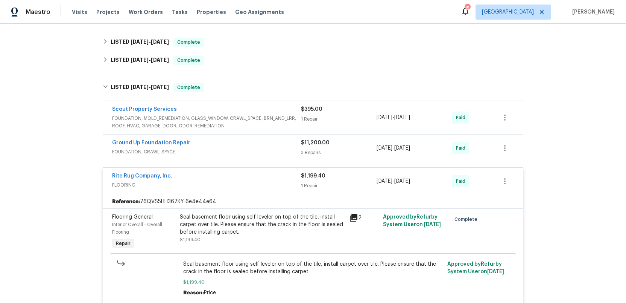
click at [267, 178] on div "Rite Rug Company, Inc." at bounding box center [206, 176] width 189 height 9
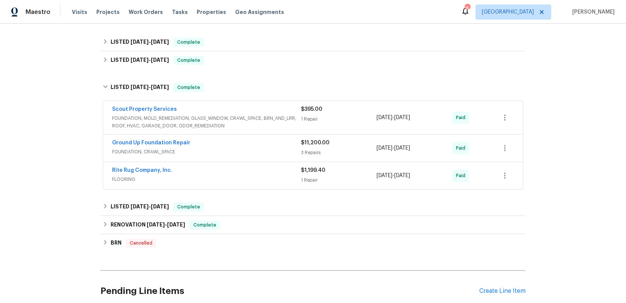
click at [267, 178] on span "FLOORING" at bounding box center [206, 179] width 189 height 8
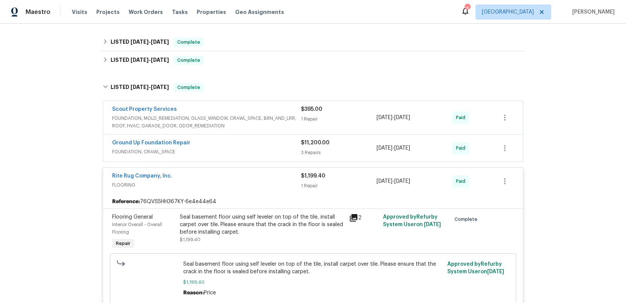
click at [267, 178] on div "Rite Rug Company, Inc." at bounding box center [206, 176] width 189 height 9
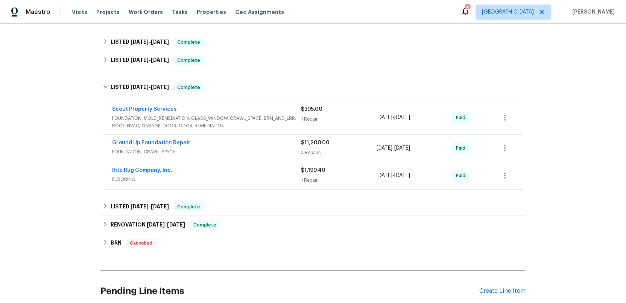
click at [270, 115] on span "FOUNDATION, MOLD_REMEDIATION, GLASS_WINDOW, CRAWL_SPACE, BRN_AND_LRR, ROOF, HVA…" at bounding box center [206, 121] width 189 height 15
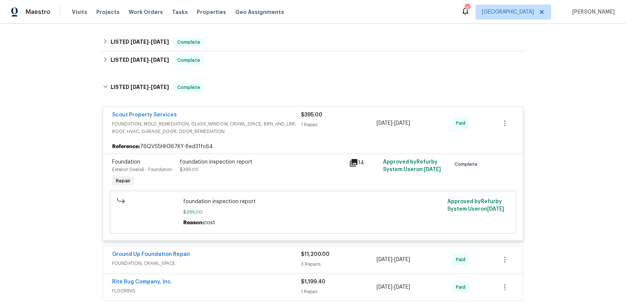
click at [270, 115] on div "Scout Property Services" at bounding box center [206, 115] width 189 height 9
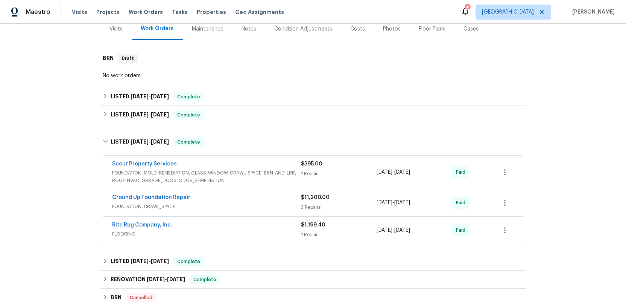
scroll to position [90, 0]
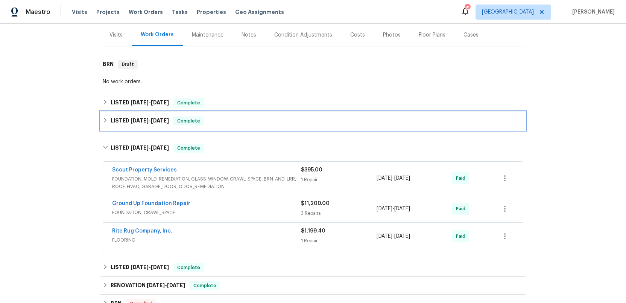
click at [128, 122] on h6 "LISTED [DATE] - [DATE]" at bounding box center [140, 120] width 58 height 9
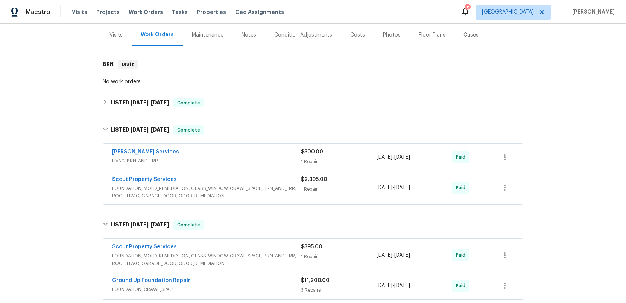
click at [243, 184] on div "Scout Property Services" at bounding box center [206, 179] width 189 height 9
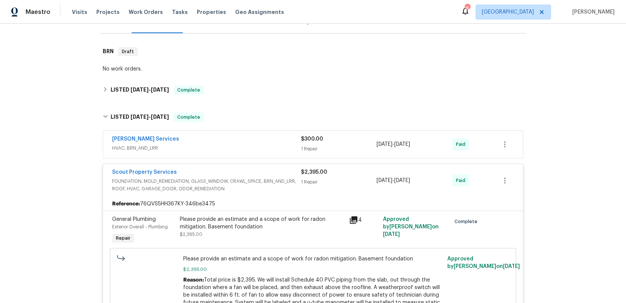
scroll to position [102, 0]
click at [259, 143] on div "[PERSON_NAME] Services" at bounding box center [206, 140] width 189 height 9
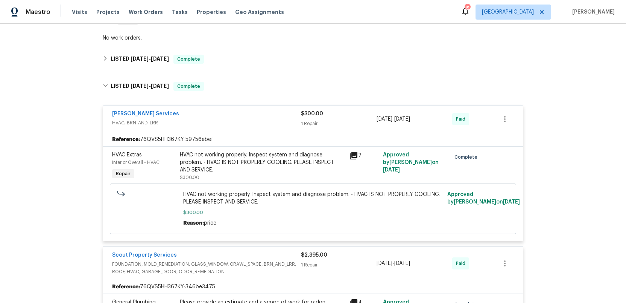
scroll to position [137, 0]
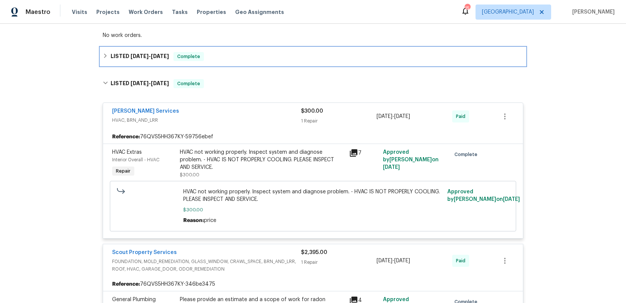
click at [133, 57] on span "[DATE]" at bounding box center [140, 55] width 18 height 5
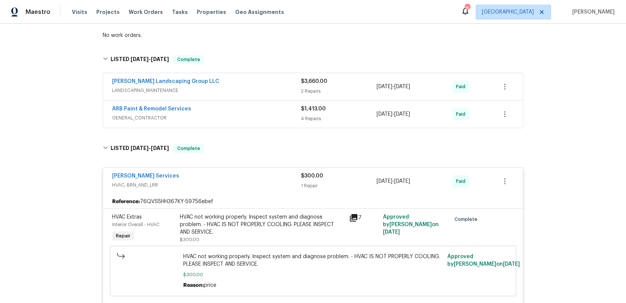
click at [239, 88] on span "LANDSCAPING_MAINTENANCE" at bounding box center [206, 91] width 189 height 8
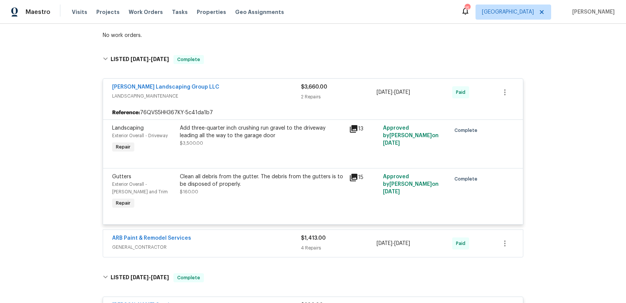
click at [239, 88] on div "[PERSON_NAME] Landscaping Group LLC" at bounding box center [206, 87] width 189 height 9
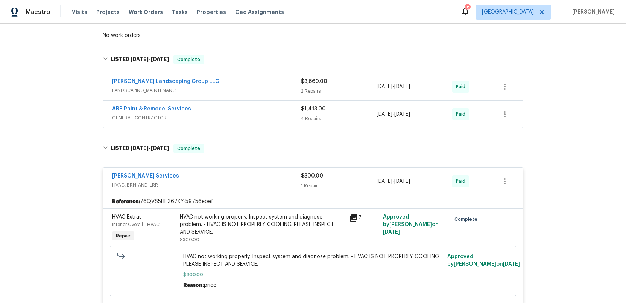
click at [243, 116] on span "GENERAL_CONTRACTOR" at bounding box center [206, 118] width 189 height 8
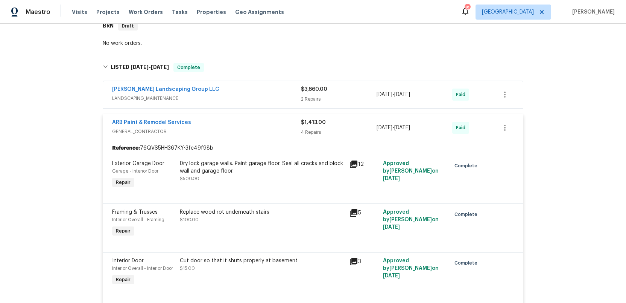
scroll to position [97, 0]
